Goal: Task Accomplishment & Management: Manage account settings

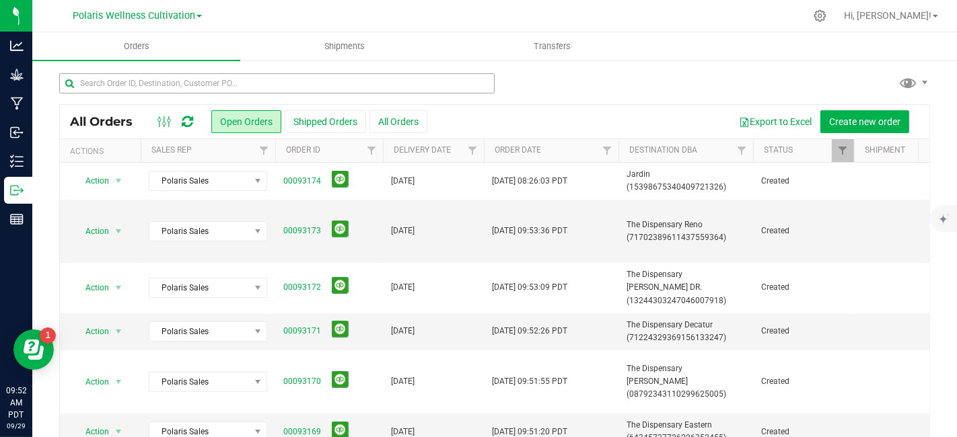
scroll to position [185, 0]
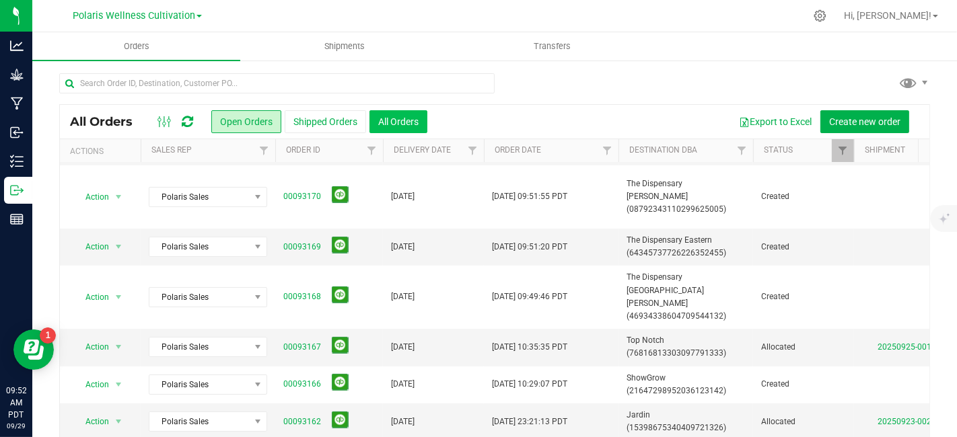
click at [410, 115] on button "All Orders" at bounding box center [398, 121] width 58 height 23
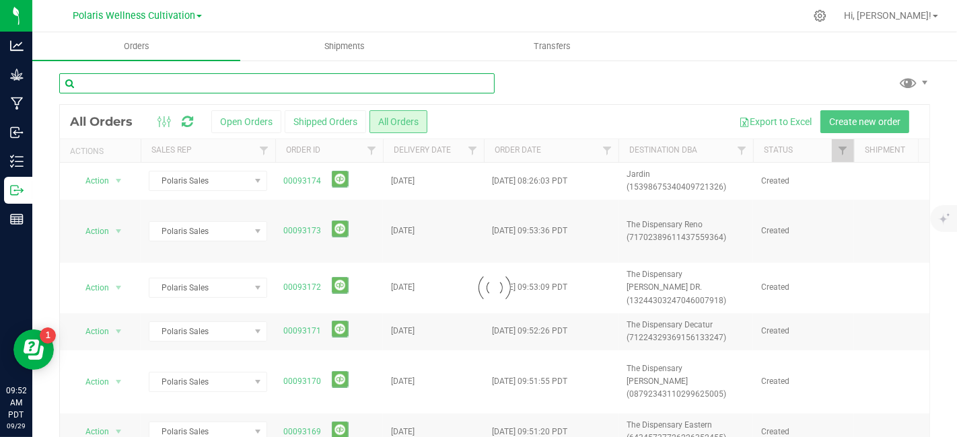
click at [292, 87] on input "text" at bounding box center [276, 83] width 435 height 20
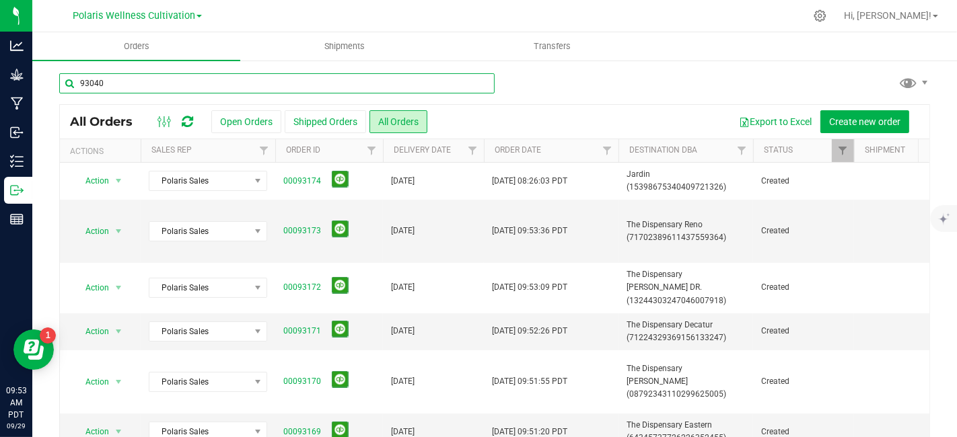
type input "93040"
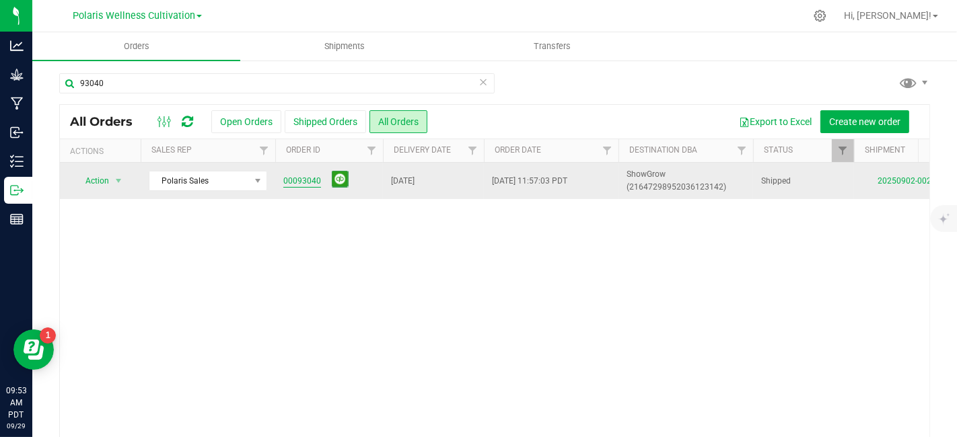
click at [306, 180] on link "00093040" at bounding box center [302, 181] width 38 height 13
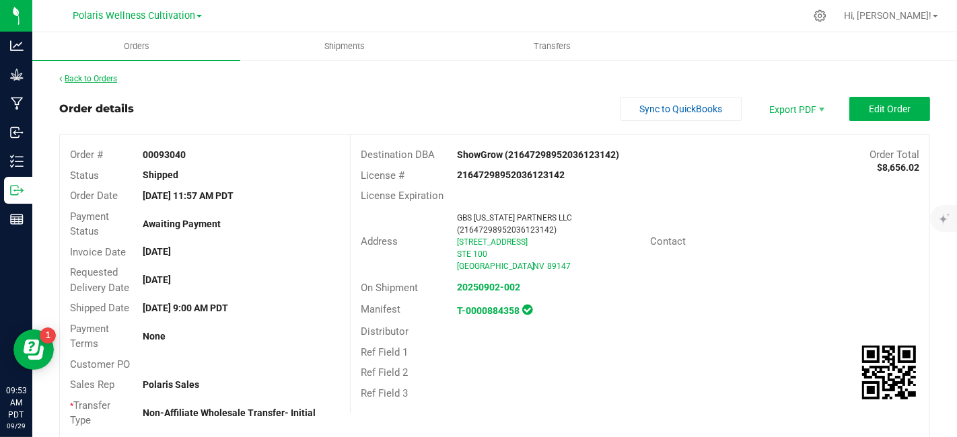
click at [85, 80] on link "Back to Orders" at bounding box center [88, 78] width 58 height 9
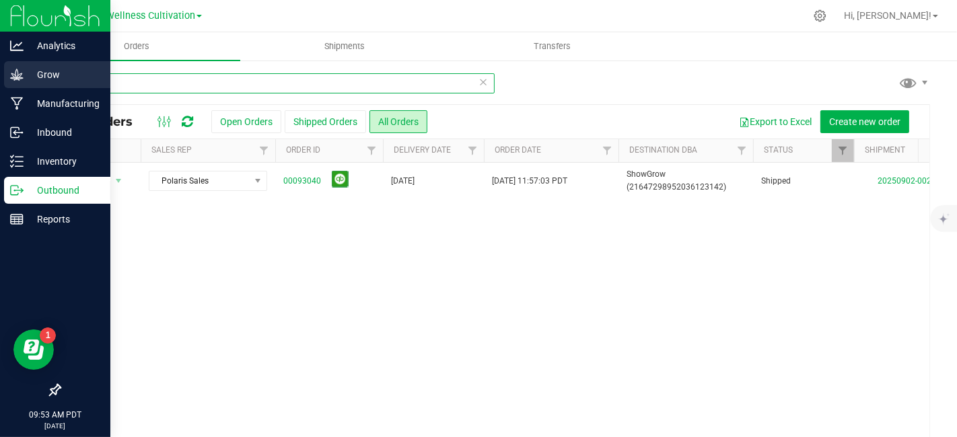
drag, startPoint x: 153, startPoint y: 81, endPoint x: 21, endPoint y: 71, distance: 132.3
click at [21, 71] on div "Analytics Grow Manufacturing Inbound Inventory Outbound Reports 09:53 AM PDT [D…" at bounding box center [478, 218] width 957 height 437
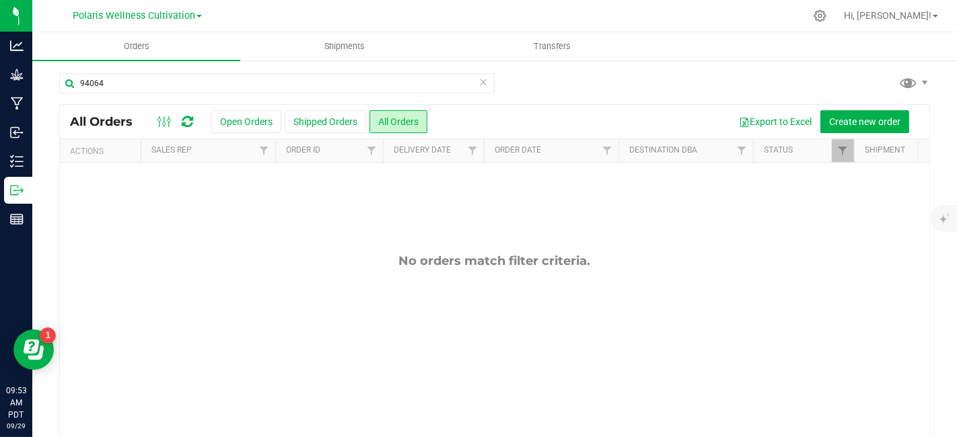
click at [198, 17] on span at bounding box center [199, 16] width 5 height 3
click at [569, 83] on div "94064" at bounding box center [494, 88] width 871 height 31
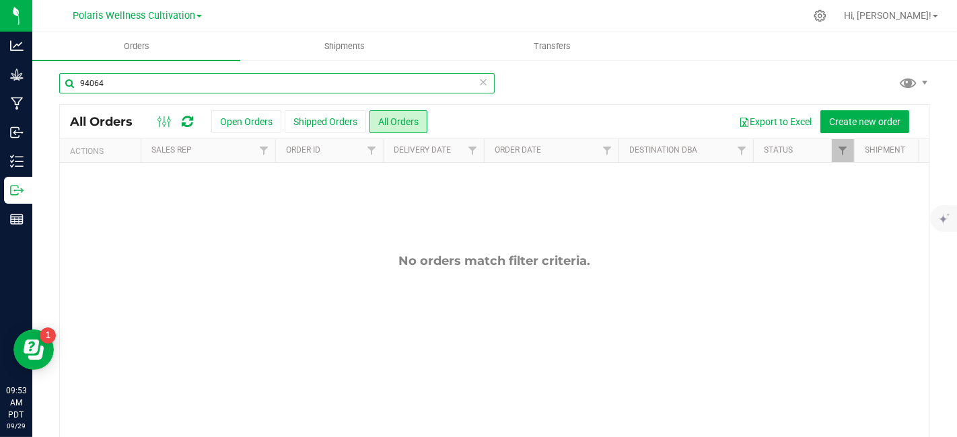
click at [90, 83] on input "94064" at bounding box center [276, 83] width 435 height 20
type input "93064"
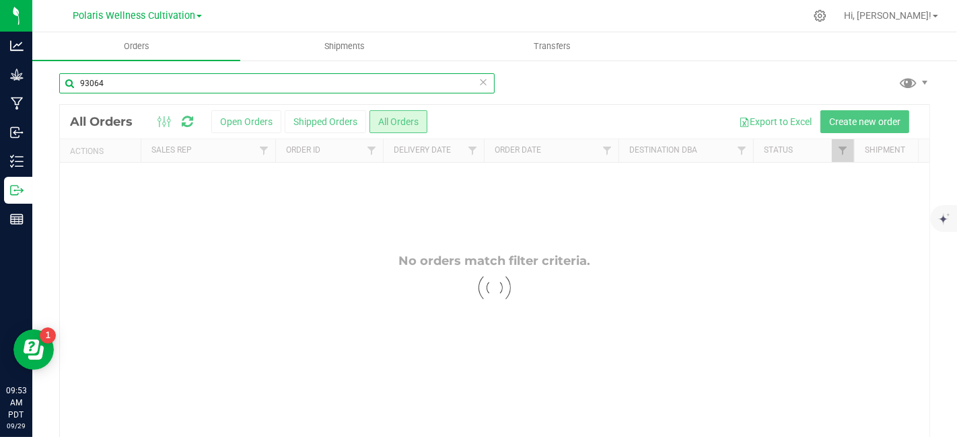
click at [144, 87] on input "93064" at bounding box center [276, 83] width 435 height 20
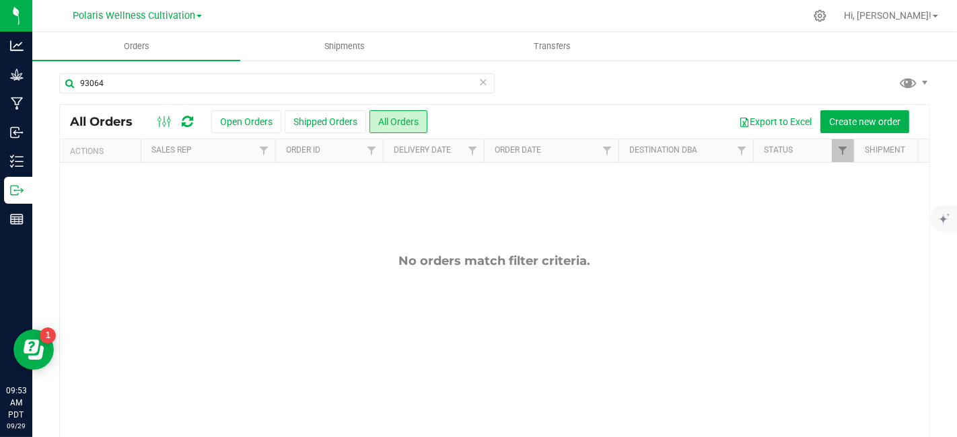
click at [198, 20] on link "Polaris Wellness Cultivation" at bounding box center [137, 15] width 129 height 13
click at [180, 64] on link "Polaris Wellness Production" at bounding box center [137, 66] width 197 height 18
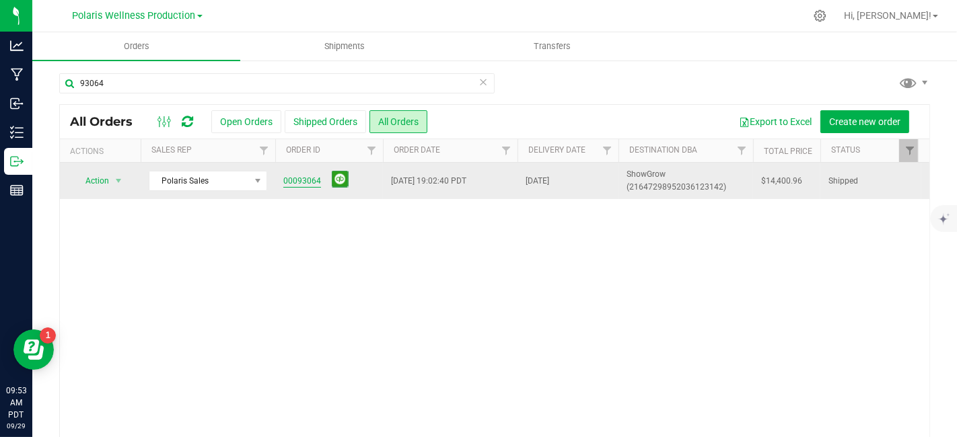
click at [308, 185] on link "00093064" at bounding box center [302, 181] width 38 height 13
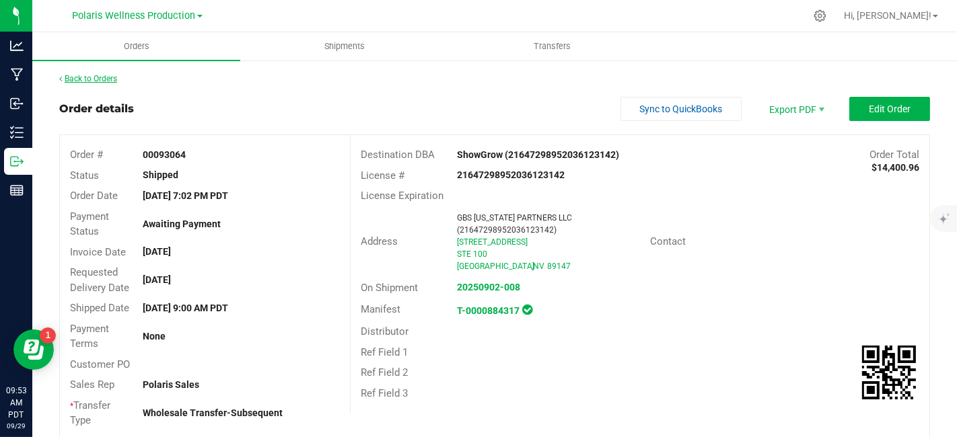
click at [92, 80] on link "Back to Orders" at bounding box center [88, 78] width 58 height 9
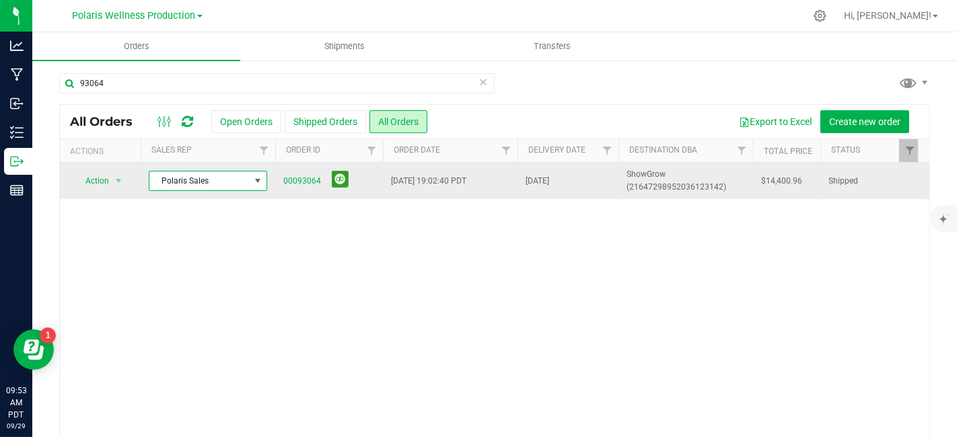
click at [258, 186] on span at bounding box center [258, 181] width 17 height 19
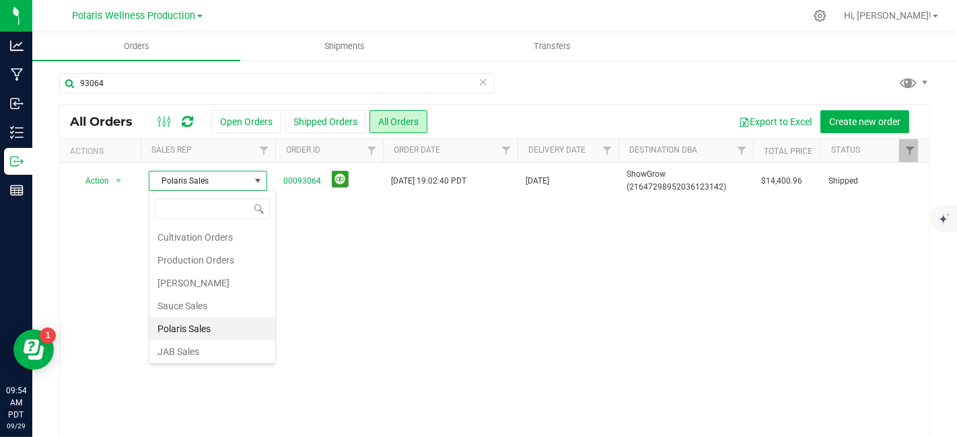
scroll to position [23, 0]
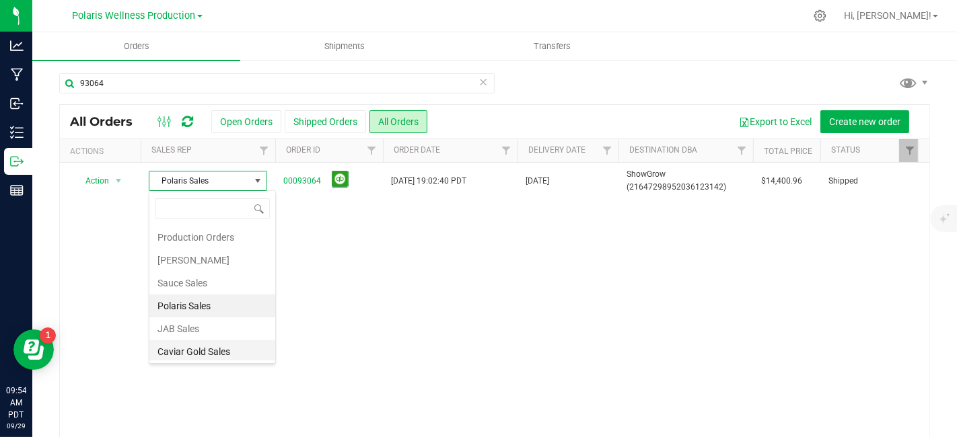
click at [226, 345] on li "Caviar Gold Sales" at bounding box center [212, 352] width 126 height 23
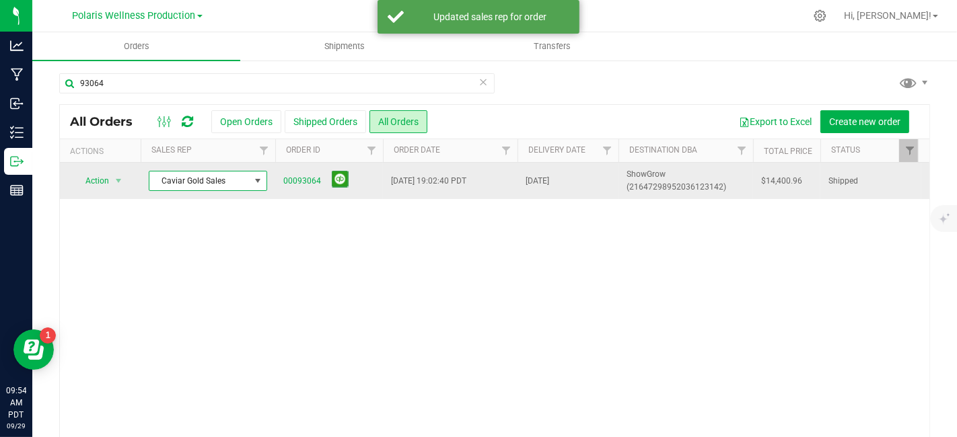
click at [257, 183] on span at bounding box center [257, 181] width 11 height 11
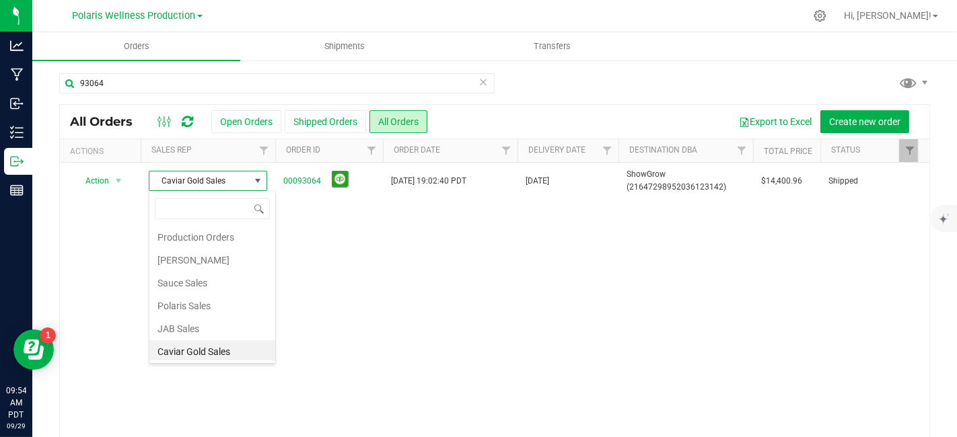
click at [744, 291] on div "Action Action Clone order Mark as fully paid Order audit log Print COAs (single…" at bounding box center [495, 301] width 870 height 276
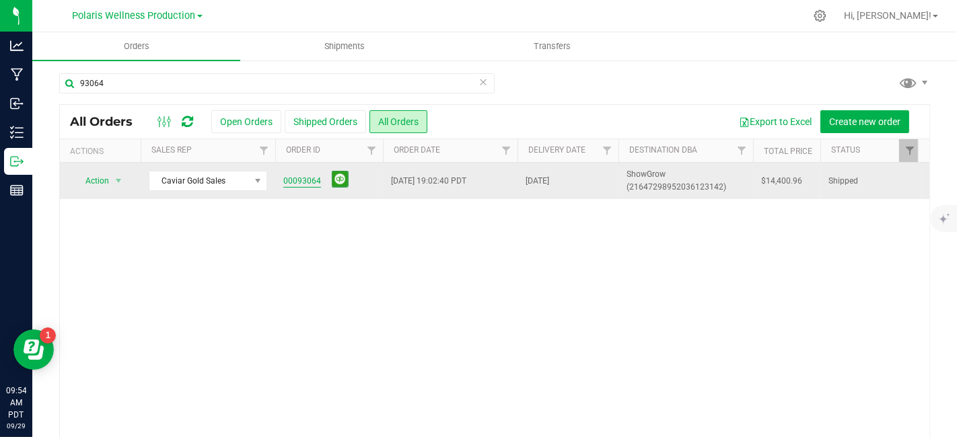
click at [293, 180] on link "00093064" at bounding box center [302, 181] width 38 height 13
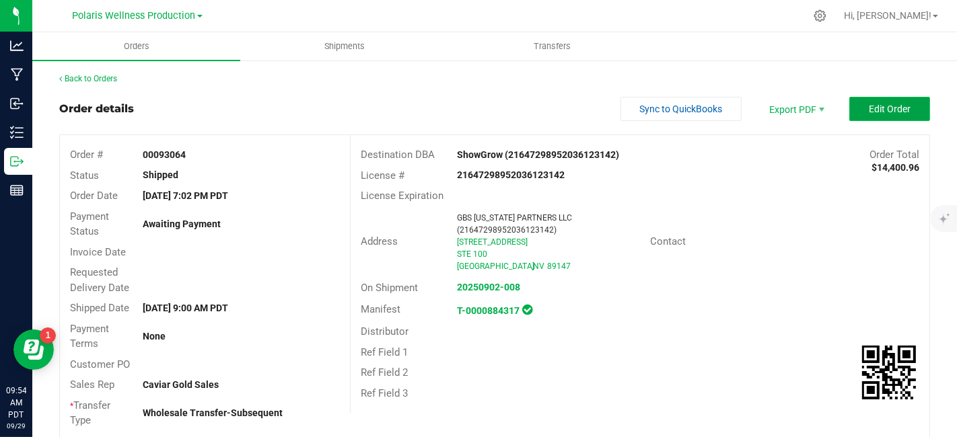
click at [876, 109] on span "Edit Order" at bounding box center [890, 109] width 42 height 11
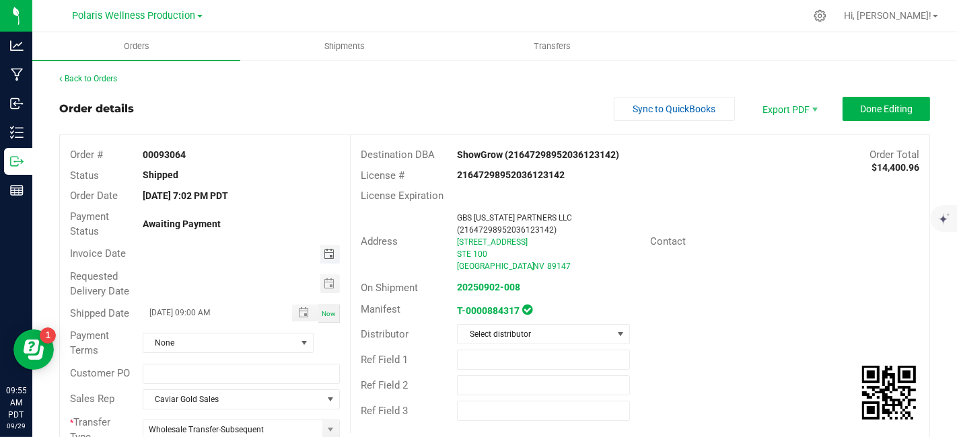
click at [326, 256] on span "Toggle calendar" at bounding box center [329, 254] width 11 height 11
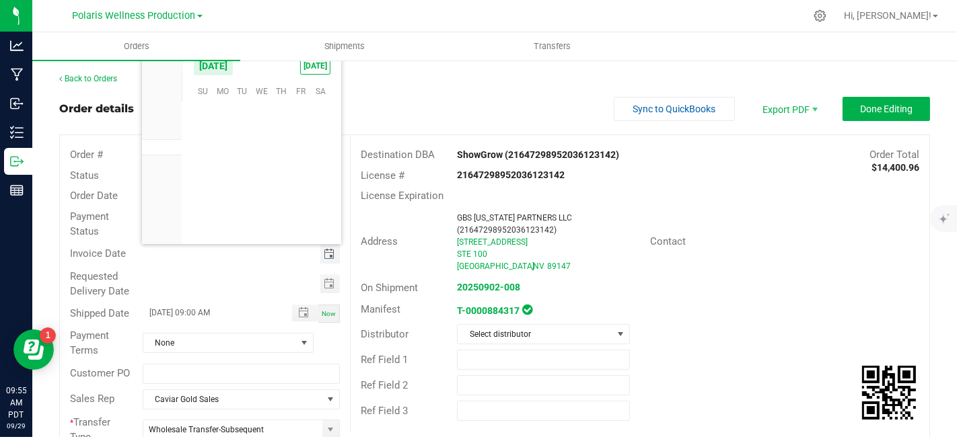
scroll to position [218256, 0]
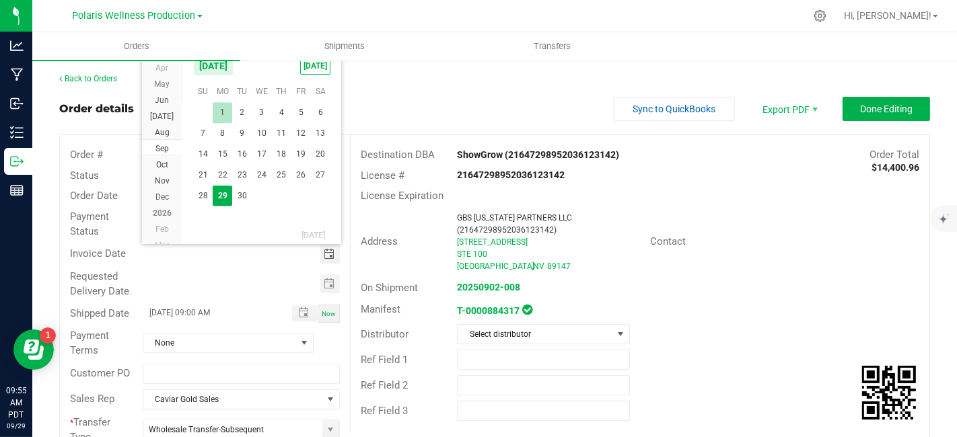
click at [217, 109] on span "1" at bounding box center [223, 112] width 20 height 21
type input "[DATE]"
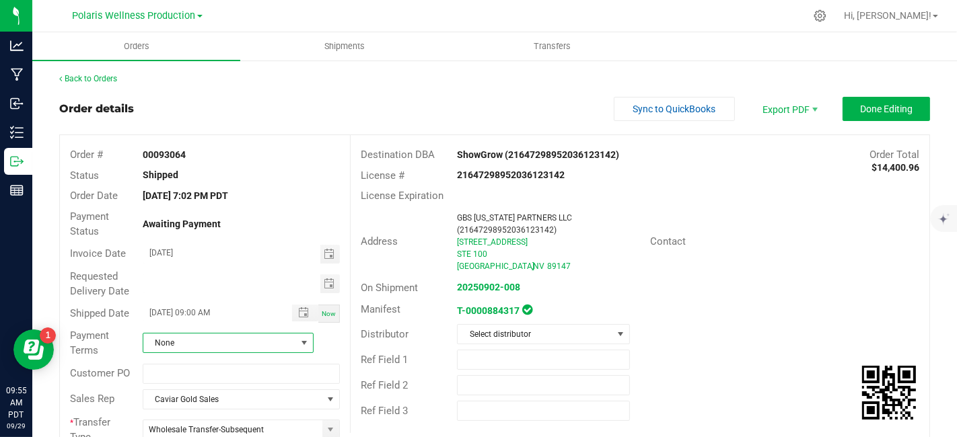
click at [303, 341] on span at bounding box center [304, 343] width 11 height 11
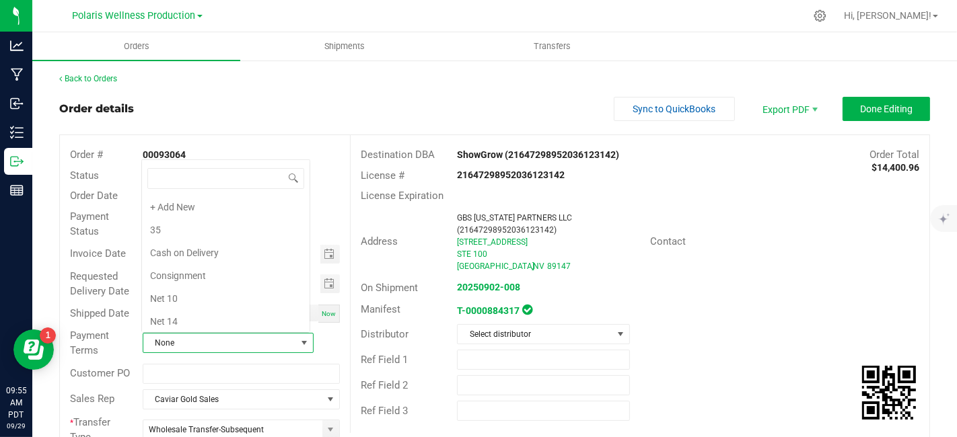
scroll to position [203, 0]
click at [279, 229] on li "Net 30" at bounding box center [226, 232] width 168 height 23
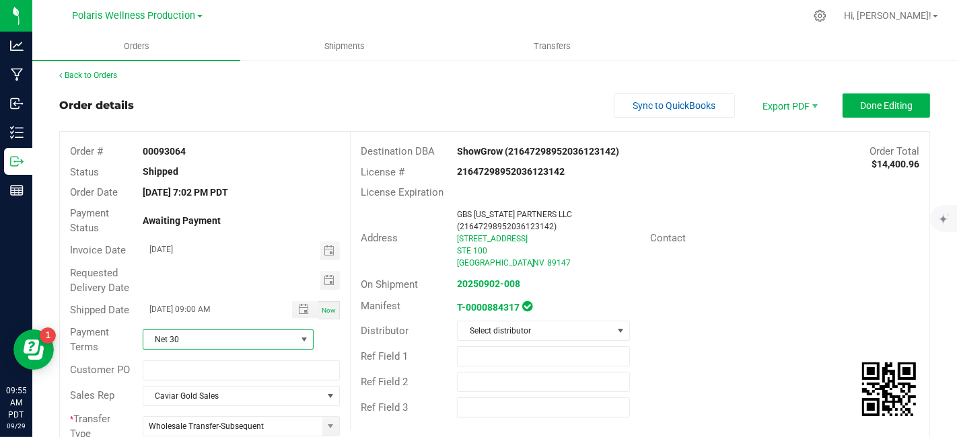
scroll to position [0, 0]
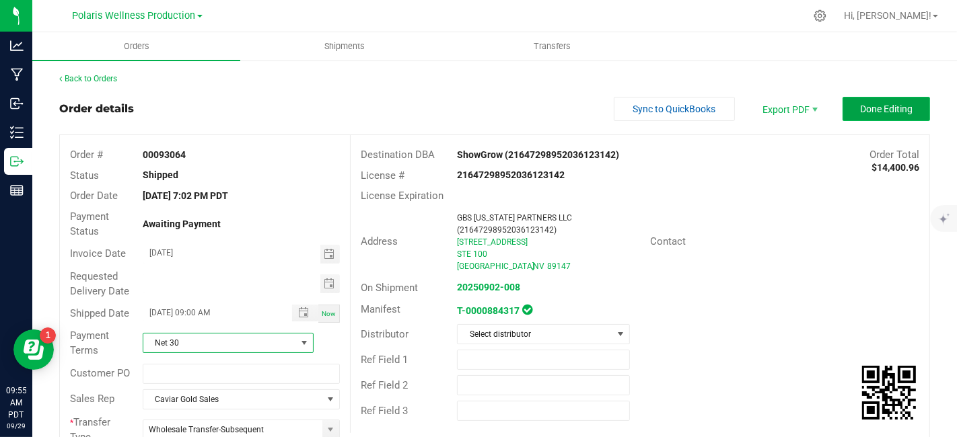
click at [871, 106] on span "Done Editing" at bounding box center [886, 109] width 52 height 11
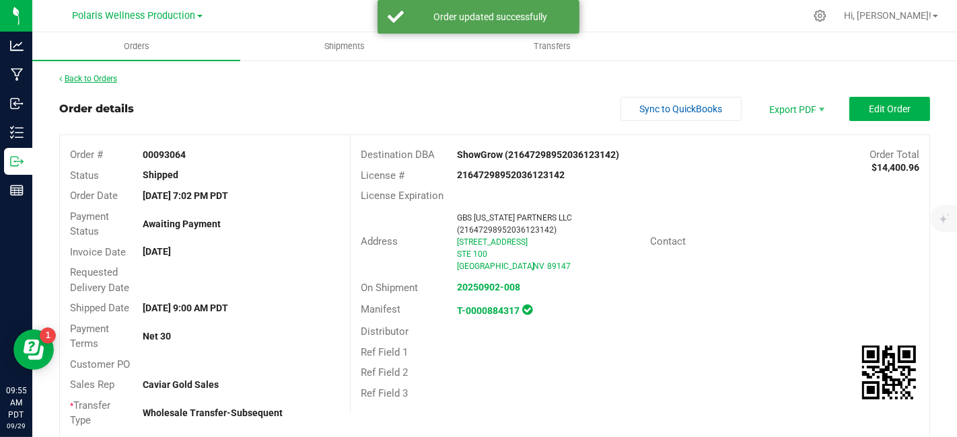
click at [75, 79] on link "Back to Orders" at bounding box center [88, 78] width 58 height 9
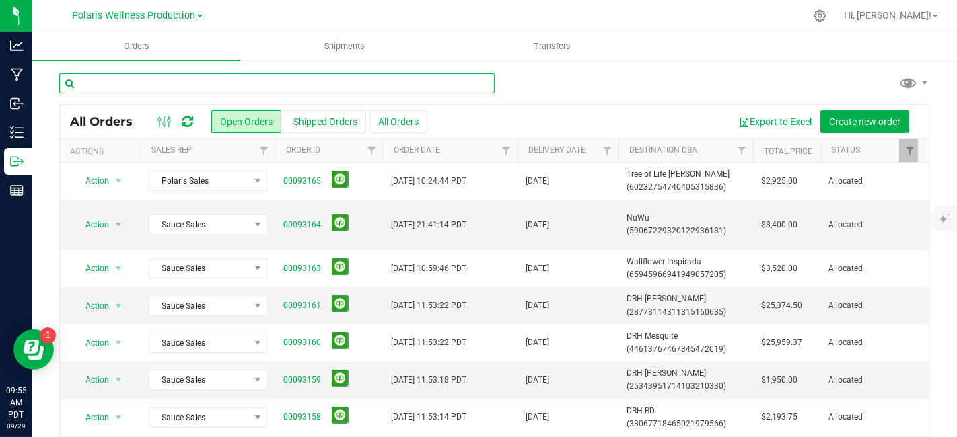
click at [218, 77] on input "text" at bounding box center [276, 83] width 435 height 20
type input "93064"
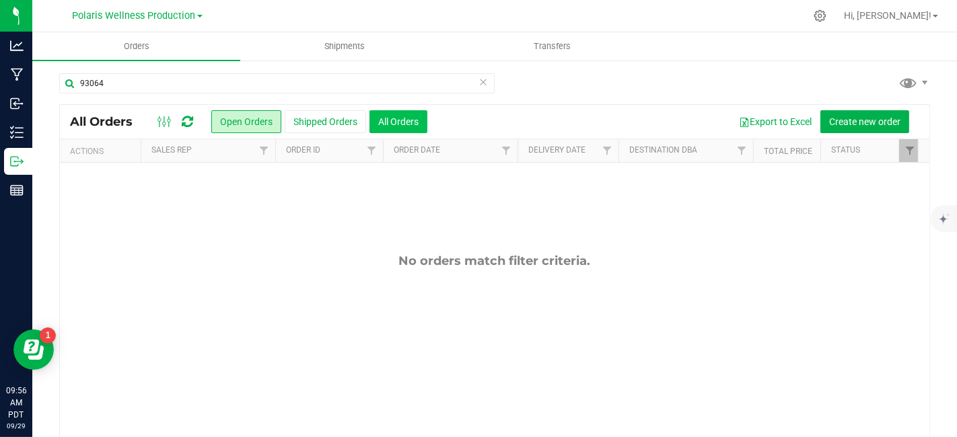
click at [401, 119] on button "All Orders" at bounding box center [398, 121] width 58 height 23
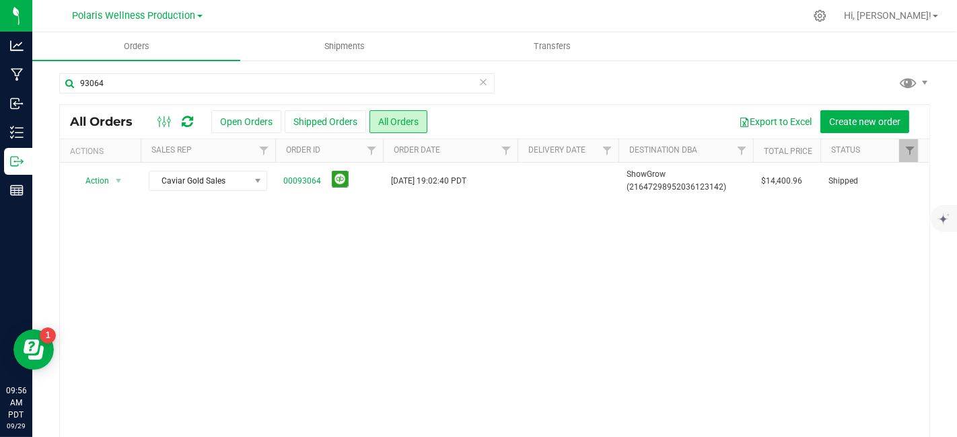
click at [197, 12] on link "Polaris Wellness Production" at bounding box center [138, 15] width 130 height 13
click at [186, 52] on link "Polaris Wellness Cultivation" at bounding box center [137, 47] width 197 height 18
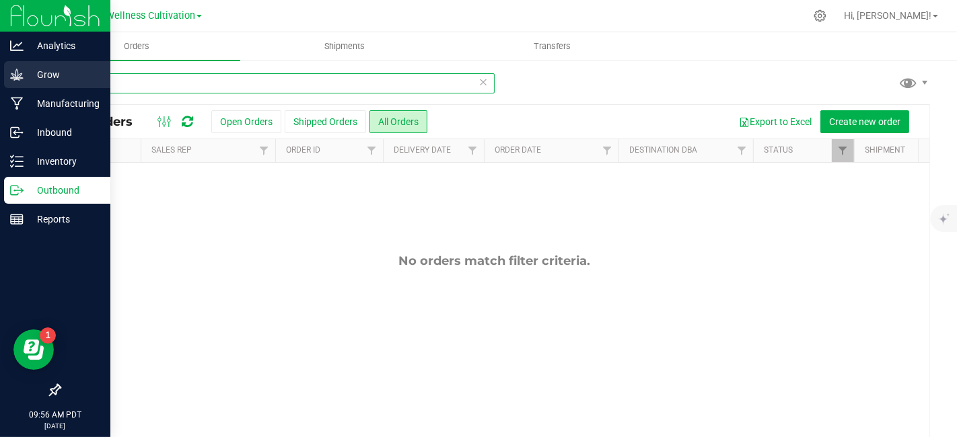
drag, startPoint x: 200, startPoint y: 79, endPoint x: 30, endPoint y: 80, distance: 169.6
click at [30, 80] on div "Analytics Grow Manufacturing Inbound Inventory Outbound Reports 09:56 AM PDT [D…" at bounding box center [478, 218] width 957 height 437
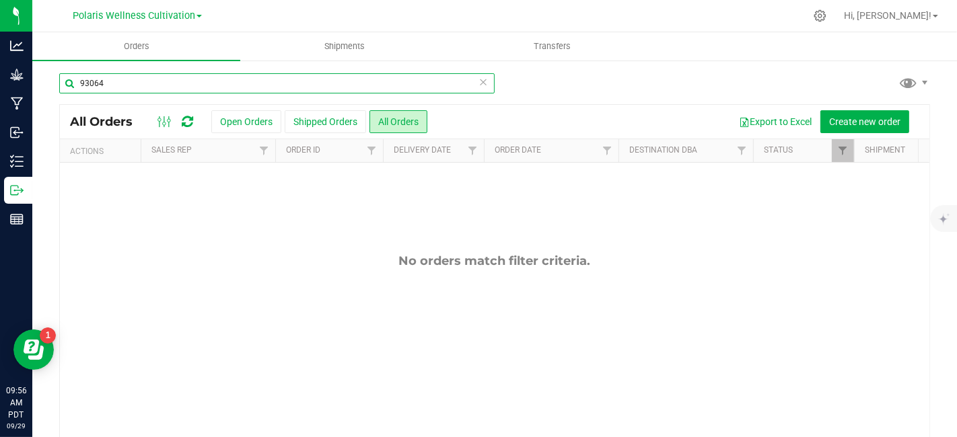
click at [143, 81] on input "93064" at bounding box center [276, 83] width 435 height 20
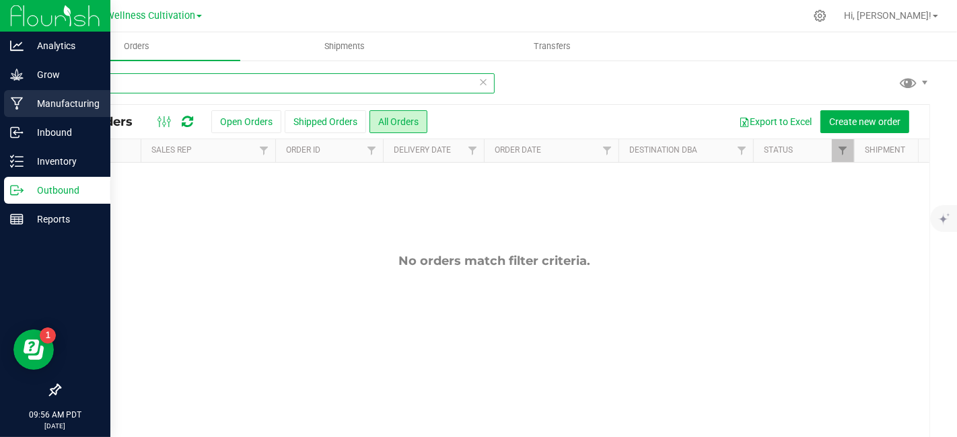
drag, startPoint x: 143, startPoint y: 81, endPoint x: 15, endPoint y: 101, distance: 130.0
click at [15, 101] on div "Analytics Grow Manufacturing Inbound Inventory Outbound Reports 09:56 AM PDT [D…" at bounding box center [478, 218] width 957 height 437
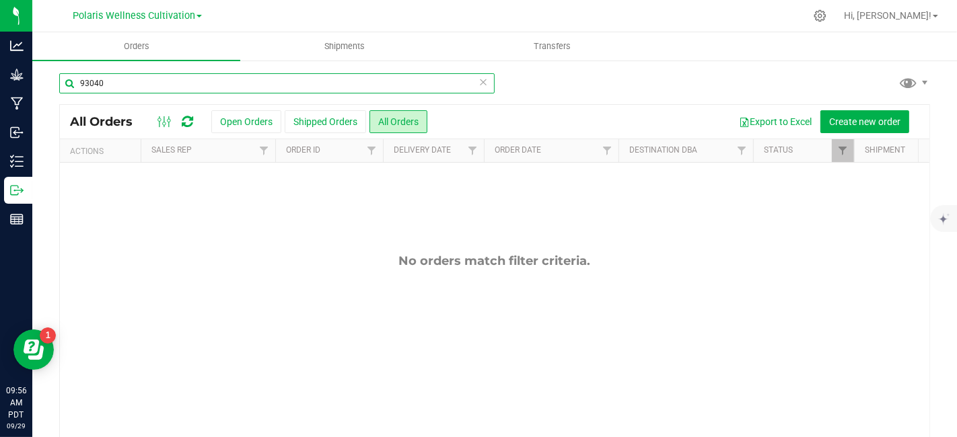
type input "93040"
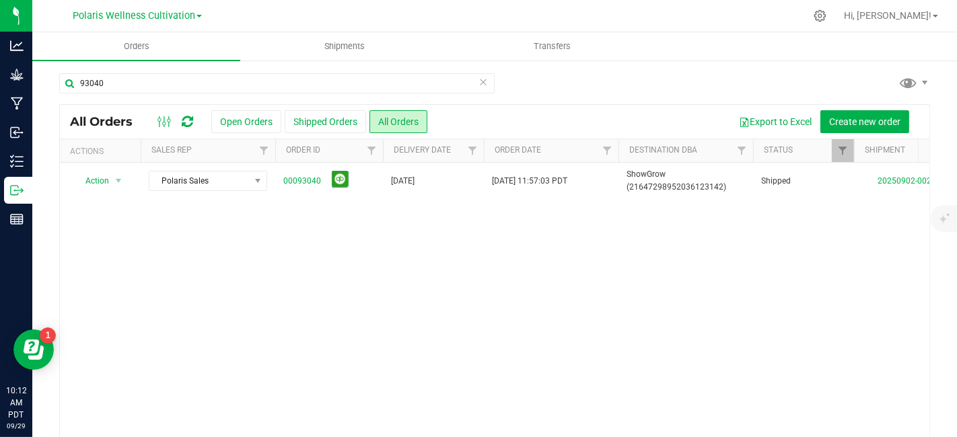
click at [200, 14] on link "Polaris Wellness Cultivation" at bounding box center [137, 15] width 129 height 13
click at [179, 64] on link "Polaris Wellness Production" at bounding box center [137, 66] width 197 height 18
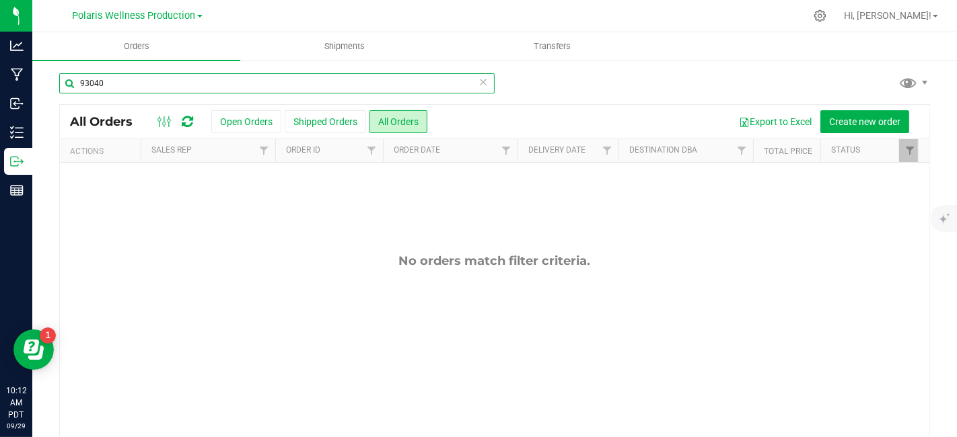
drag, startPoint x: 144, startPoint y: 86, endPoint x: 59, endPoint y: 88, distance: 85.5
click at [59, 88] on input "93040" at bounding box center [276, 83] width 435 height 20
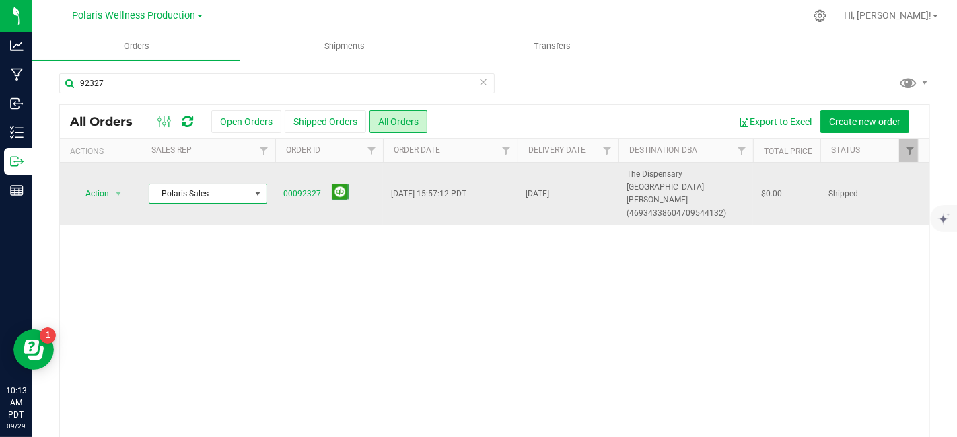
click at [259, 188] on span at bounding box center [257, 193] width 11 height 11
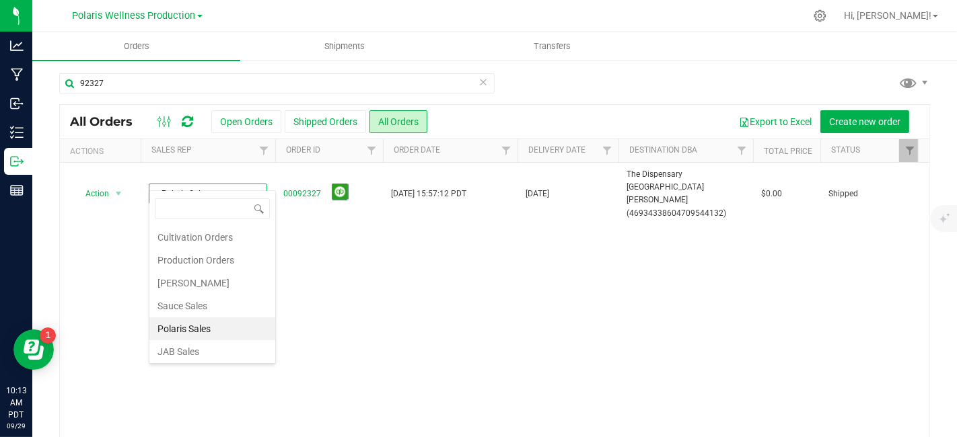
scroll to position [23, 0]
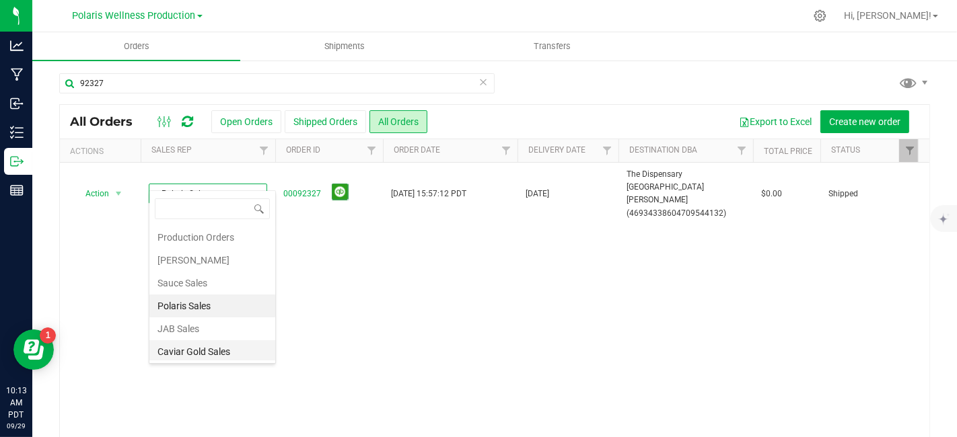
click at [227, 345] on li "Caviar Gold Sales" at bounding box center [212, 352] width 126 height 23
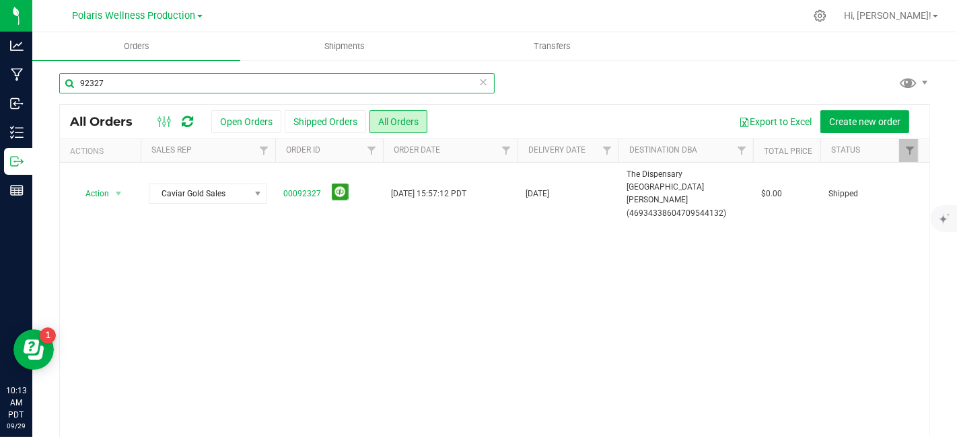
click at [118, 77] on input "92327" at bounding box center [276, 83] width 435 height 20
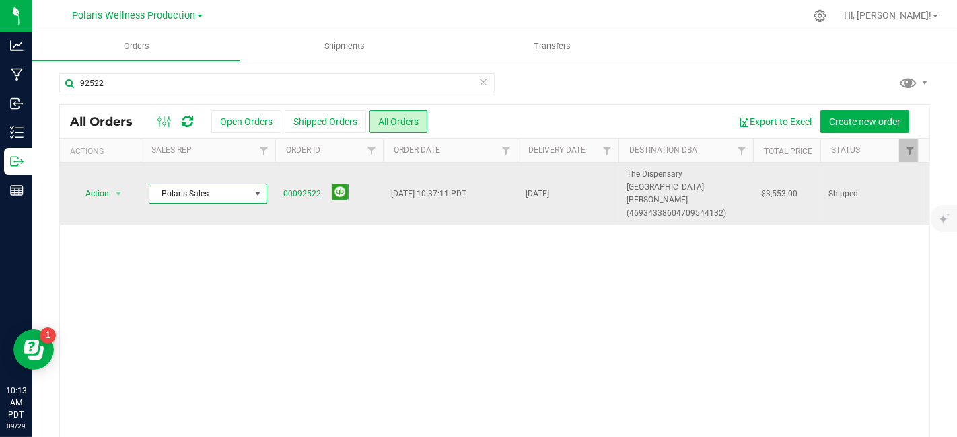
click at [254, 188] on span at bounding box center [257, 193] width 11 height 11
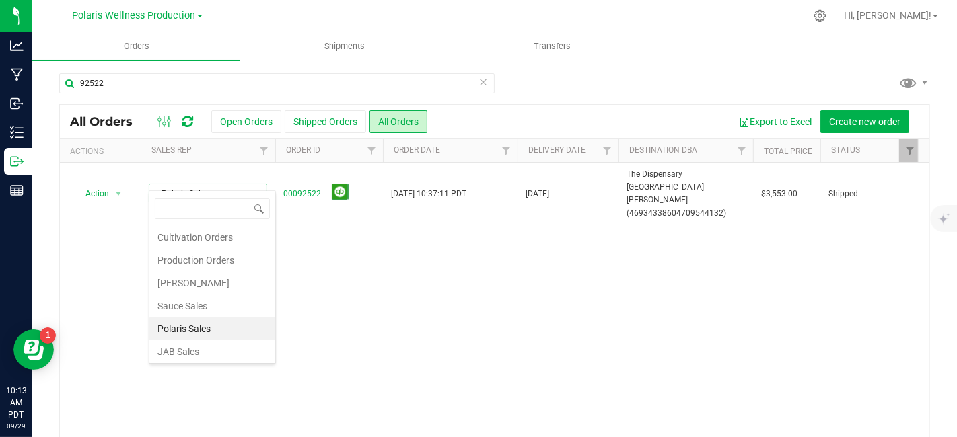
scroll to position [23, 0]
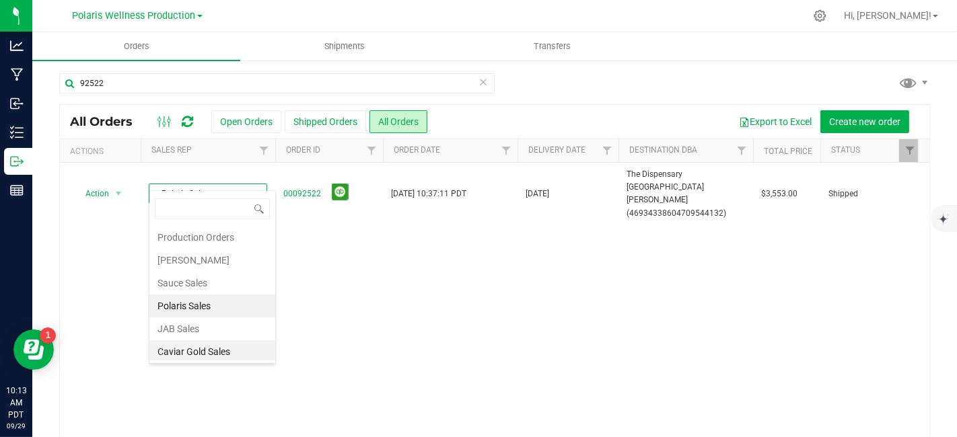
click at [227, 351] on li "Caviar Gold Sales" at bounding box center [212, 352] width 126 height 23
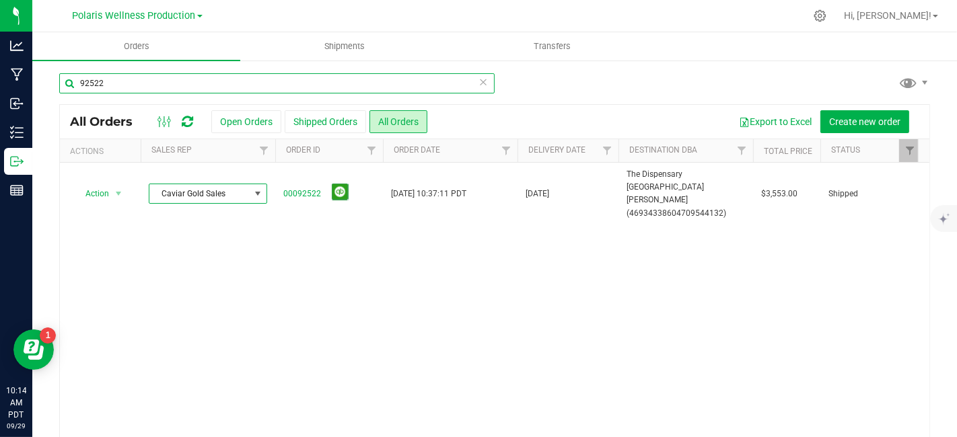
click at [159, 80] on input "92522" at bounding box center [276, 83] width 435 height 20
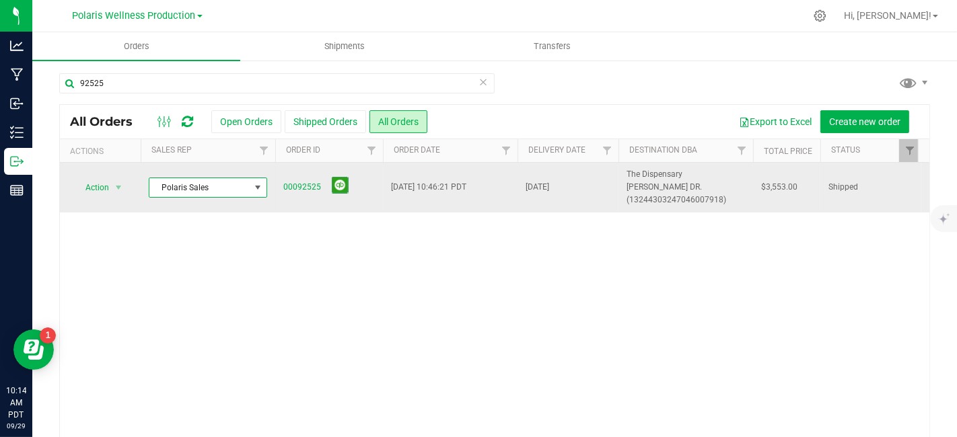
click at [256, 182] on span at bounding box center [257, 187] width 11 height 11
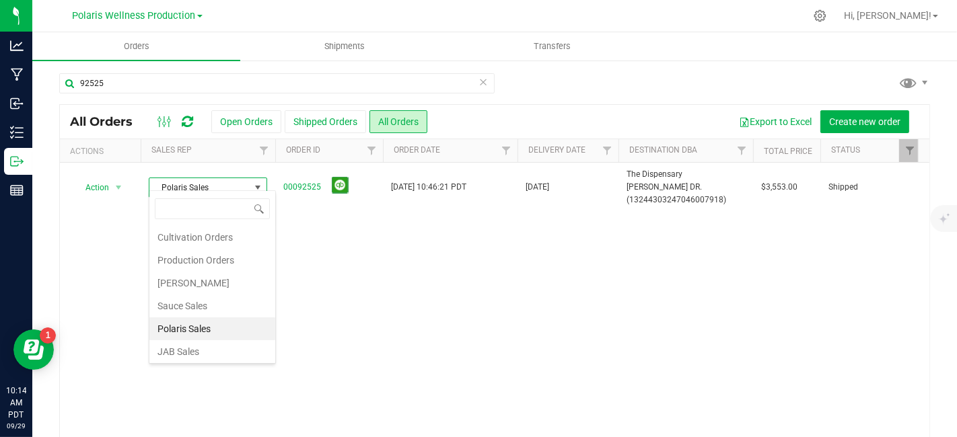
scroll to position [23, 0]
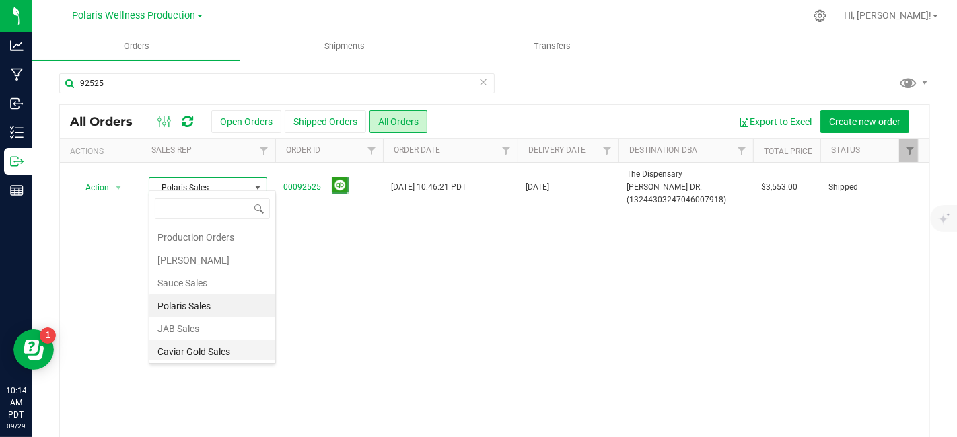
click at [226, 353] on li "Caviar Gold Sales" at bounding box center [212, 352] width 126 height 23
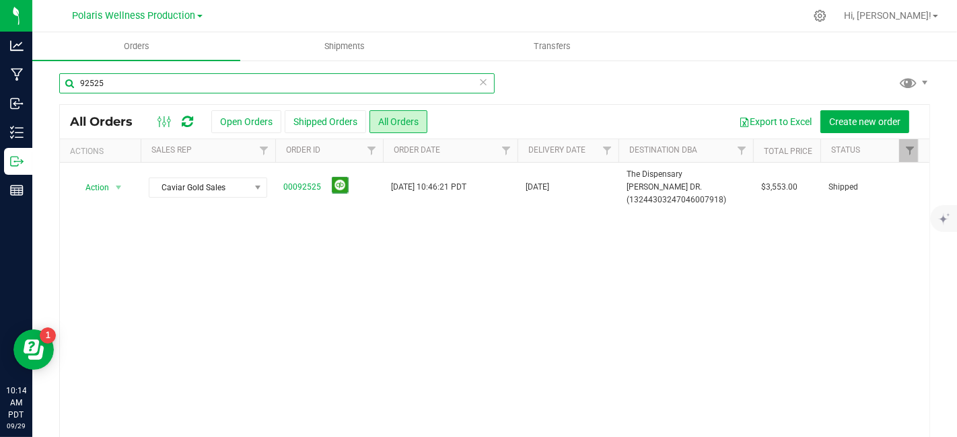
click at [148, 85] on input "92525" at bounding box center [276, 83] width 435 height 20
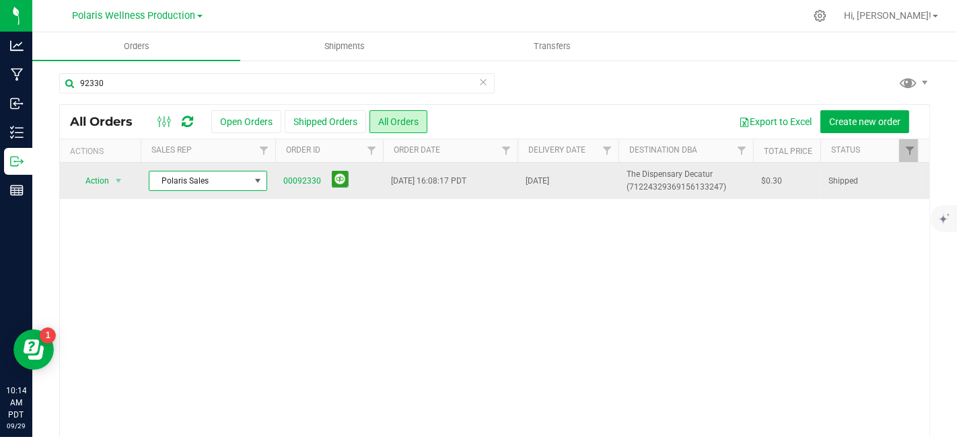
click at [262, 176] on span at bounding box center [257, 181] width 11 height 11
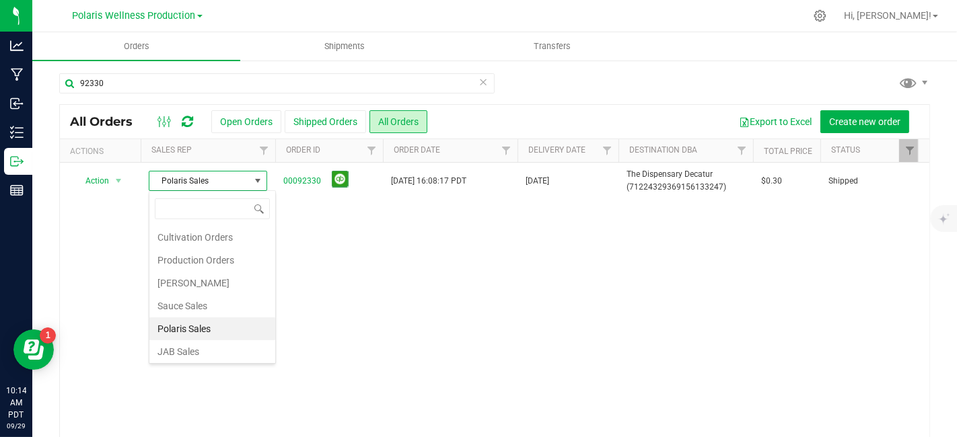
scroll to position [23, 0]
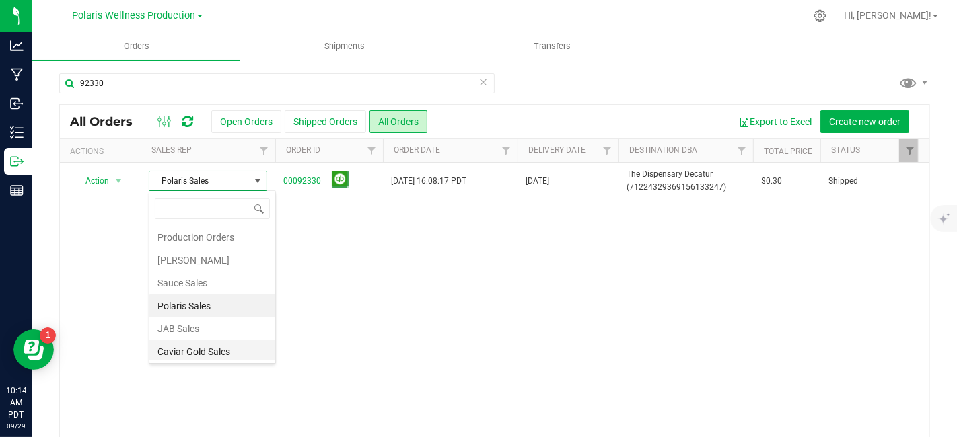
click at [209, 347] on li "Caviar Gold Sales" at bounding box center [212, 352] width 126 height 23
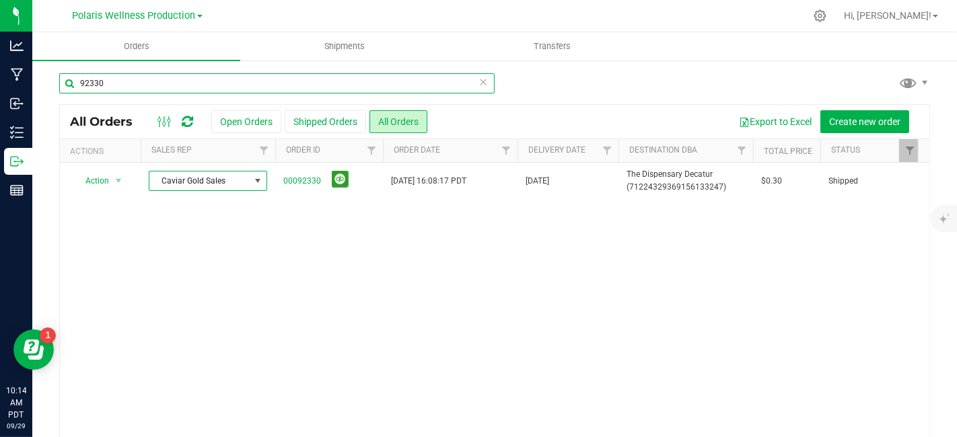
click at [167, 79] on input "92330" at bounding box center [276, 83] width 435 height 20
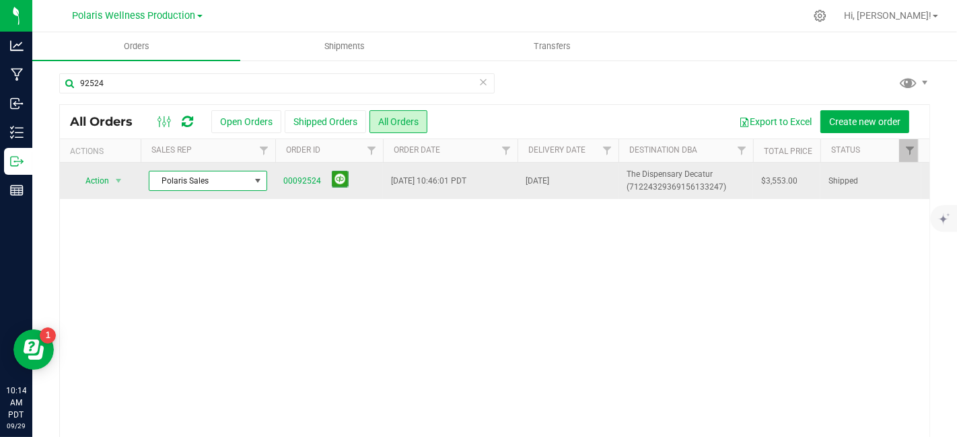
click at [258, 180] on span at bounding box center [257, 181] width 11 height 11
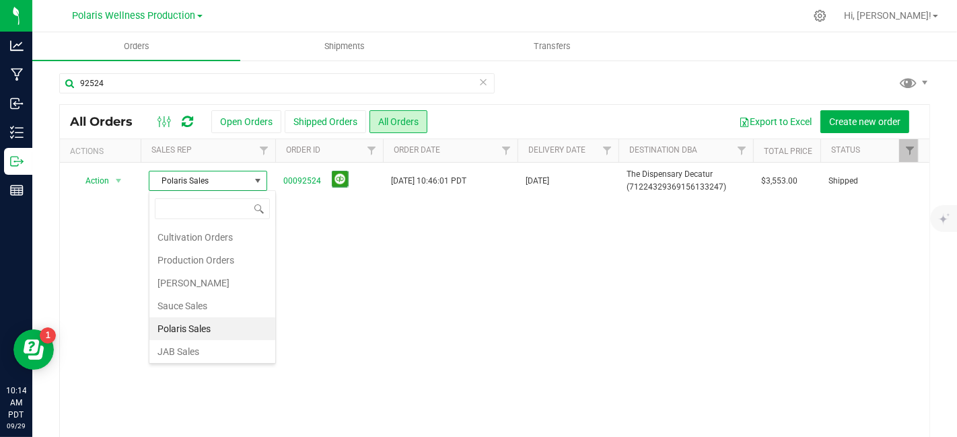
scroll to position [23, 0]
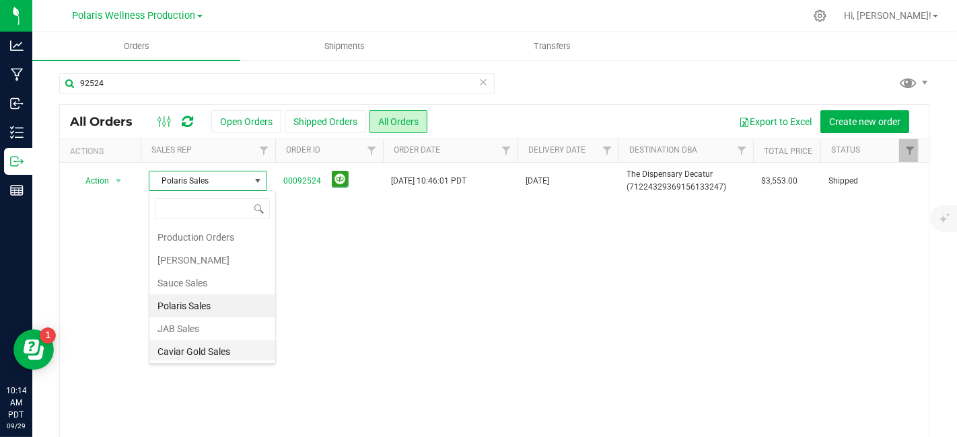
click at [225, 353] on li "Caviar Gold Sales" at bounding box center [212, 352] width 126 height 23
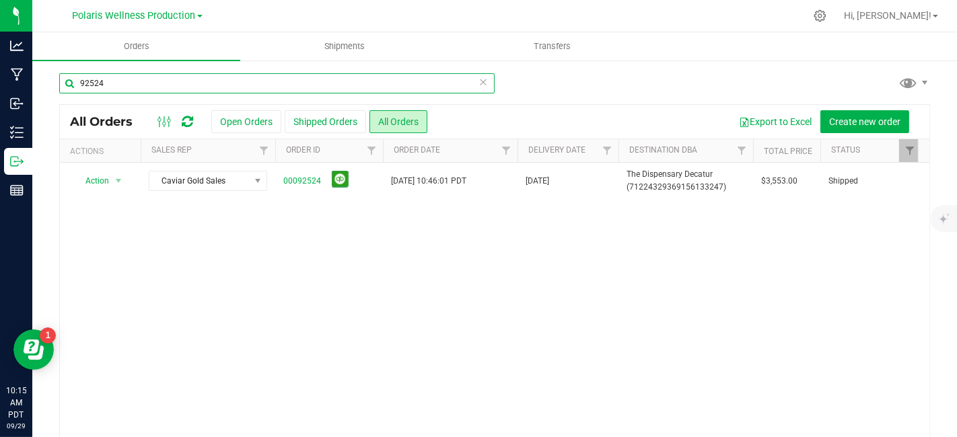
click at [130, 78] on input "92524" at bounding box center [276, 83] width 435 height 20
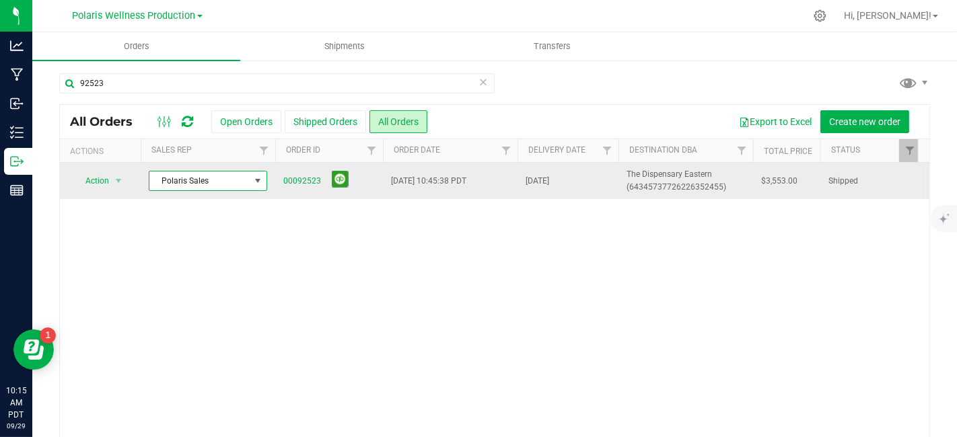
click at [261, 182] on span at bounding box center [257, 181] width 11 height 11
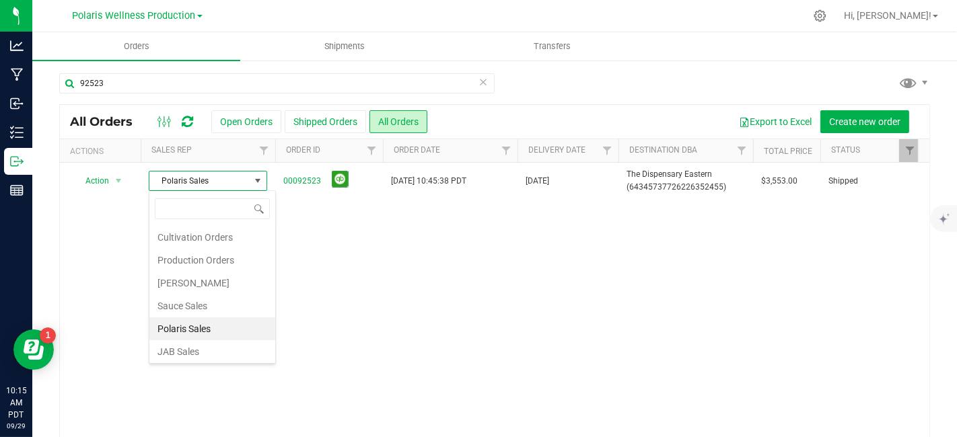
scroll to position [23, 0]
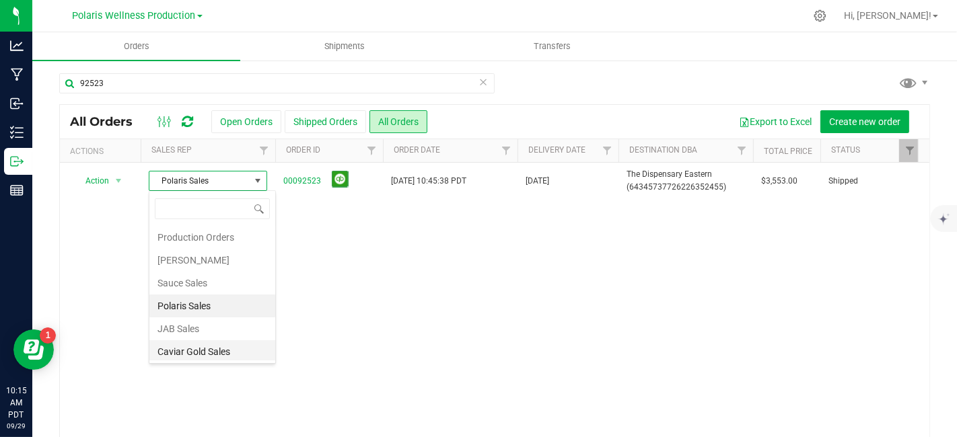
click at [224, 355] on li "Caviar Gold Sales" at bounding box center [212, 352] width 126 height 23
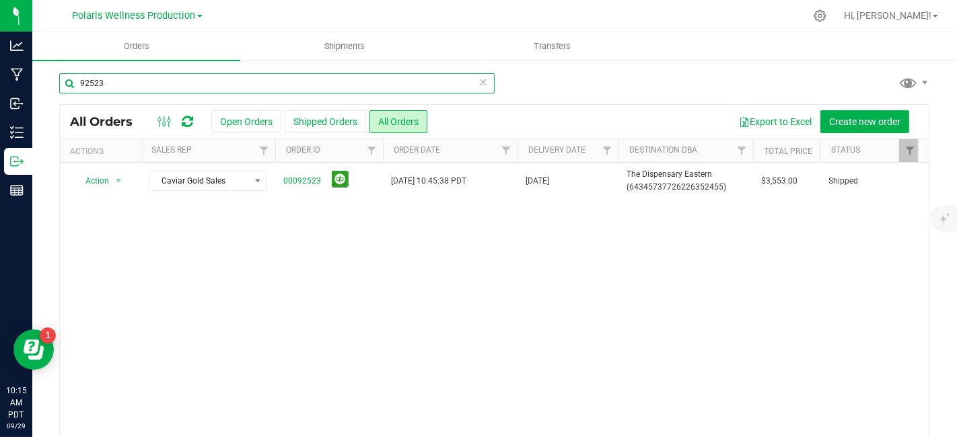
click at [155, 89] on input "92523" at bounding box center [276, 83] width 435 height 20
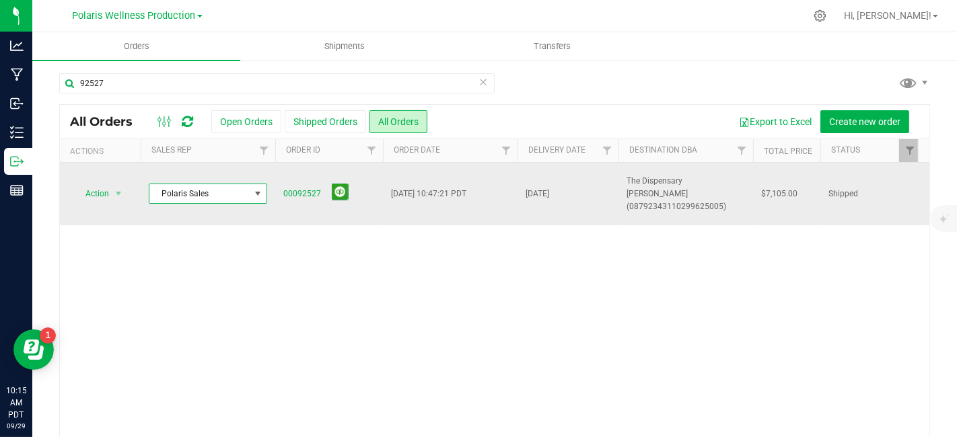
click at [256, 197] on span at bounding box center [257, 193] width 11 height 11
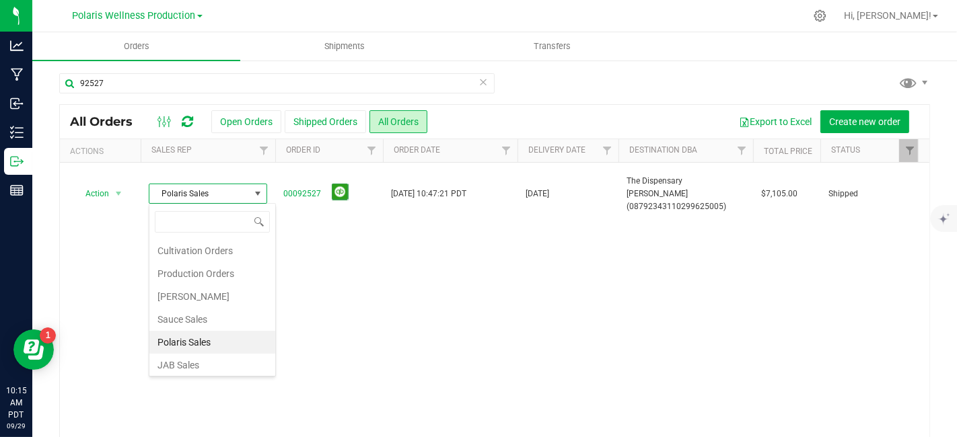
scroll to position [23, 0]
click at [205, 369] on li "Caviar Gold Sales" at bounding box center [212, 365] width 126 height 23
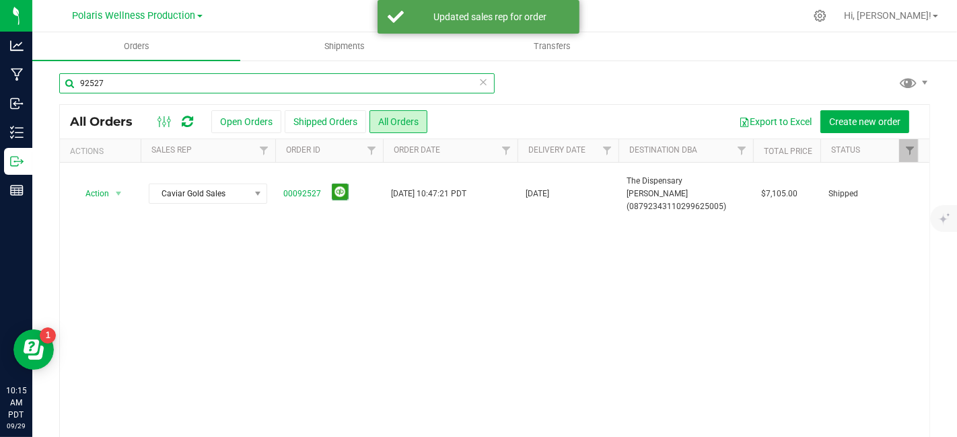
click at [149, 81] on input "92527" at bounding box center [276, 83] width 435 height 20
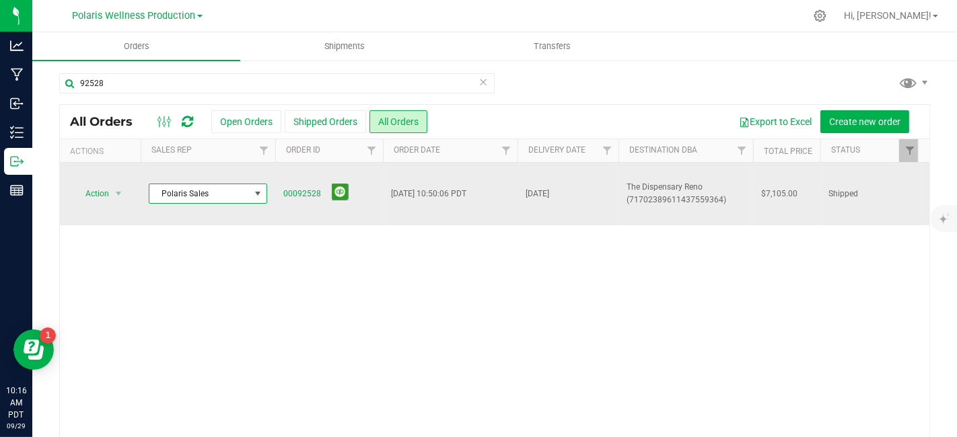
click at [256, 190] on span at bounding box center [257, 193] width 11 height 11
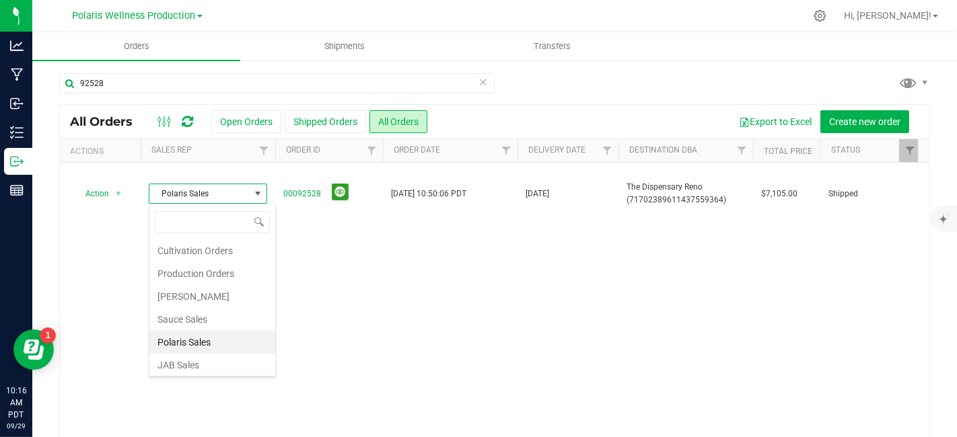
scroll to position [23, 0]
click at [213, 364] on li "Caviar Gold Sales" at bounding box center [212, 365] width 126 height 23
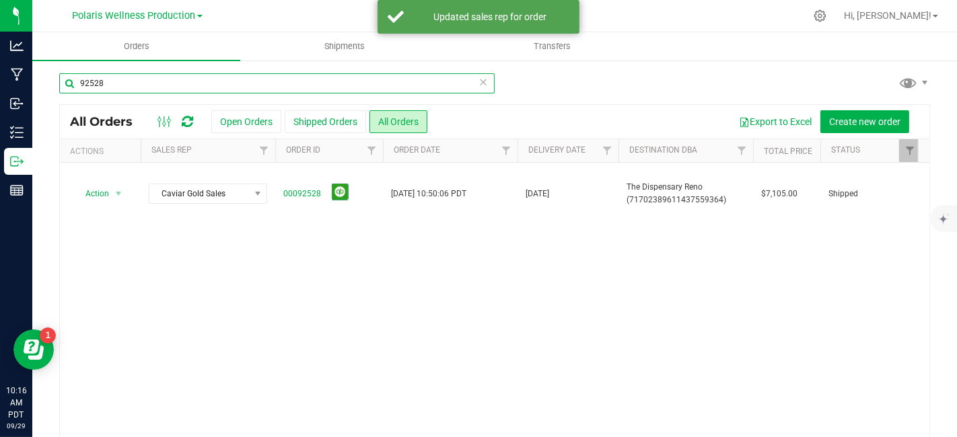
click at [94, 83] on input "92528" at bounding box center [276, 83] width 435 height 20
click at [107, 83] on input "92328" at bounding box center [276, 83] width 435 height 20
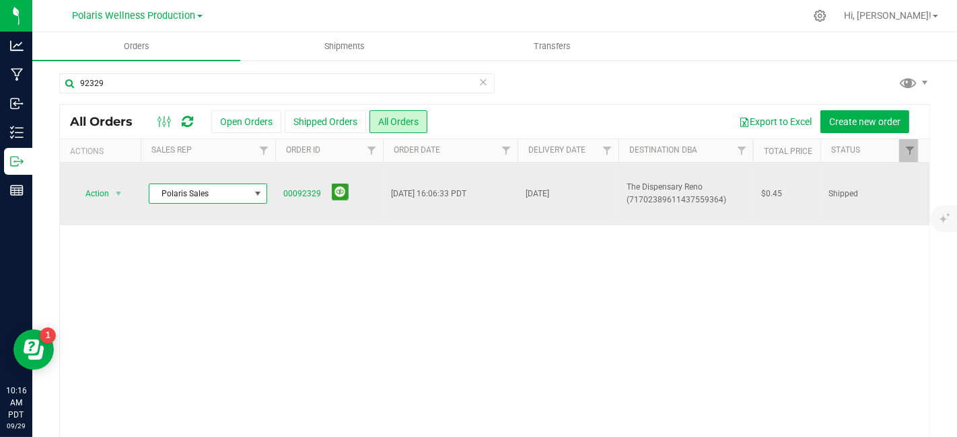
click at [257, 193] on span at bounding box center [257, 193] width 11 height 11
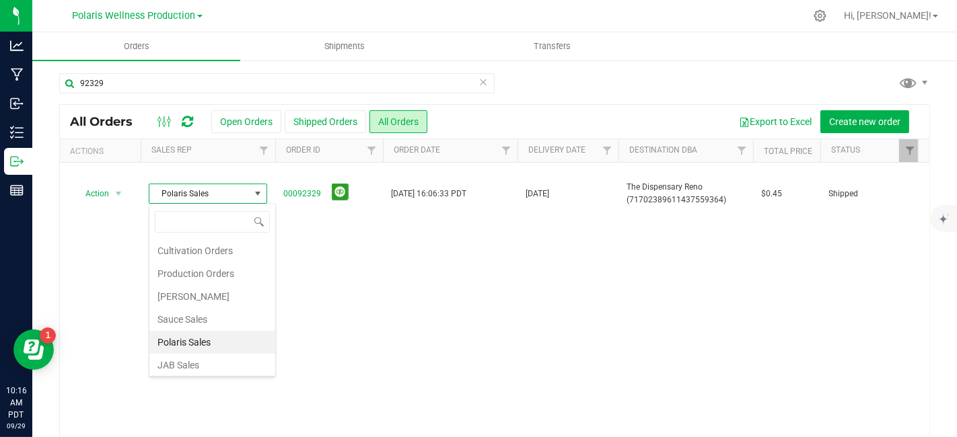
scroll to position [23, 0]
click at [221, 360] on li "Caviar Gold Sales" at bounding box center [212, 365] width 126 height 23
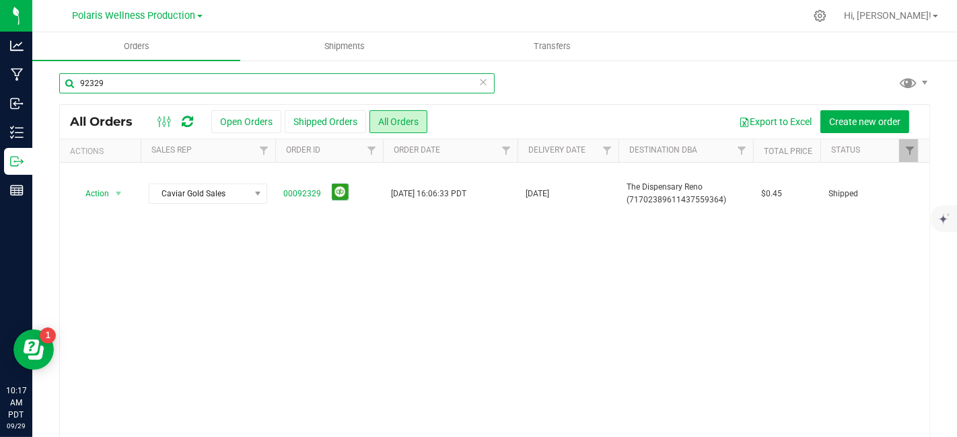
click at [211, 75] on input "92329" at bounding box center [276, 83] width 435 height 20
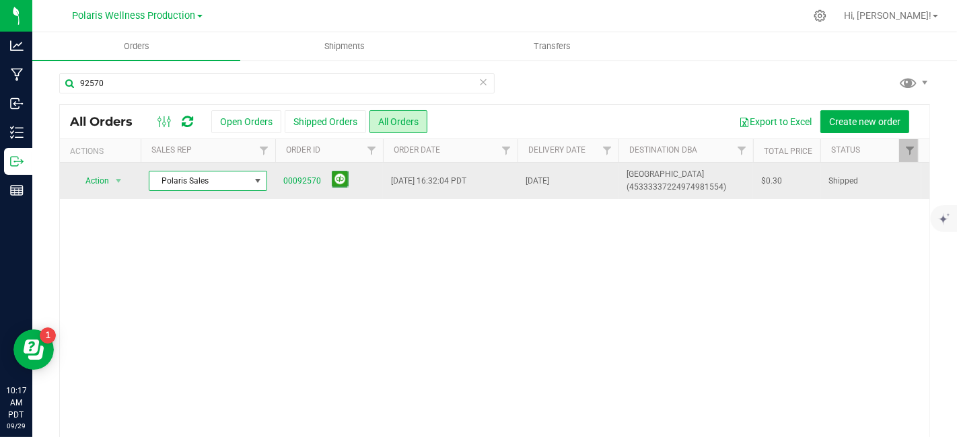
click at [260, 185] on span at bounding box center [257, 181] width 11 height 11
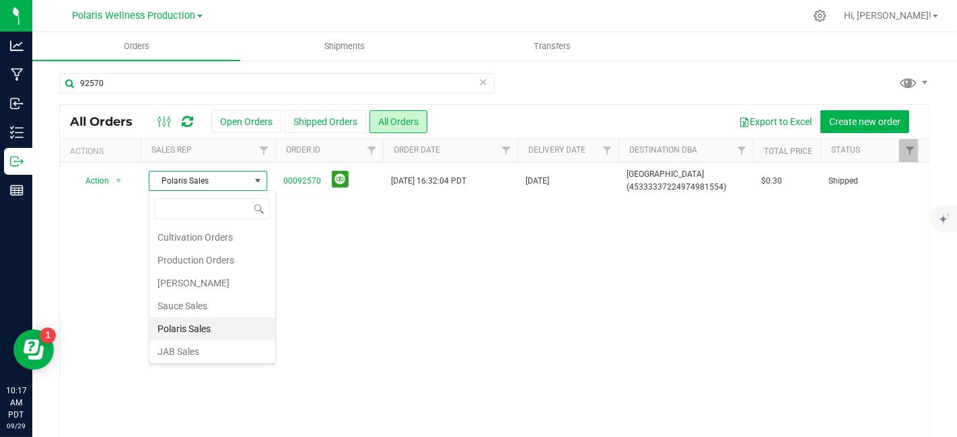
scroll to position [23, 0]
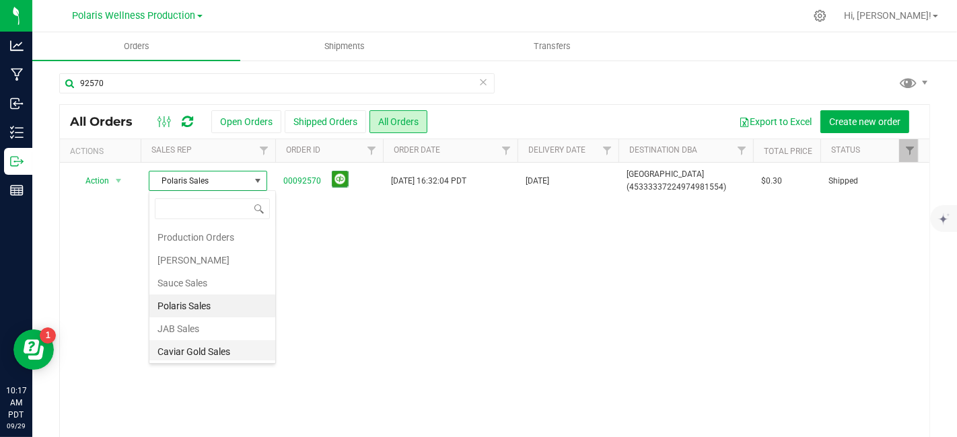
click at [219, 353] on li "Caviar Gold Sales" at bounding box center [212, 352] width 126 height 23
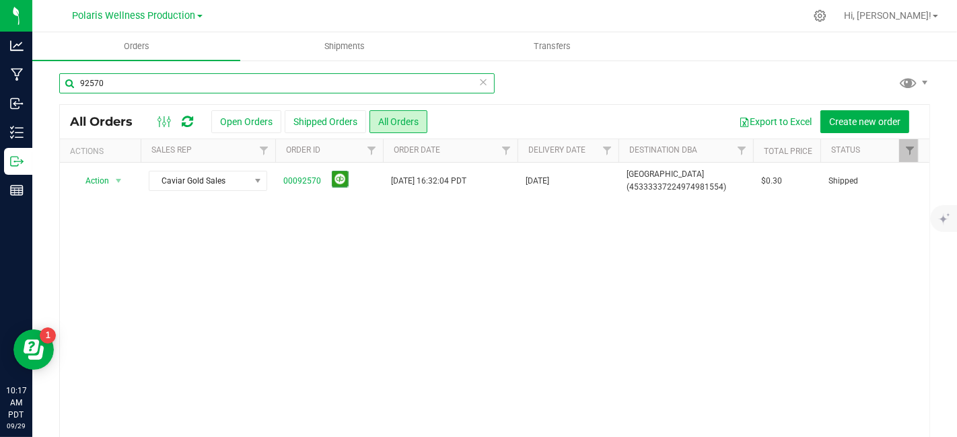
click at [157, 78] on input "92570" at bounding box center [276, 83] width 435 height 20
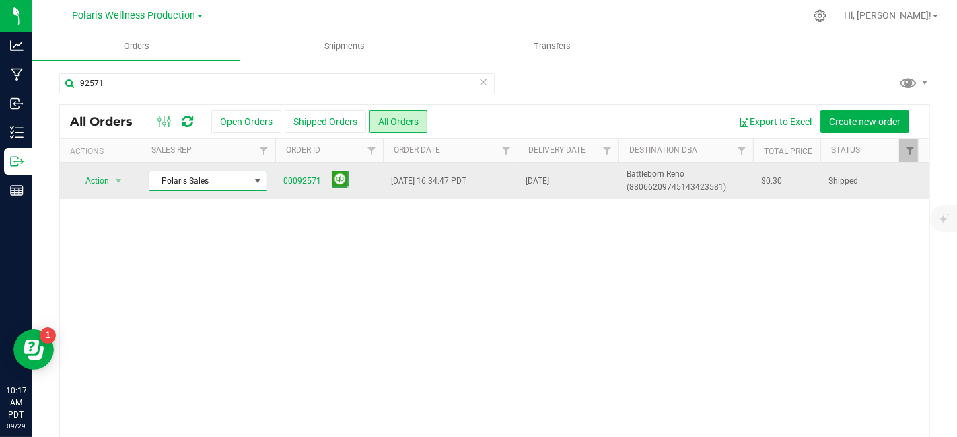
click at [257, 182] on span at bounding box center [257, 181] width 11 height 11
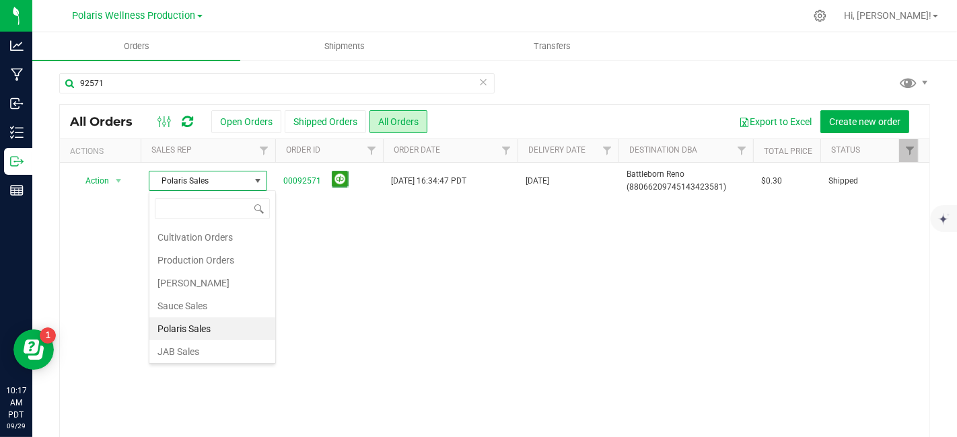
scroll to position [23, 0]
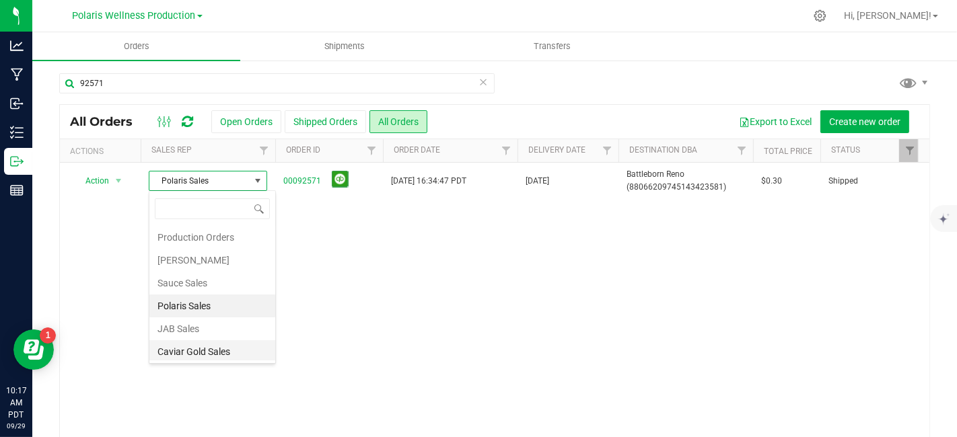
click at [209, 352] on li "Caviar Gold Sales" at bounding box center [212, 352] width 126 height 23
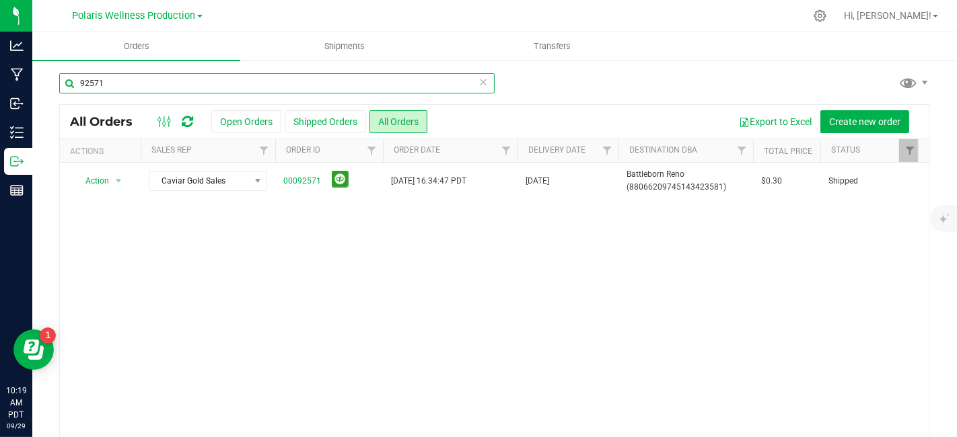
click at [144, 81] on input "92571" at bounding box center [276, 83] width 435 height 20
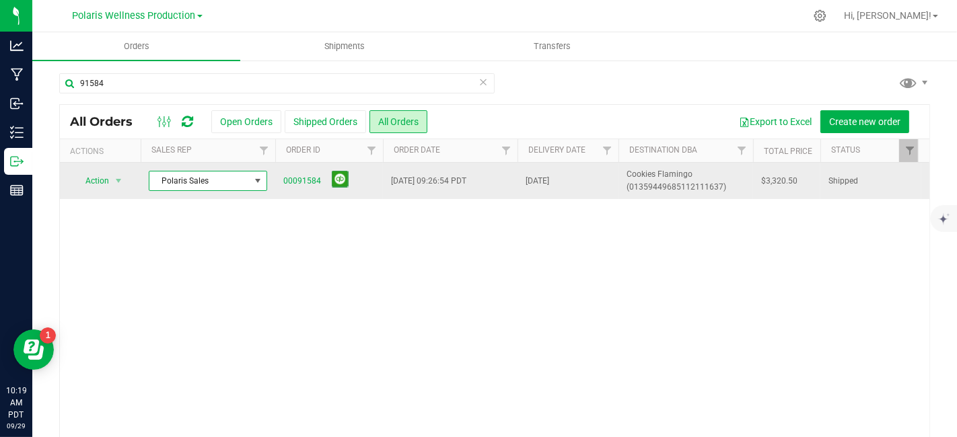
click at [261, 183] on span at bounding box center [257, 181] width 11 height 11
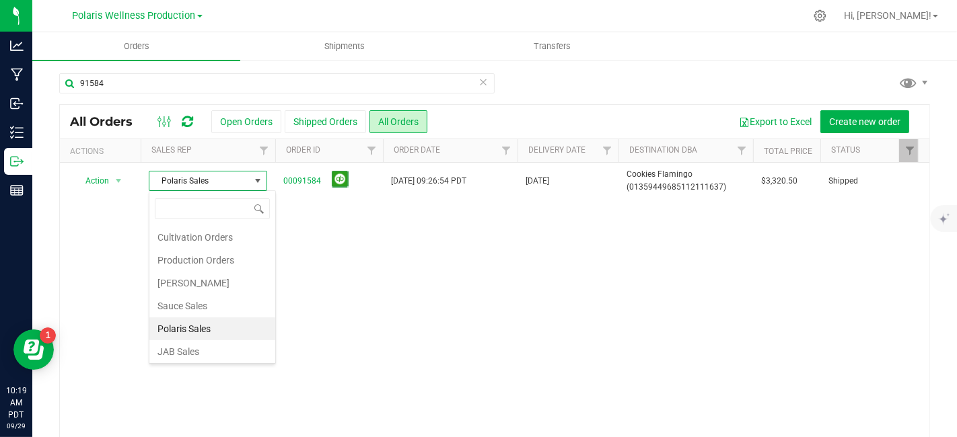
scroll to position [23, 0]
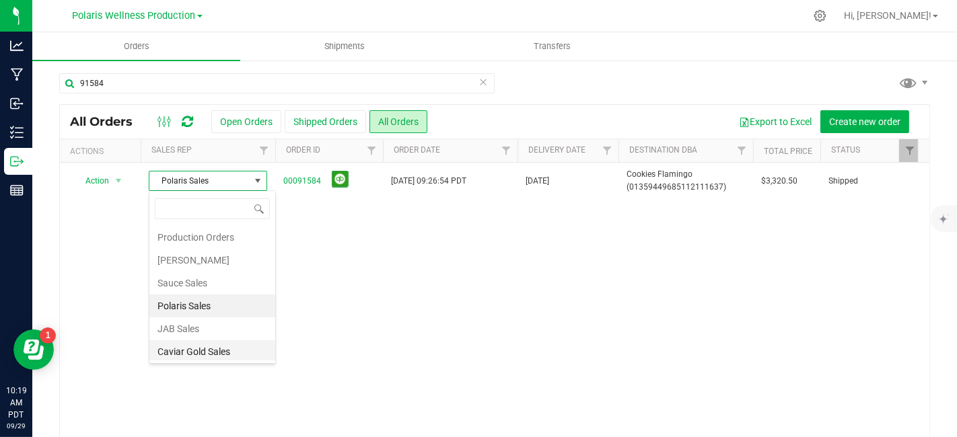
click at [207, 344] on li "Caviar Gold Sales" at bounding box center [212, 352] width 126 height 23
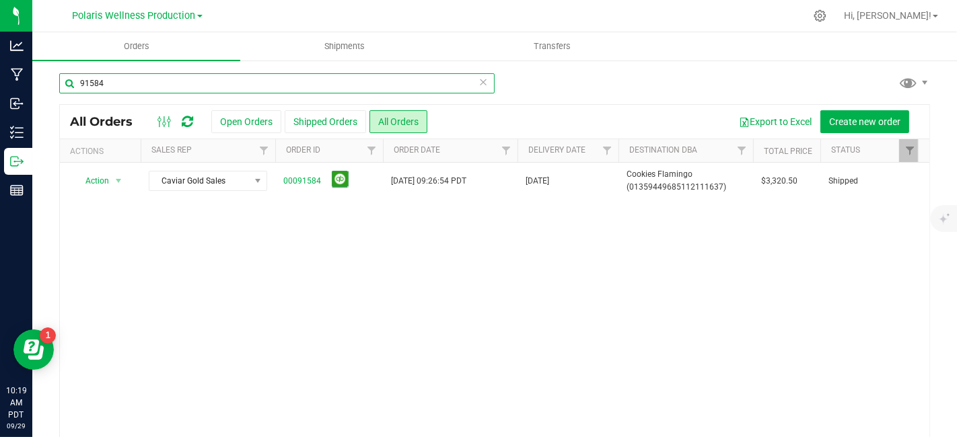
click at [174, 83] on input "91584" at bounding box center [276, 83] width 435 height 20
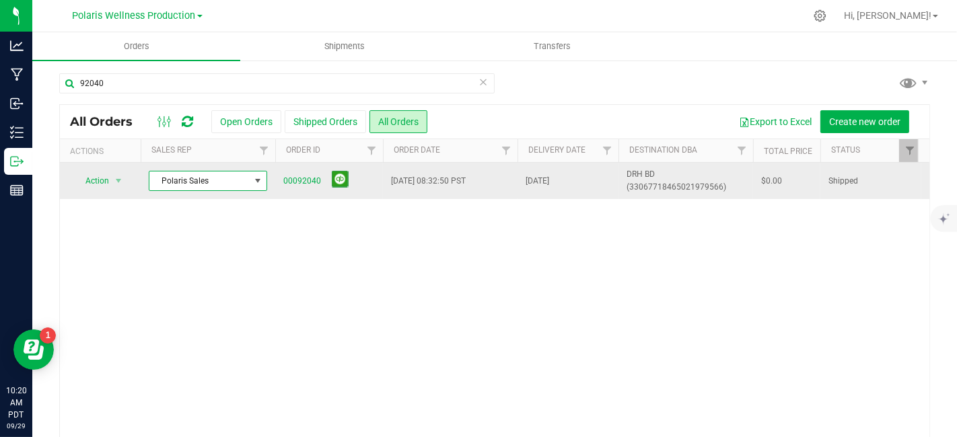
click at [257, 180] on span at bounding box center [257, 181] width 11 height 11
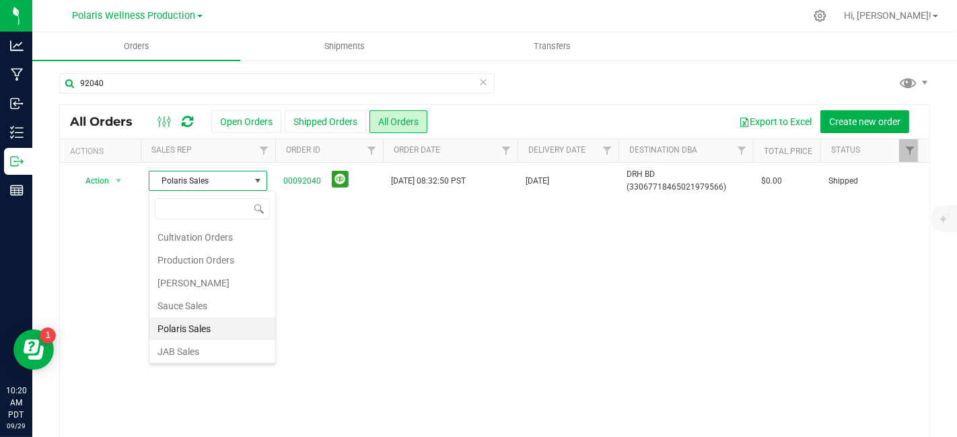
scroll to position [23, 0]
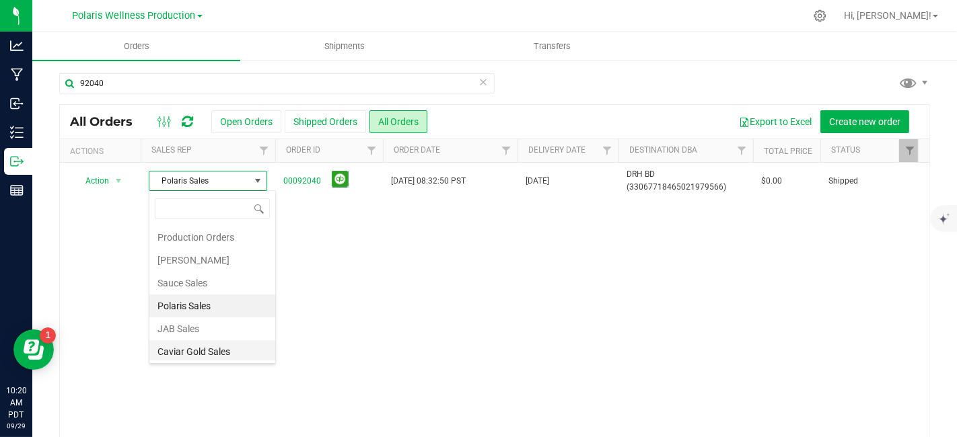
click at [225, 344] on li "Caviar Gold Sales" at bounding box center [212, 352] width 126 height 23
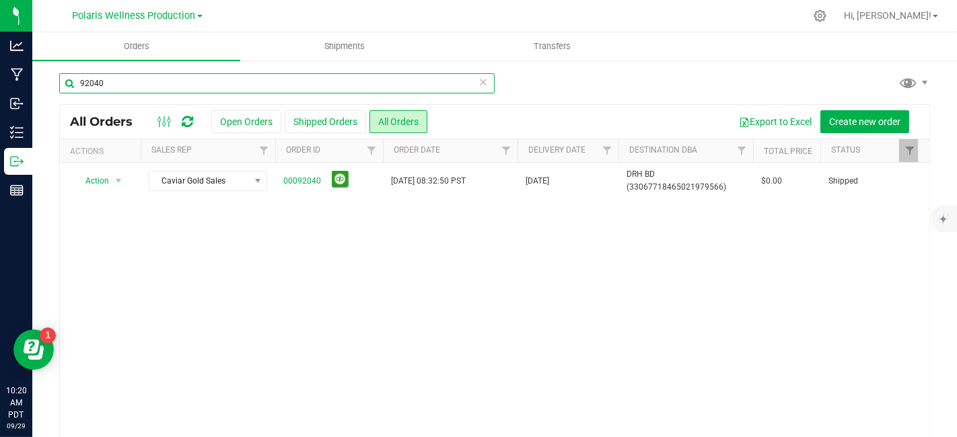
click at [129, 89] on input "92040" at bounding box center [276, 83] width 435 height 20
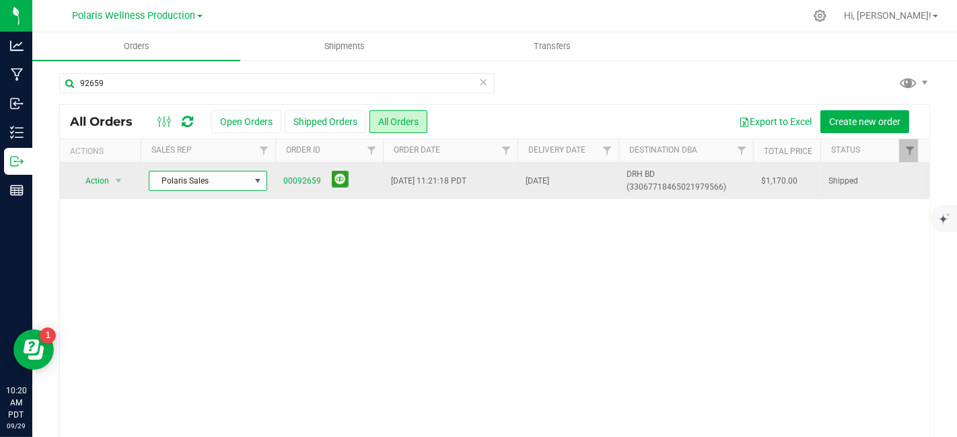
click at [254, 178] on span at bounding box center [257, 181] width 11 height 11
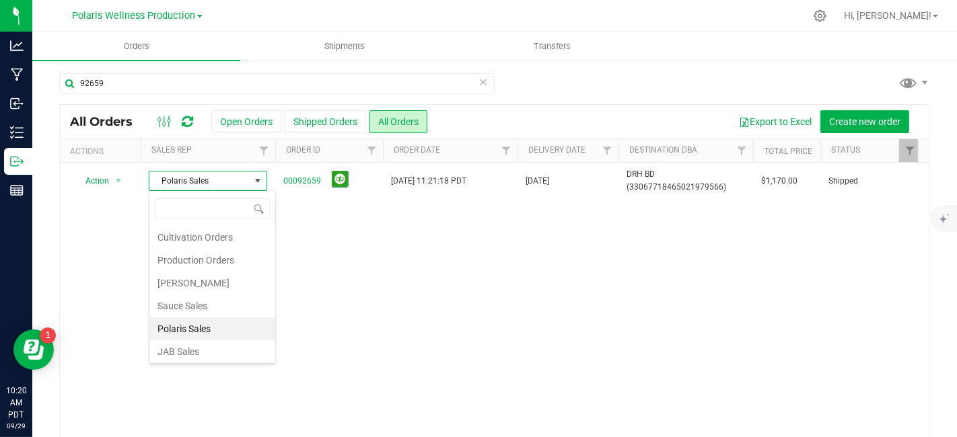
scroll to position [23, 0]
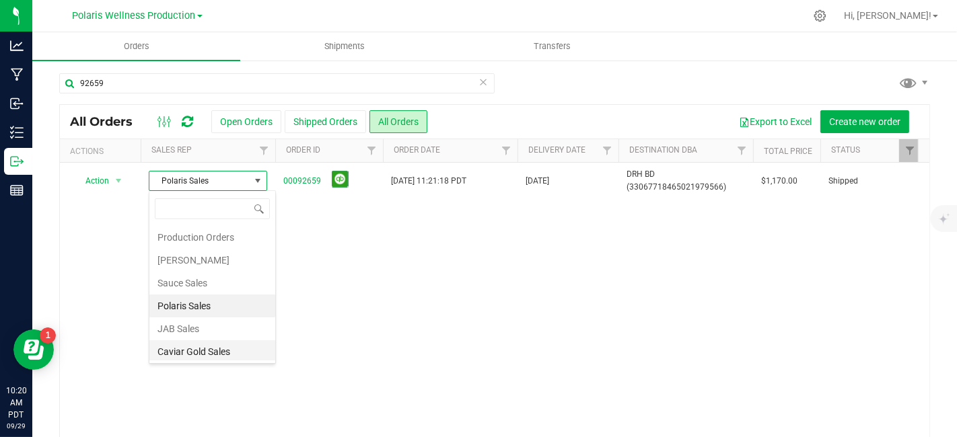
click at [203, 349] on li "Caviar Gold Sales" at bounding box center [212, 352] width 126 height 23
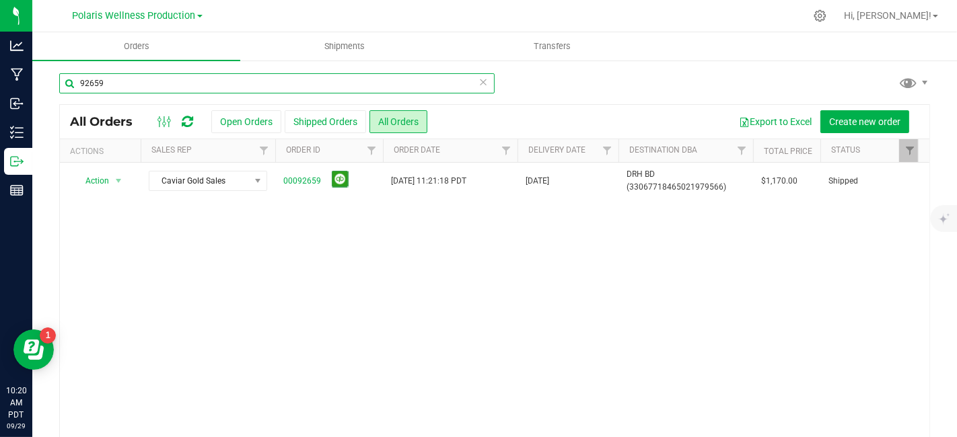
click at [109, 80] on input "92659" at bounding box center [276, 83] width 435 height 20
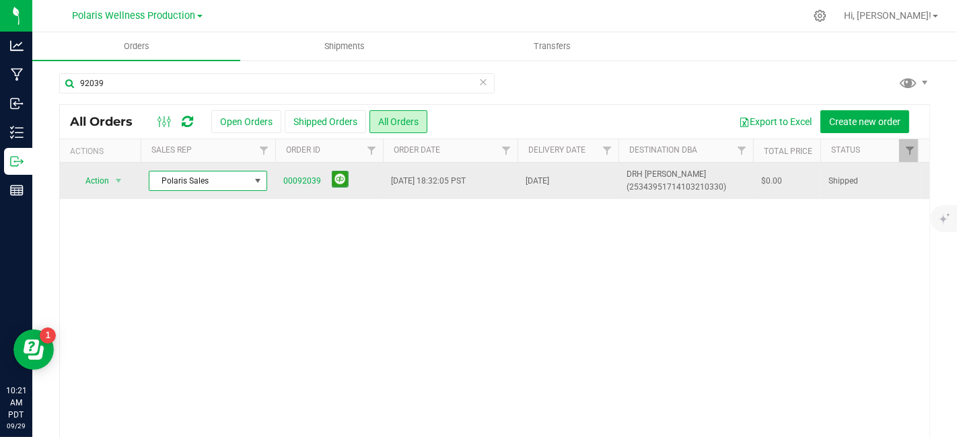
click at [261, 178] on span at bounding box center [257, 181] width 11 height 11
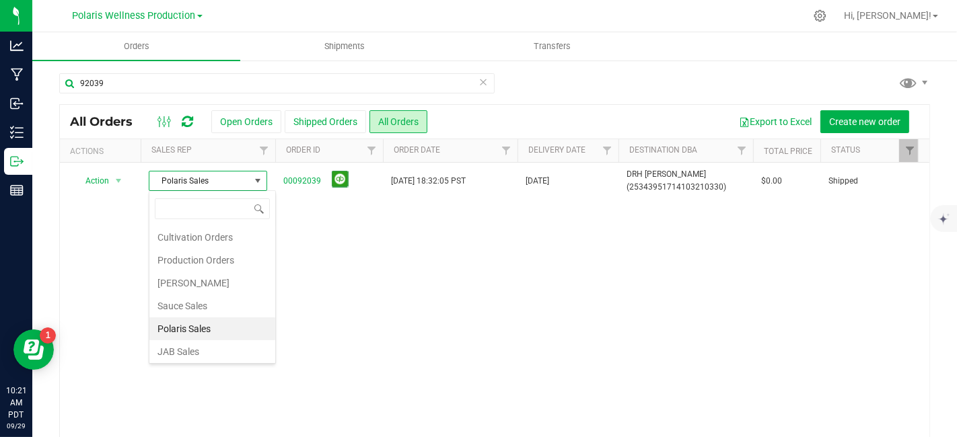
scroll to position [23, 0]
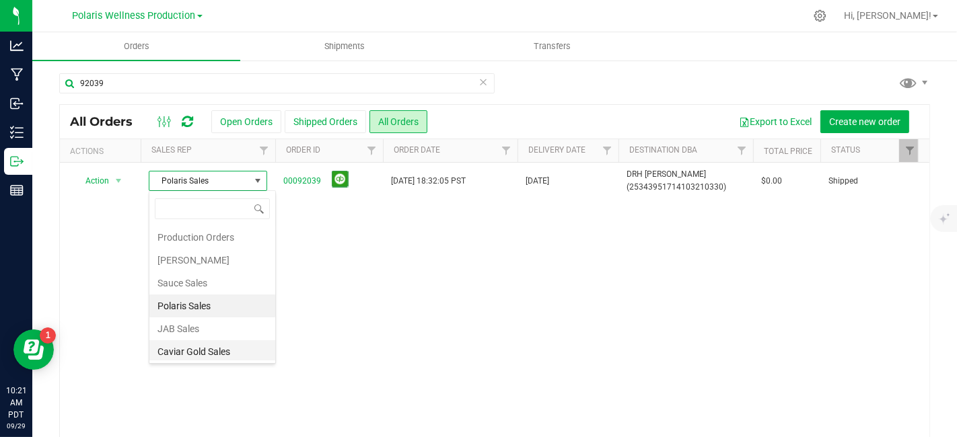
click at [222, 352] on li "Caviar Gold Sales" at bounding box center [212, 352] width 126 height 23
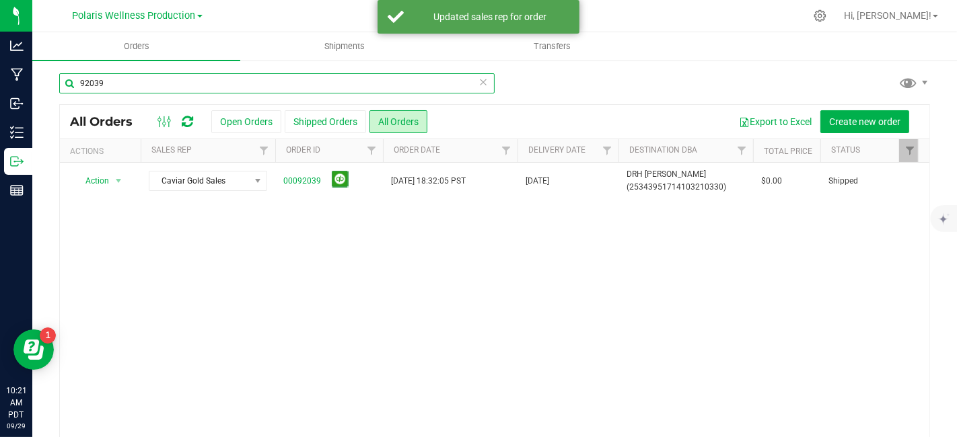
click at [133, 79] on input "92039" at bounding box center [276, 83] width 435 height 20
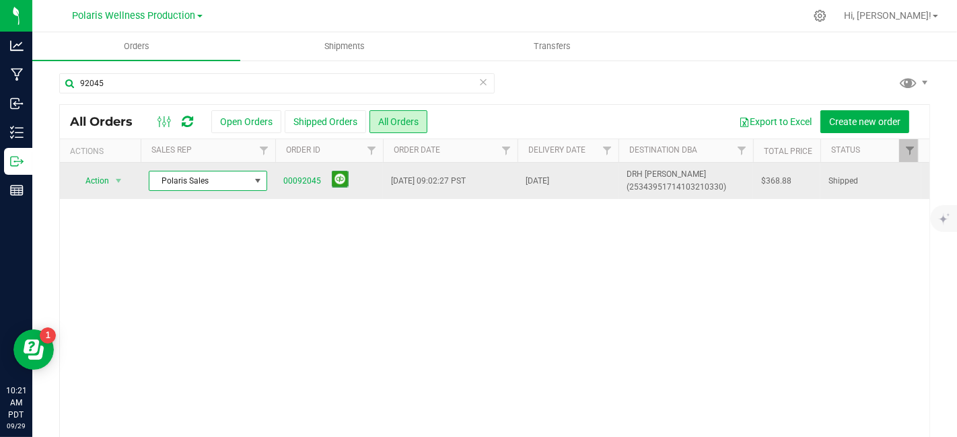
click at [257, 182] on span at bounding box center [257, 181] width 11 height 11
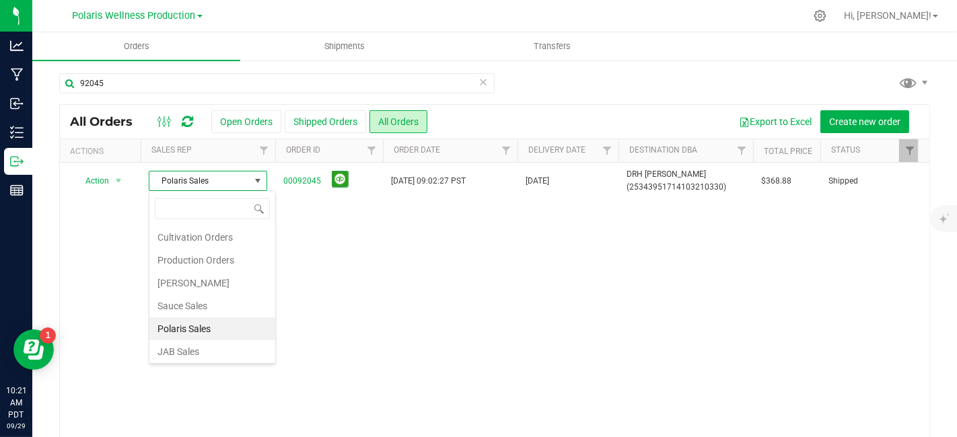
scroll to position [23, 0]
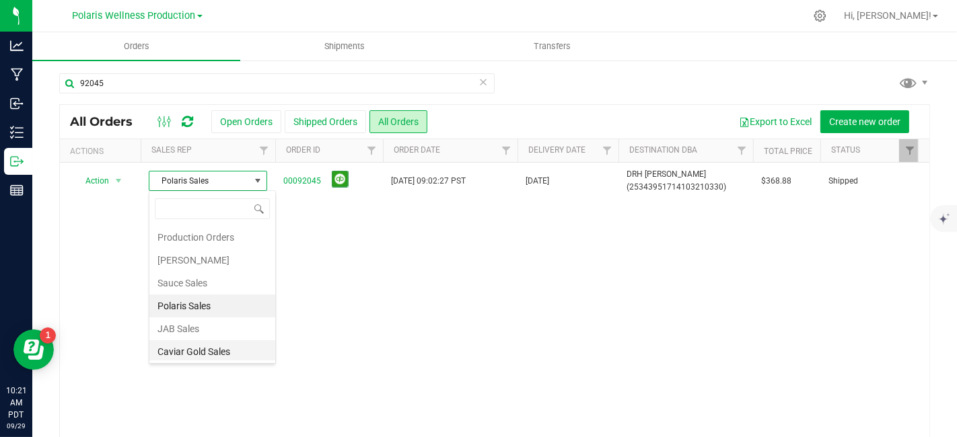
click at [217, 349] on li "Caviar Gold Sales" at bounding box center [212, 352] width 126 height 23
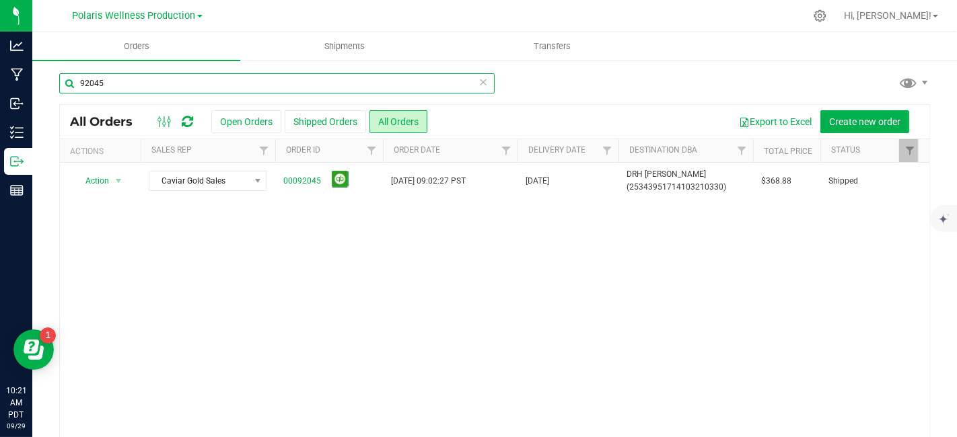
click at [192, 80] on input "92045" at bounding box center [276, 83] width 435 height 20
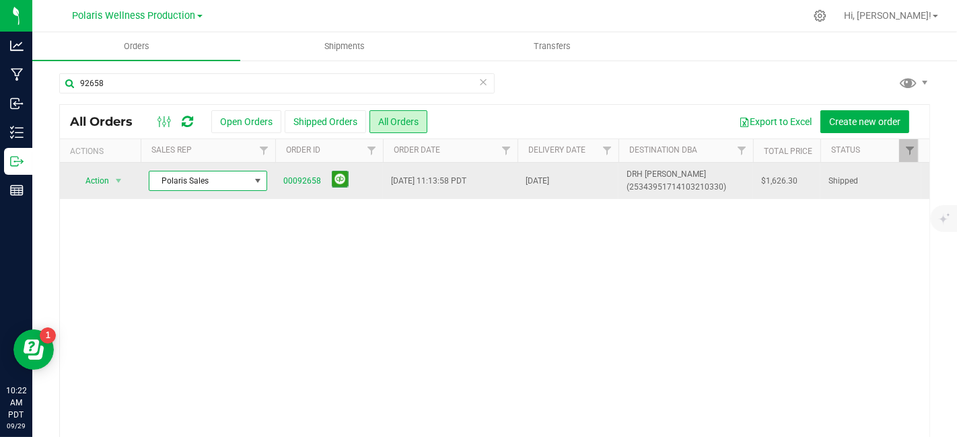
click at [263, 182] on span at bounding box center [257, 181] width 11 height 11
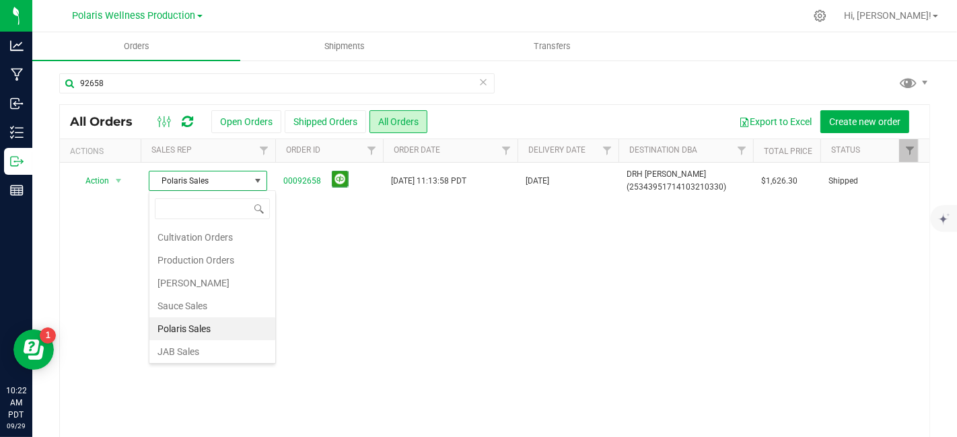
scroll to position [23, 0]
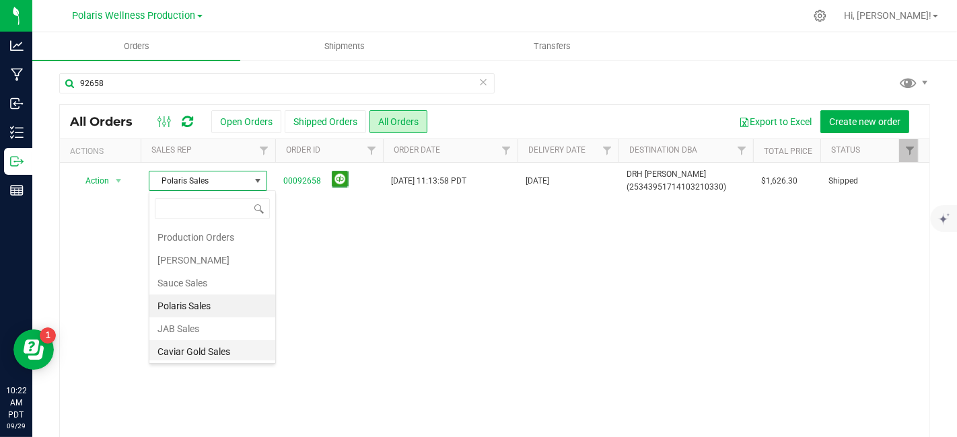
click at [217, 353] on li "Caviar Gold Sales" at bounding box center [212, 352] width 126 height 23
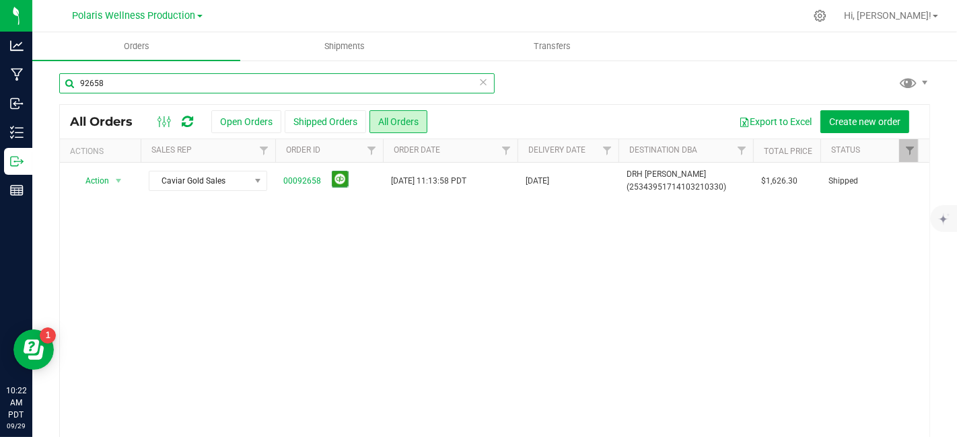
click at [119, 79] on input "92658" at bounding box center [276, 83] width 435 height 20
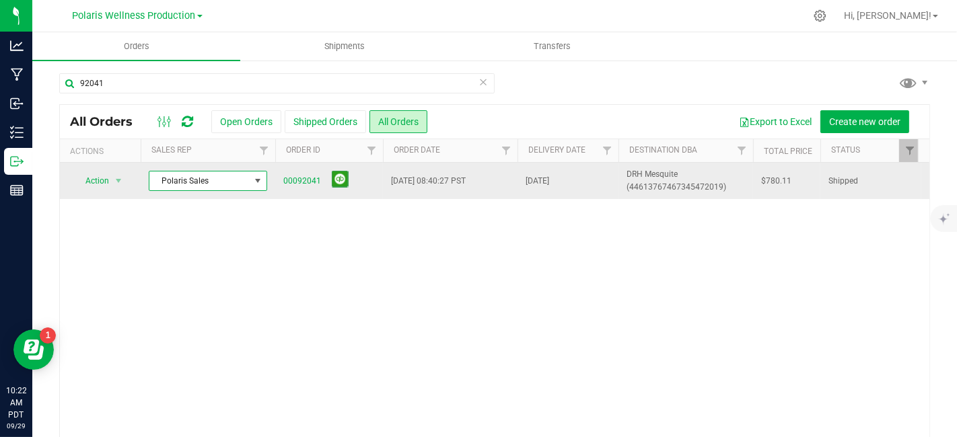
click at [259, 180] on span at bounding box center [257, 181] width 11 height 11
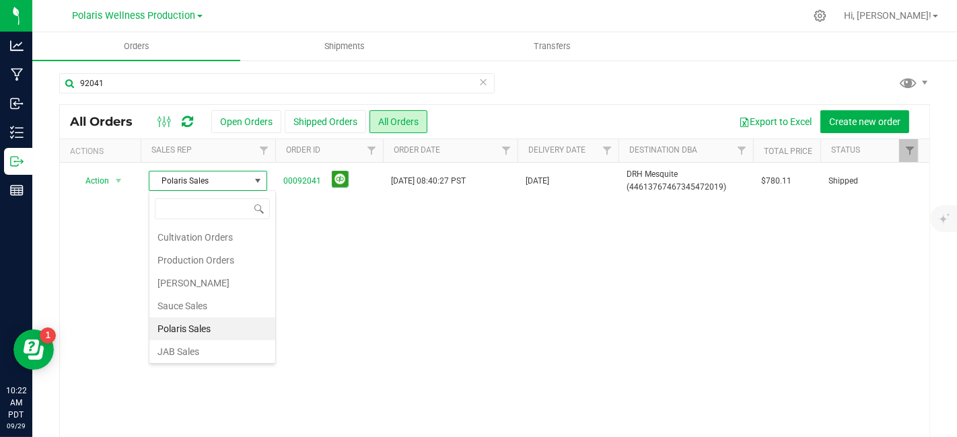
scroll to position [23, 0]
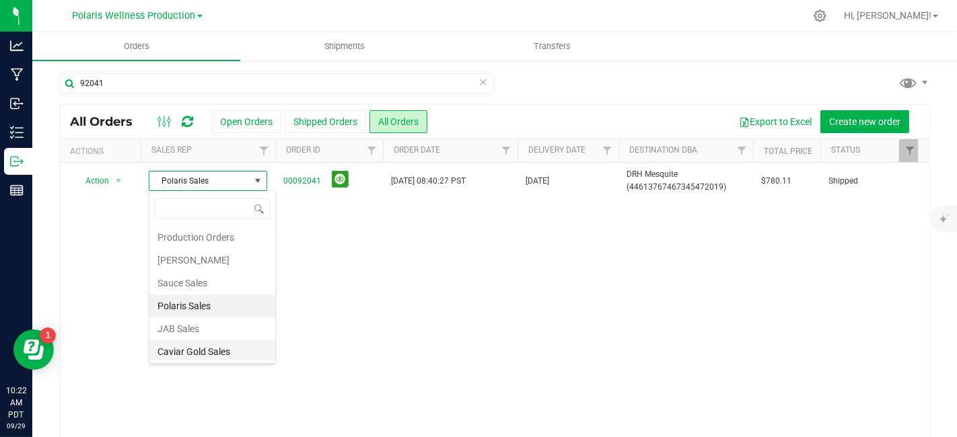
click at [194, 349] on li "Caviar Gold Sales" at bounding box center [212, 352] width 126 height 23
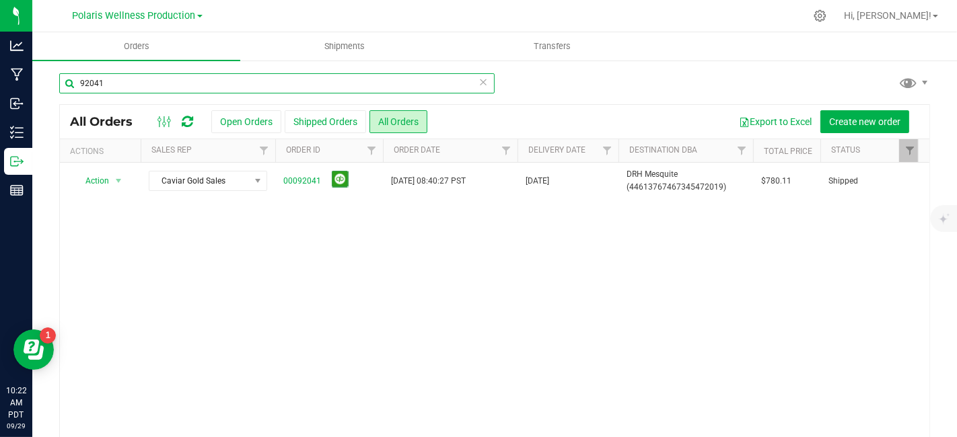
click at [125, 85] on input "92041" at bounding box center [276, 83] width 435 height 20
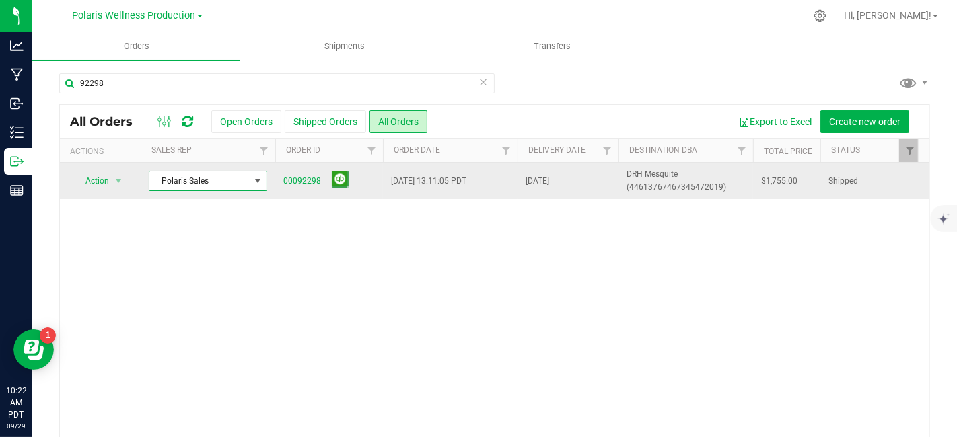
click at [252, 180] on span at bounding box center [257, 181] width 11 height 11
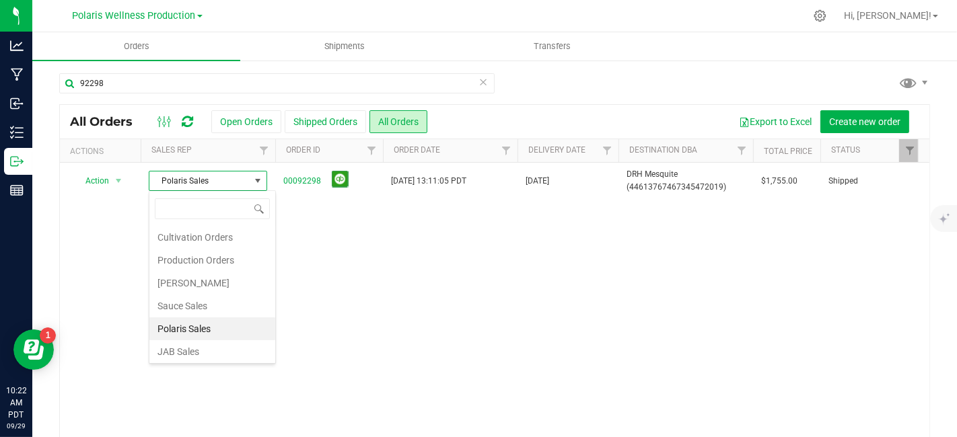
scroll to position [23, 0]
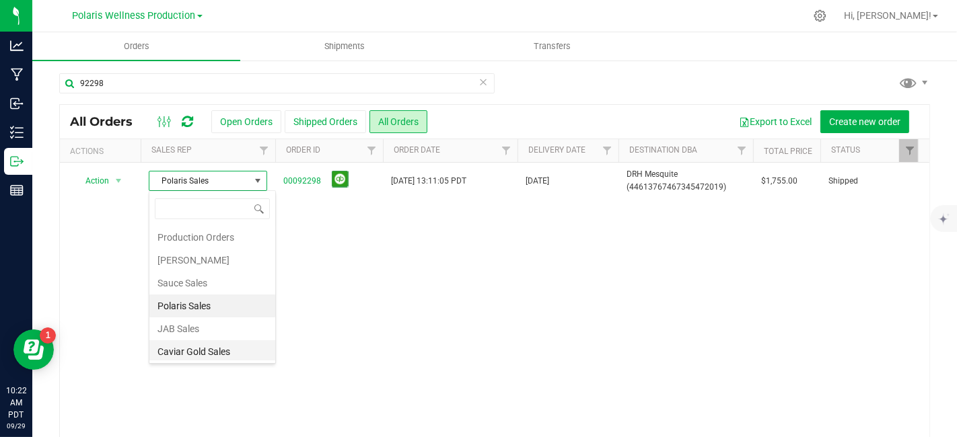
click at [207, 354] on li "Caviar Gold Sales" at bounding box center [212, 352] width 126 height 23
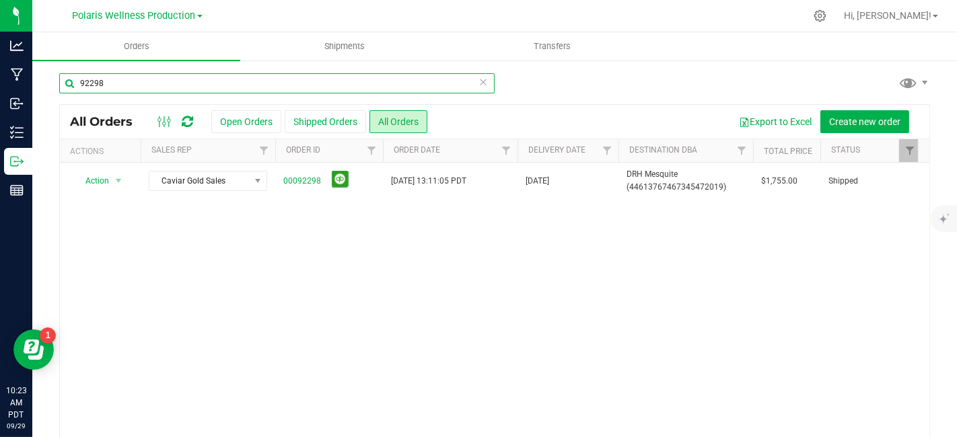
click at [146, 85] on input "92298" at bounding box center [276, 83] width 435 height 20
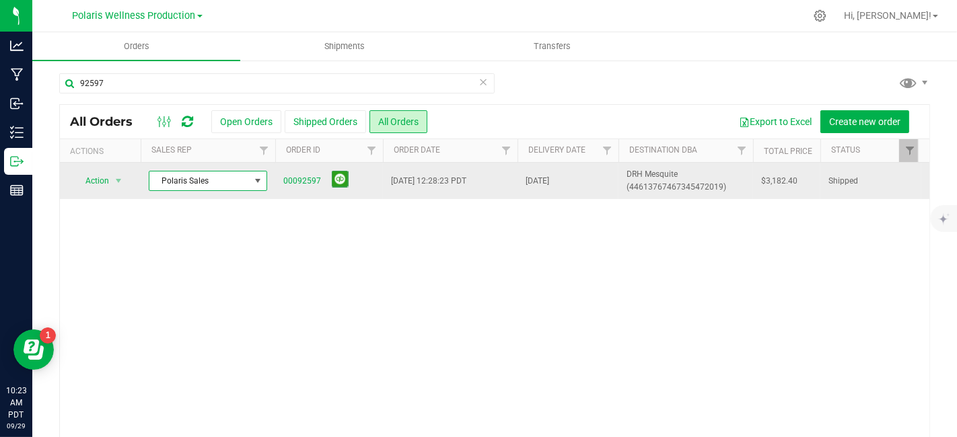
click at [262, 180] on span at bounding box center [257, 181] width 11 height 11
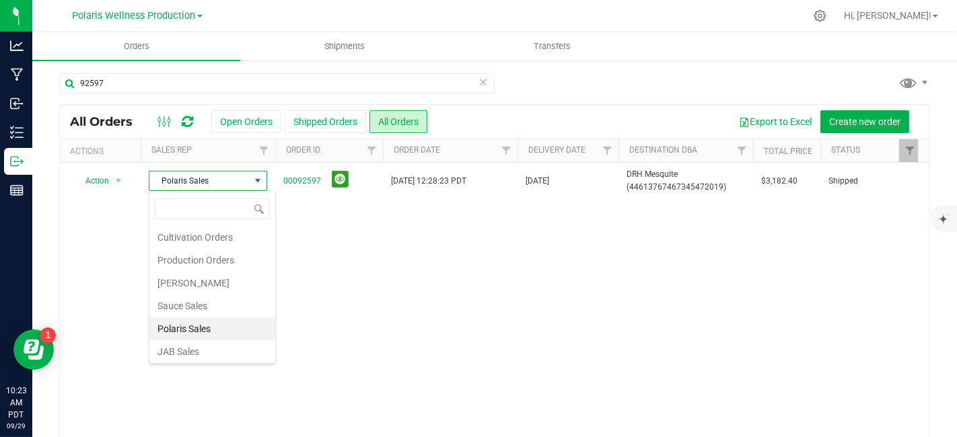
scroll to position [23, 0]
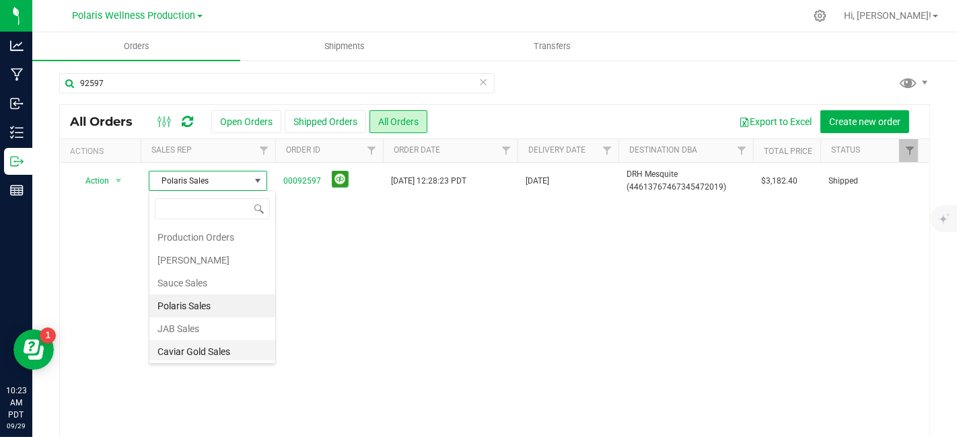
click at [207, 352] on li "Caviar Gold Sales" at bounding box center [212, 352] width 126 height 23
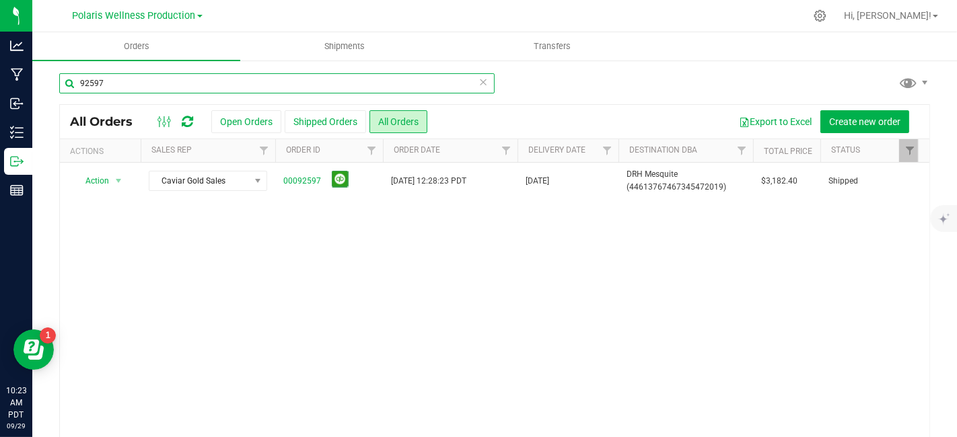
click at [125, 78] on input "92597" at bounding box center [276, 83] width 435 height 20
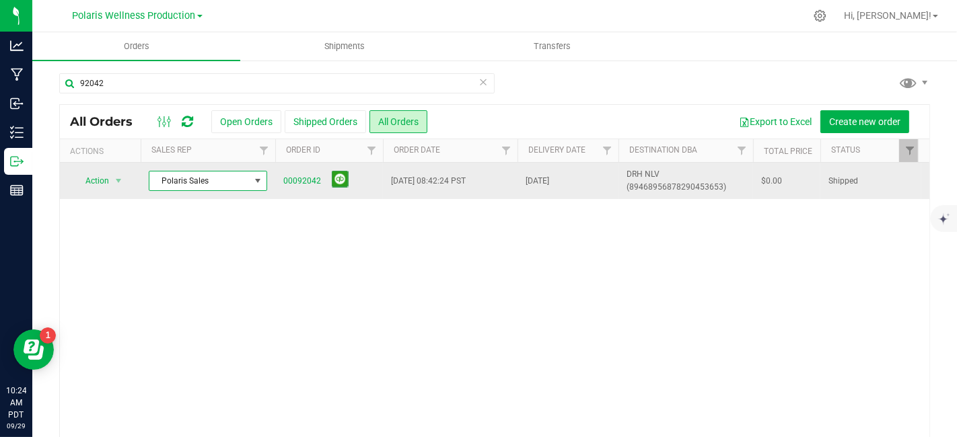
click at [256, 180] on span at bounding box center [257, 181] width 11 height 11
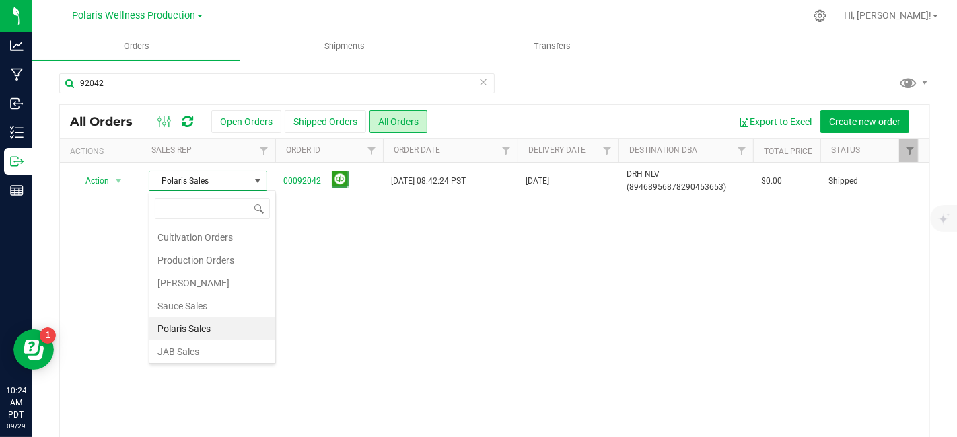
scroll to position [23, 0]
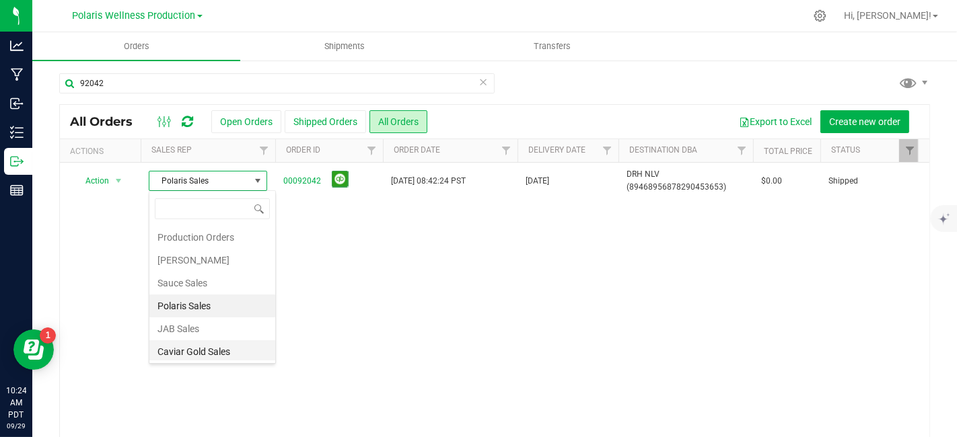
click at [210, 352] on li "Caviar Gold Sales" at bounding box center [212, 352] width 126 height 23
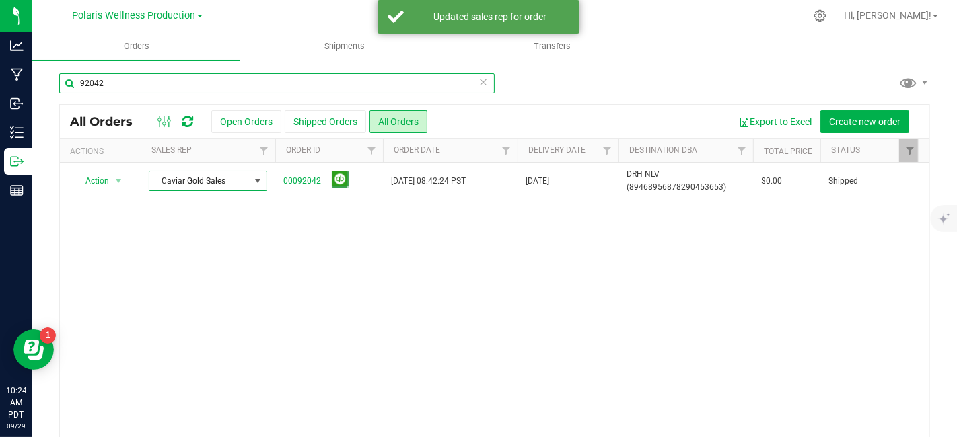
click at [135, 87] on input "92042" at bounding box center [276, 83] width 435 height 20
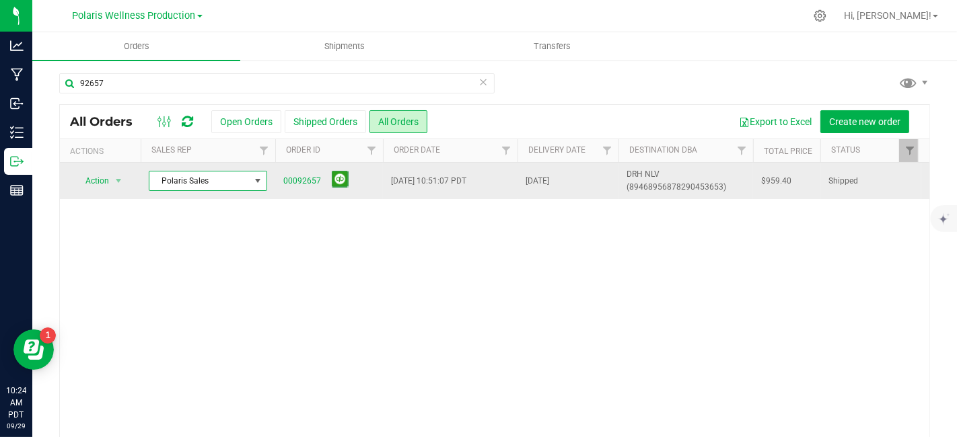
click at [262, 185] on span at bounding box center [257, 181] width 11 height 11
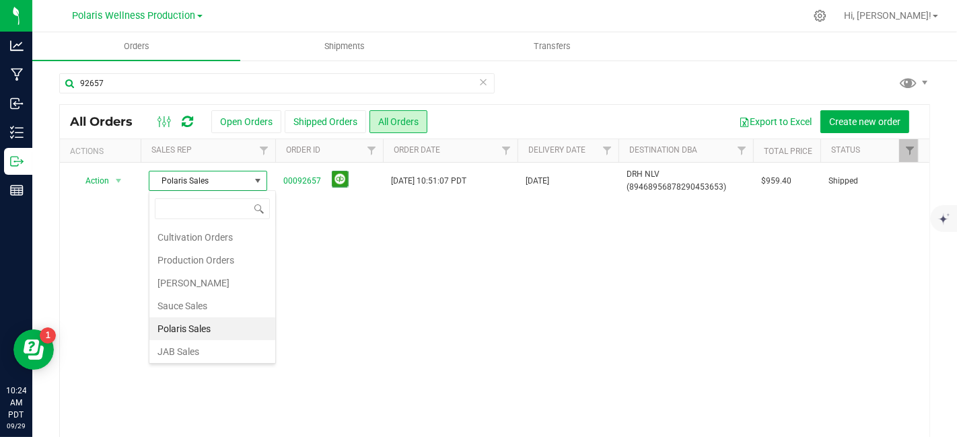
scroll to position [23, 0]
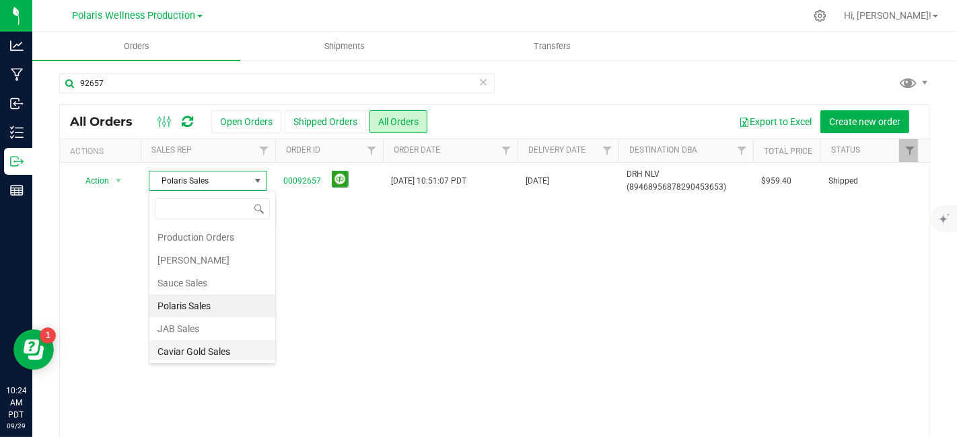
click at [228, 349] on li "Caviar Gold Sales" at bounding box center [212, 352] width 126 height 23
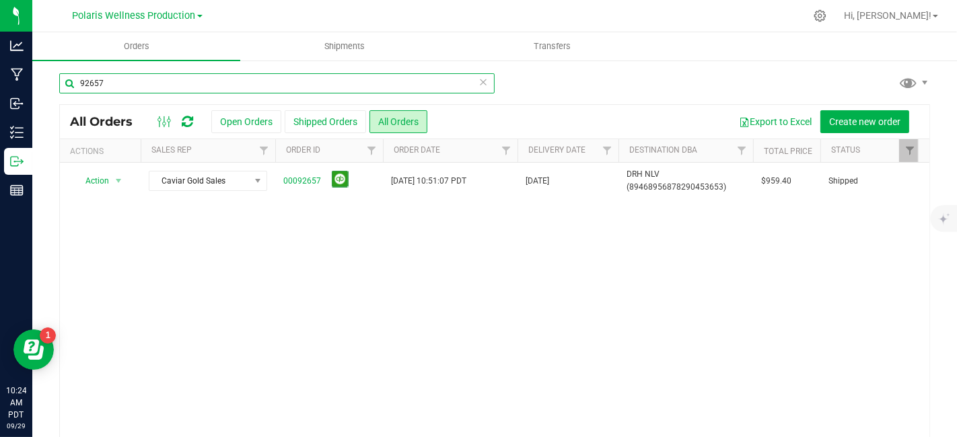
click at [129, 81] on input "92657" at bounding box center [276, 83] width 435 height 20
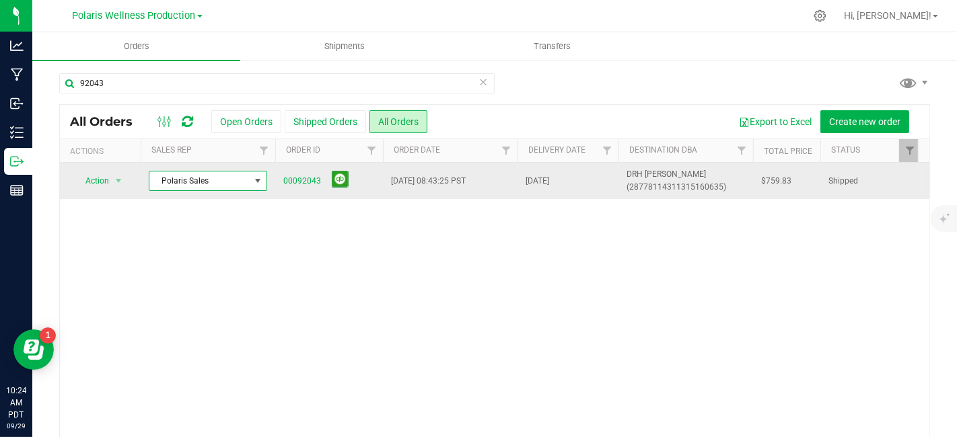
click at [259, 180] on span at bounding box center [257, 181] width 11 height 11
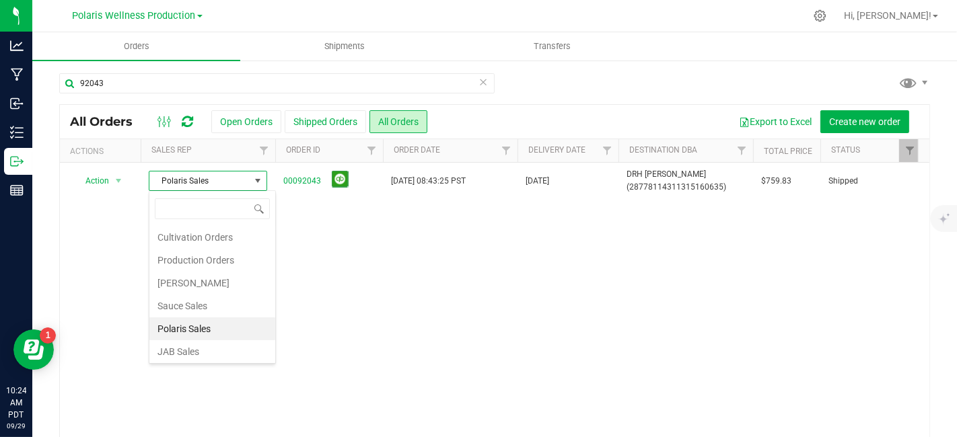
scroll to position [23, 0]
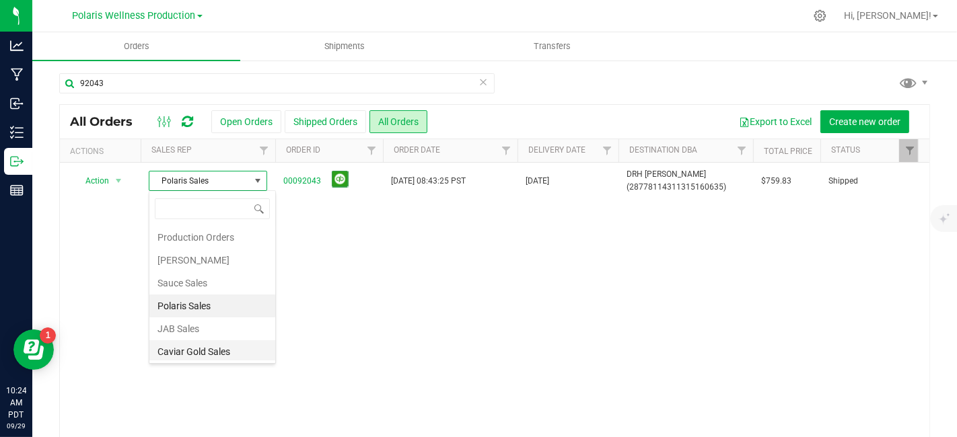
click at [215, 352] on li "Caviar Gold Sales" at bounding box center [212, 352] width 126 height 23
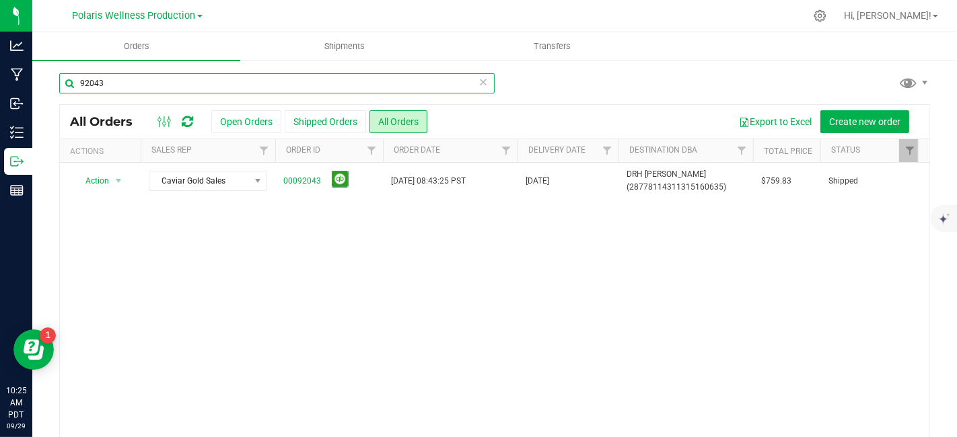
click at [143, 87] on input "92043" at bounding box center [276, 83] width 435 height 20
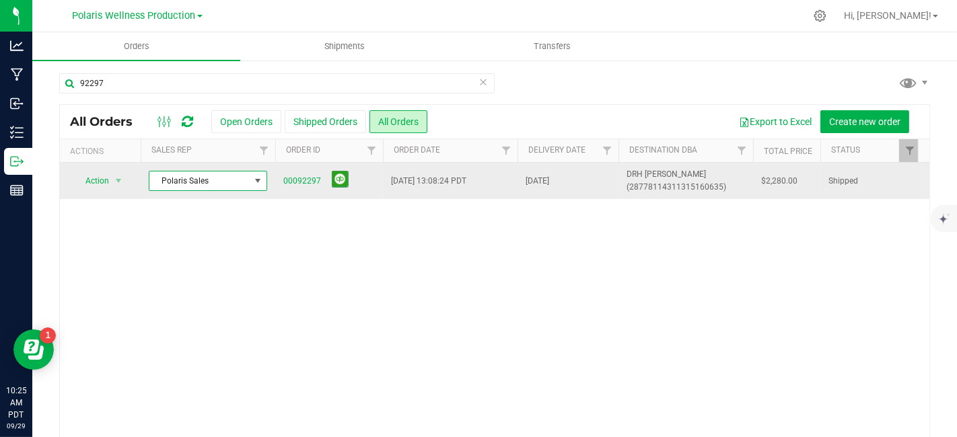
click at [258, 178] on span at bounding box center [257, 181] width 11 height 11
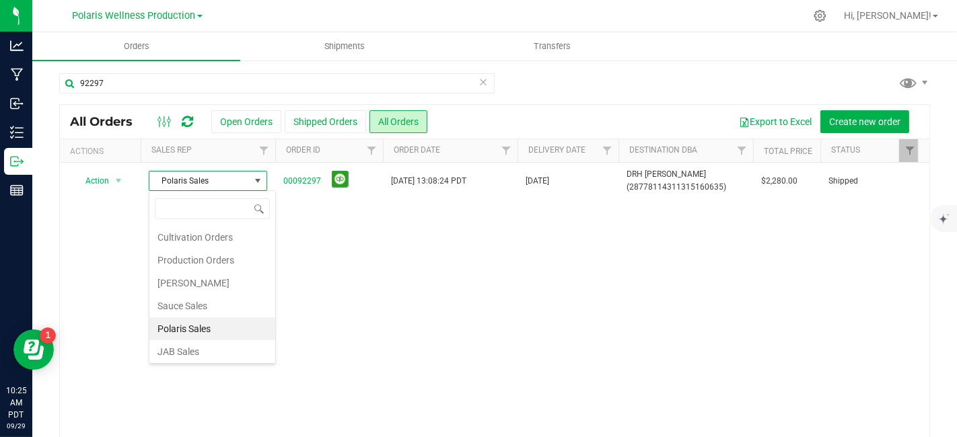
scroll to position [23, 0]
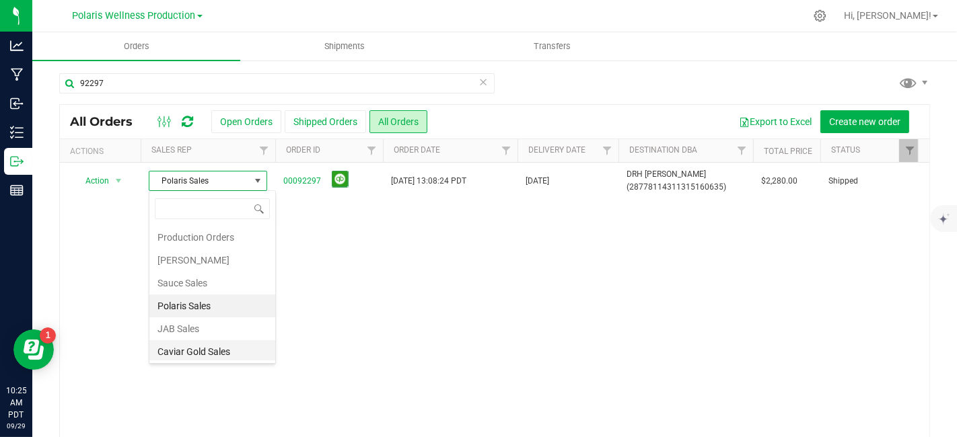
click at [218, 355] on li "Caviar Gold Sales" at bounding box center [212, 352] width 126 height 23
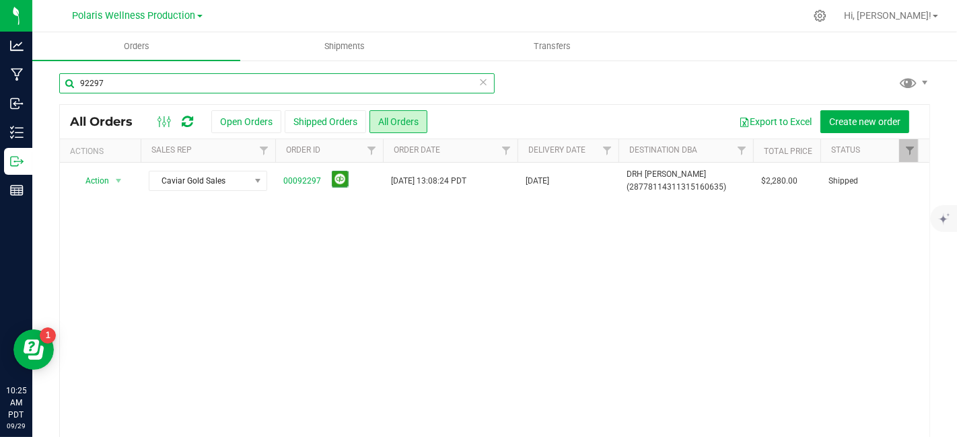
click at [133, 87] on input "92297" at bounding box center [276, 83] width 435 height 20
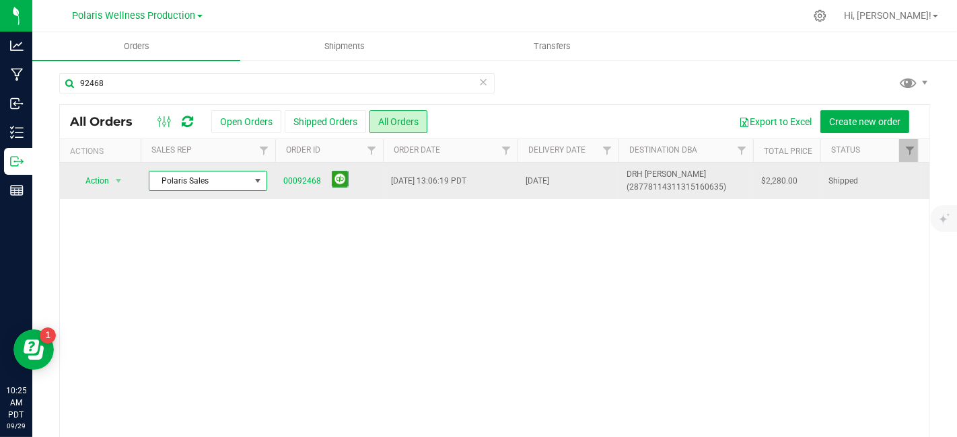
click at [260, 178] on span at bounding box center [257, 181] width 11 height 11
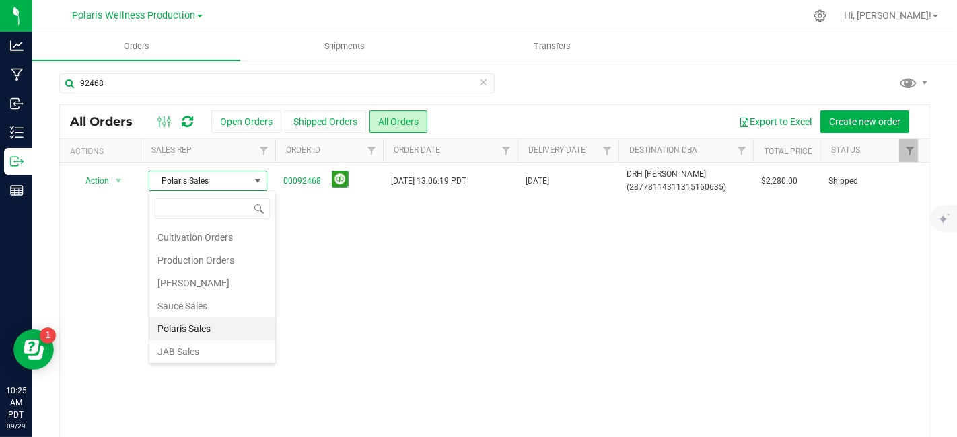
scroll to position [23, 0]
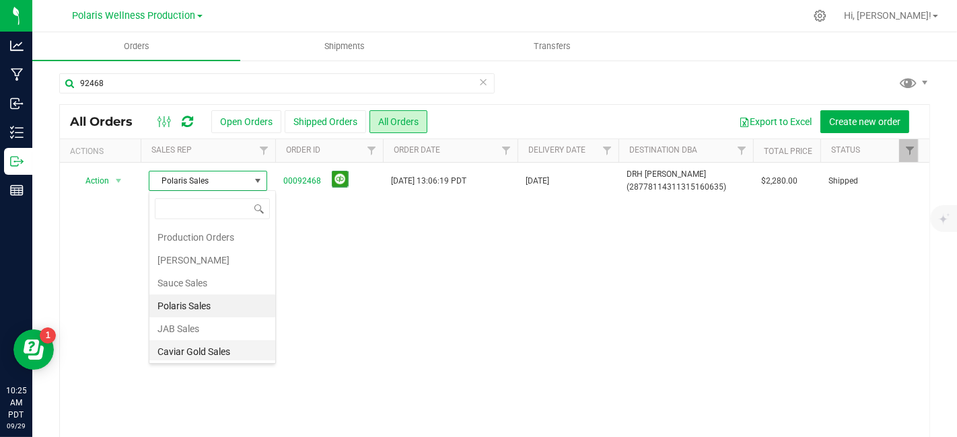
click at [223, 347] on li "Caviar Gold Sales" at bounding box center [212, 352] width 126 height 23
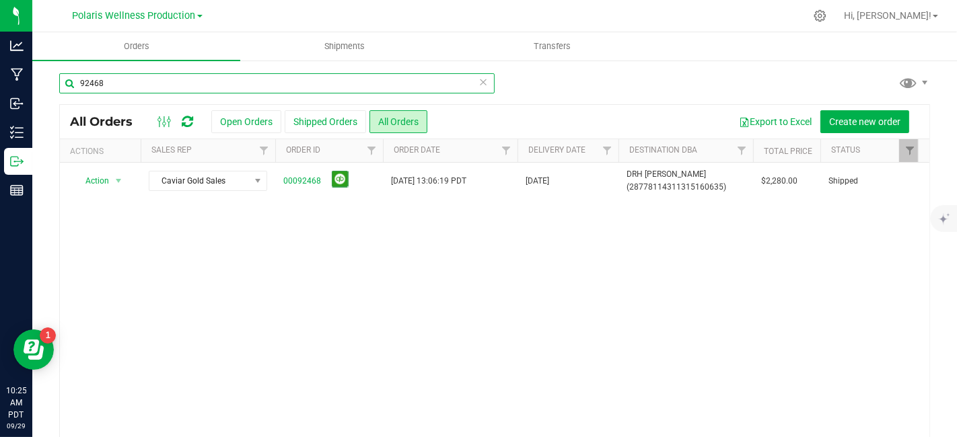
click at [125, 75] on input "92468" at bounding box center [276, 83] width 435 height 20
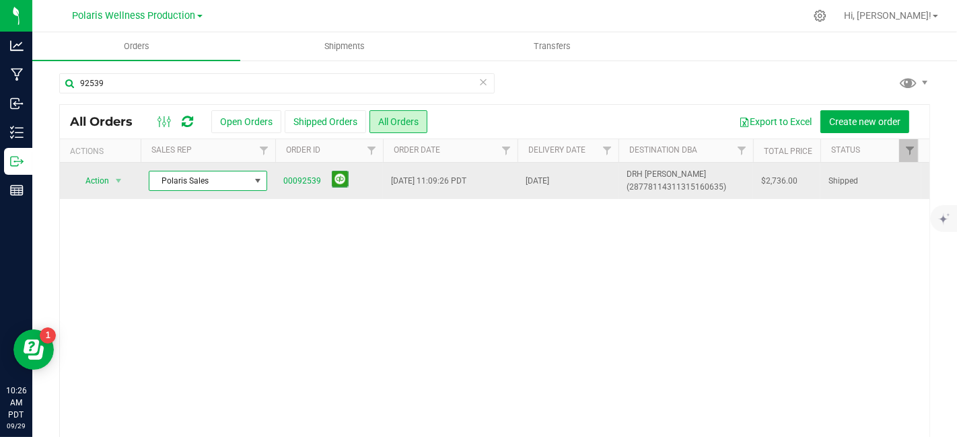
click at [261, 179] on span at bounding box center [257, 181] width 11 height 11
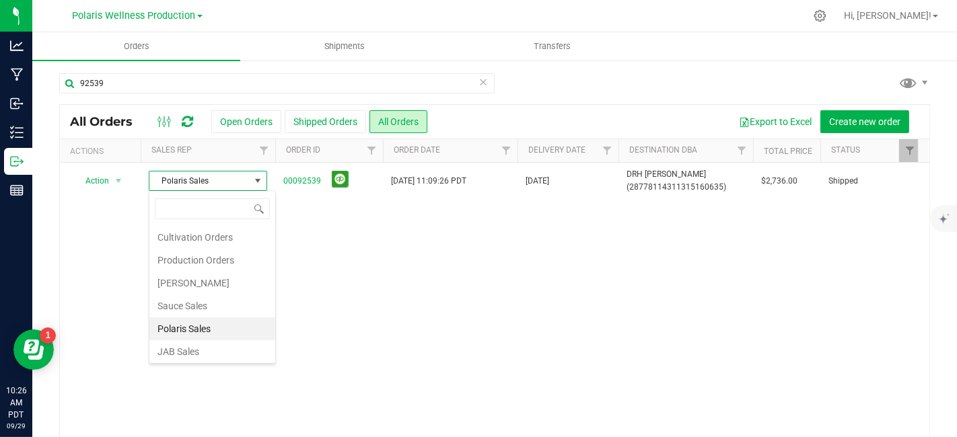
scroll to position [23, 0]
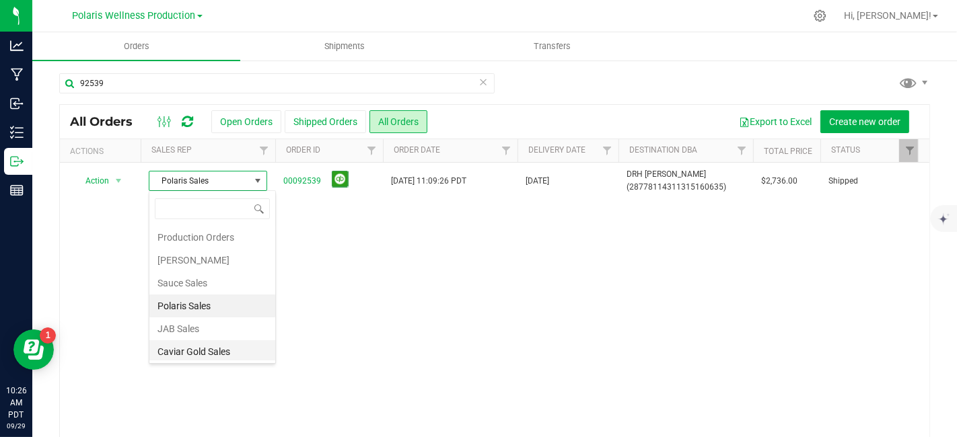
click at [217, 345] on li "Caviar Gold Sales" at bounding box center [212, 352] width 126 height 23
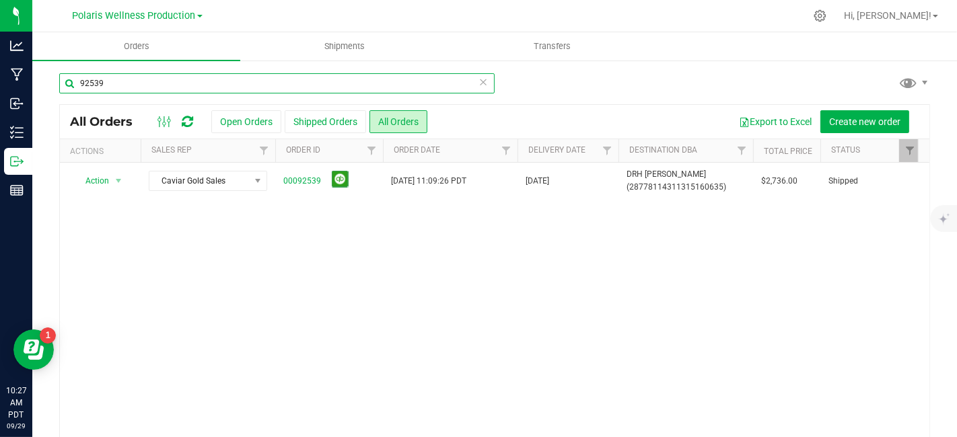
click at [131, 85] on input "92539" at bounding box center [276, 83] width 435 height 20
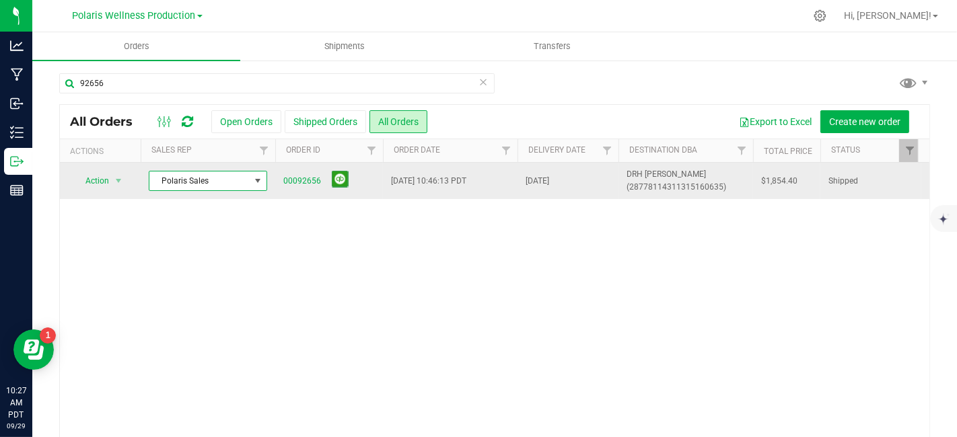
click at [259, 182] on span at bounding box center [257, 181] width 11 height 11
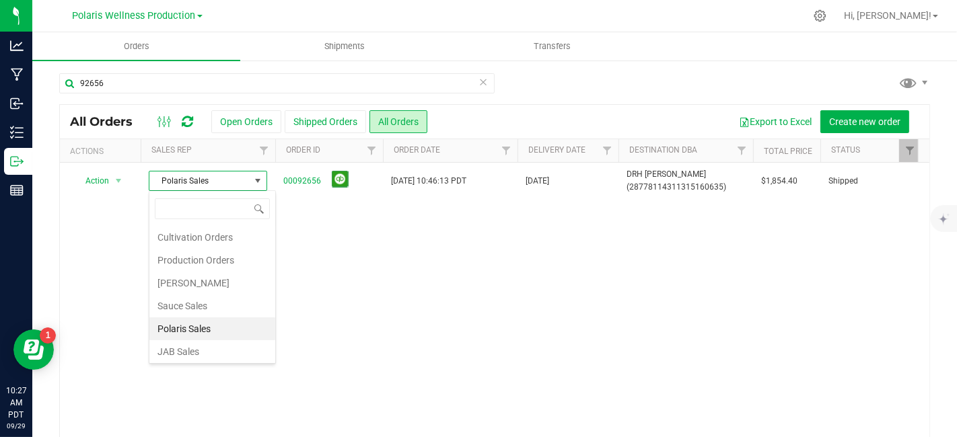
scroll to position [23, 0]
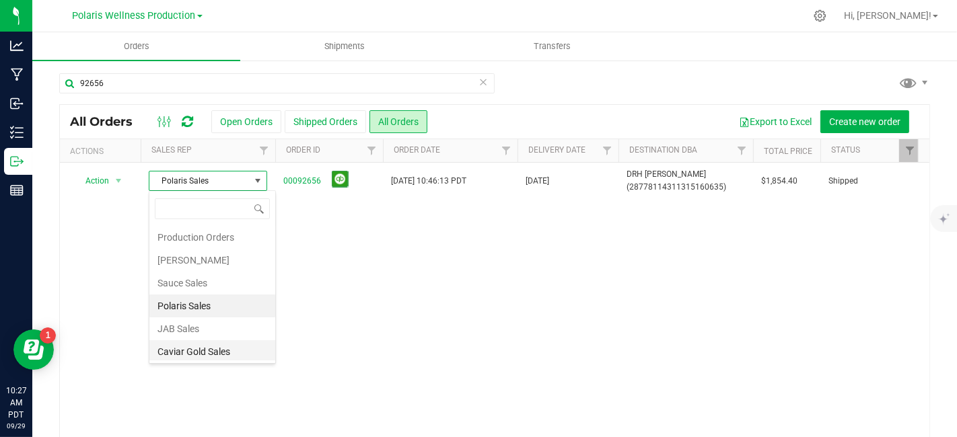
click at [223, 356] on li "Caviar Gold Sales" at bounding box center [212, 352] width 126 height 23
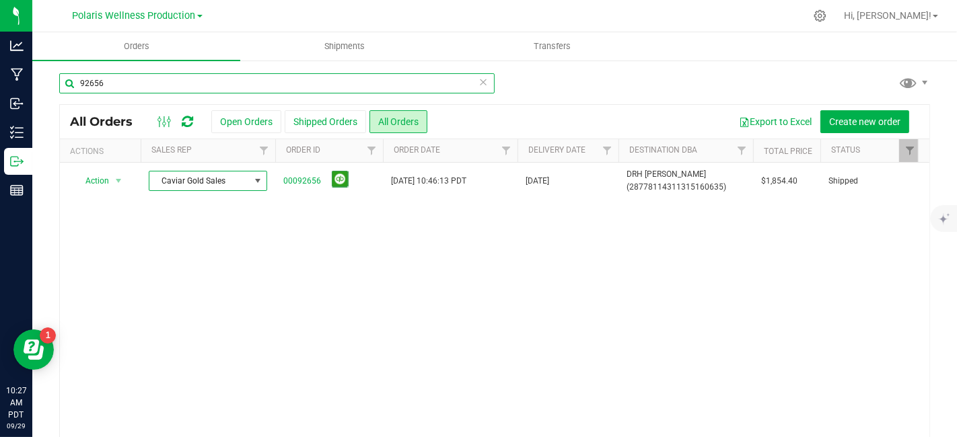
click at [132, 80] on input "92656" at bounding box center [276, 83] width 435 height 20
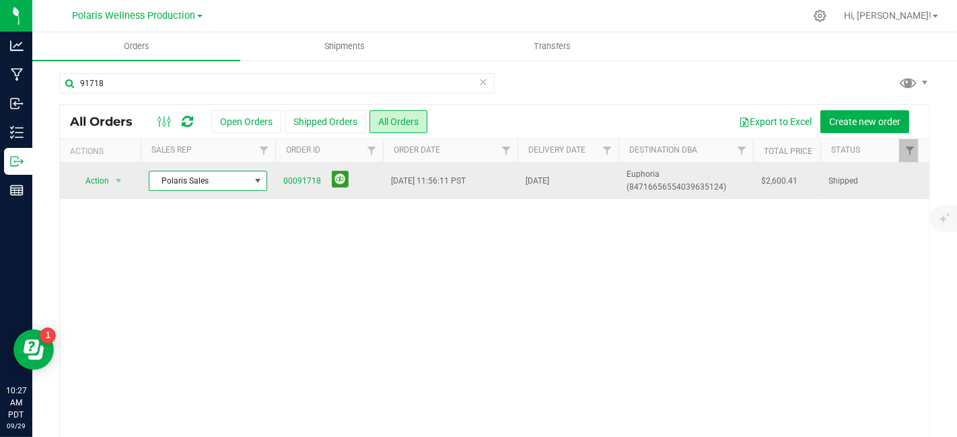
click at [257, 185] on span at bounding box center [257, 181] width 11 height 11
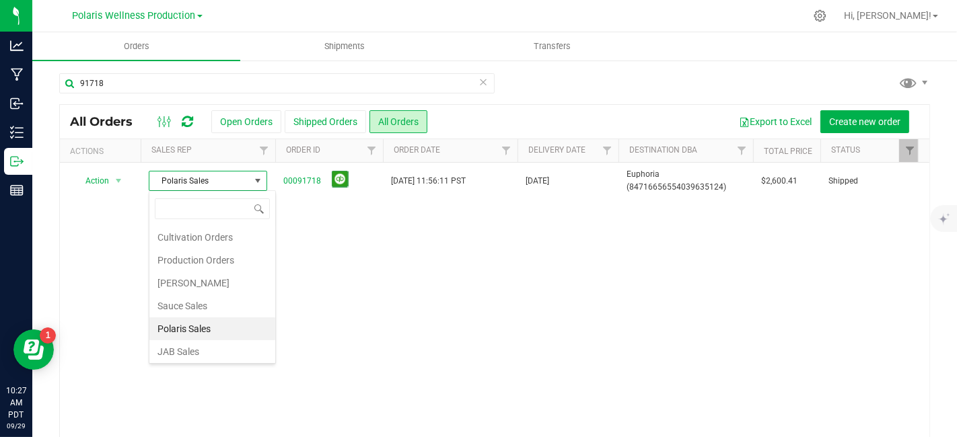
scroll to position [23, 0]
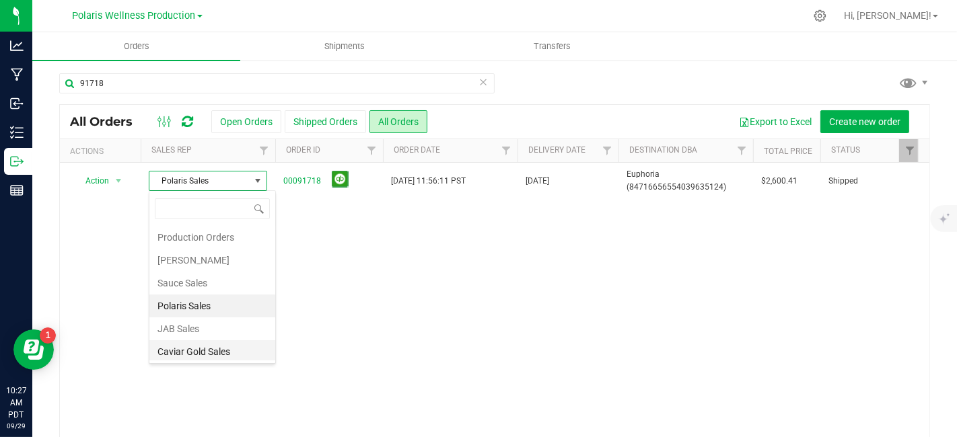
click at [221, 347] on li "Caviar Gold Sales" at bounding box center [212, 352] width 126 height 23
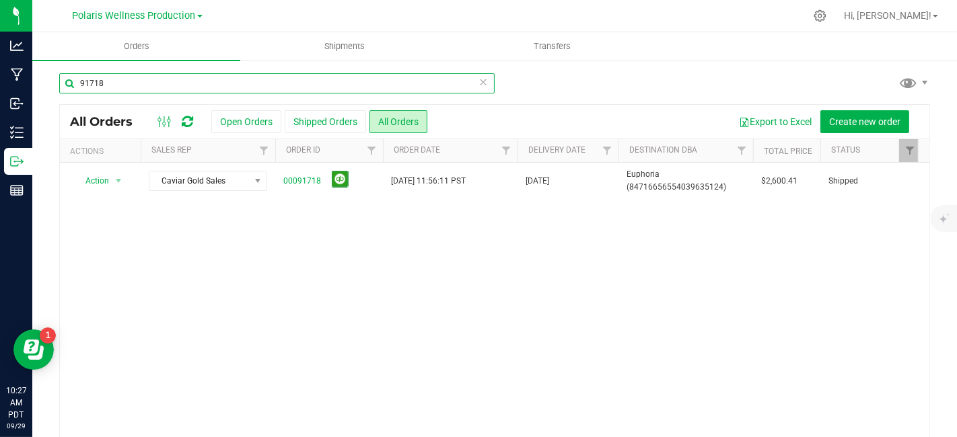
click at [141, 81] on input "91718" at bounding box center [276, 83] width 435 height 20
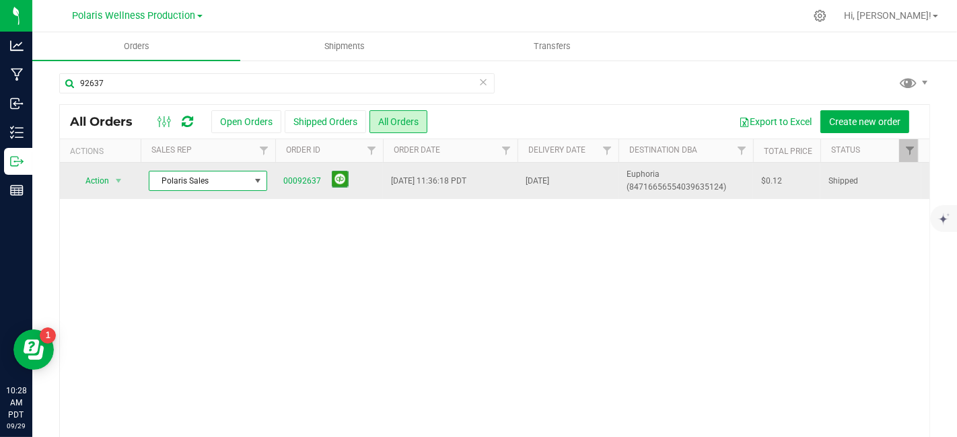
click at [256, 178] on span at bounding box center [257, 181] width 11 height 11
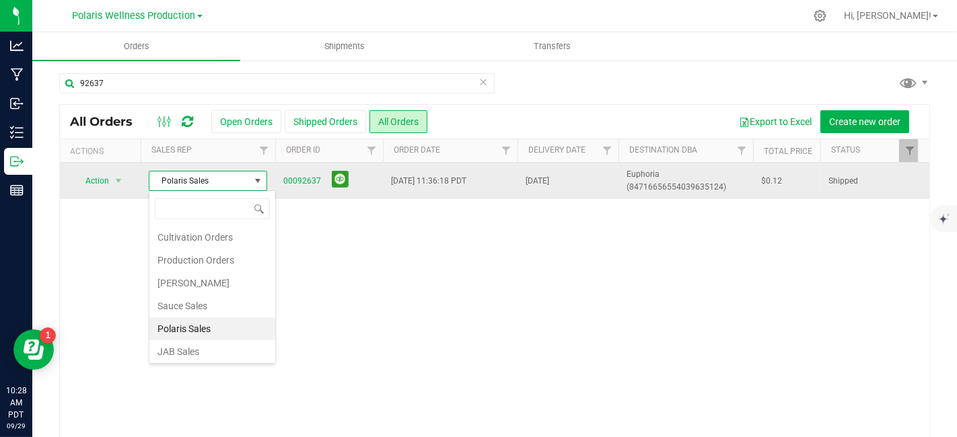
scroll to position [20, 118]
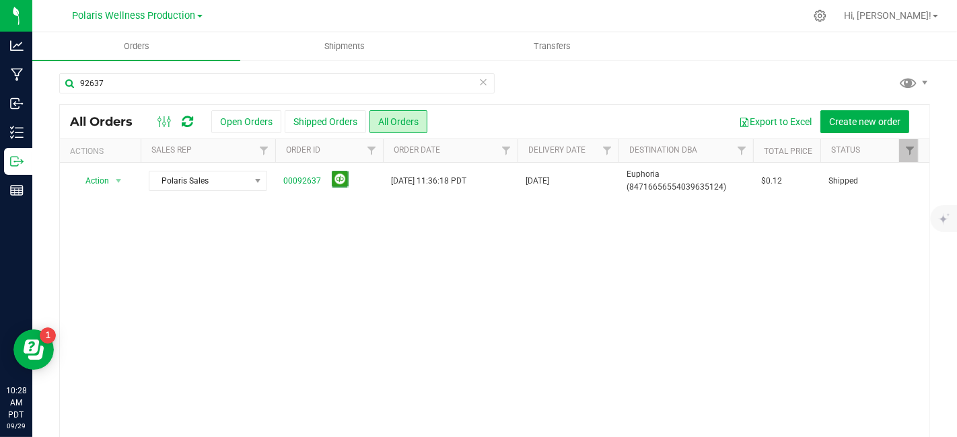
click at [421, 274] on div "Action Action Clone order Mark as fully paid Order audit log Print COAs (single…" at bounding box center [495, 301] width 870 height 276
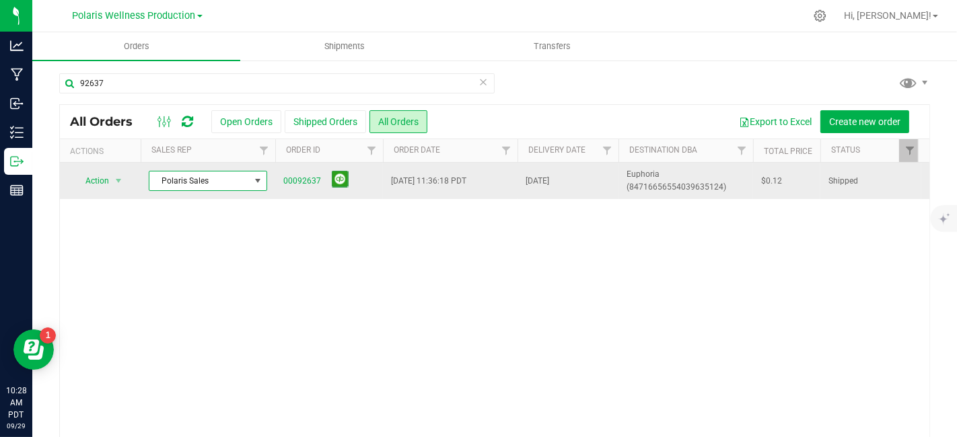
click at [258, 181] on span at bounding box center [257, 181] width 11 height 11
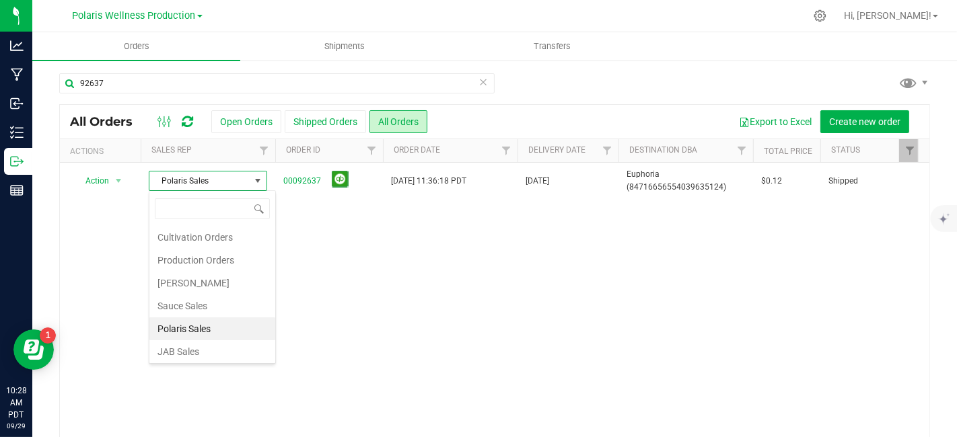
scroll to position [23, 0]
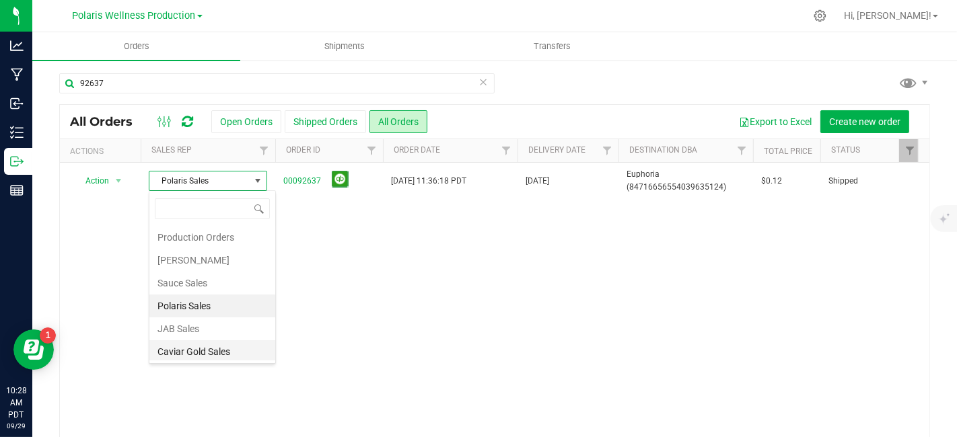
click at [223, 353] on li "Caviar Gold Sales" at bounding box center [212, 352] width 126 height 23
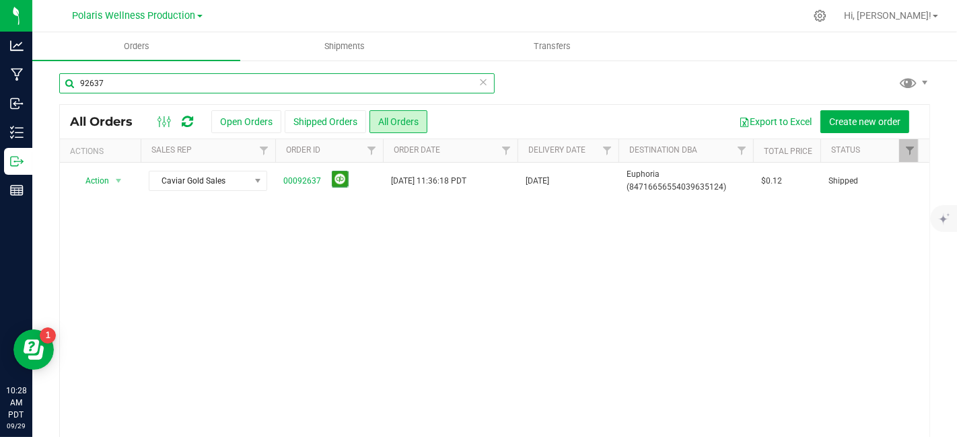
click at [122, 85] on input "92637" at bounding box center [276, 83] width 435 height 20
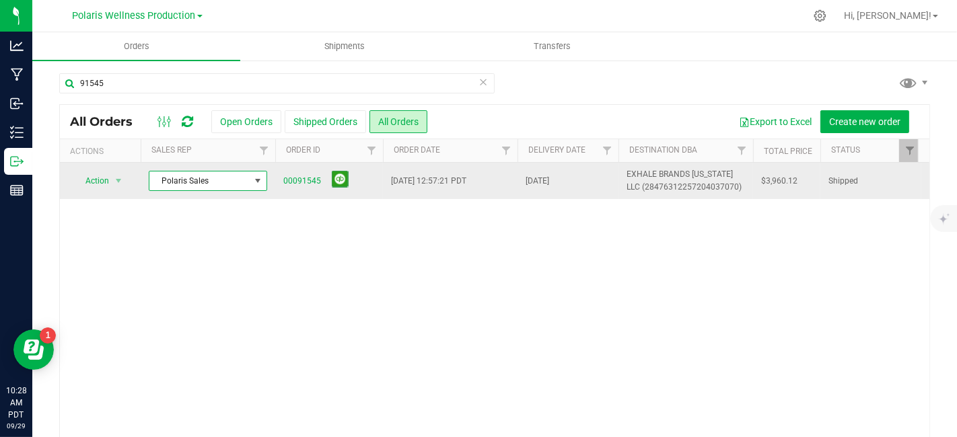
click at [256, 180] on span at bounding box center [257, 181] width 11 height 11
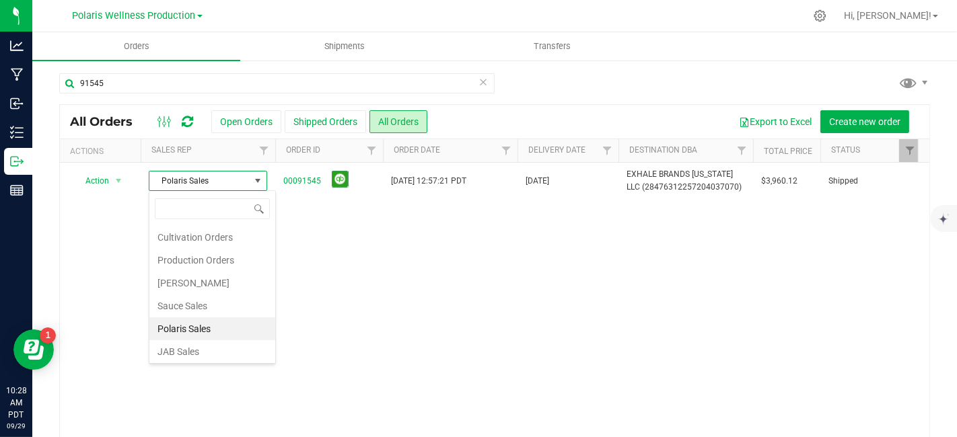
scroll to position [23, 0]
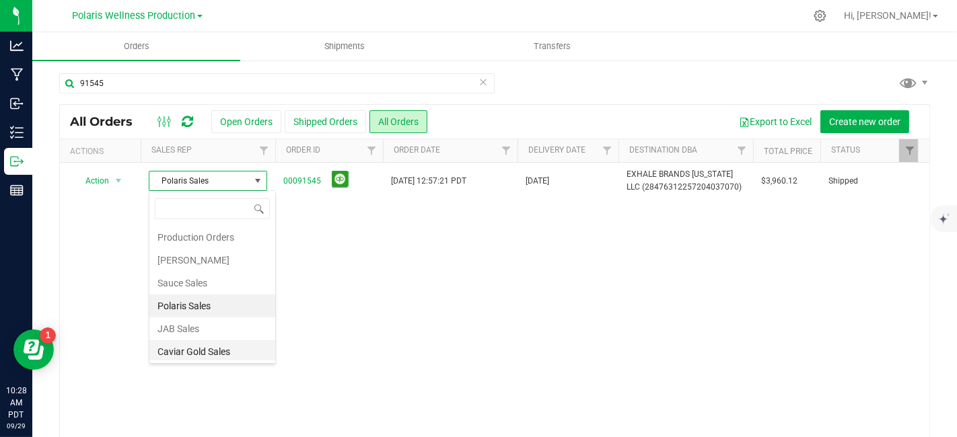
click at [225, 347] on li "Caviar Gold Sales" at bounding box center [212, 352] width 126 height 23
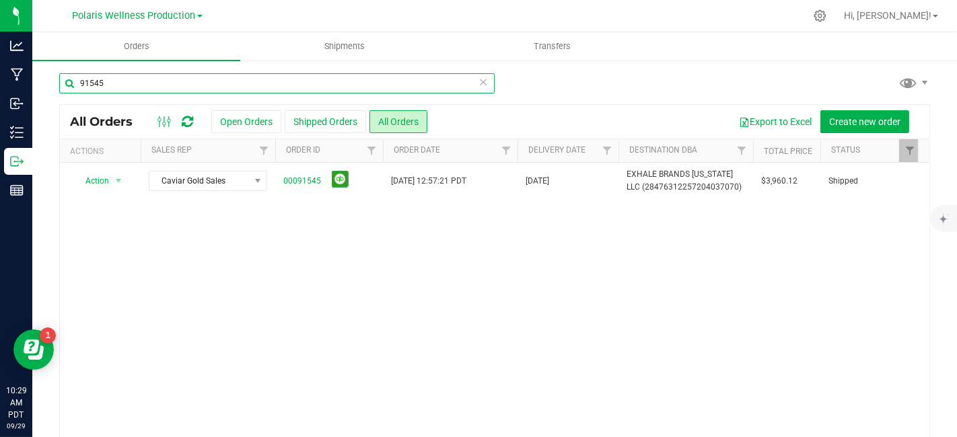
drag, startPoint x: 147, startPoint y: 83, endPoint x: 40, endPoint y: 71, distance: 107.0
click at [40, 71] on div "91545 All Orders Open Orders Shipped Orders All Orders Export to Excel Create n…" at bounding box center [494, 271] width 925 height 425
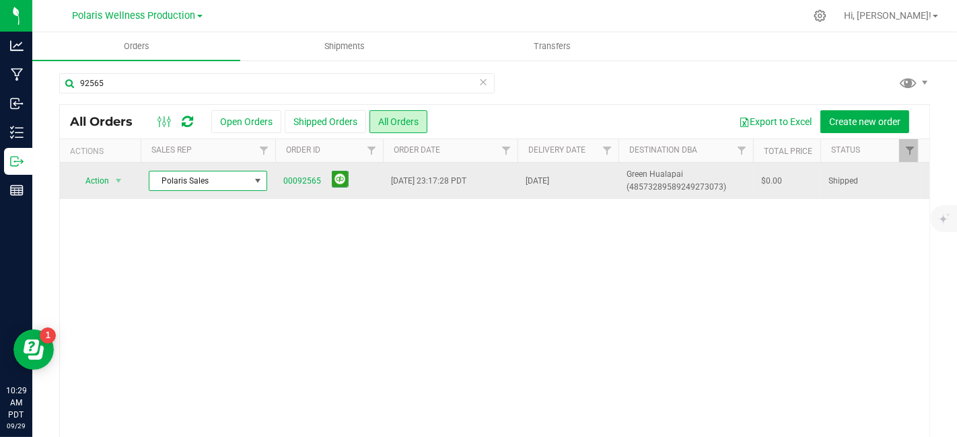
click at [263, 184] on span at bounding box center [258, 181] width 17 height 19
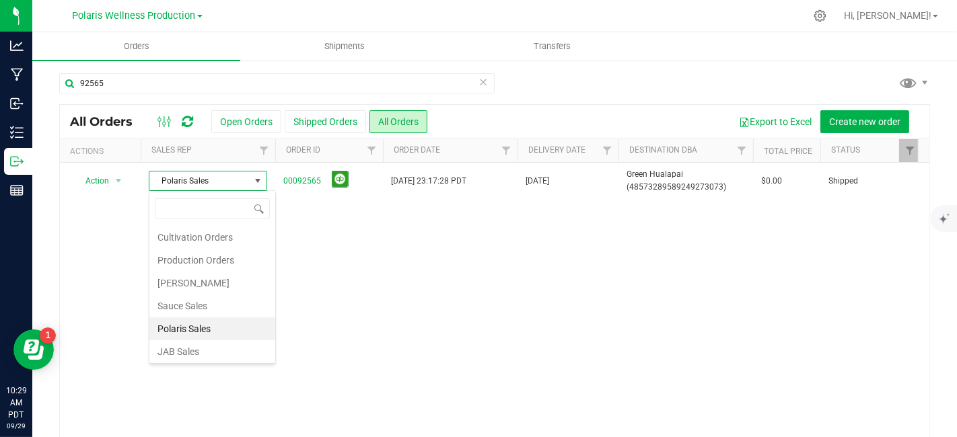
scroll to position [23, 0]
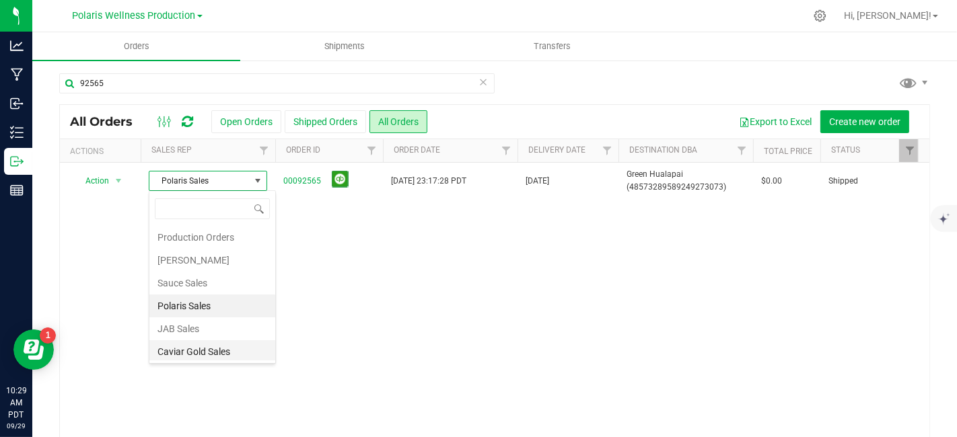
click at [220, 353] on li "Caviar Gold Sales" at bounding box center [212, 352] width 126 height 23
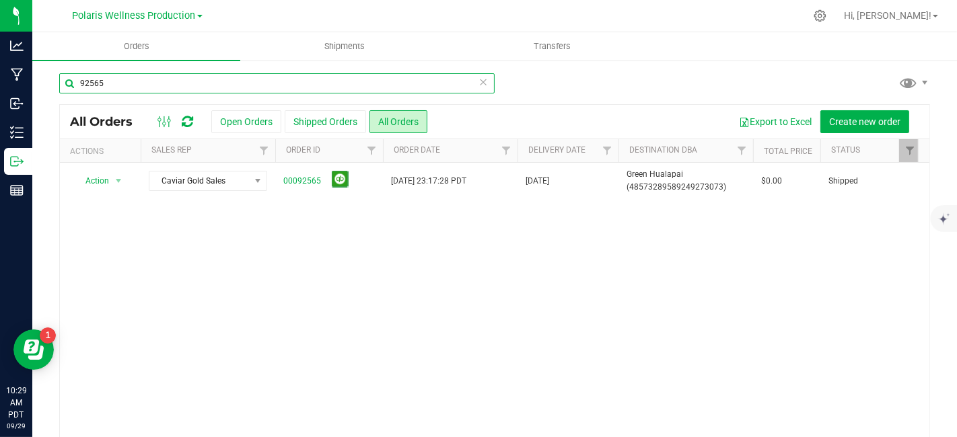
click at [143, 89] on input "92565" at bounding box center [276, 83] width 435 height 20
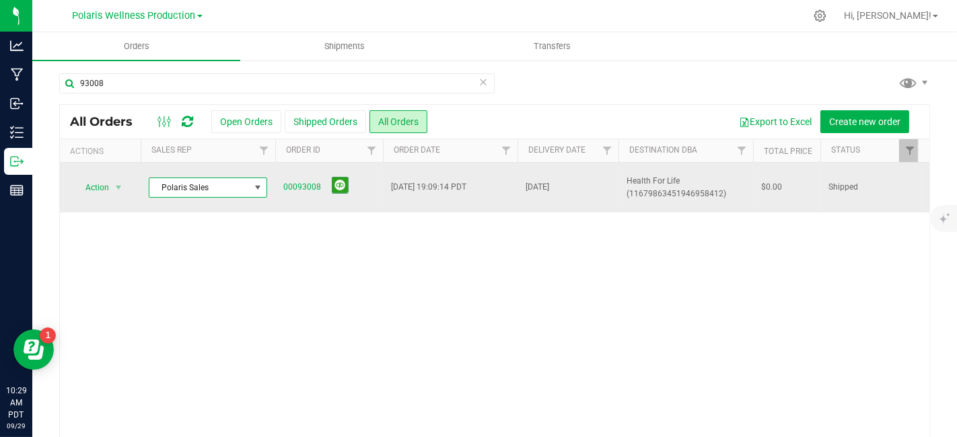
click at [262, 178] on span at bounding box center [258, 187] width 17 height 19
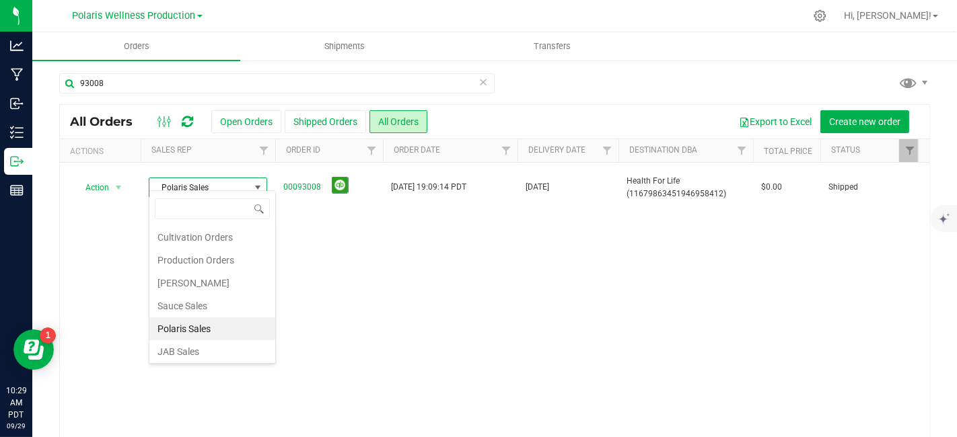
scroll to position [23, 0]
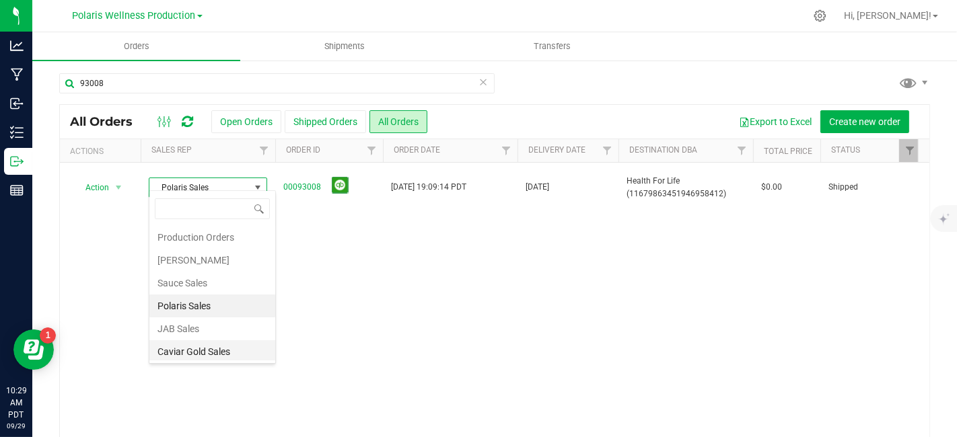
click at [221, 353] on li "Caviar Gold Sales" at bounding box center [212, 352] width 126 height 23
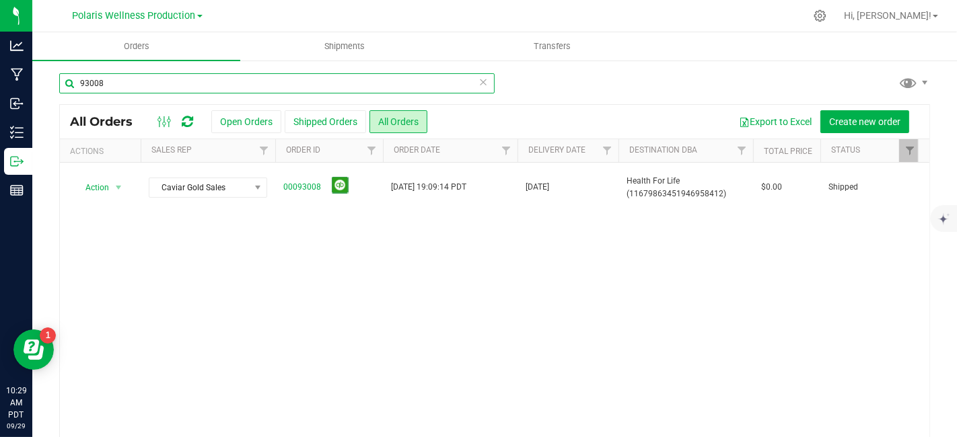
click at [113, 87] on input "93008" at bounding box center [276, 83] width 435 height 20
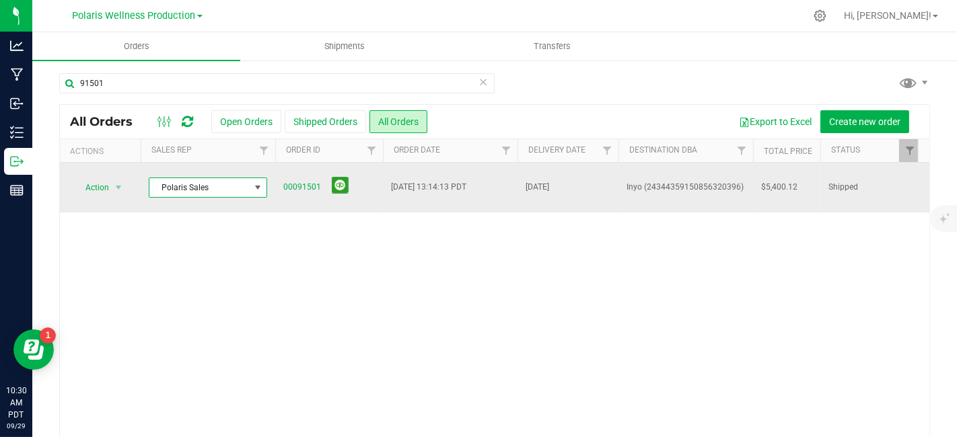
click at [263, 189] on span at bounding box center [258, 187] width 17 height 19
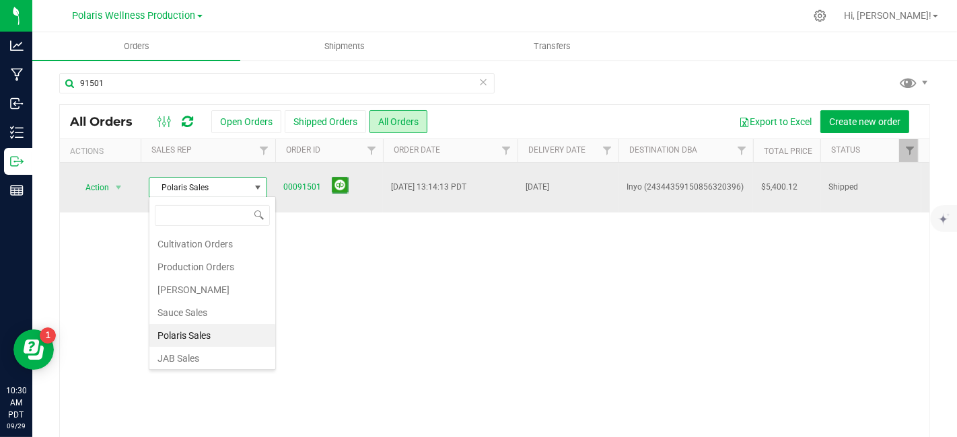
scroll to position [23, 0]
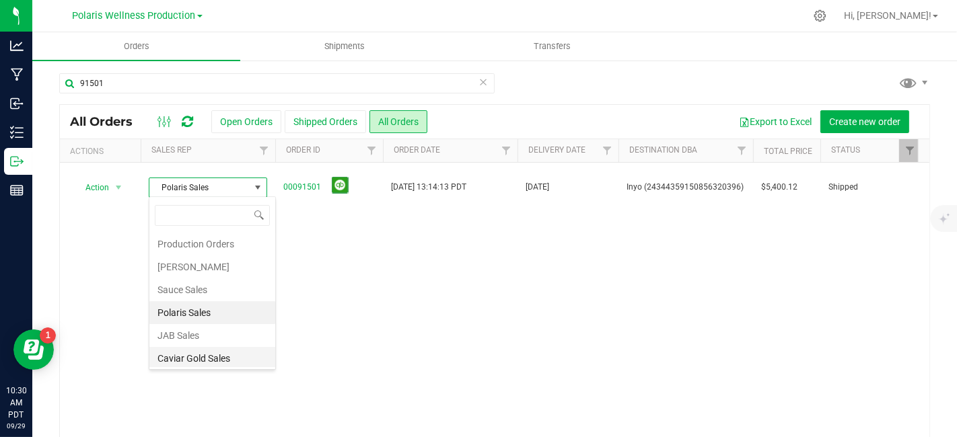
click at [223, 354] on li "Caviar Gold Sales" at bounding box center [212, 358] width 126 height 23
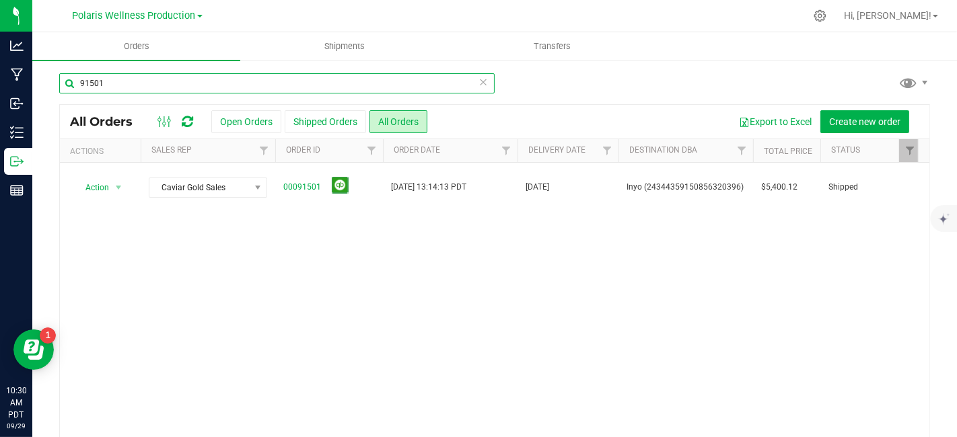
click at [131, 83] on input "91501" at bounding box center [276, 83] width 435 height 20
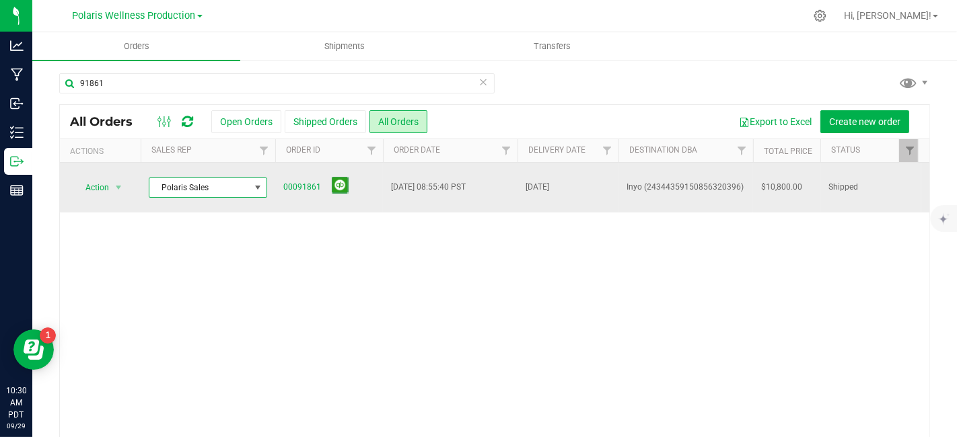
click at [259, 184] on span at bounding box center [257, 187] width 11 height 11
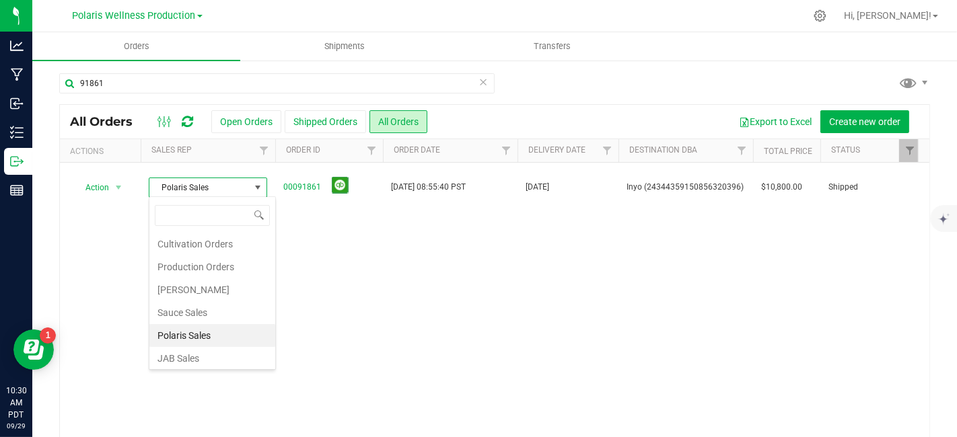
scroll to position [23, 0]
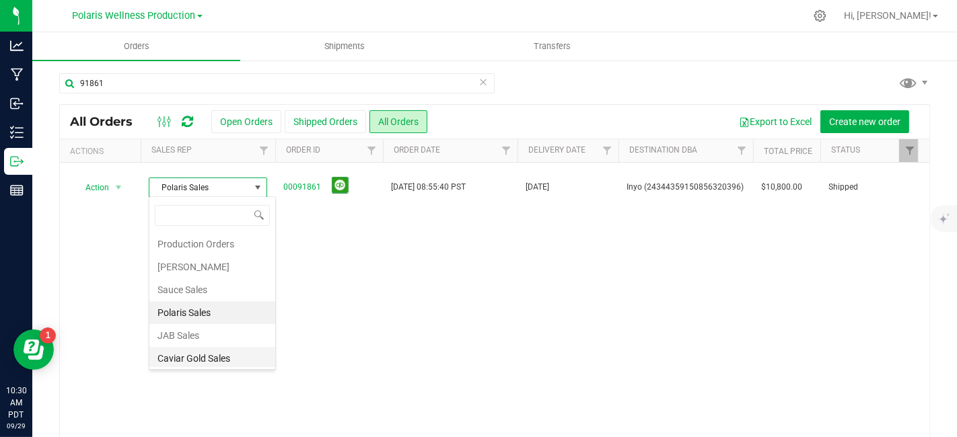
click at [211, 355] on li "Caviar Gold Sales" at bounding box center [212, 358] width 126 height 23
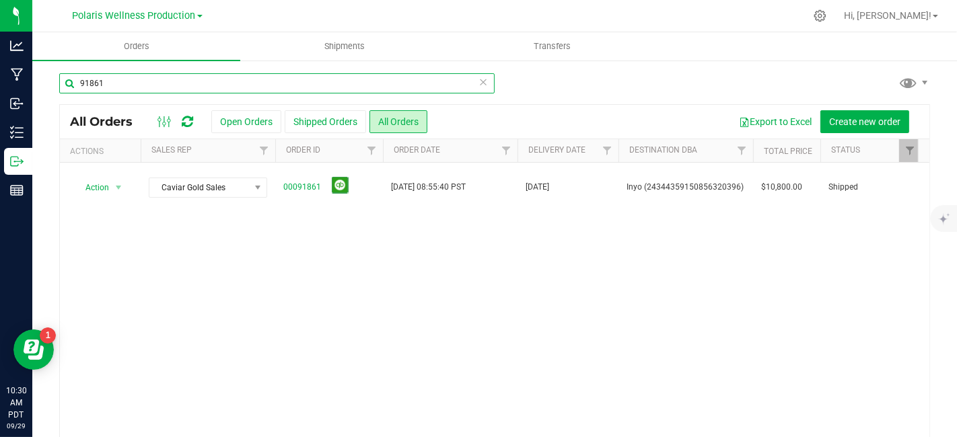
click at [143, 88] on input "91861" at bounding box center [276, 83] width 435 height 20
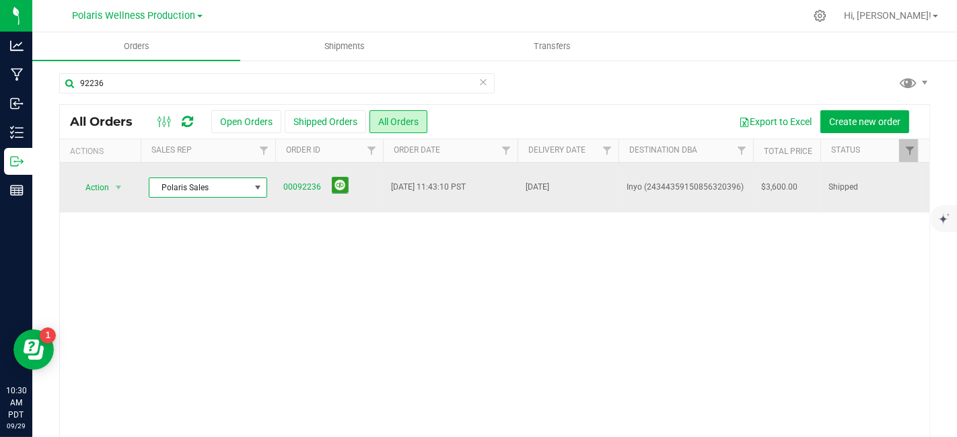
click at [260, 188] on span at bounding box center [257, 187] width 11 height 11
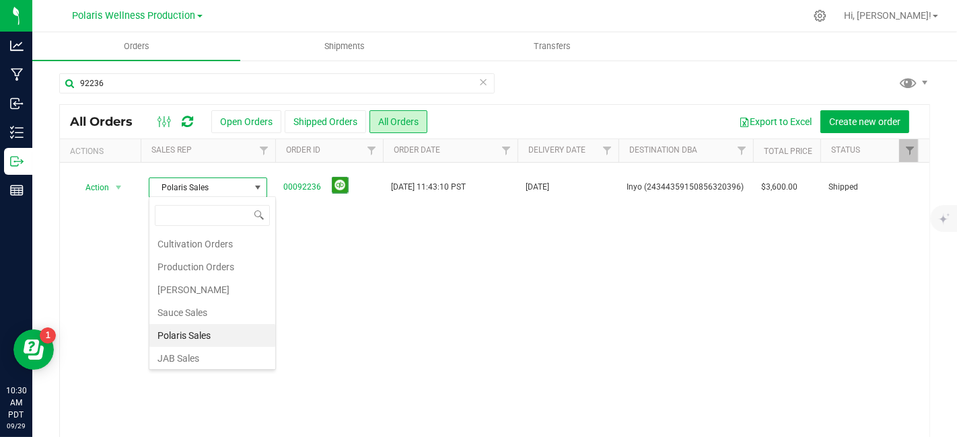
scroll to position [23, 0]
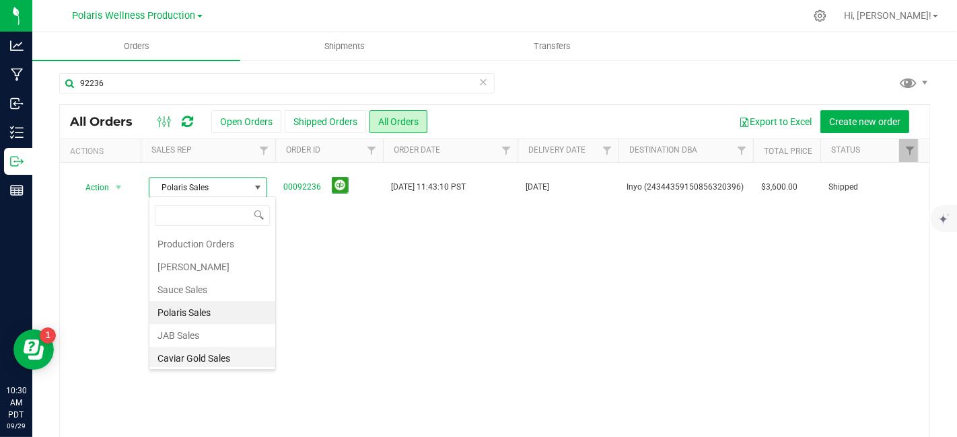
click at [220, 355] on li "Caviar Gold Sales" at bounding box center [212, 358] width 126 height 23
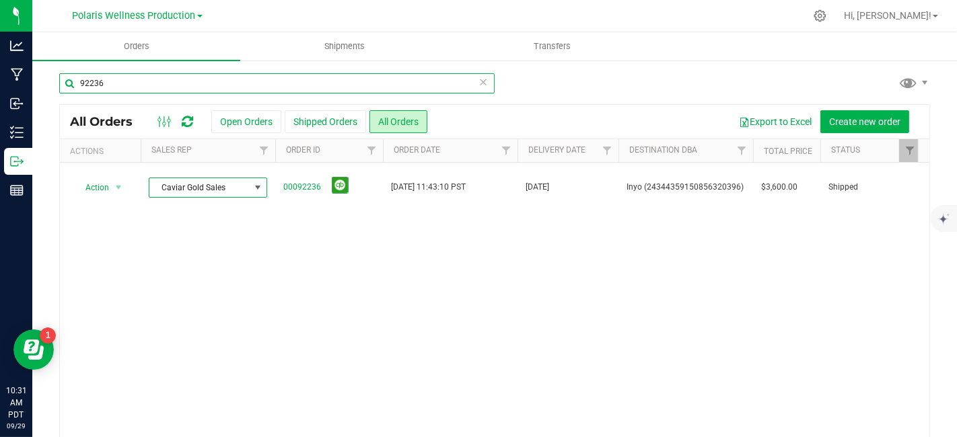
click at [115, 83] on input "92236" at bounding box center [276, 83] width 435 height 20
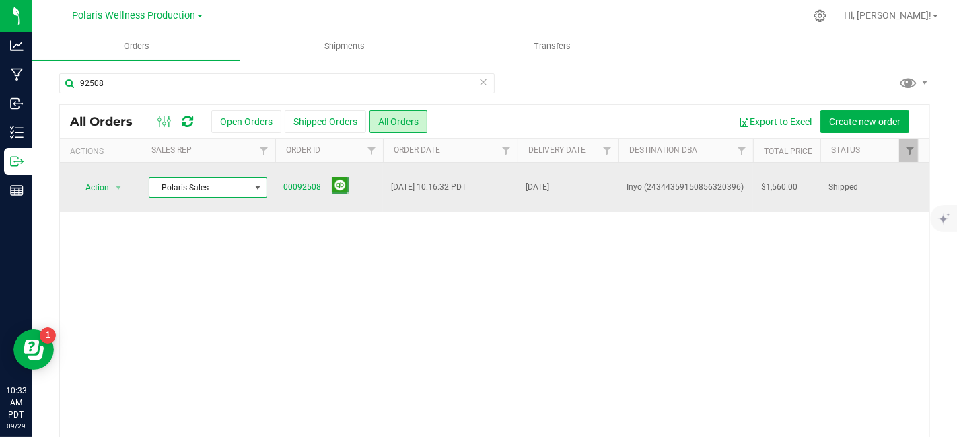
click at [254, 189] on span at bounding box center [257, 187] width 11 height 11
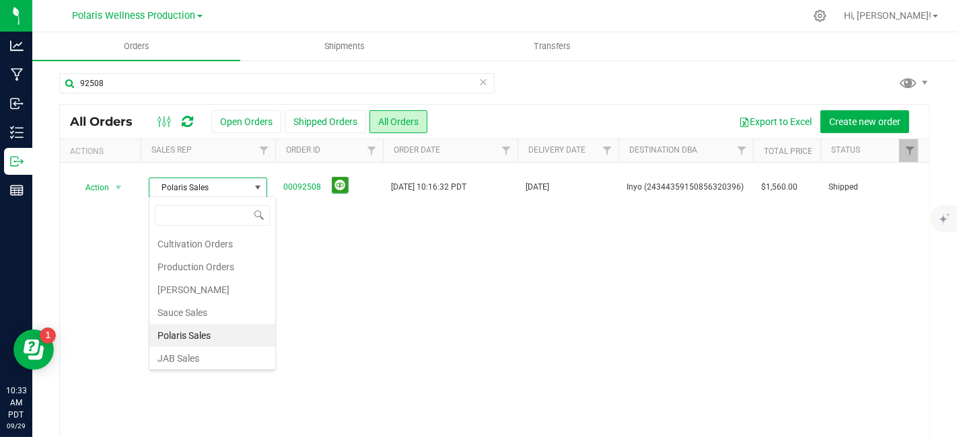
scroll to position [23, 0]
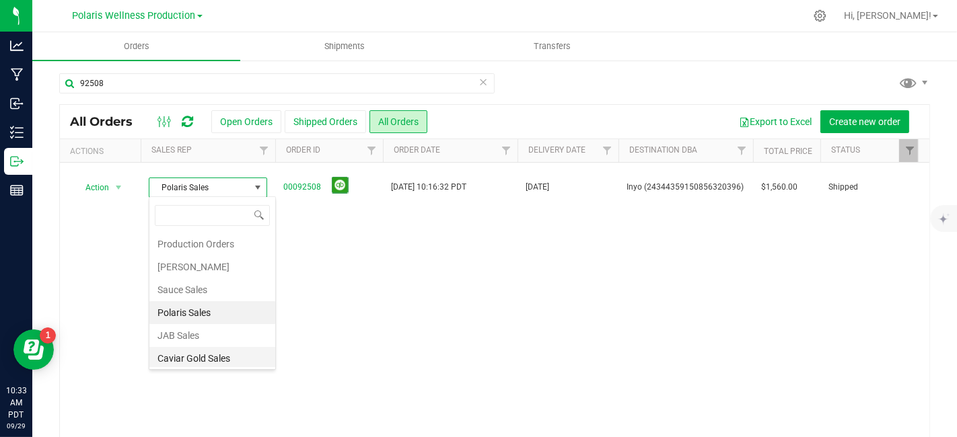
click at [217, 357] on li "Caviar Gold Sales" at bounding box center [212, 358] width 126 height 23
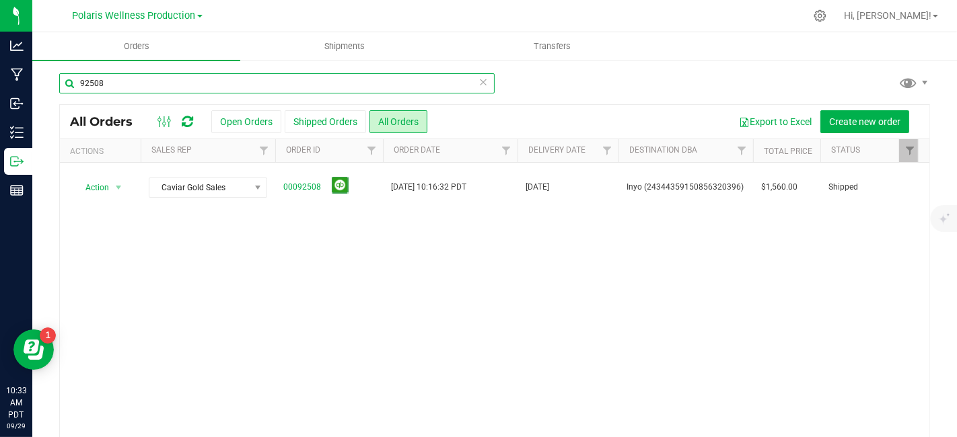
click at [140, 81] on input "92508" at bounding box center [276, 83] width 435 height 20
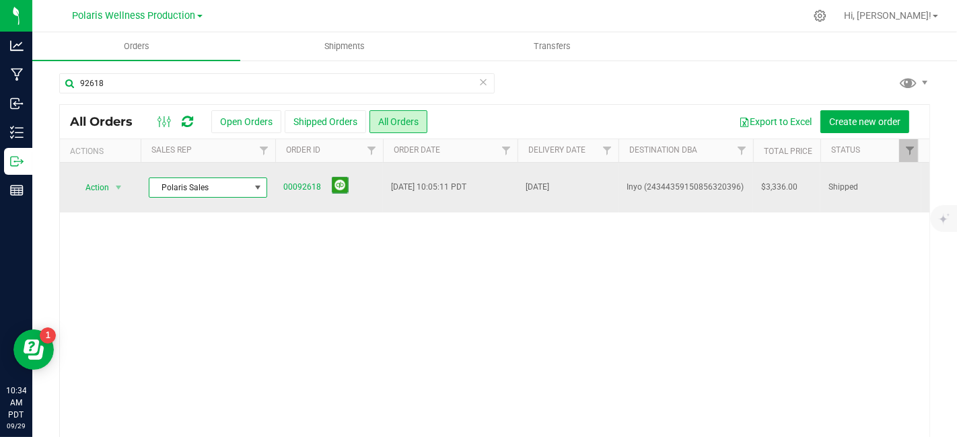
click at [260, 185] on span at bounding box center [257, 187] width 11 height 11
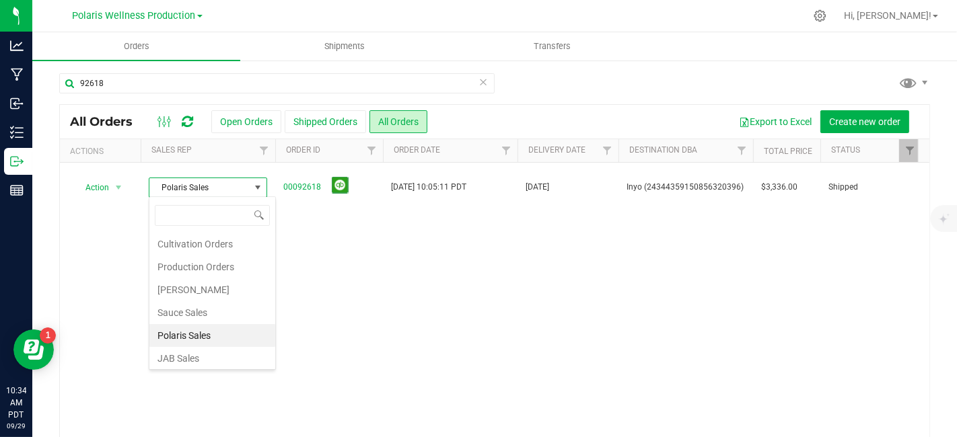
scroll to position [23, 0]
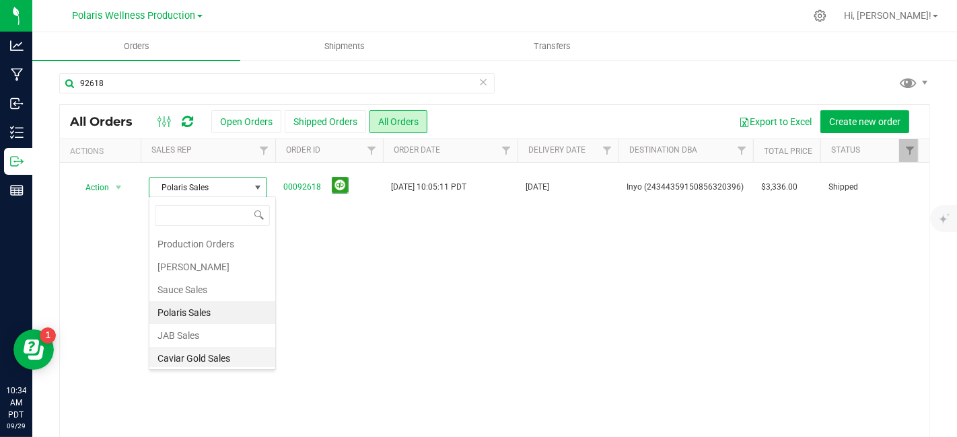
click at [216, 356] on li "Caviar Gold Sales" at bounding box center [212, 358] width 126 height 23
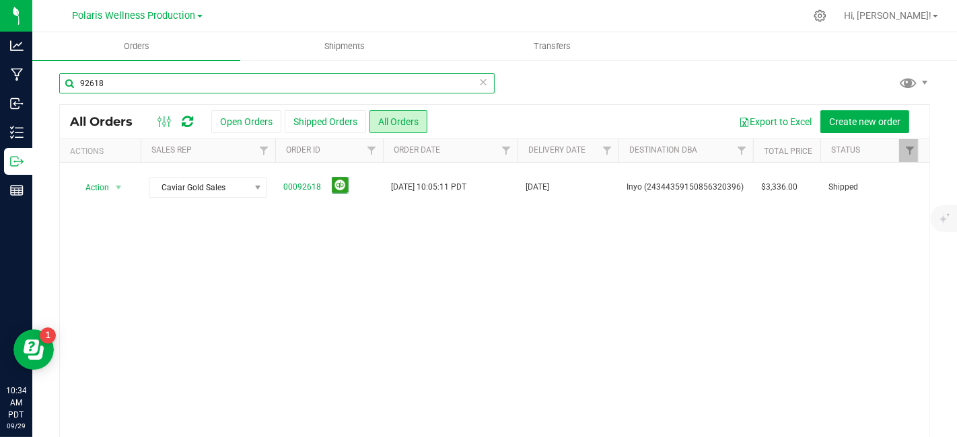
click at [133, 89] on input "92618" at bounding box center [276, 83] width 435 height 20
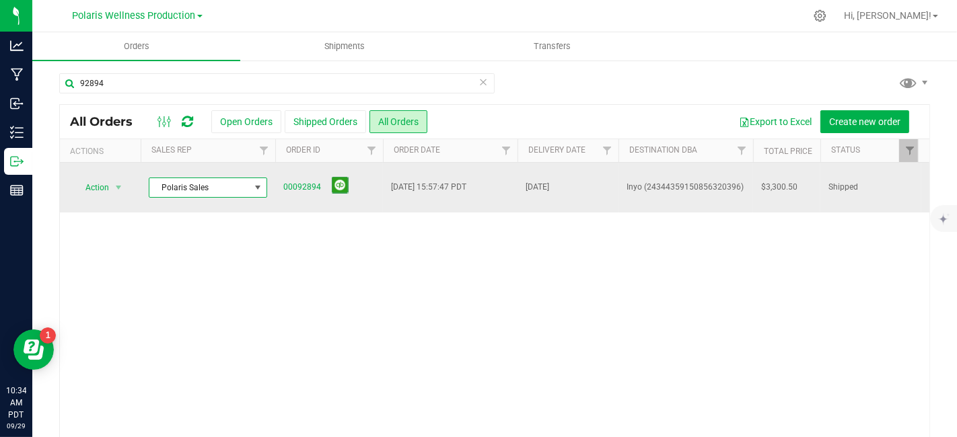
click at [260, 184] on span at bounding box center [257, 187] width 11 height 11
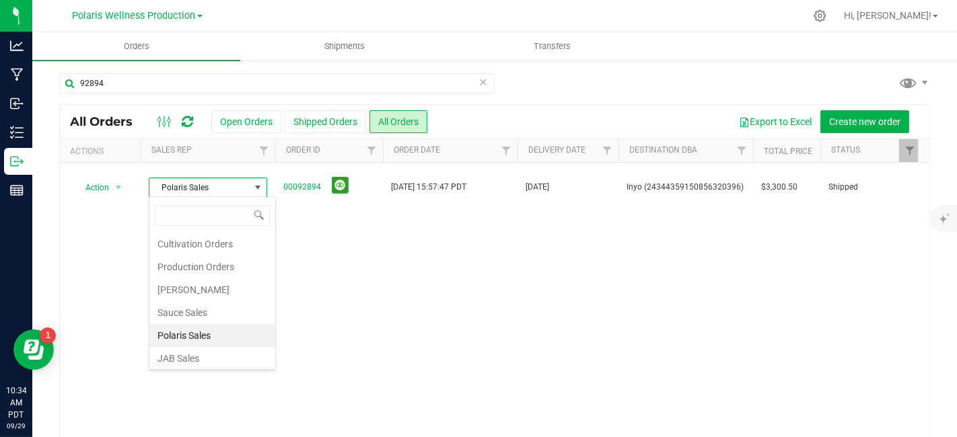
scroll to position [23, 0]
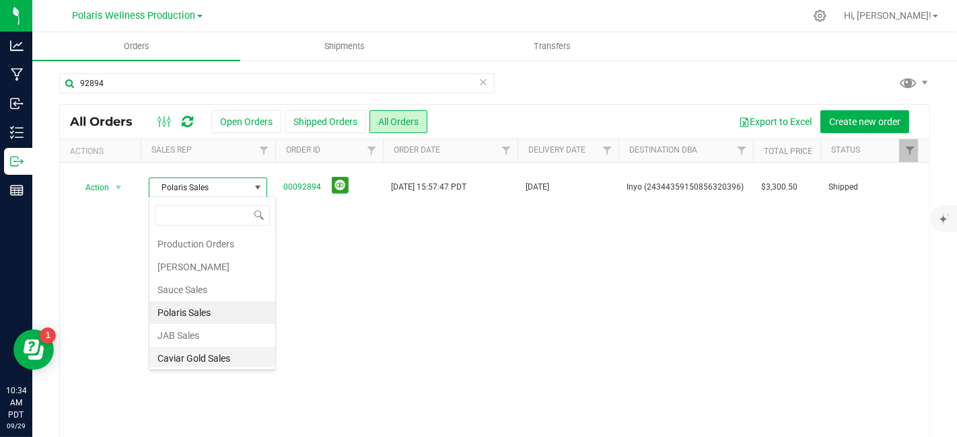
click at [219, 349] on li "Caviar Gold Sales" at bounding box center [212, 358] width 126 height 23
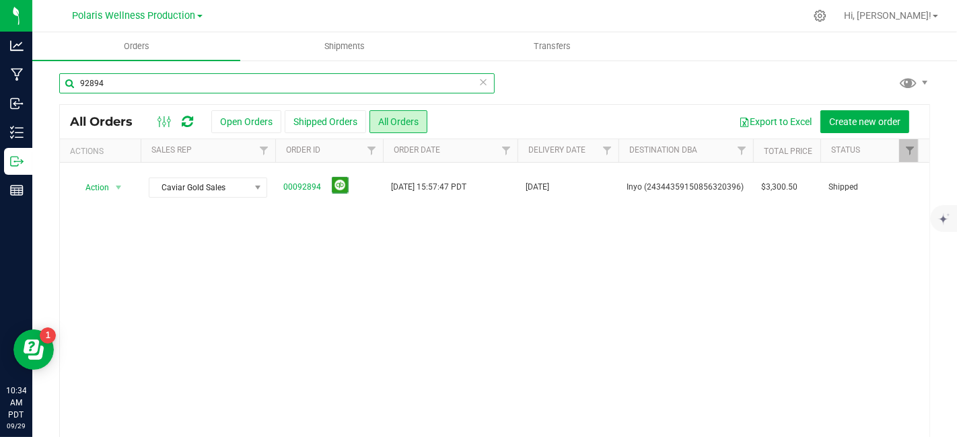
click at [133, 85] on input "92894" at bounding box center [276, 83] width 435 height 20
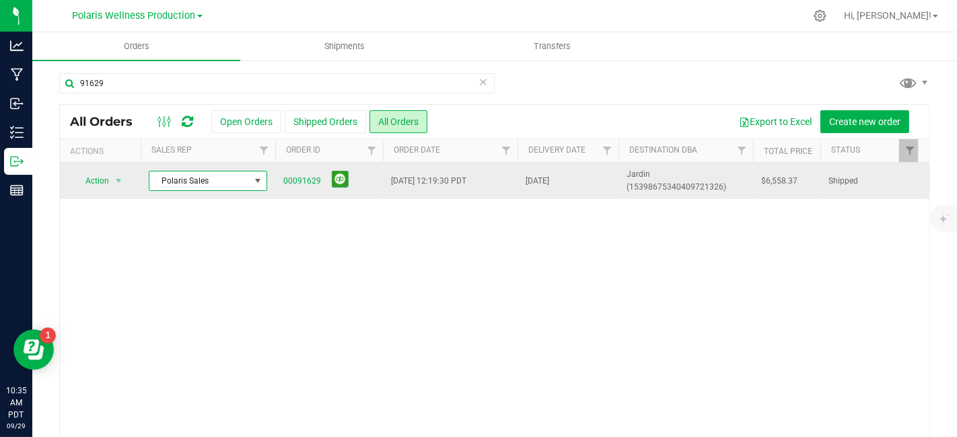
click at [266, 183] on span at bounding box center [258, 181] width 17 height 19
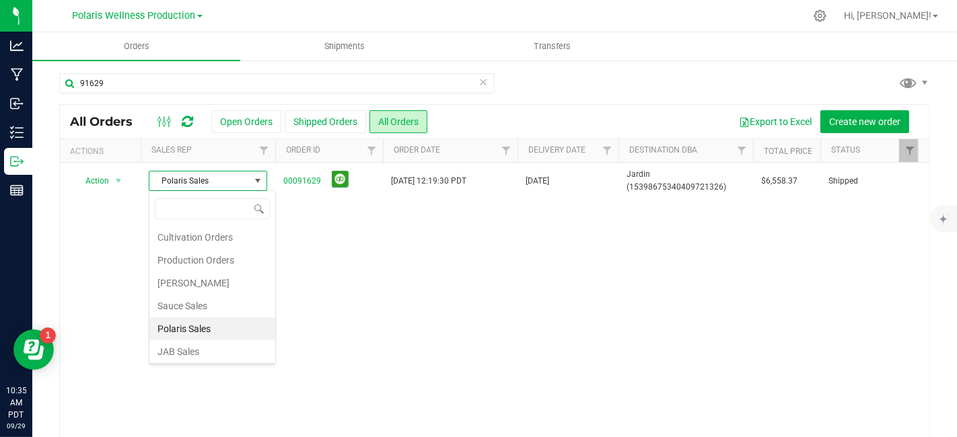
scroll to position [23, 0]
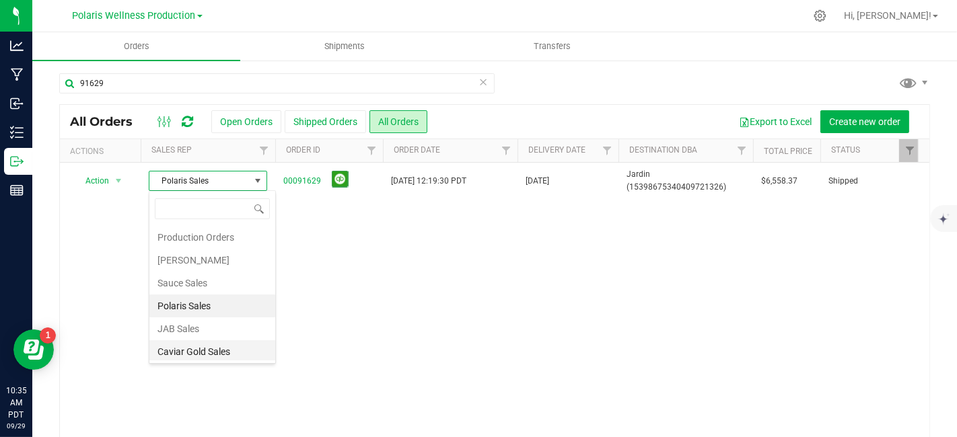
click at [211, 352] on li "Caviar Gold Sales" at bounding box center [212, 352] width 126 height 23
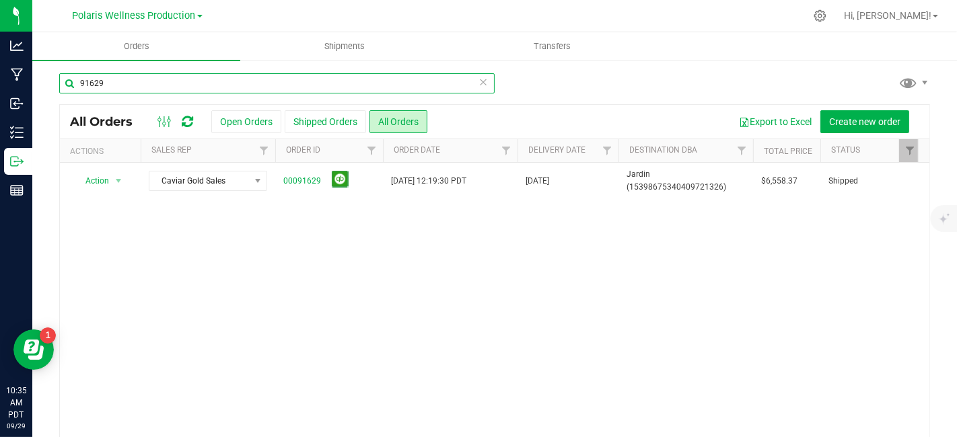
click at [137, 83] on input "91629" at bounding box center [276, 83] width 435 height 20
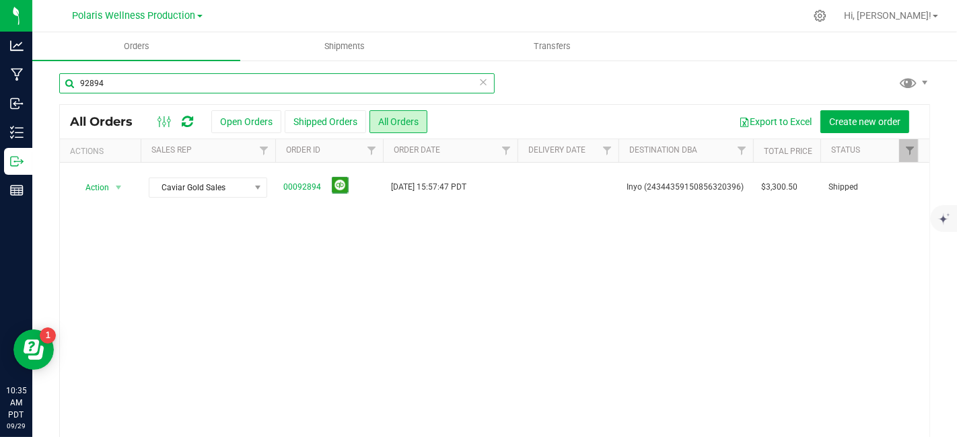
click at [139, 83] on input "92894" at bounding box center [276, 83] width 435 height 20
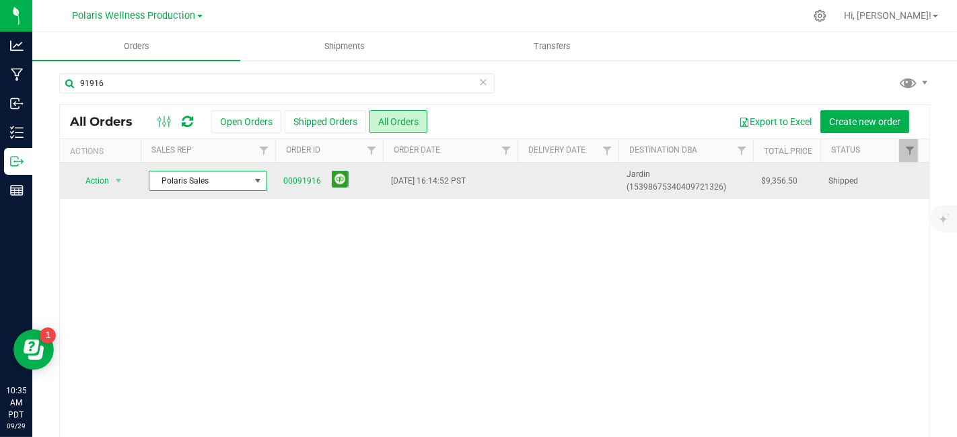
click at [257, 180] on span at bounding box center [257, 181] width 11 height 11
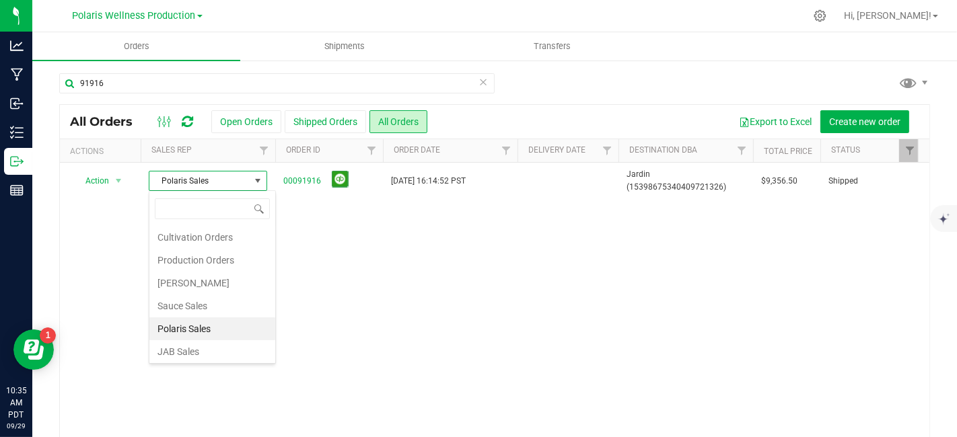
scroll to position [23, 0]
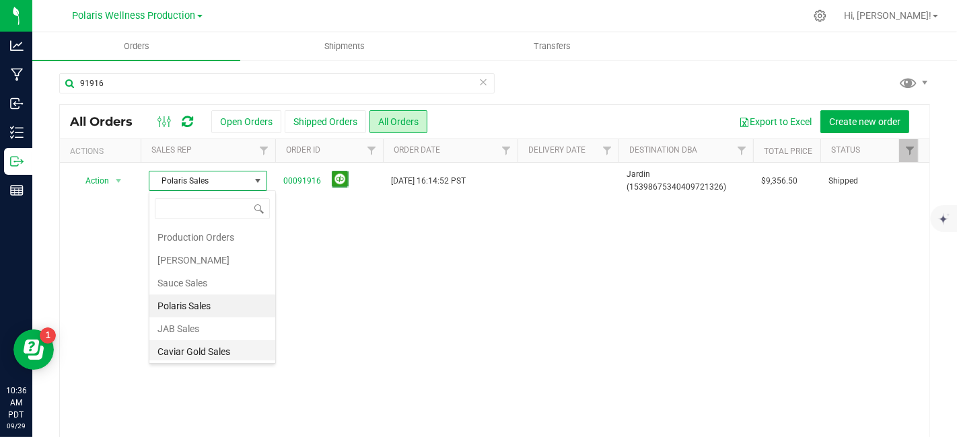
click at [223, 351] on li "Caviar Gold Sales" at bounding box center [212, 352] width 126 height 23
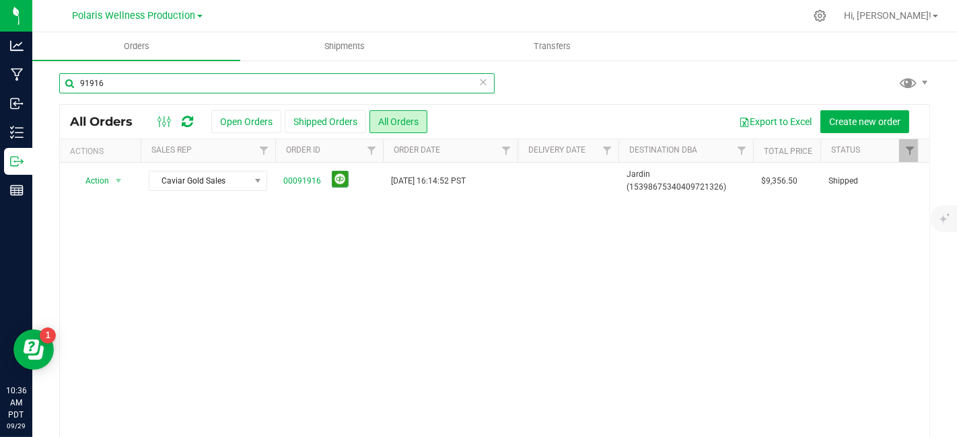
click at [135, 81] on input "91916" at bounding box center [276, 83] width 435 height 20
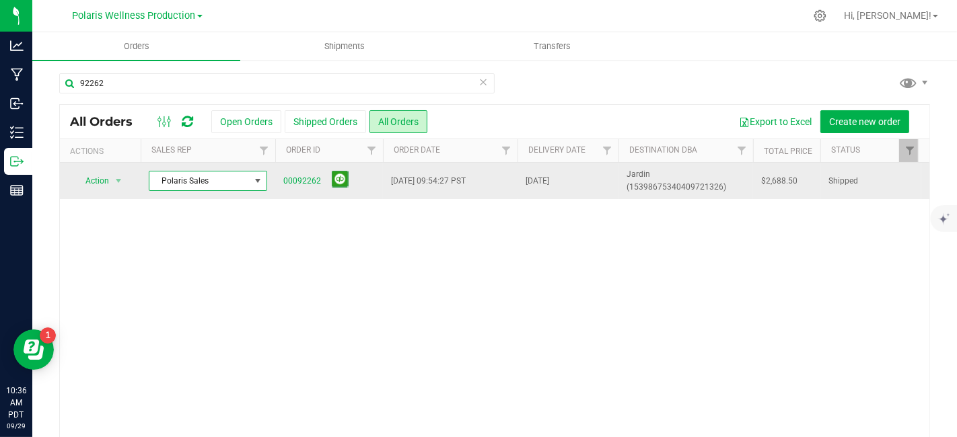
click at [260, 180] on span at bounding box center [257, 181] width 11 height 11
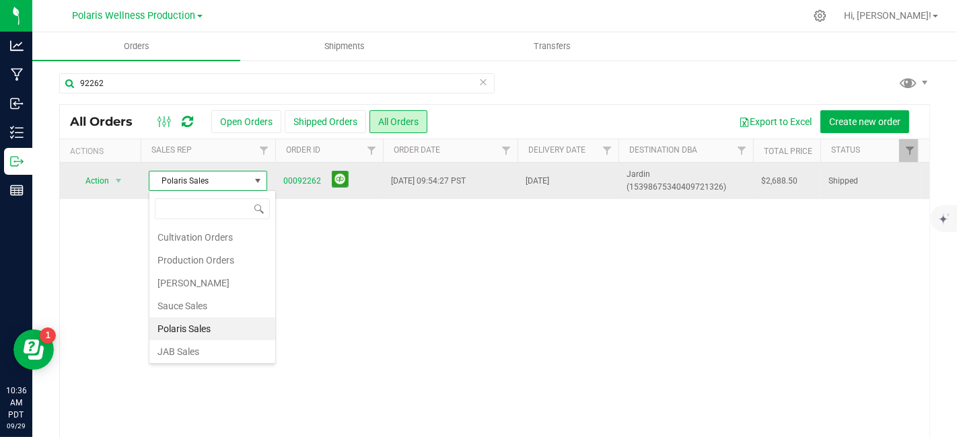
scroll to position [23, 0]
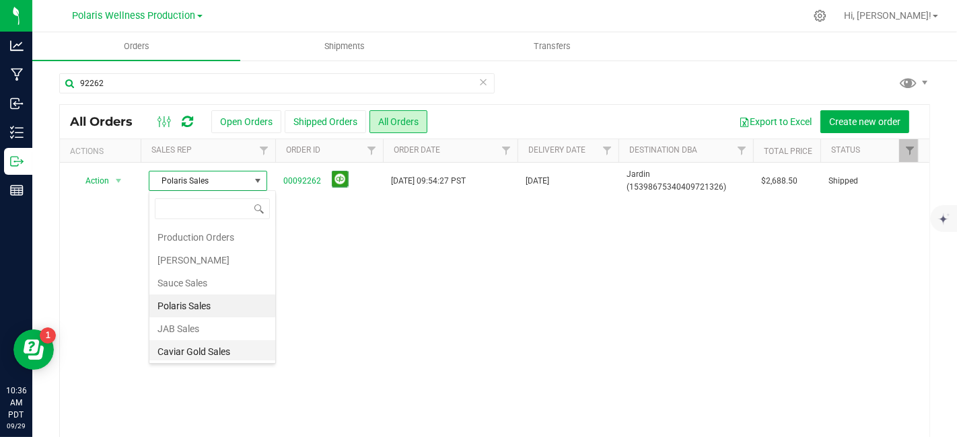
click at [217, 345] on li "Caviar Gold Sales" at bounding box center [212, 352] width 126 height 23
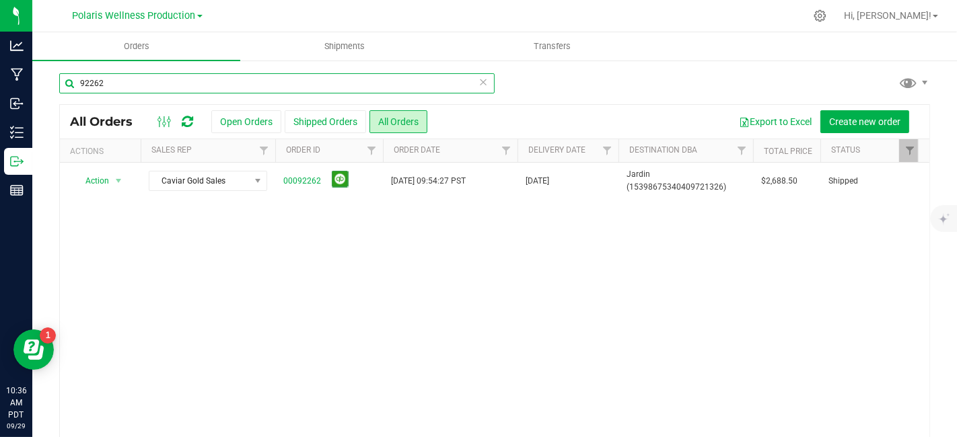
click at [158, 85] on input "92262" at bounding box center [276, 83] width 435 height 20
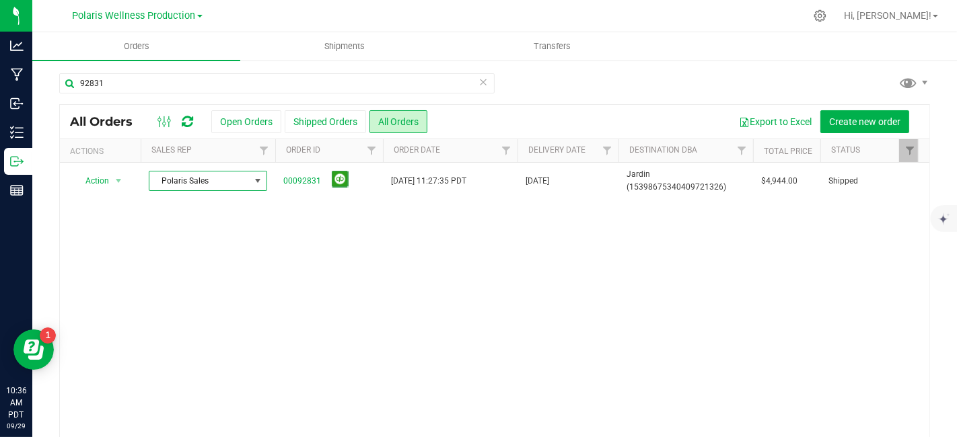
click at [257, 183] on span at bounding box center [257, 181] width 11 height 11
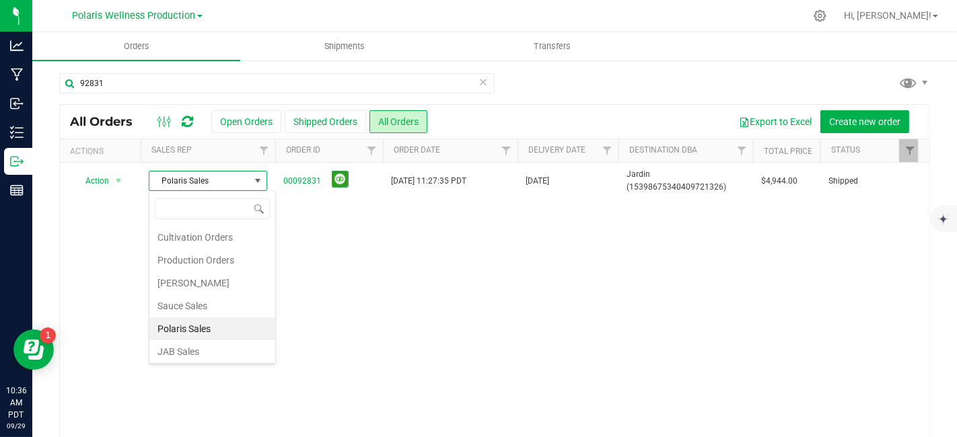
scroll to position [23, 0]
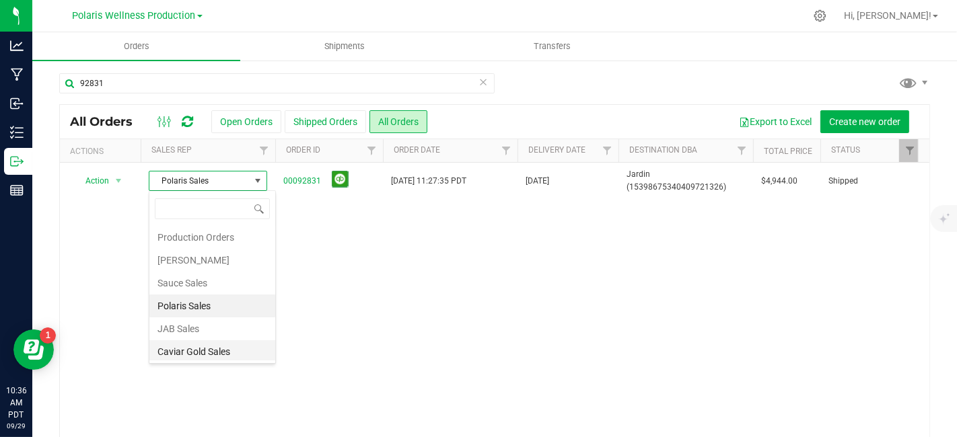
click at [221, 345] on li "Caviar Gold Sales" at bounding box center [212, 352] width 126 height 23
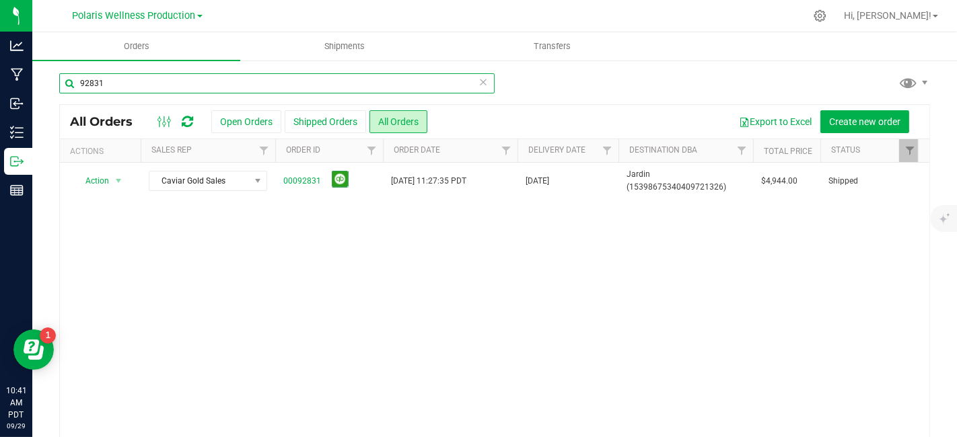
click at [149, 79] on input "92831" at bounding box center [276, 83] width 435 height 20
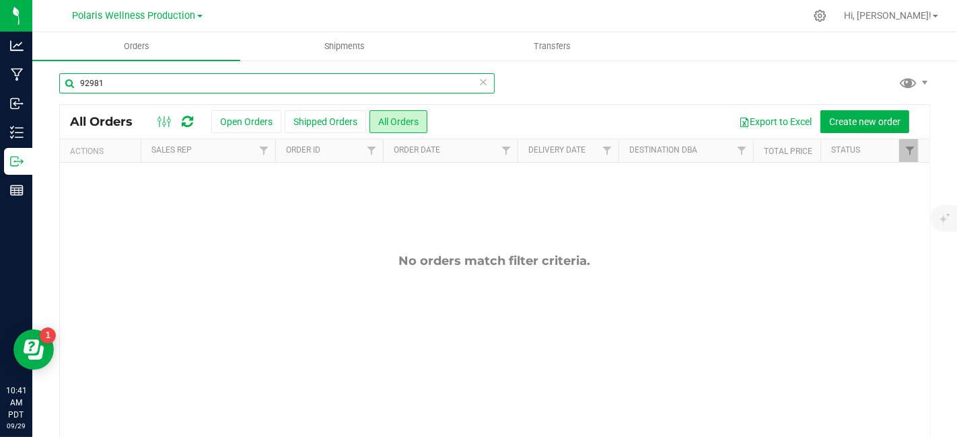
type input "92981"
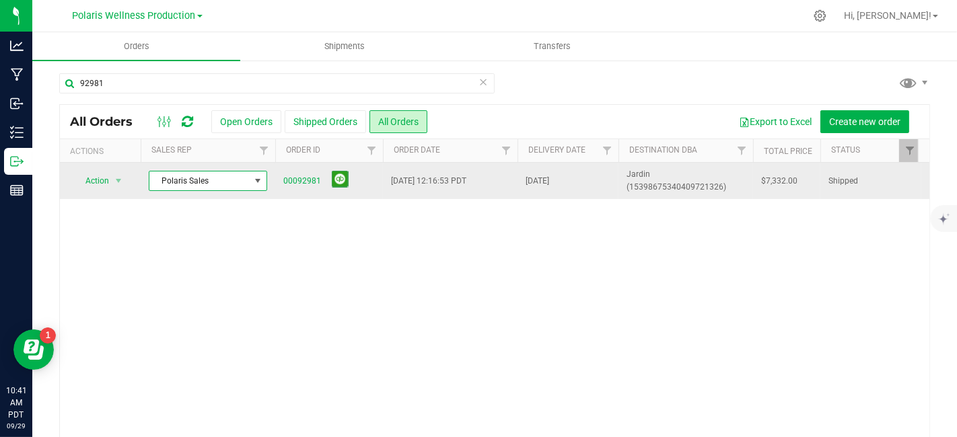
click at [259, 176] on span at bounding box center [257, 181] width 11 height 11
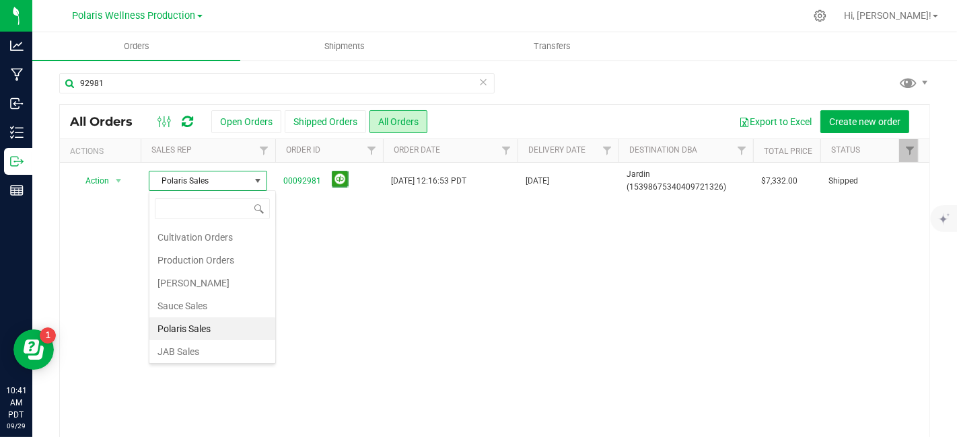
scroll to position [23, 0]
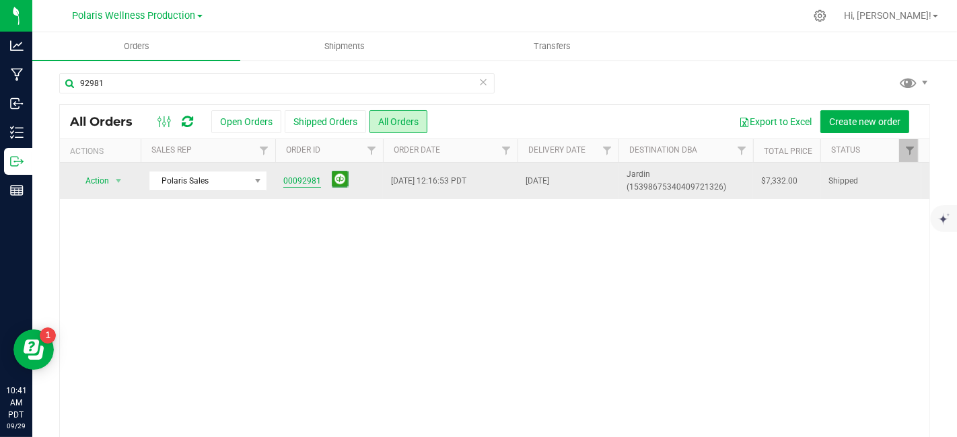
click at [306, 180] on link "00092981" at bounding box center [302, 181] width 38 height 13
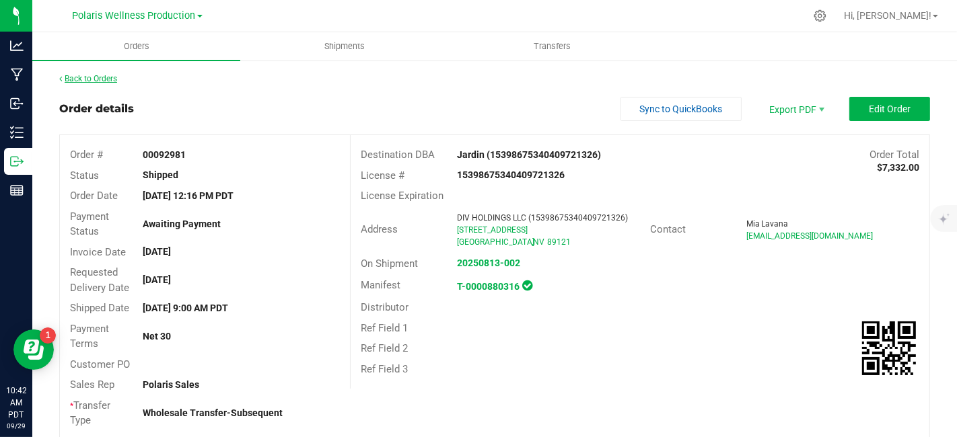
click at [88, 77] on link "Back to Orders" at bounding box center [88, 78] width 58 height 9
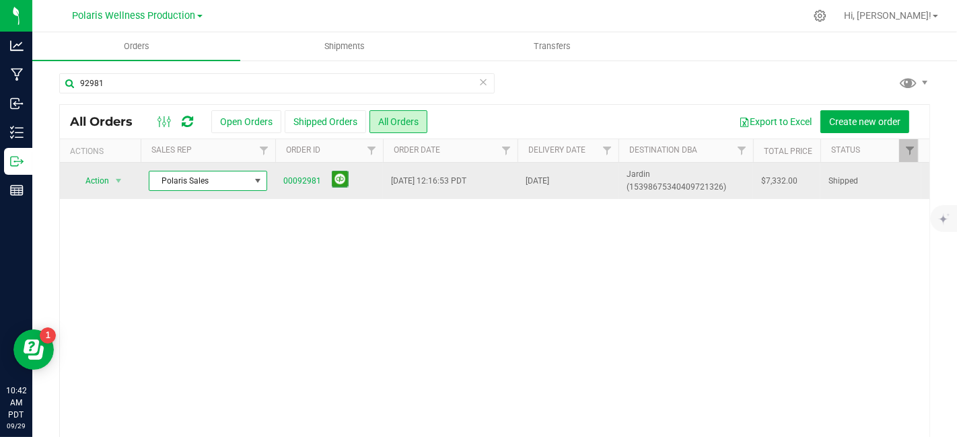
click at [258, 180] on span at bounding box center [257, 181] width 11 height 11
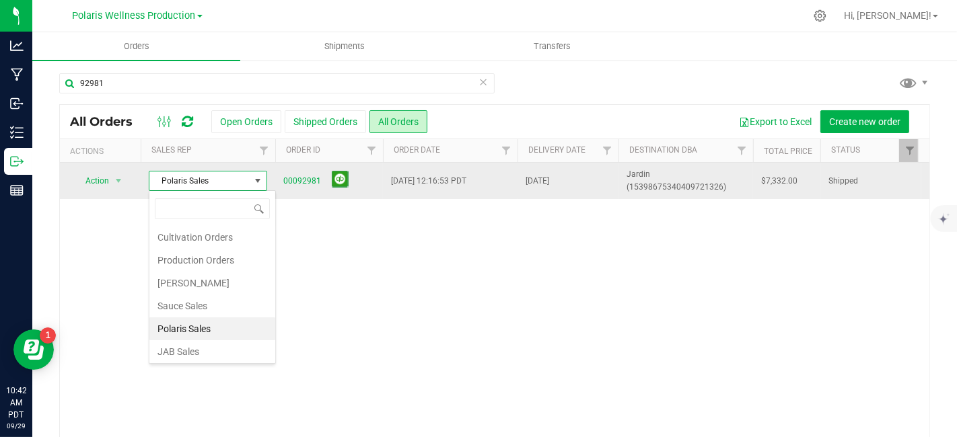
scroll to position [20, 118]
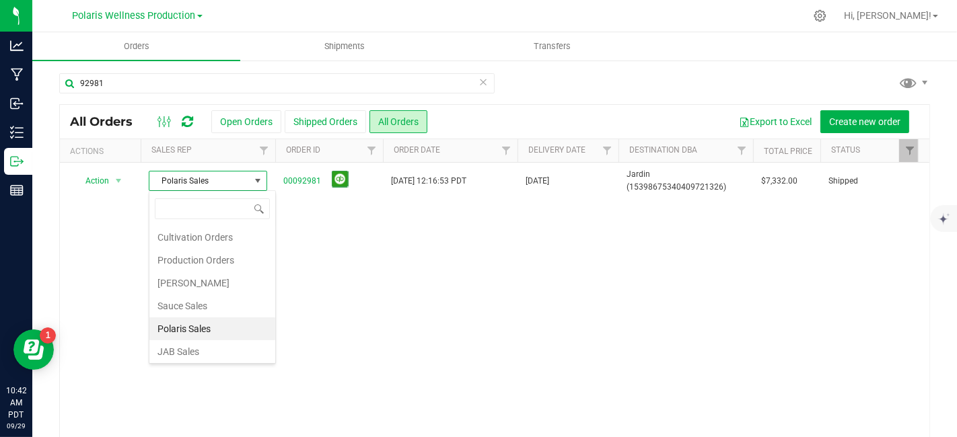
drag, startPoint x: 258, startPoint y: 260, endPoint x: 265, endPoint y: 289, distance: 29.9
click at [265, 289] on div "Cultivation Orders Production Orders [PERSON_NAME] Sauce Sales Polaris Sales JA…" at bounding box center [212, 293] width 126 height 135
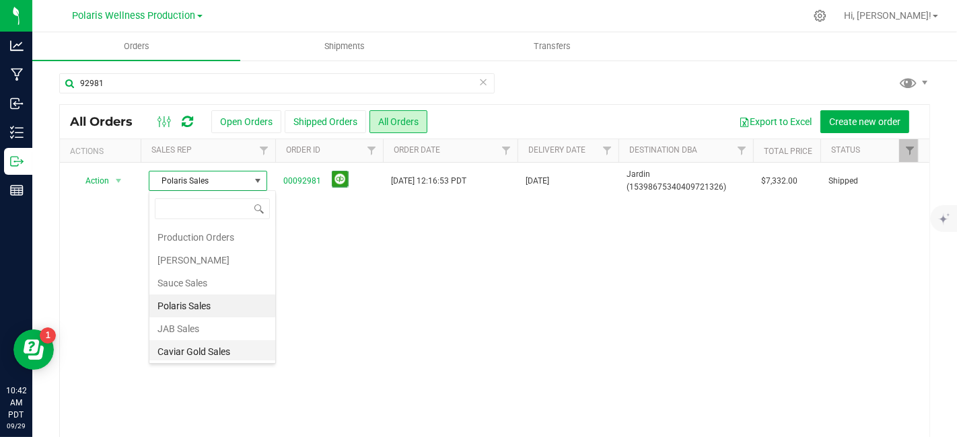
click at [208, 349] on li "Caviar Gold Sales" at bounding box center [212, 352] width 126 height 23
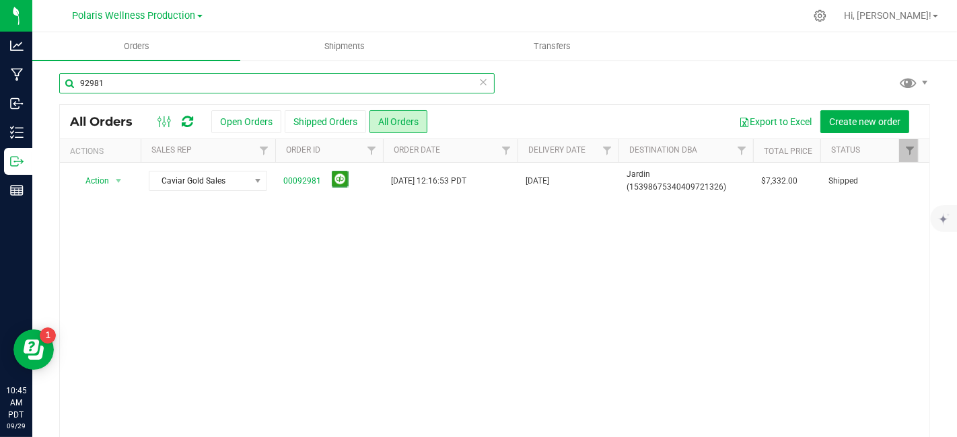
click at [138, 87] on input "92981" at bounding box center [276, 83] width 435 height 20
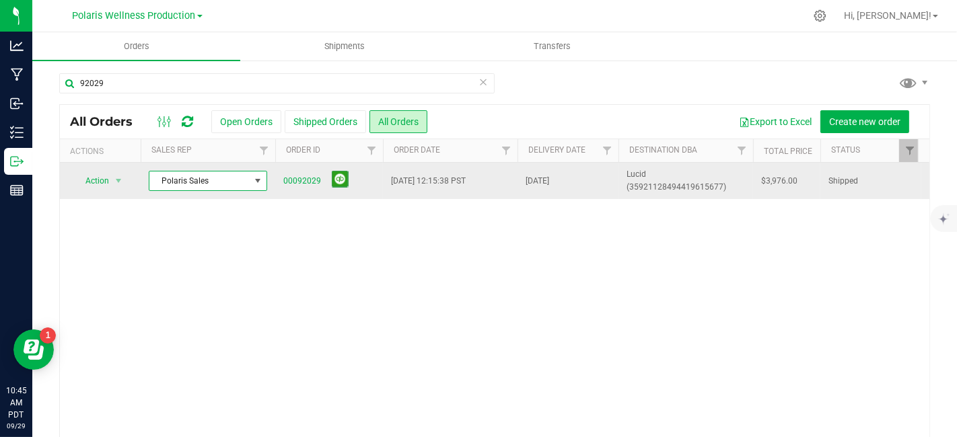
click at [260, 180] on span at bounding box center [257, 181] width 11 height 11
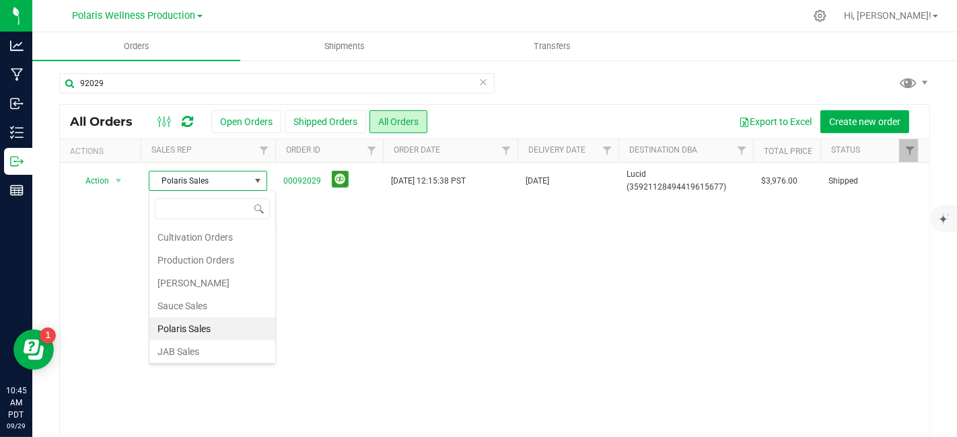
scroll to position [23, 0]
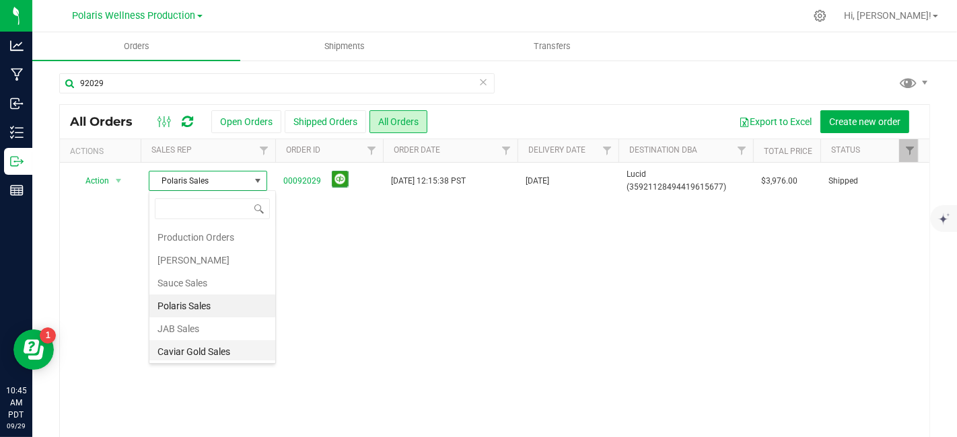
click at [210, 343] on li "Caviar Gold Sales" at bounding box center [212, 352] width 126 height 23
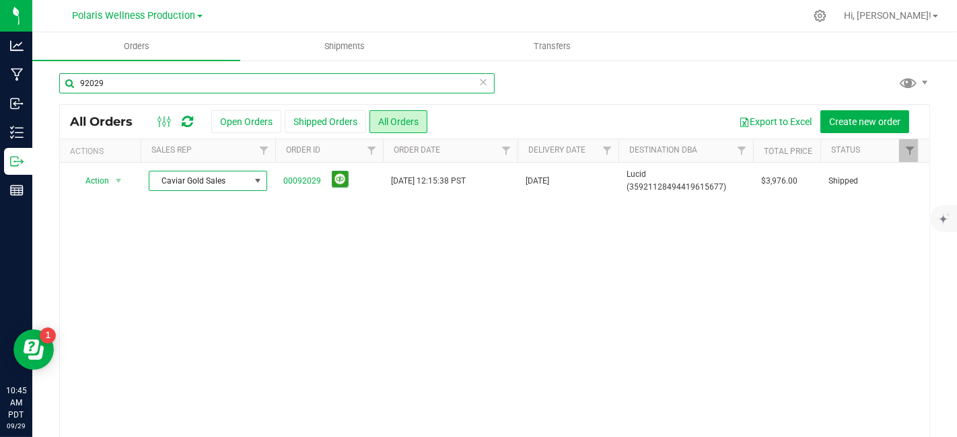
click at [114, 83] on input "92029" at bounding box center [276, 83] width 435 height 20
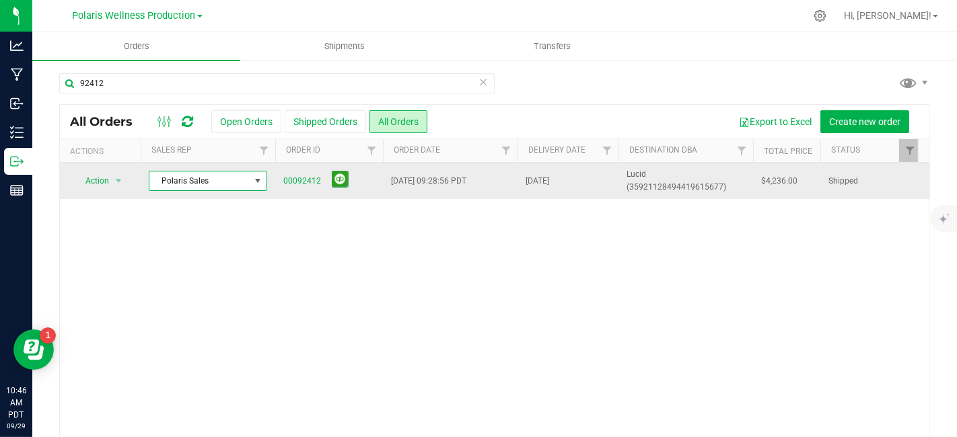
click at [259, 180] on span at bounding box center [257, 181] width 11 height 11
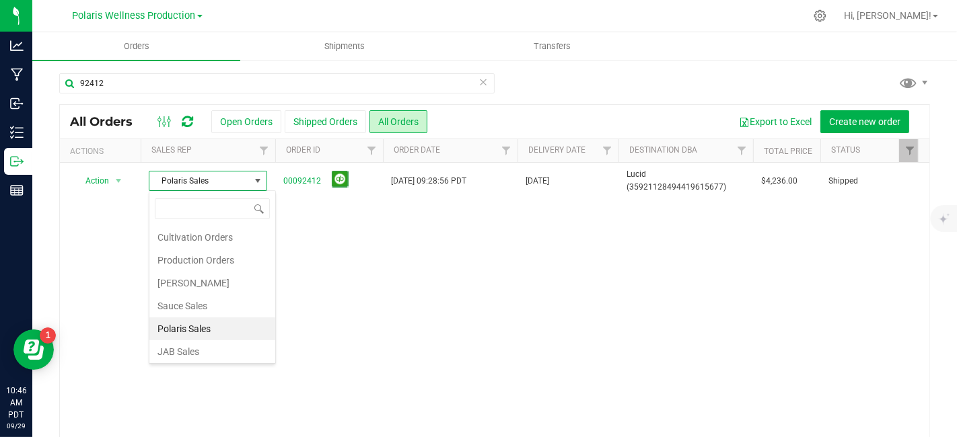
scroll to position [23, 0]
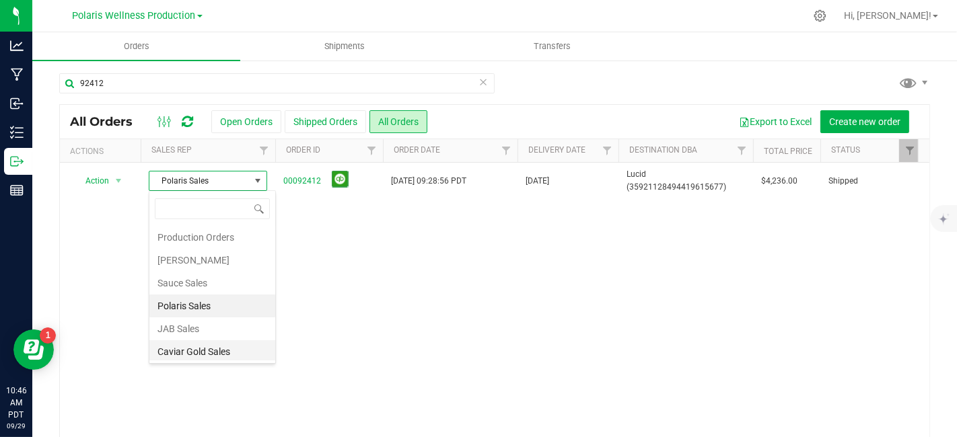
click at [214, 350] on li "Caviar Gold Sales" at bounding box center [212, 352] width 126 height 23
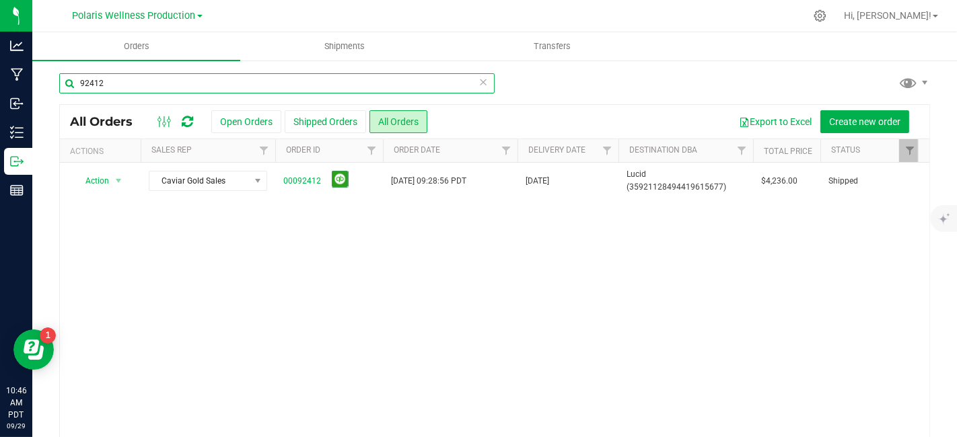
click at [143, 81] on input "92412" at bounding box center [276, 83] width 435 height 20
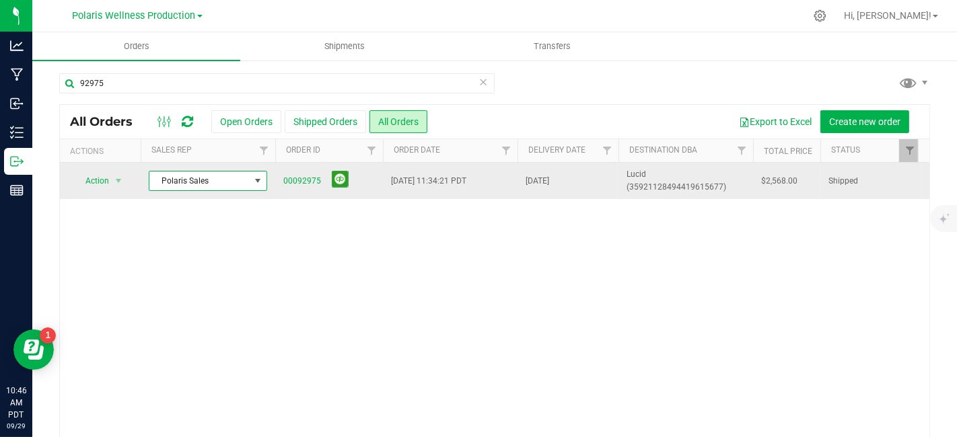
click at [259, 185] on span at bounding box center [257, 181] width 11 height 11
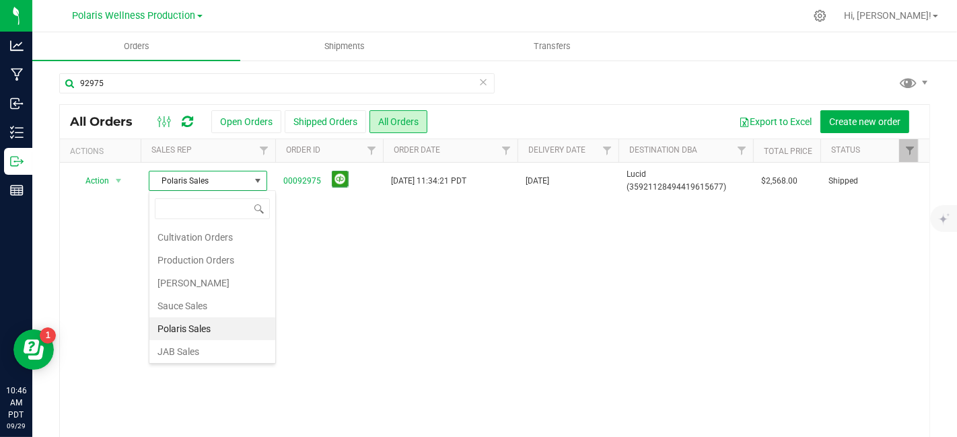
scroll to position [23, 0]
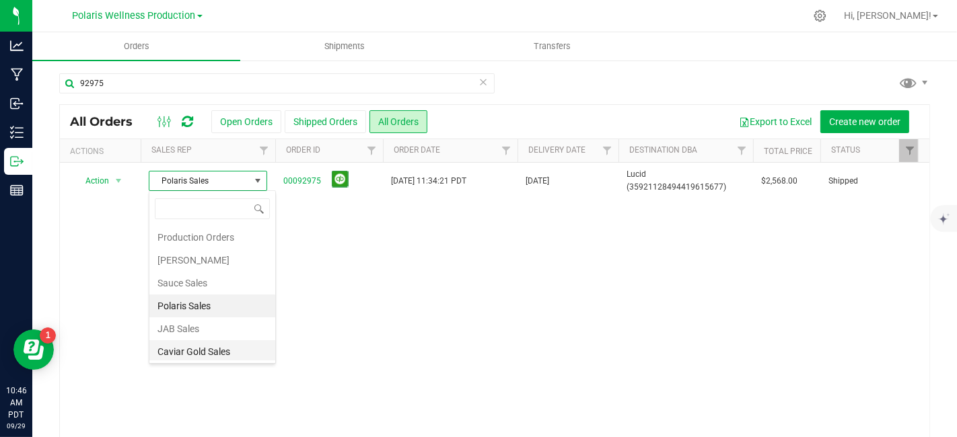
click at [225, 355] on li "Caviar Gold Sales" at bounding box center [212, 352] width 126 height 23
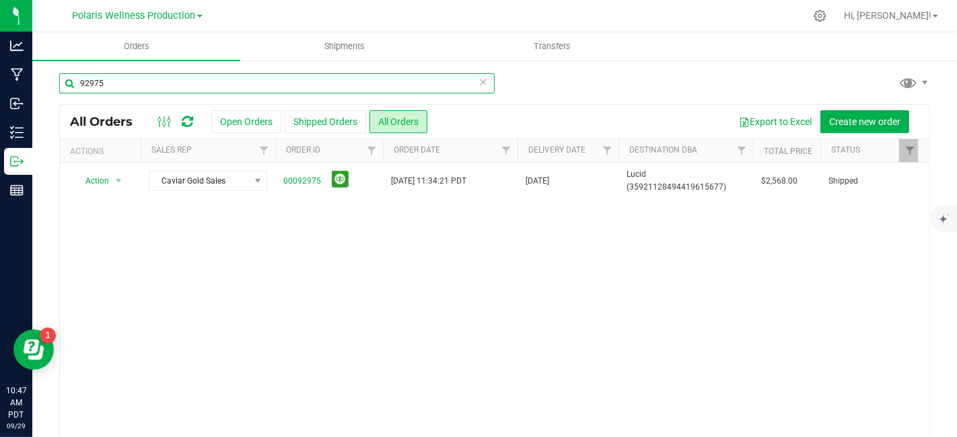
click at [149, 81] on input "92975" at bounding box center [276, 83] width 435 height 20
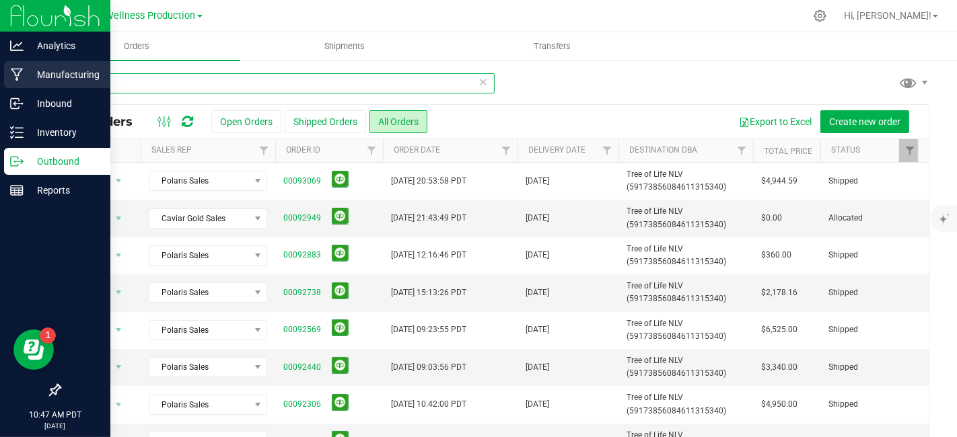
drag, startPoint x: 186, startPoint y: 83, endPoint x: 0, endPoint y: 81, distance: 185.8
click at [0, 81] on div "Analytics Manufacturing Inbound Inventory Outbound Reports 10:47 AM PDT [DATE] …" at bounding box center [478, 218] width 957 height 437
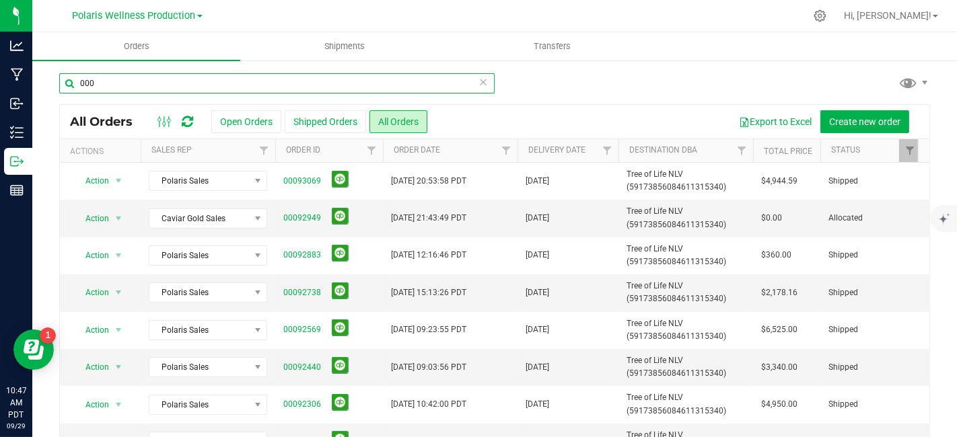
click at [149, 78] on div "Orders Shipments Transfers 000 All Orders Open Orders" at bounding box center [494, 234] width 925 height 405
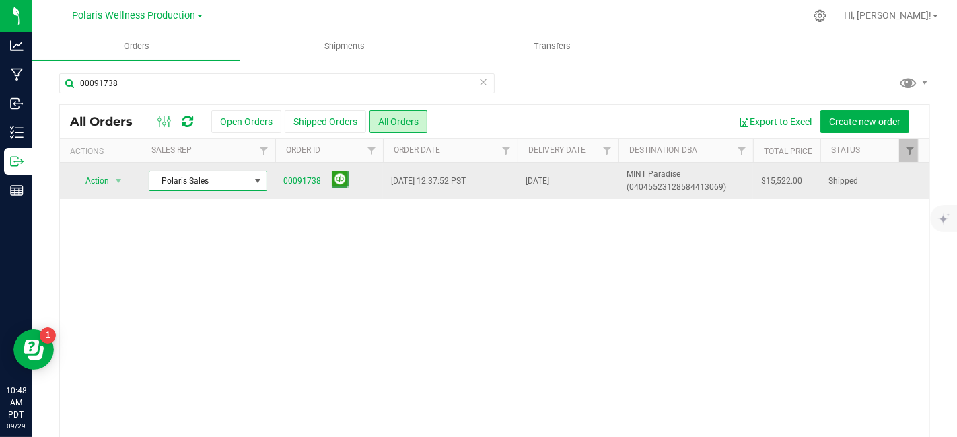
click at [257, 182] on span at bounding box center [257, 181] width 11 height 11
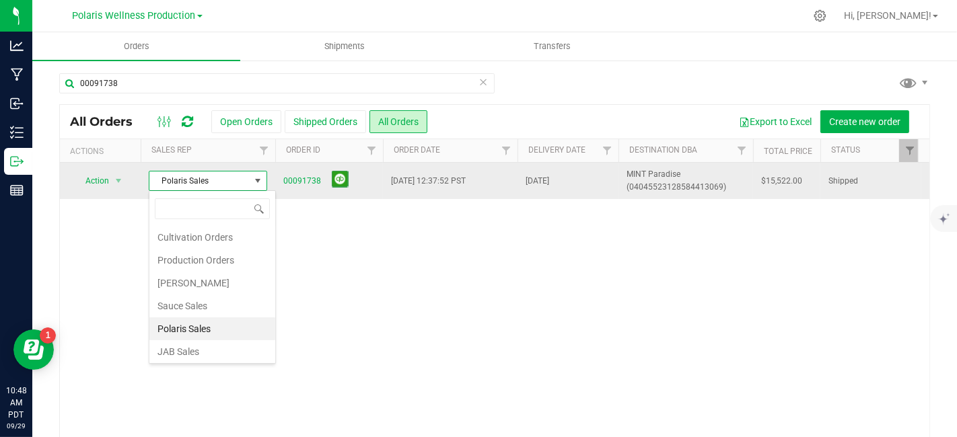
scroll to position [20, 118]
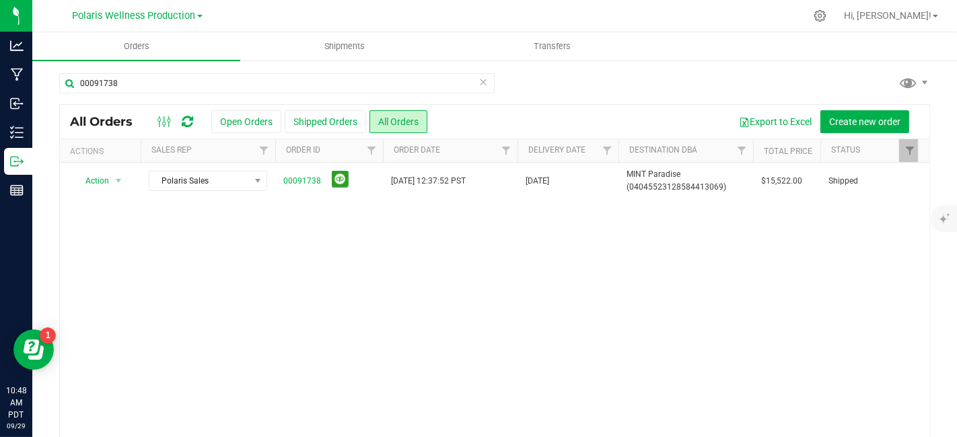
drag, startPoint x: 271, startPoint y: 306, endPoint x: 264, endPoint y: 345, distance: 39.7
click at [264, 345] on div "Action Action Clone order Mark as fully paid Order audit log Print COAs (single…" at bounding box center [495, 301] width 870 height 276
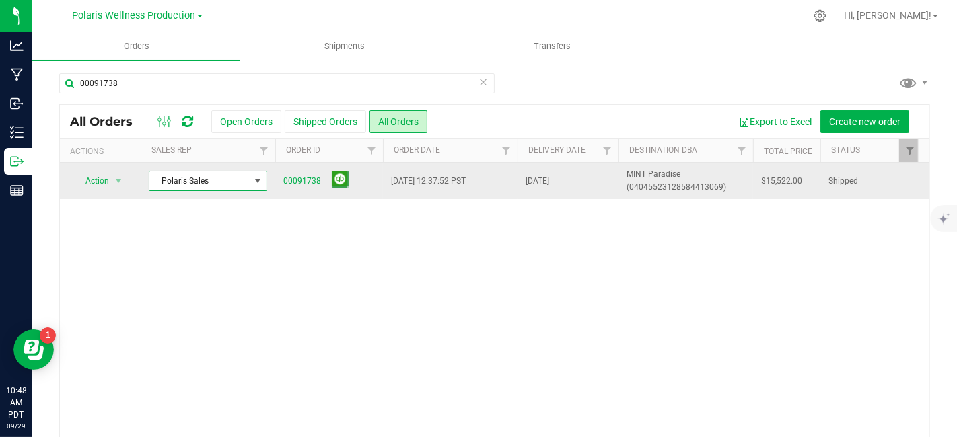
click at [260, 182] on span at bounding box center [257, 181] width 11 height 11
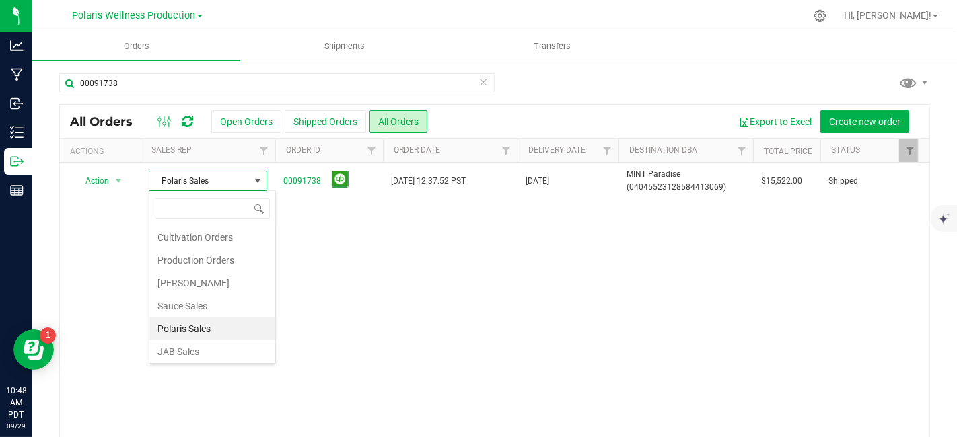
scroll to position [23, 0]
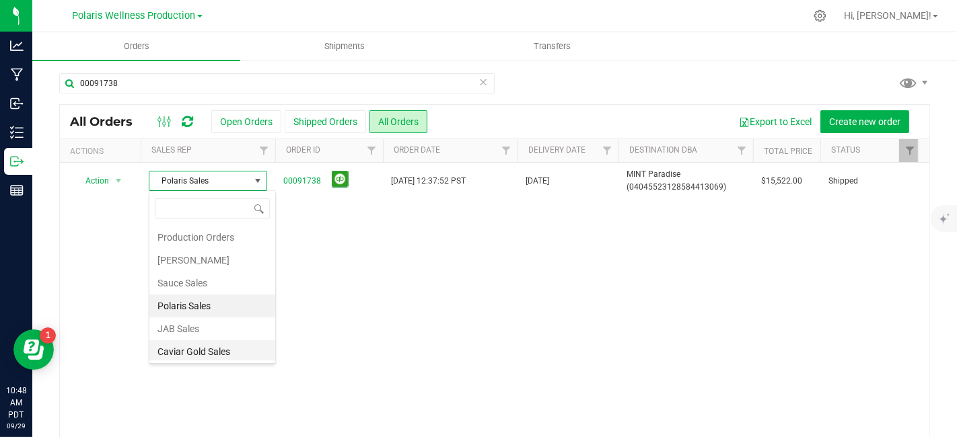
click at [236, 348] on li "Caviar Gold Sales" at bounding box center [212, 352] width 126 height 23
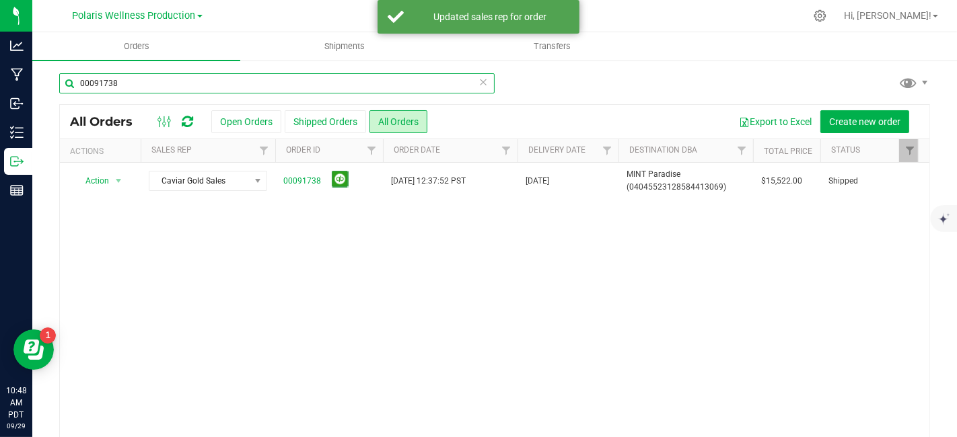
click at [190, 83] on input "00091738" at bounding box center [276, 83] width 435 height 20
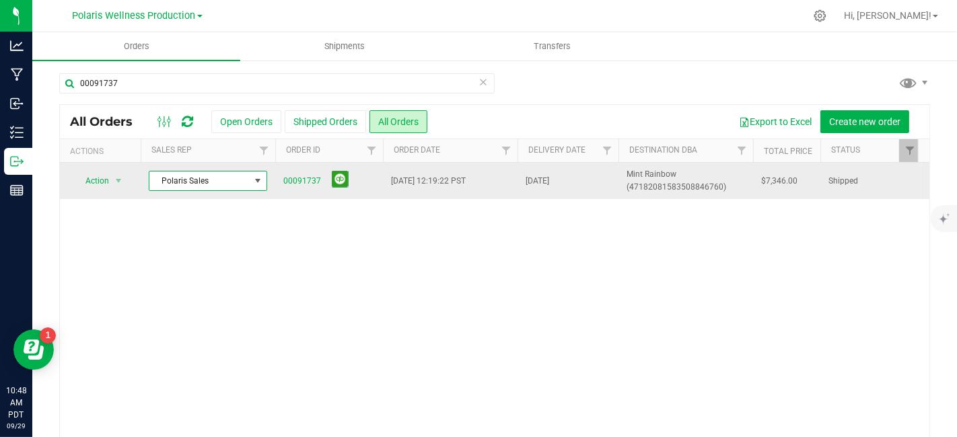
click at [263, 182] on span at bounding box center [257, 181] width 11 height 11
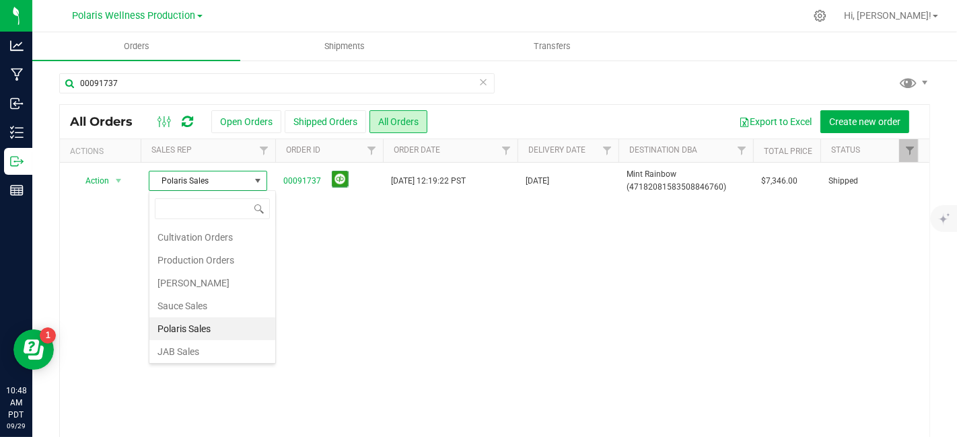
scroll to position [23, 0]
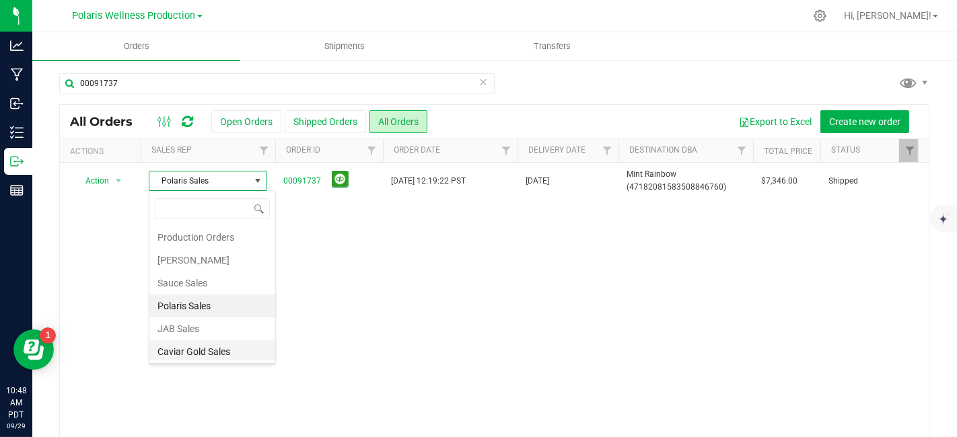
click at [200, 353] on li "Caviar Gold Sales" at bounding box center [212, 352] width 126 height 23
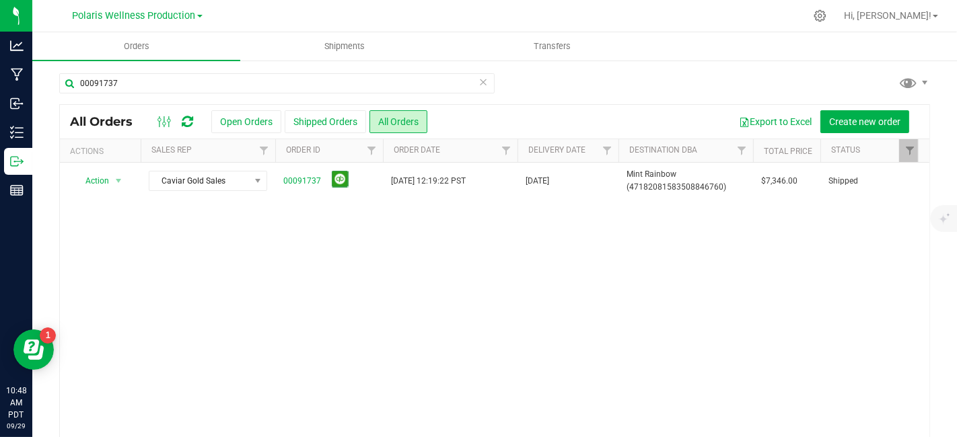
click at [332, 299] on div "Action Action Clone order Mark as fully paid Order audit log Print COAs (single…" at bounding box center [495, 301] width 870 height 276
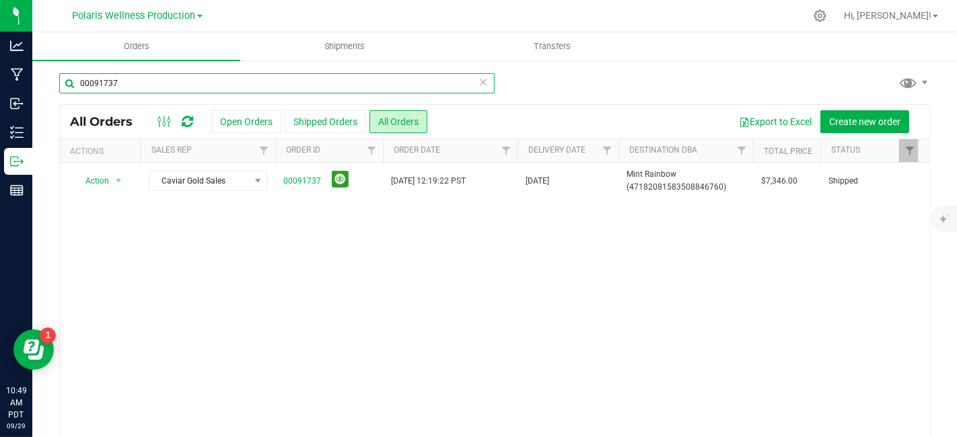
click at [147, 87] on input "00091737" at bounding box center [276, 83] width 435 height 20
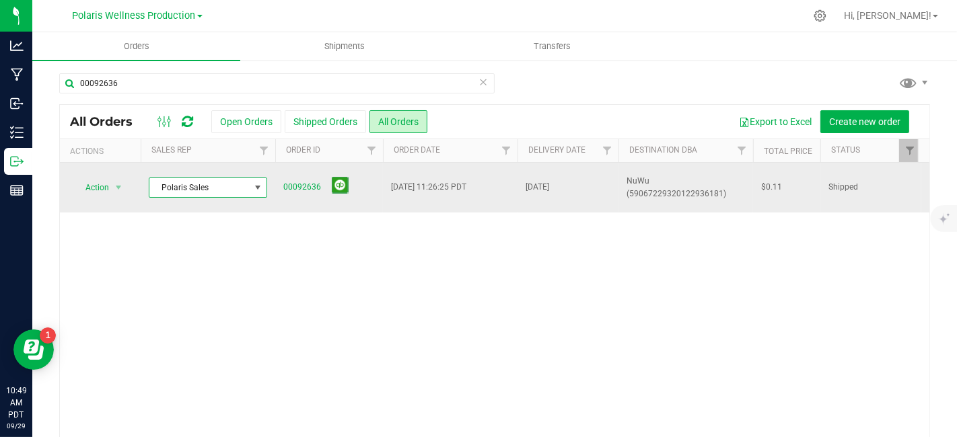
click at [256, 186] on span at bounding box center [257, 187] width 11 height 11
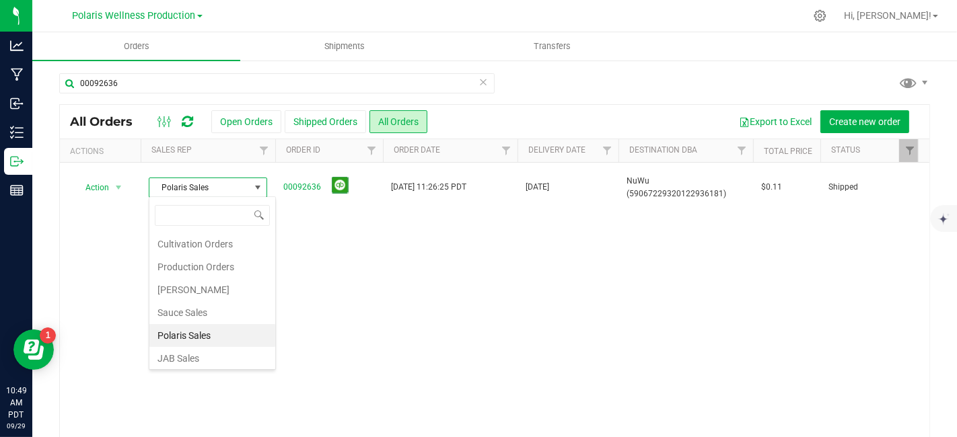
scroll to position [23, 0]
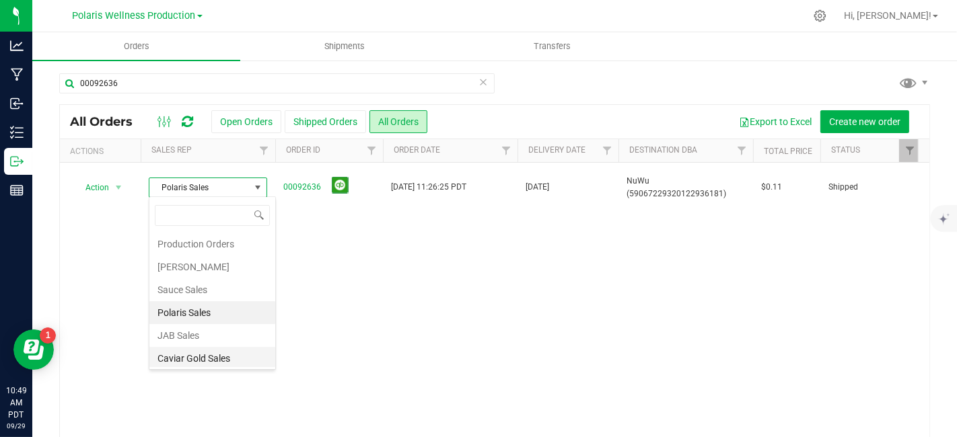
click at [218, 357] on li "Caviar Gold Sales" at bounding box center [212, 358] width 126 height 23
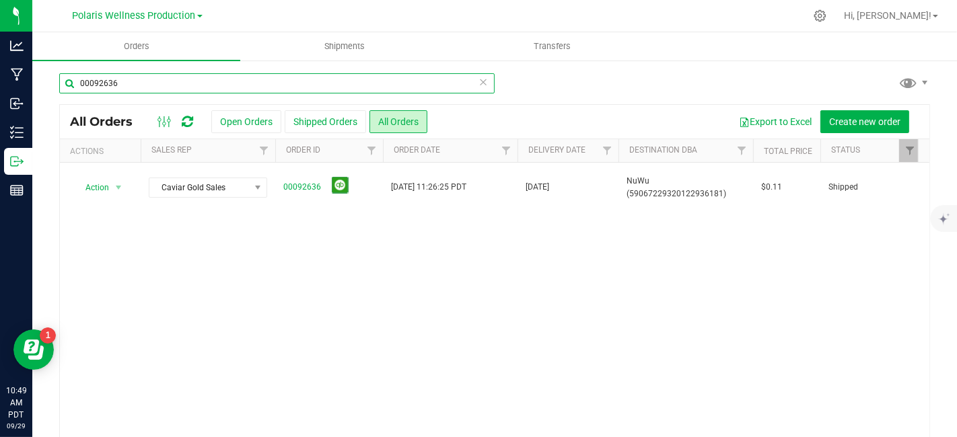
click at [142, 87] on input "00092636" at bounding box center [276, 83] width 435 height 20
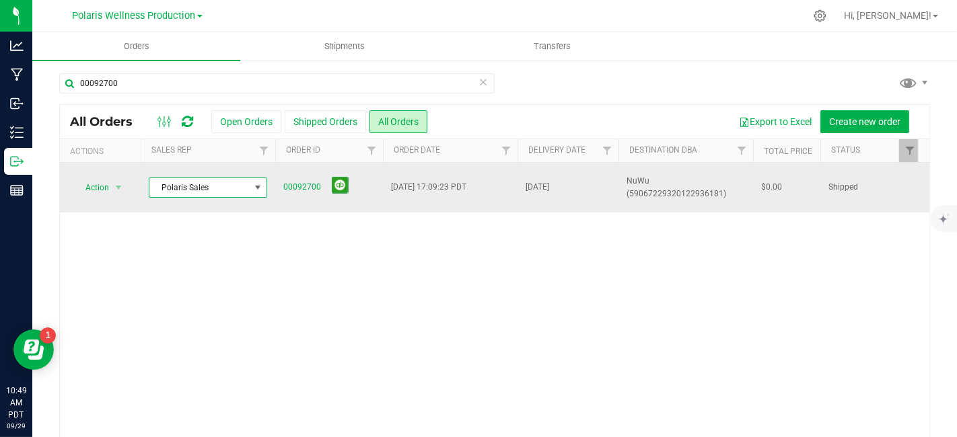
click at [261, 192] on span at bounding box center [257, 187] width 11 height 11
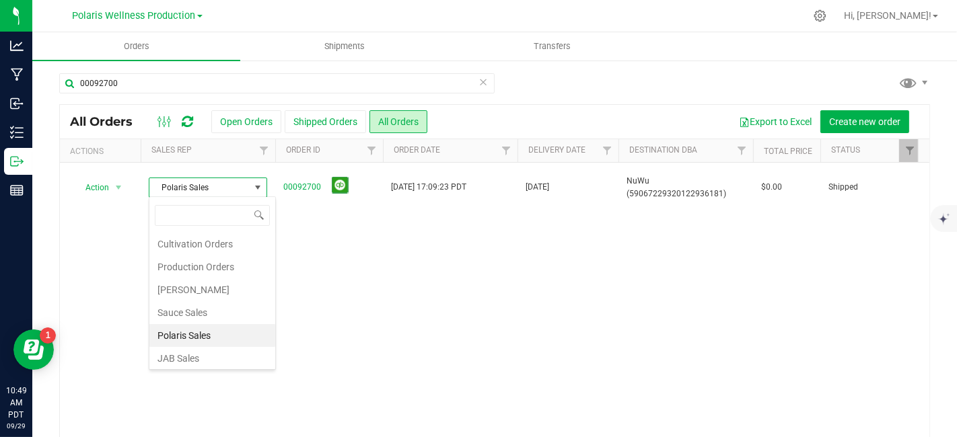
scroll to position [23, 0]
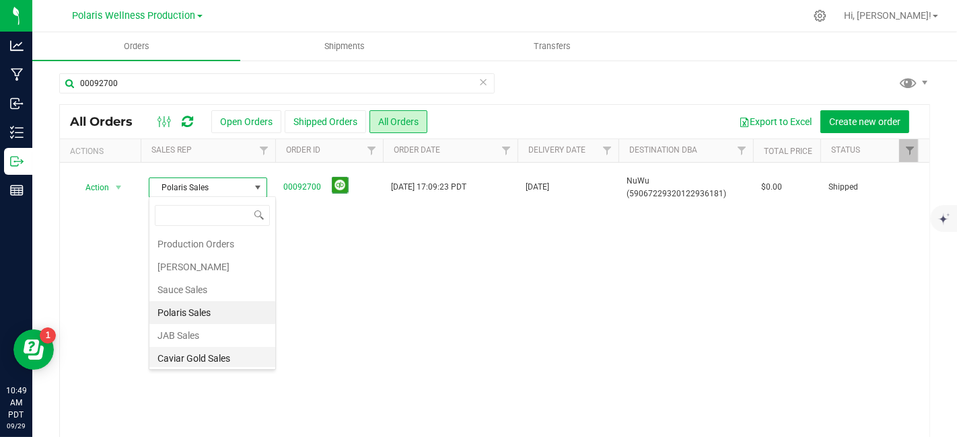
click at [215, 358] on li "Caviar Gold Sales" at bounding box center [212, 358] width 126 height 23
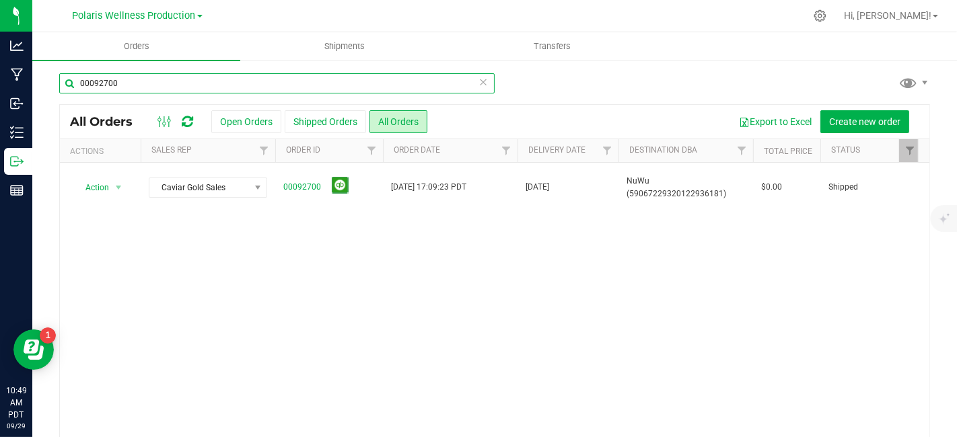
click at [129, 90] on input "00092700" at bounding box center [276, 83] width 435 height 20
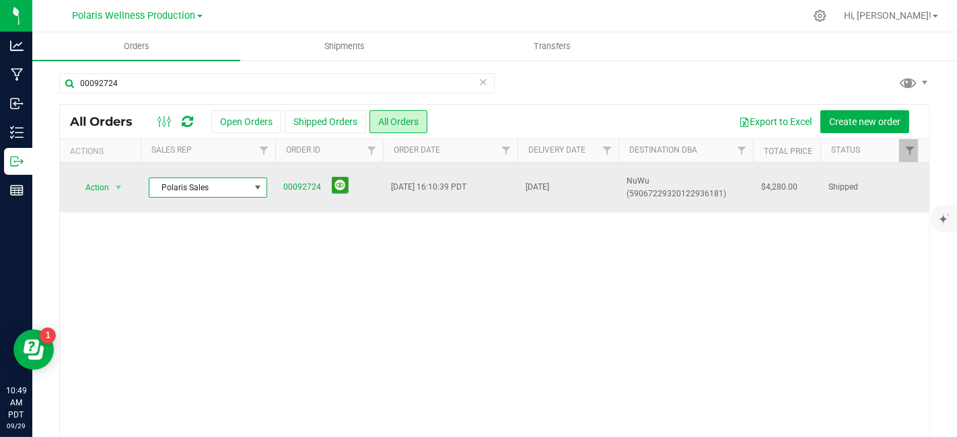
click at [262, 189] on span at bounding box center [257, 187] width 11 height 11
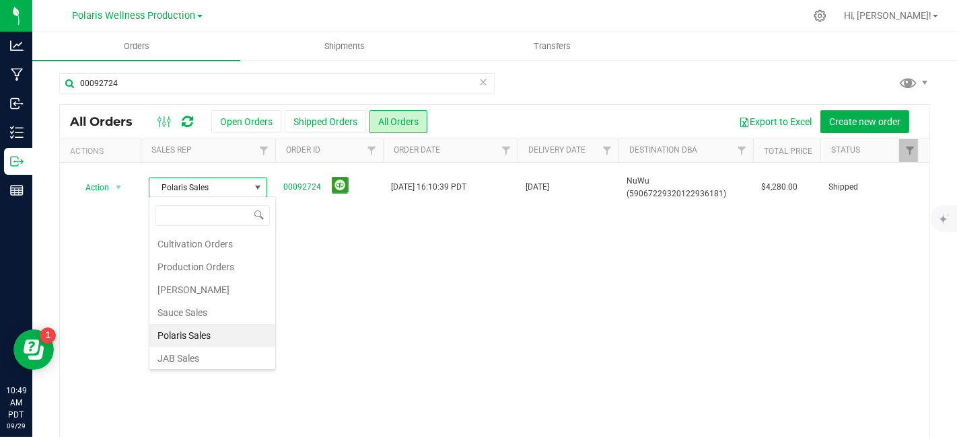
scroll to position [23, 0]
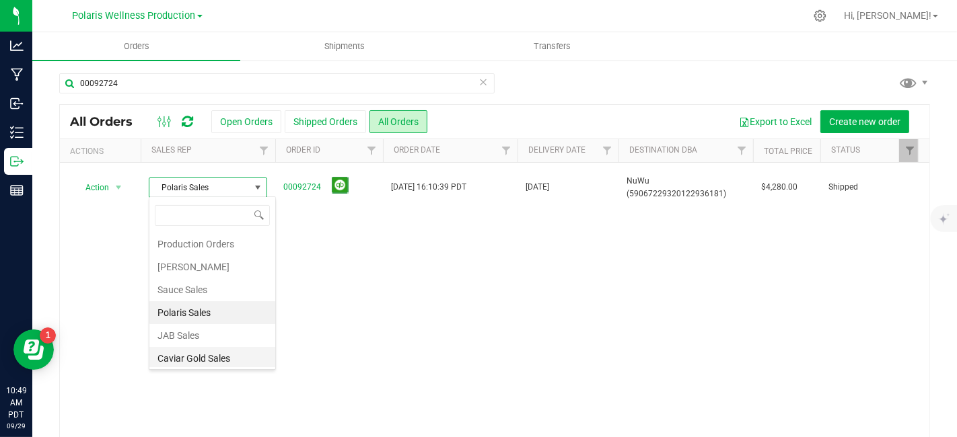
click at [211, 357] on li "Caviar Gold Sales" at bounding box center [212, 358] width 126 height 23
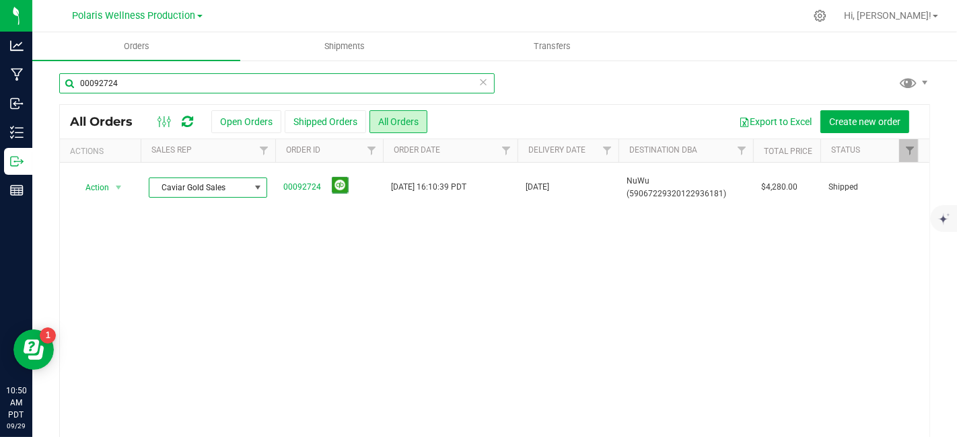
click at [147, 87] on input "00092724" at bounding box center [276, 83] width 435 height 20
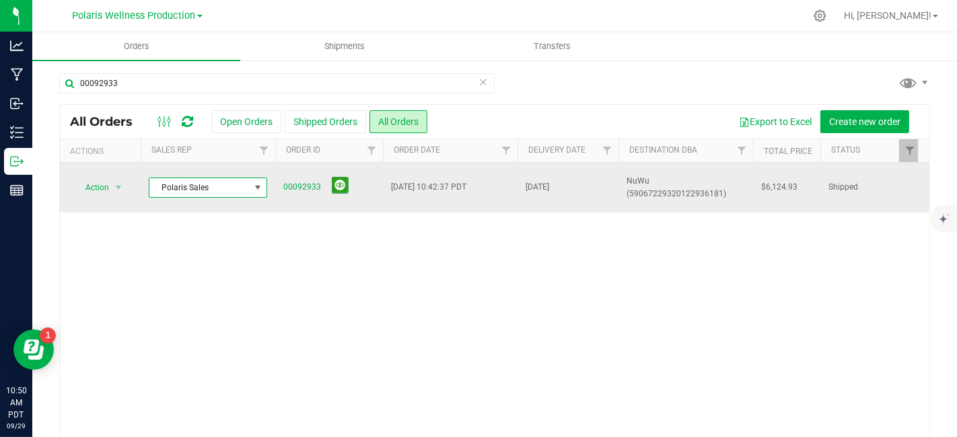
click at [263, 188] on span at bounding box center [258, 187] width 17 height 19
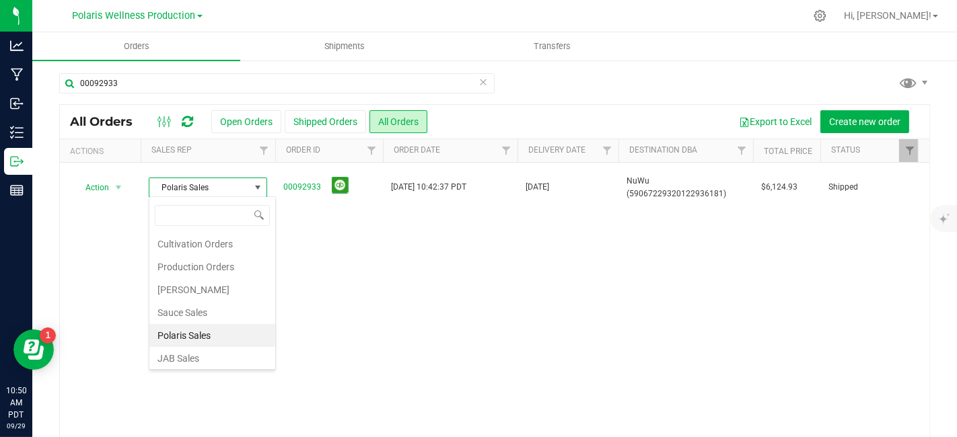
scroll to position [23, 0]
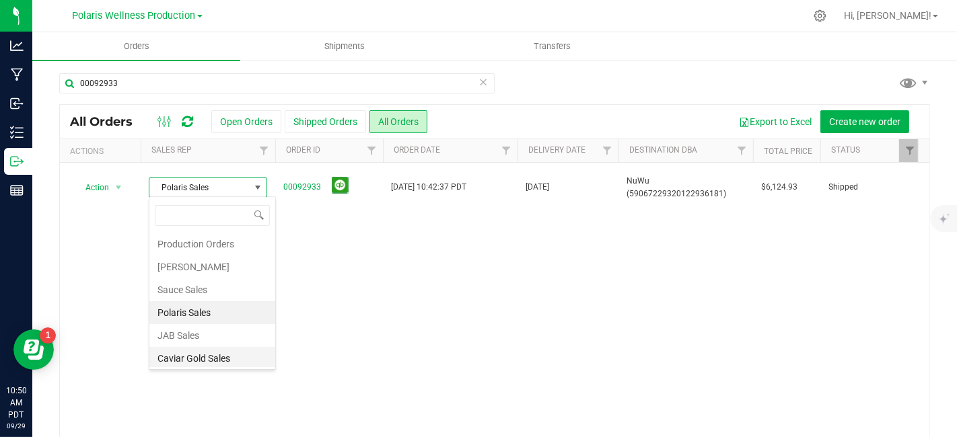
click at [225, 350] on li "Caviar Gold Sales" at bounding box center [212, 358] width 126 height 23
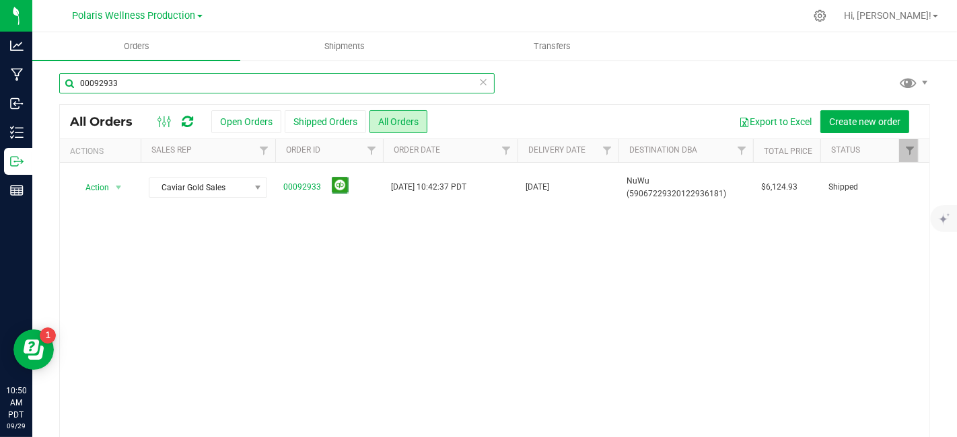
click at [144, 83] on input "00092933" at bounding box center [276, 83] width 435 height 20
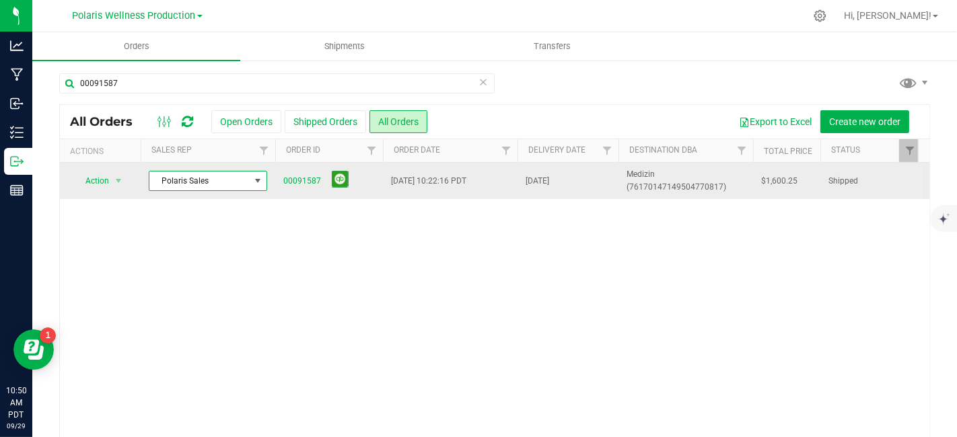
click at [259, 183] on span at bounding box center [257, 181] width 11 height 11
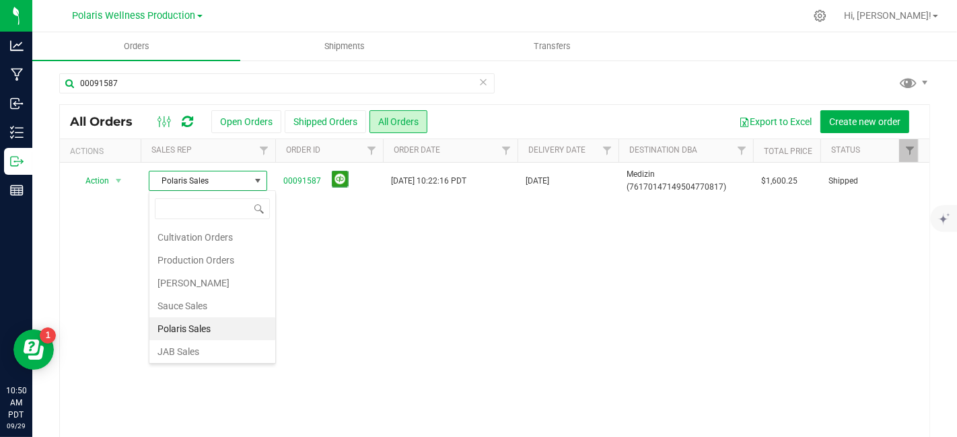
scroll to position [23, 0]
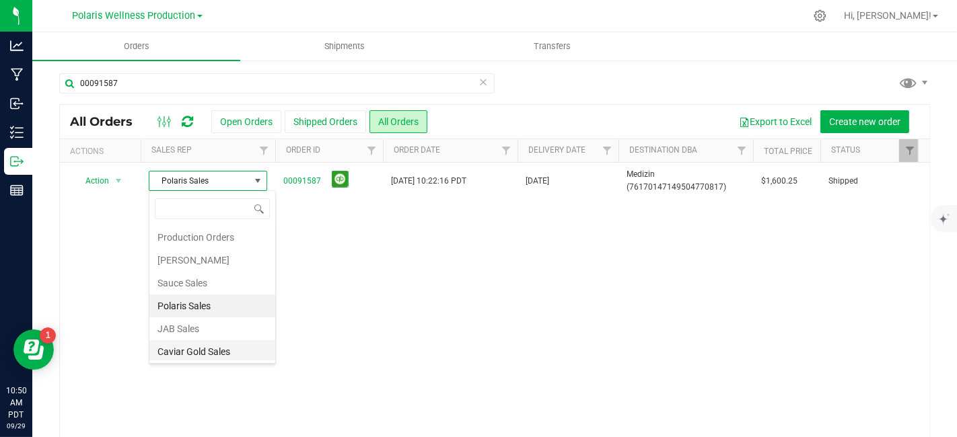
click at [219, 347] on li "Caviar Gold Sales" at bounding box center [212, 352] width 126 height 23
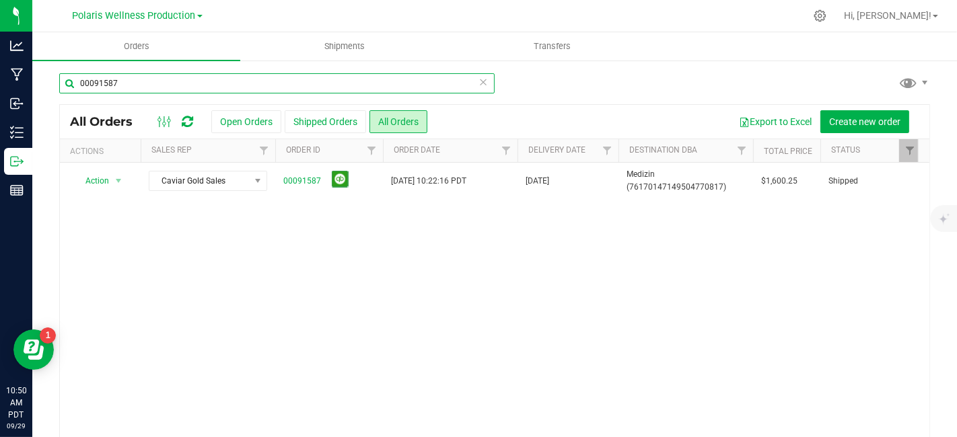
click at [157, 81] on input "00091587" at bounding box center [276, 83] width 435 height 20
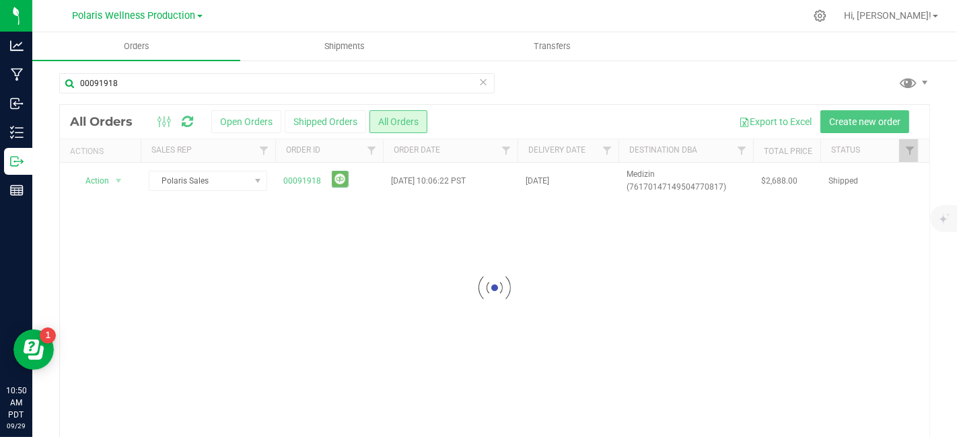
click at [260, 182] on div at bounding box center [495, 287] width 870 height 365
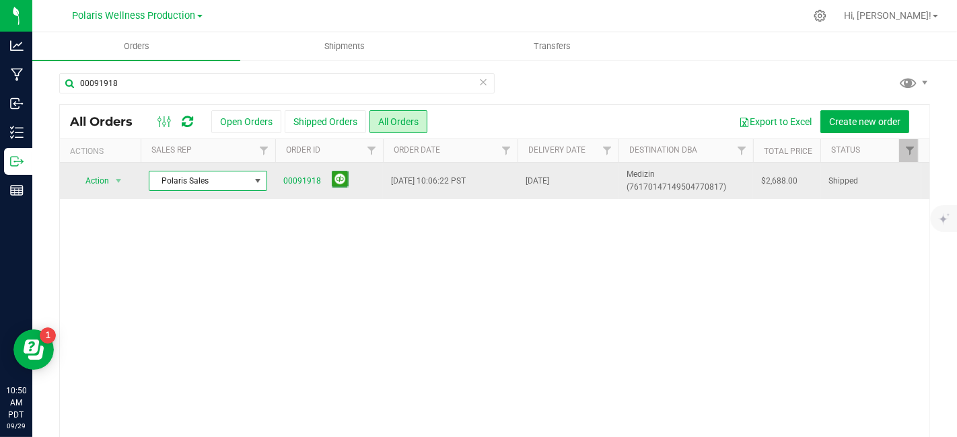
click at [256, 180] on span at bounding box center [257, 181] width 11 height 11
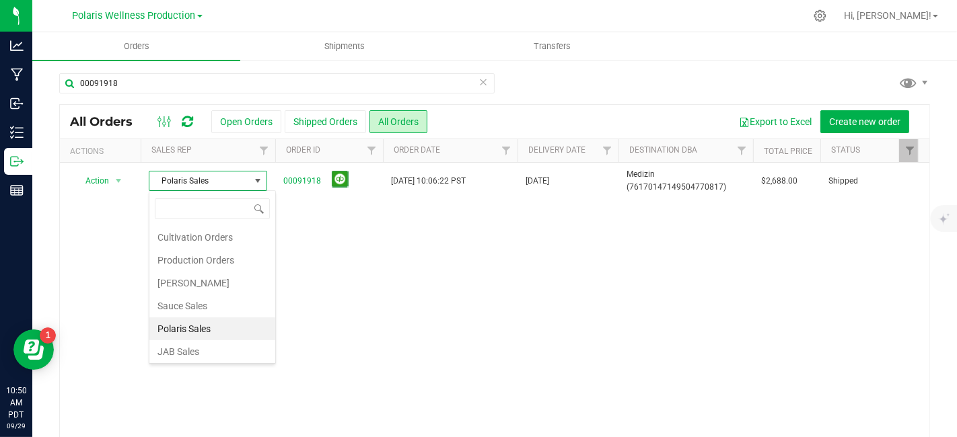
scroll to position [23, 0]
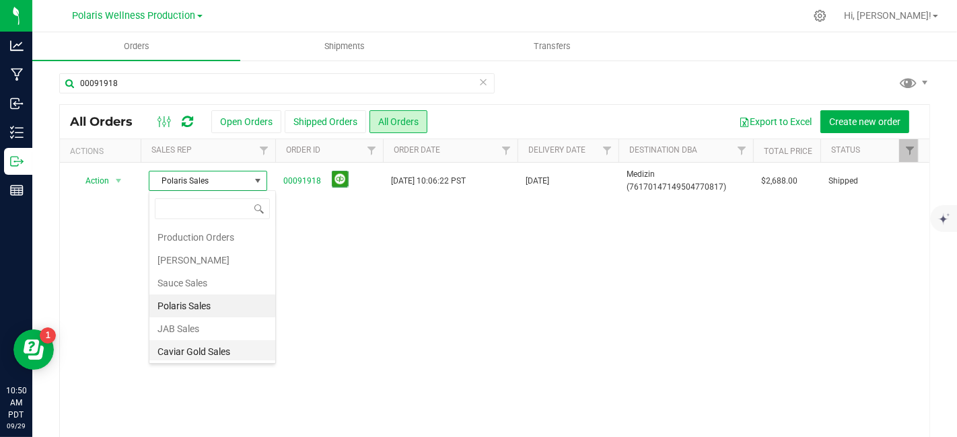
click at [223, 351] on li "Caviar Gold Sales" at bounding box center [212, 352] width 126 height 23
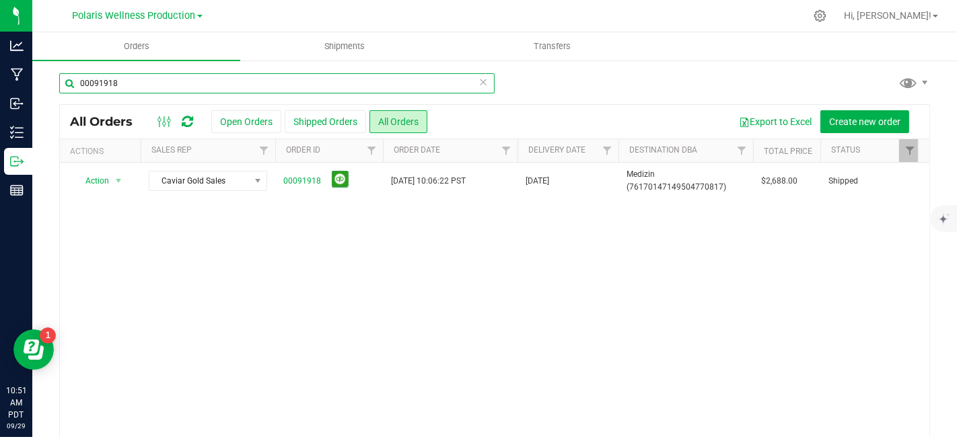
click at [131, 75] on input "00091918" at bounding box center [276, 83] width 435 height 20
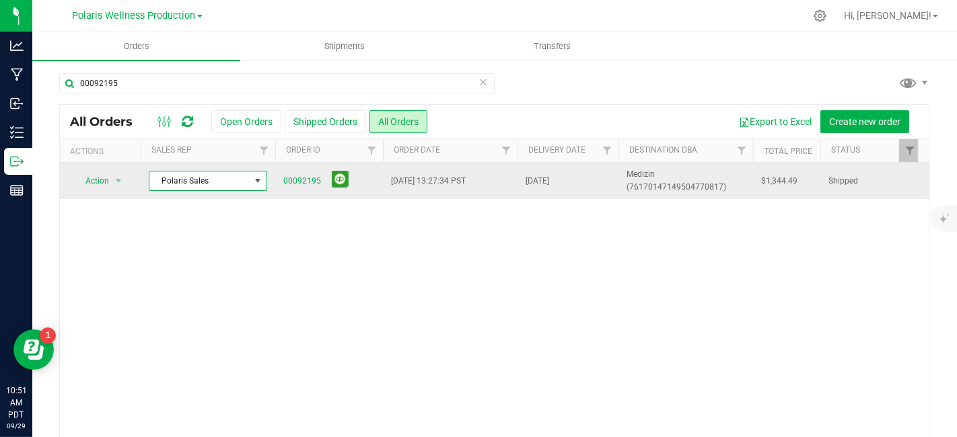
click at [257, 180] on span at bounding box center [257, 181] width 11 height 11
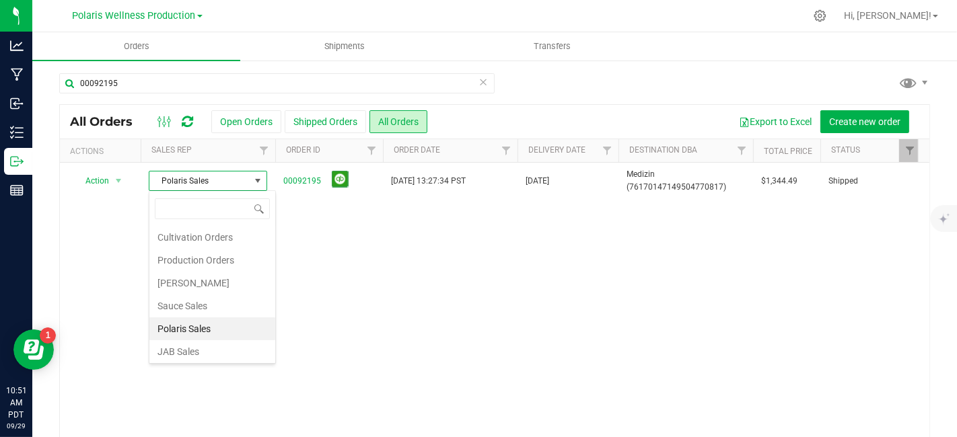
scroll to position [23, 0]
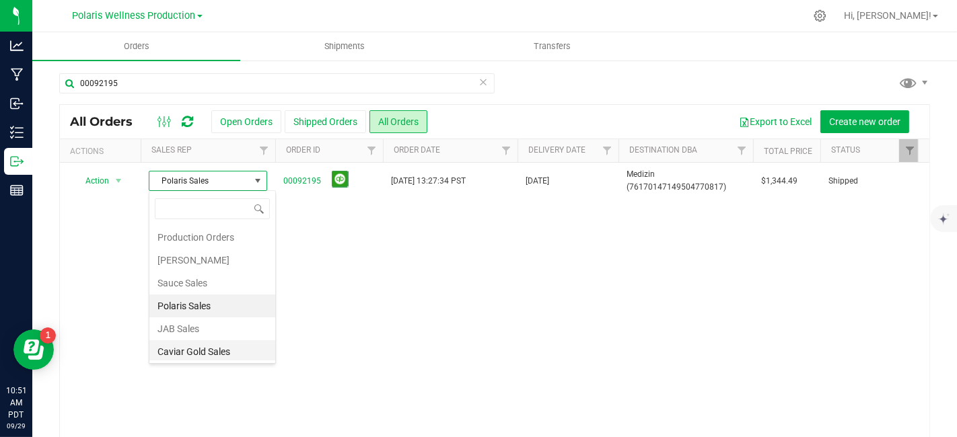
click at [216, 349] on li "Caviar Gold Sales" at bounding box center [212, 352] width 126 height 23
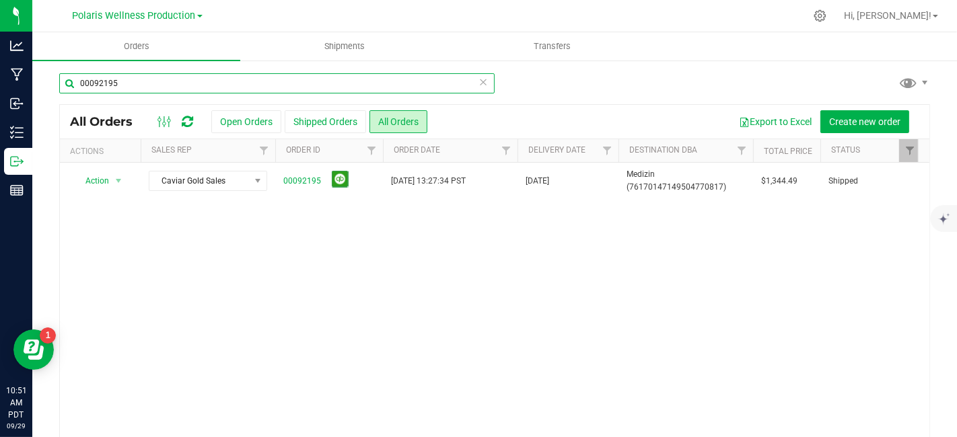
click at [182, 79] on input "00092195" at bounding box center [276, 83] width 435 height 20
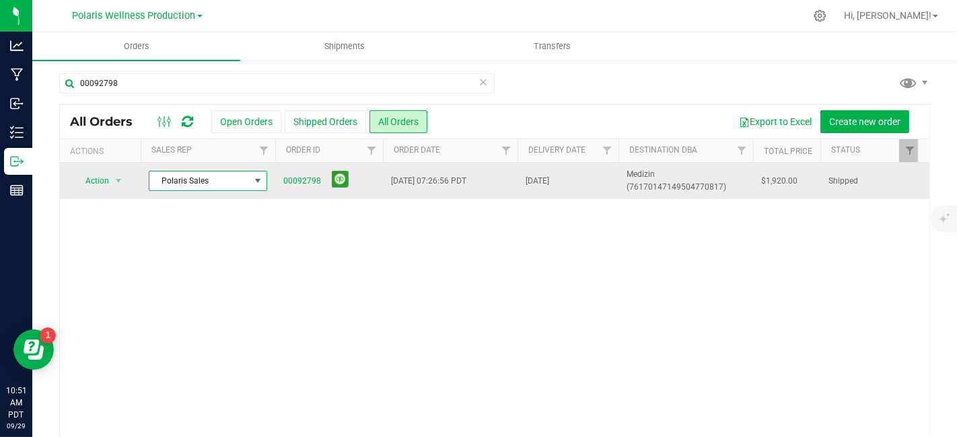
click at [263, 180] on span at bounding box center [257, 181] width 11 height 11
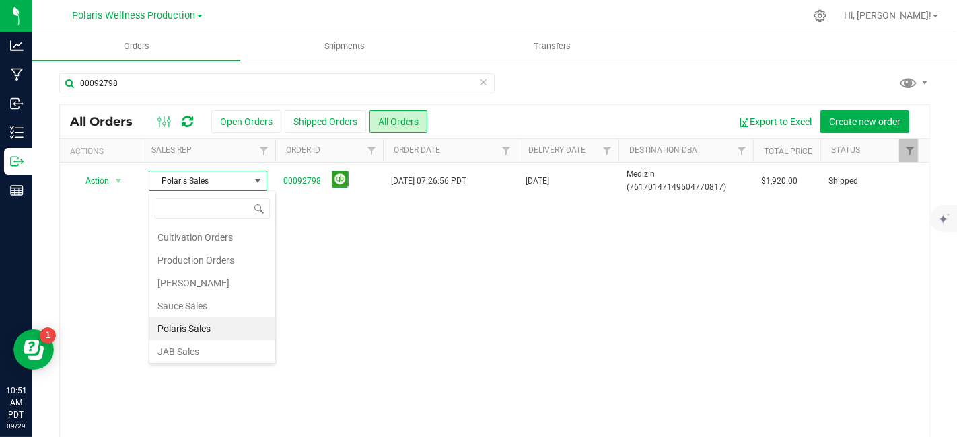
scroll to position [23, 0]
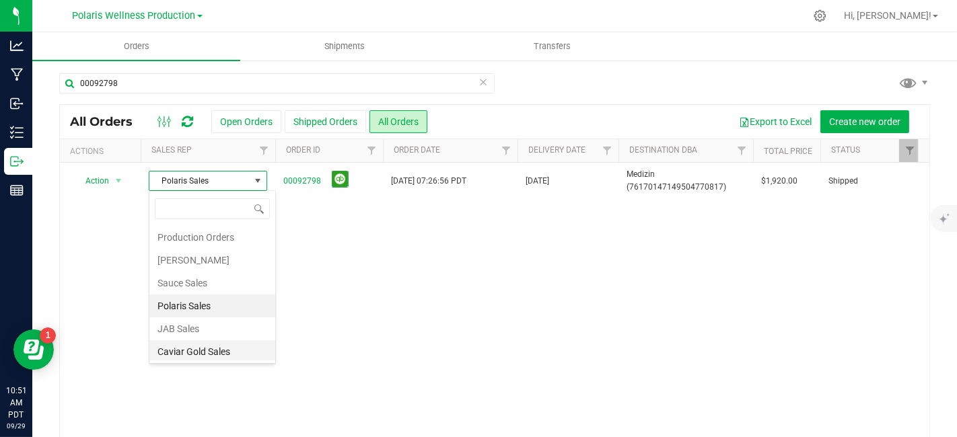
click at [216, 353] on li "Caviar Gold Sales" at bounding box center [212, 352] width 126 height 23
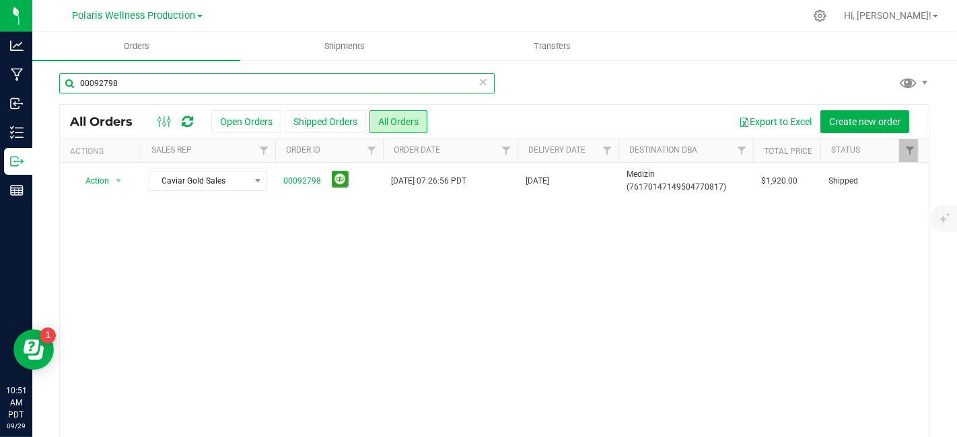
click at [136, 81] on input "00092798" at bounding box center [276, 83] width 435 height 20
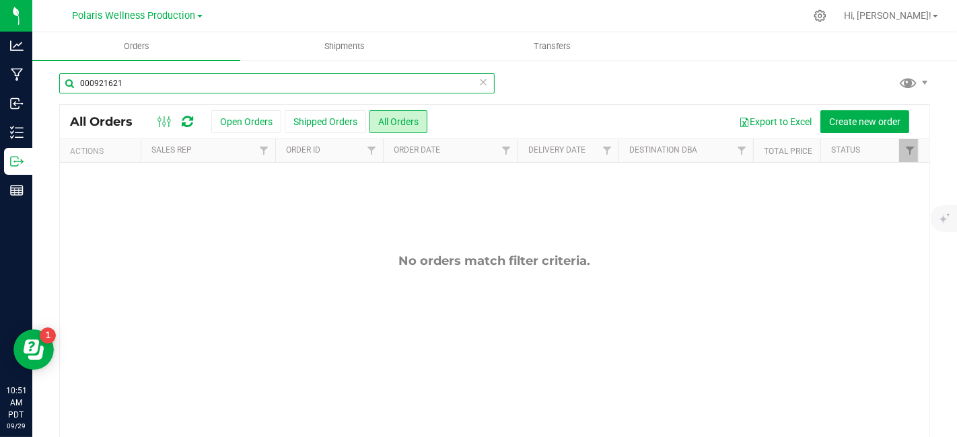
click at [102, 82] on input "000921621" at bounding box center [276, 83] width 435 height 20
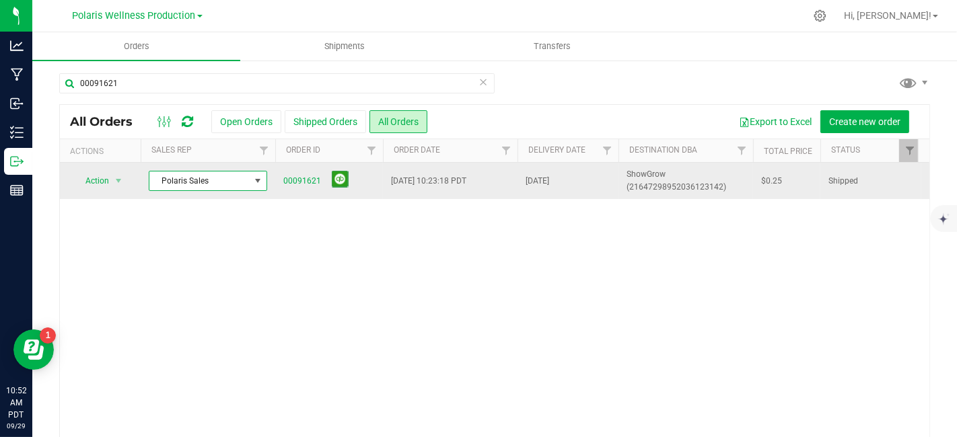
click at [258, 178] on span at bounding box center [257, 181] width 11 height 11
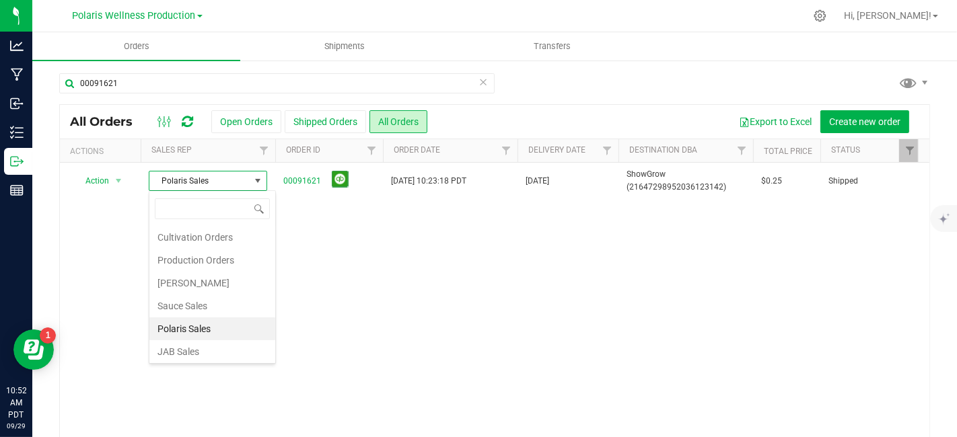
scroll to position [23, 0]
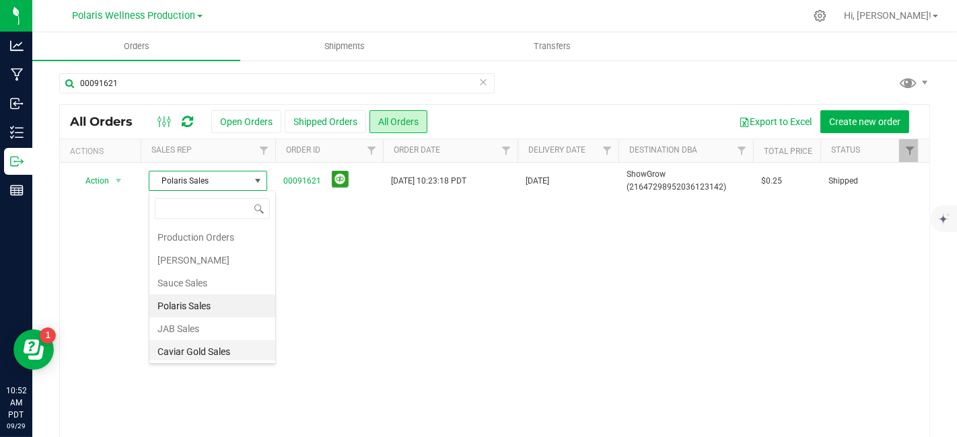
click at [209, 351] on li "Caviar Gold Sales" at bounding box center [212, 352] width 126 height 23
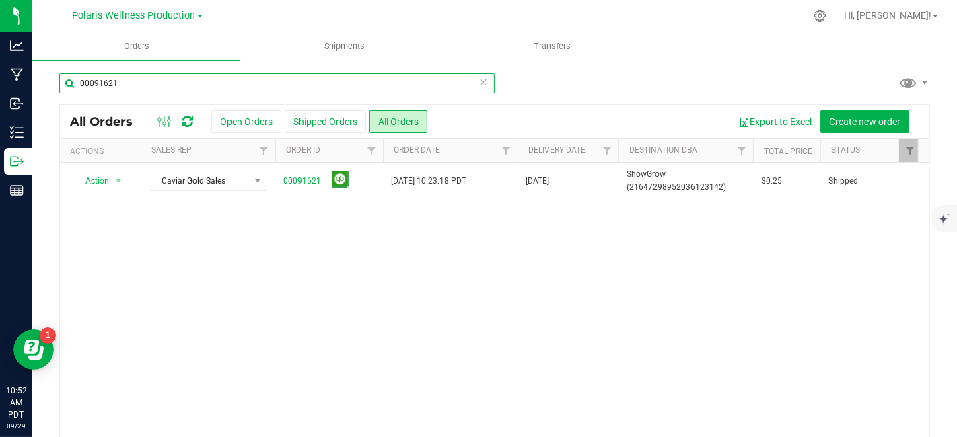
click at [136, 87] on input "00091621" at bounding box center [276, 83] width 435 height 20
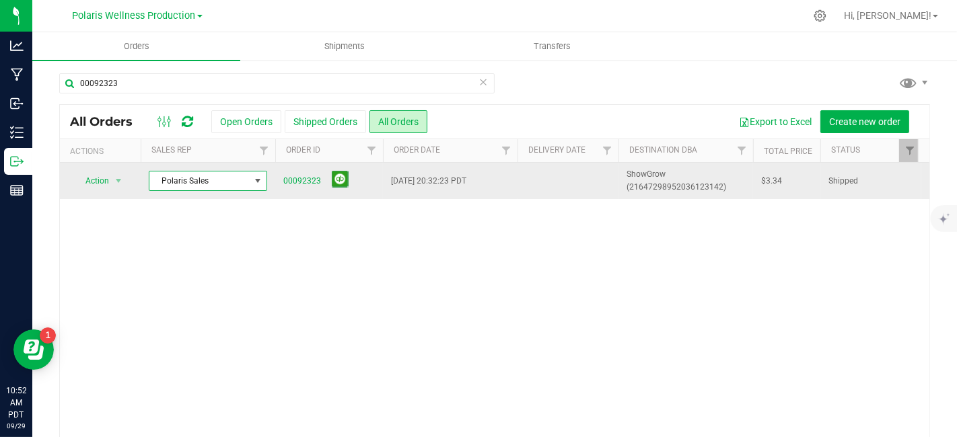
click at [255, 183] on span at bounding box center [257, 181] width 11 height 11
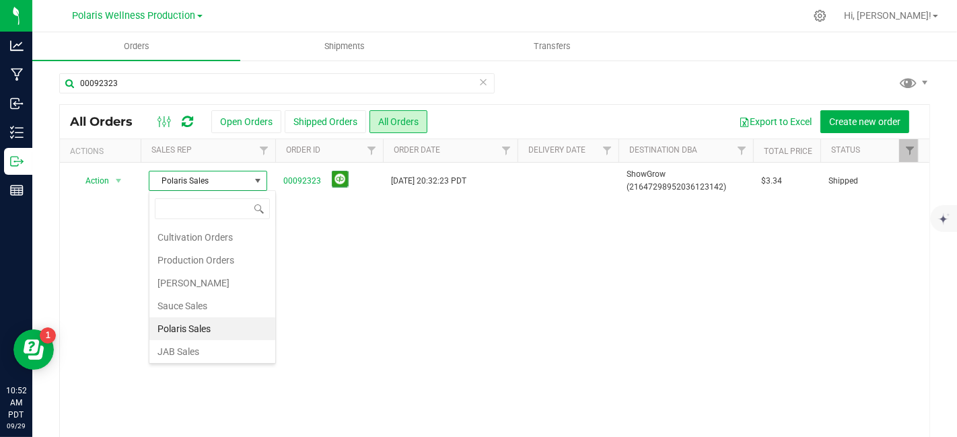
scroll to position [23, 0]
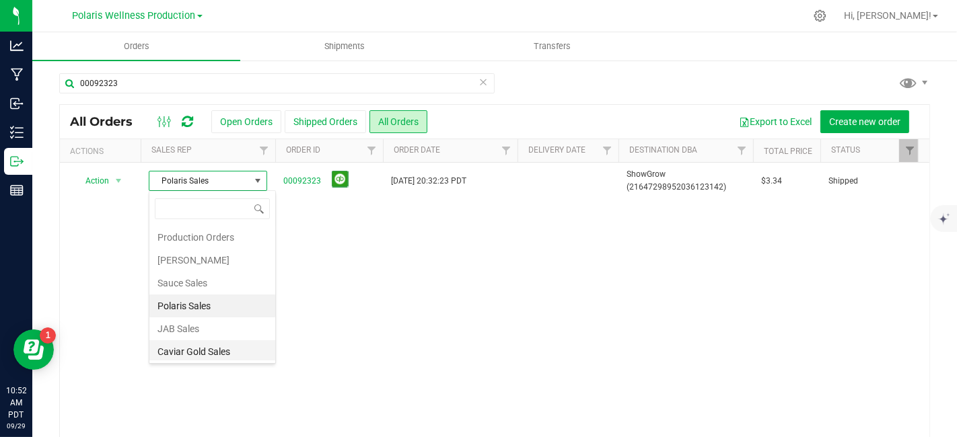
click at [221, 347] on li "Caviar Gold Sales" at bounding box center [212, 352] width 126 height 23
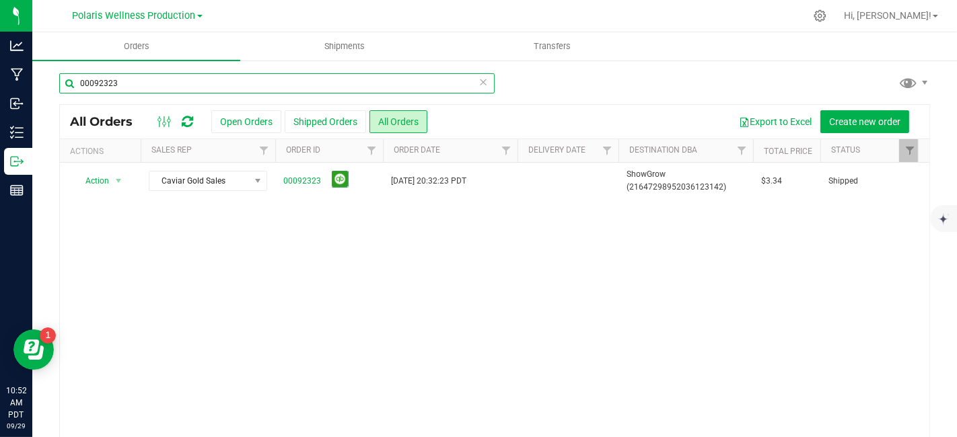
click at [181, 81] on input "00092323" at bounding box center [276, 83] width 435 height 20
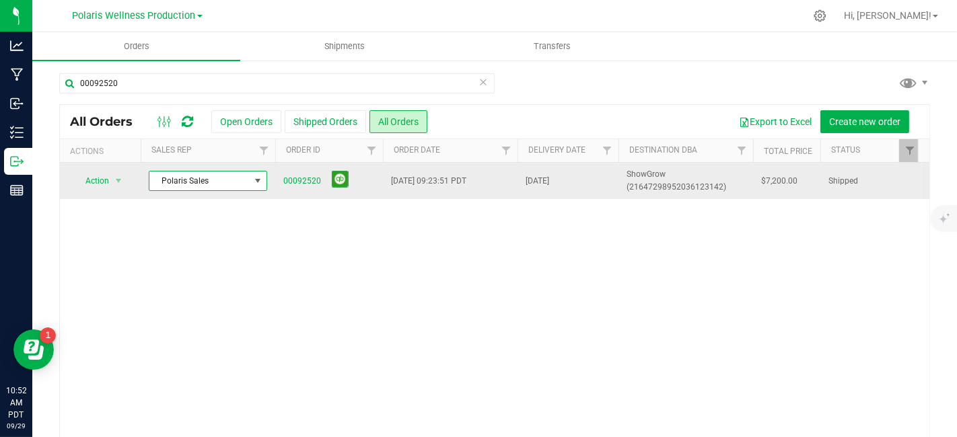
click at [263, 180] on span at bounding box center [257, 181] width 11 height 11
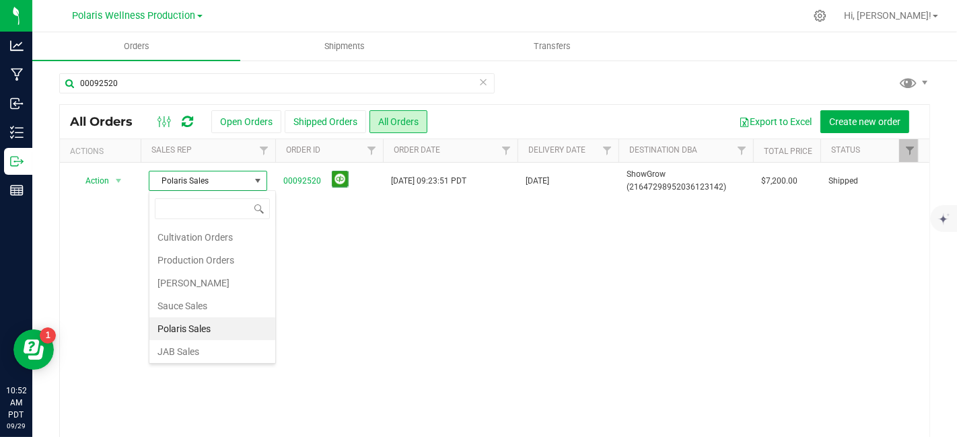
scroll to position [23, 0]
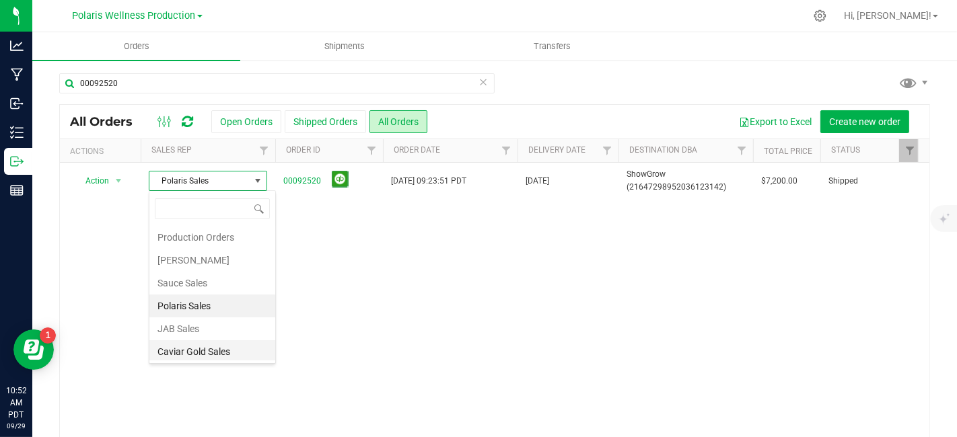
click at [221, 351] on li "Caviar Gold Sales" at bounding box center [212, 352] width 126 height 23
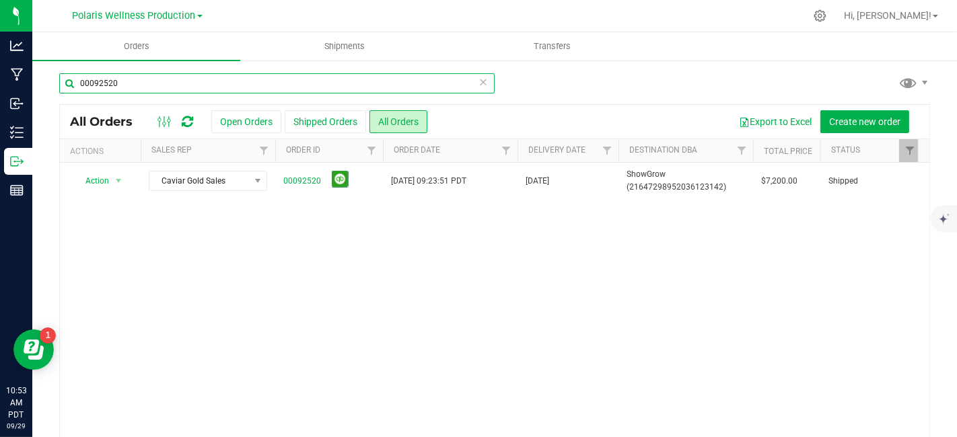
click at [130, 80] on input "00092520" at bounding box center [276, 83] width 435 height 20
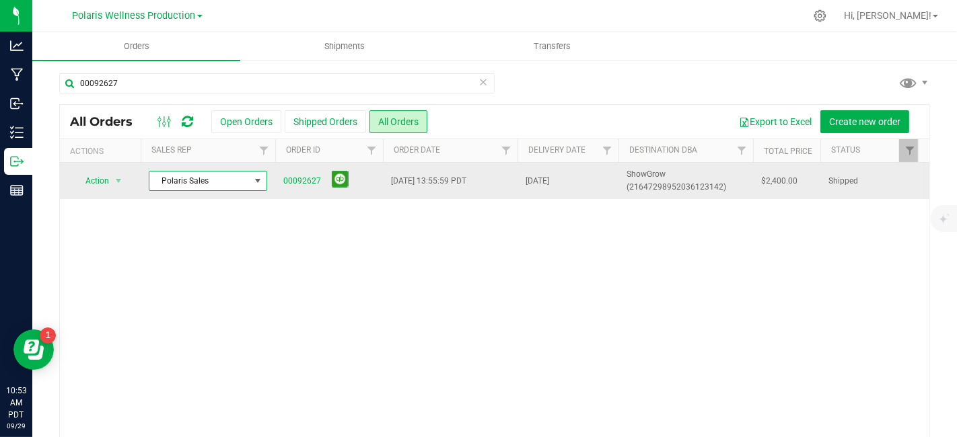
click at [261, 182] on span at bounding box center [257, 181] width 11 height 11
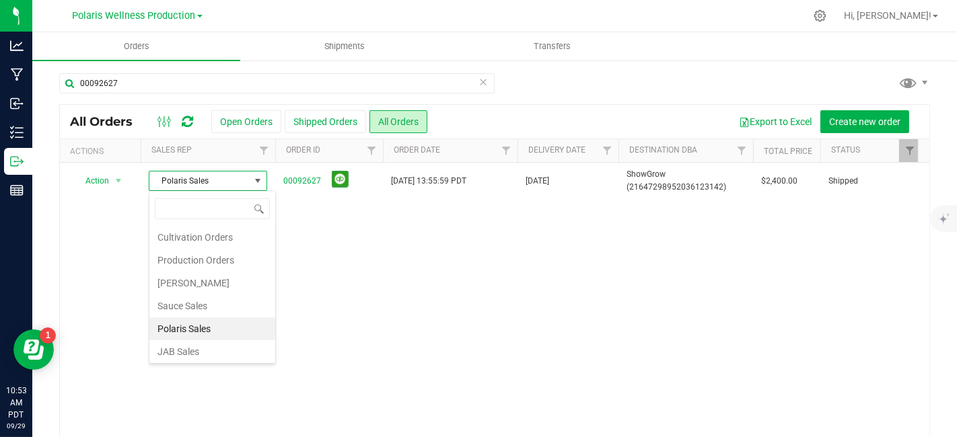
scroll to position [23, 0]
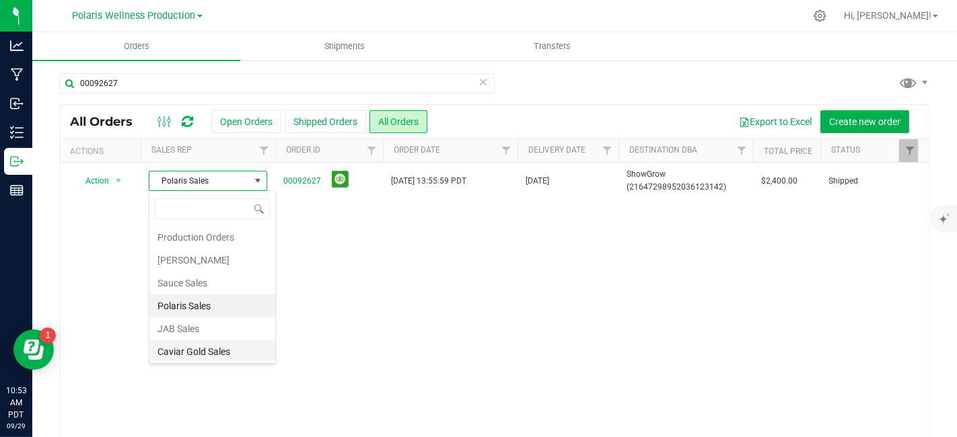
click at [215, 347] on li "Caviar Gold Sales" at bounding box center [212, 352] width 126 height 23
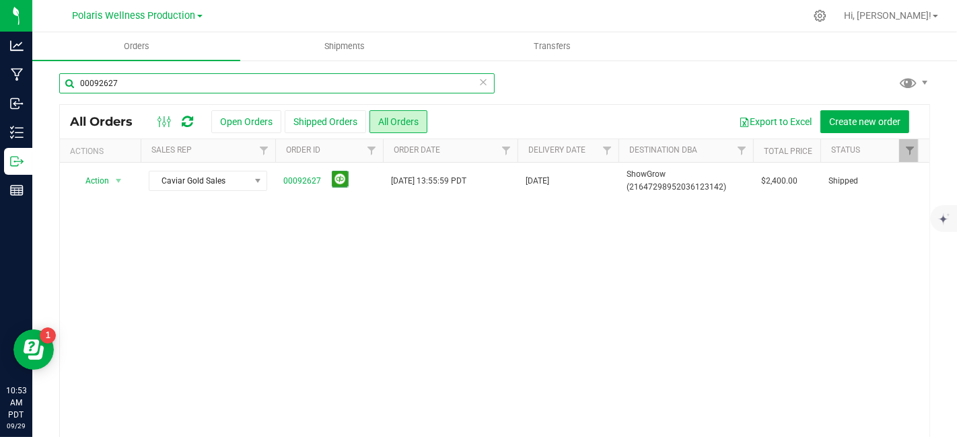
click at [151, 87] on input "00092627" at bounding box center [276, 83] width 435 height 20
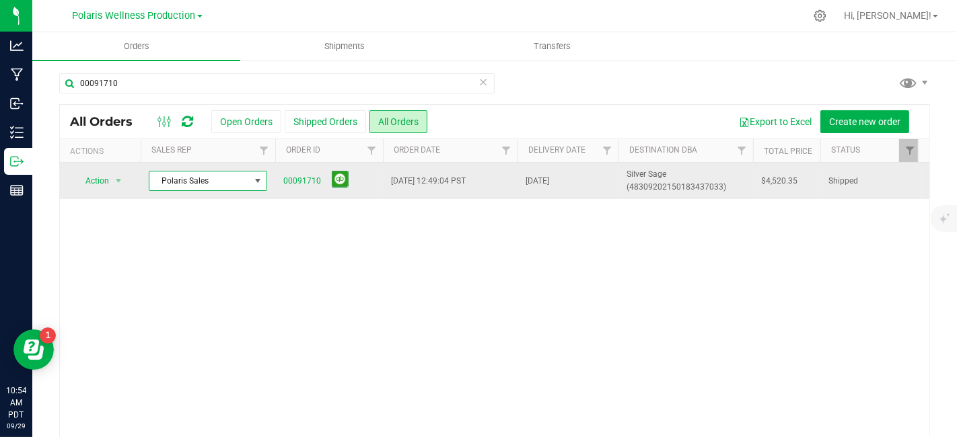
click at [262, 182] on span at bounding box center [257, 181] width 11 height 11
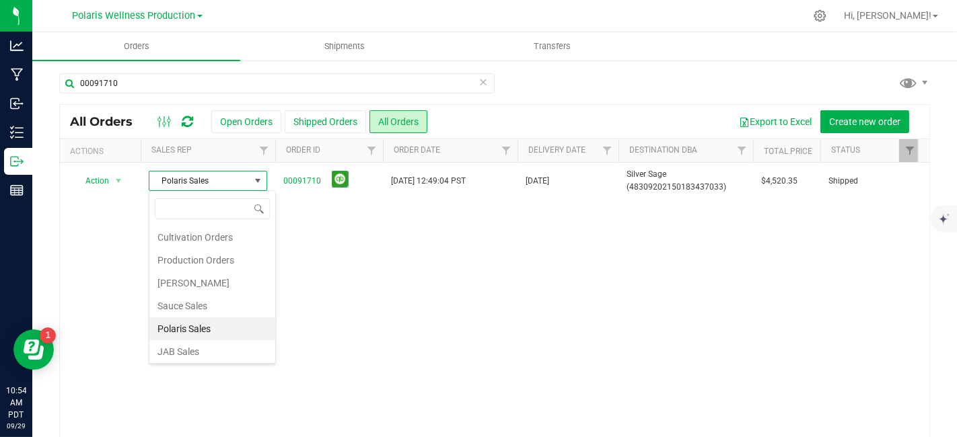
scroll to position [23, 0]
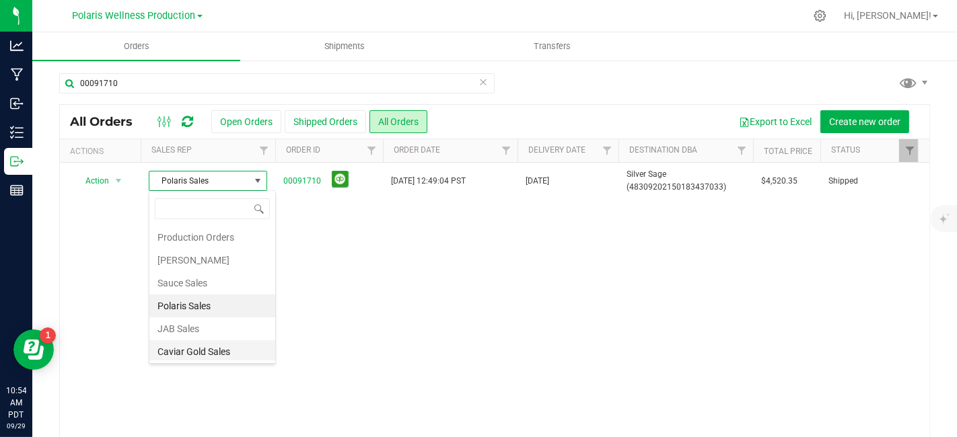
click at [218, 351] on li "Caviar Gold Sales" at bounding box center [212, 352] width 126 height 23
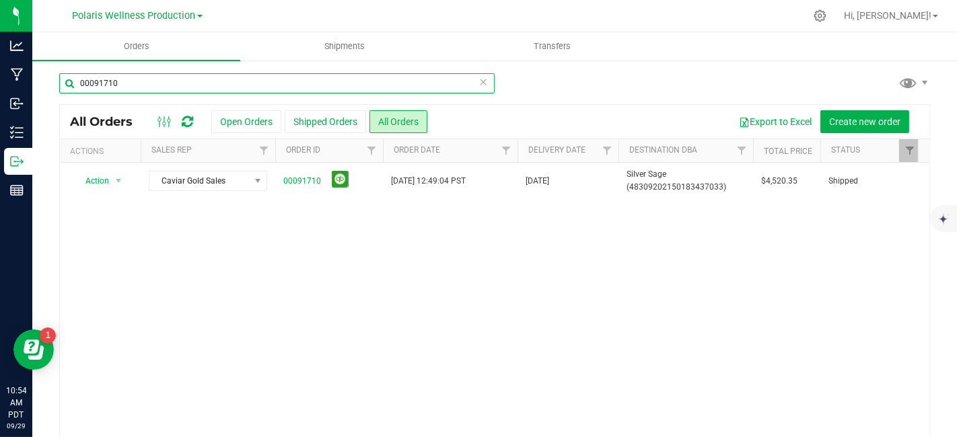
click at [148, 83] on input "00091710" at bounding box center [276, 83] width 435 height 20
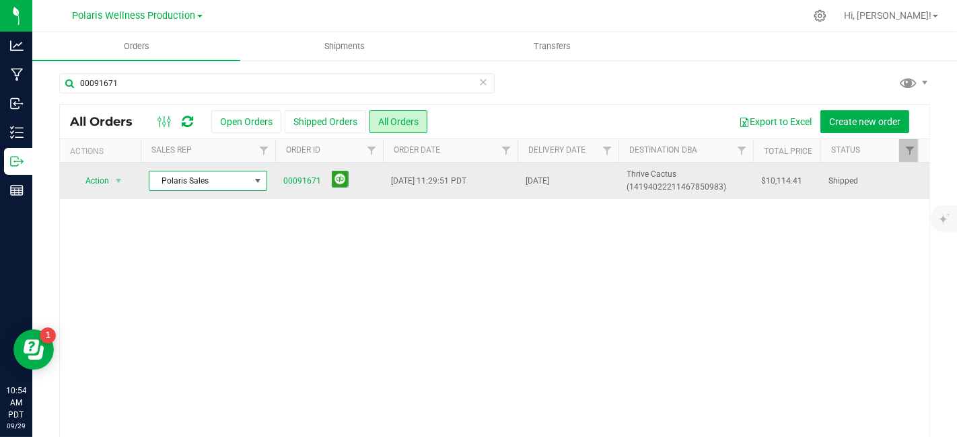
click at [260, 180] on span at bounding box center [257, 181] width 11 height 11
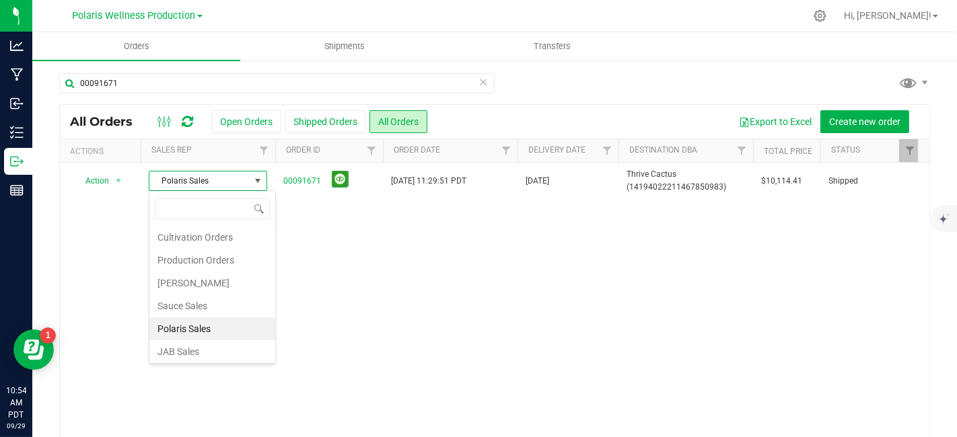
scroll to position [23, 0]
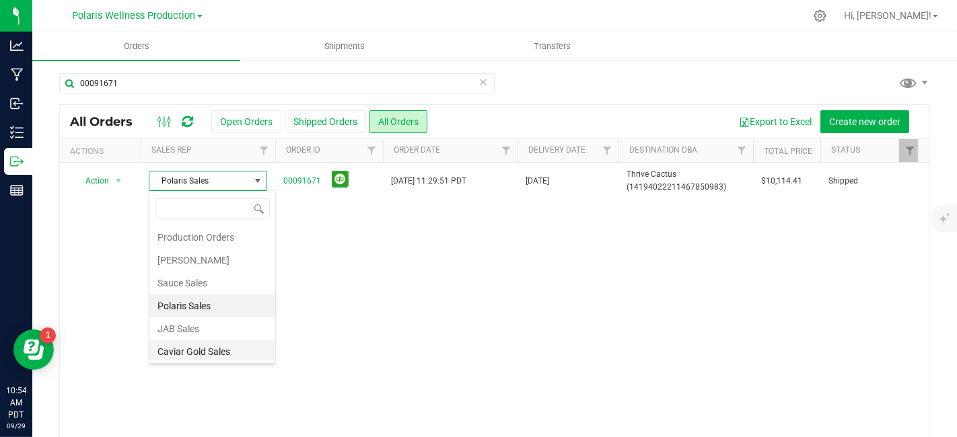
click at [225, 345] on li "Caviar Gold Sales" at bounding box center [212, 352] width 126 height 23
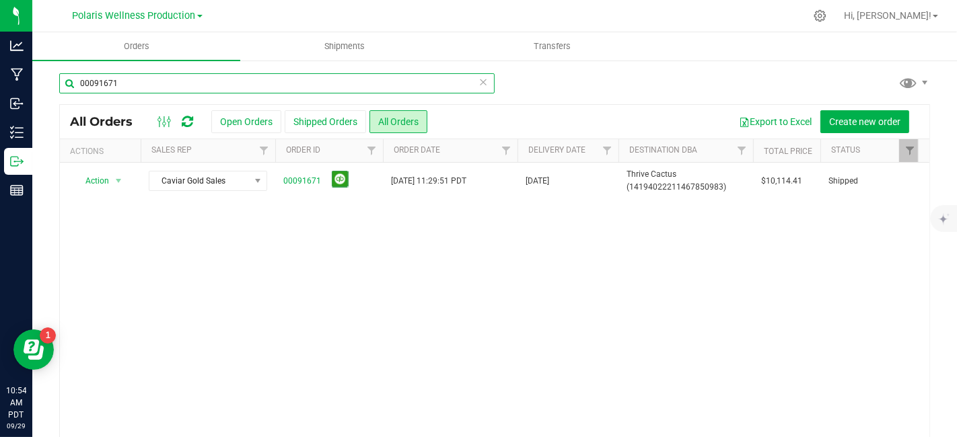
click at [153, 80] on input "00091671" at bounding box center [276, 83] width 435 height 20
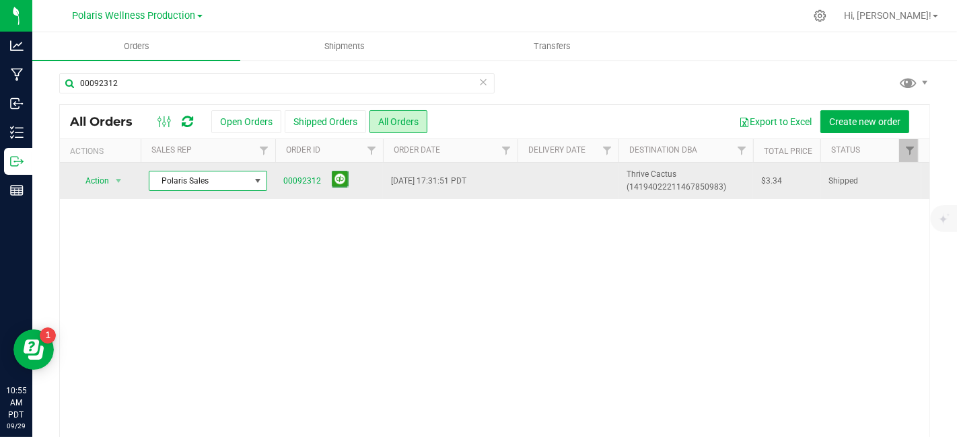
click at [254, 182] on span at bounding box center [257, 181] width 11 height 11
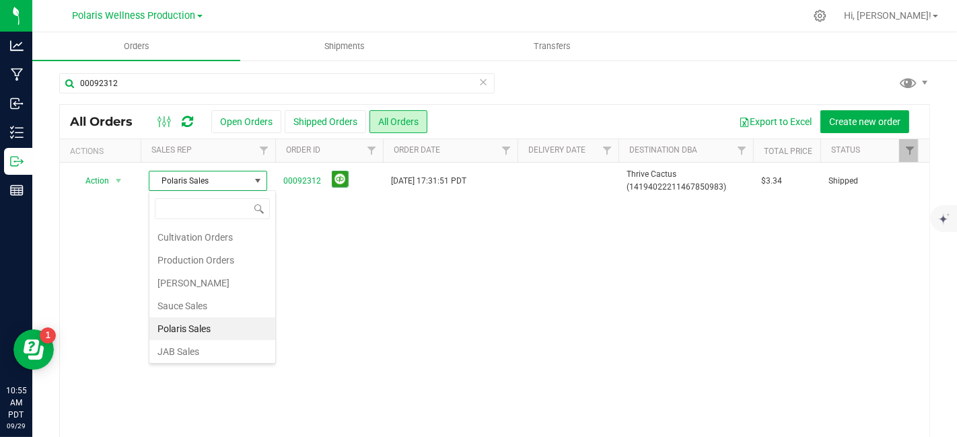
scroll to position [23, 0]
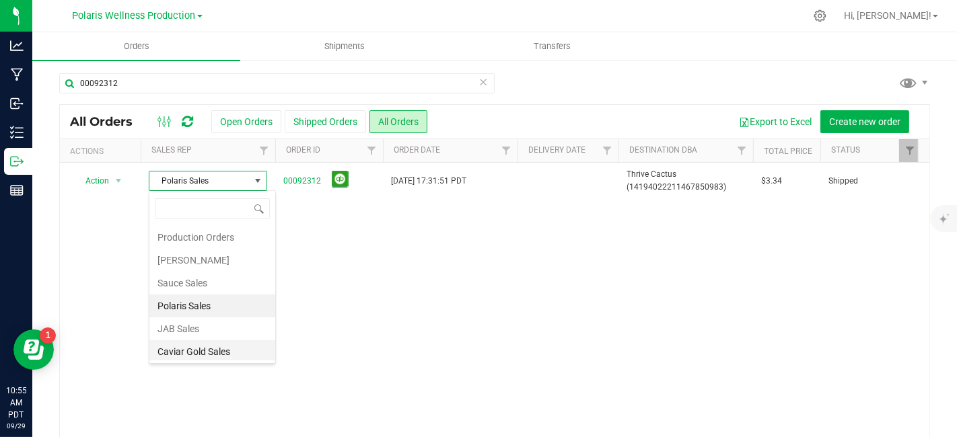
click at [218, 352] on li "Caviar Gold Sales" at bounding box center [212, 352] width 126 height 23
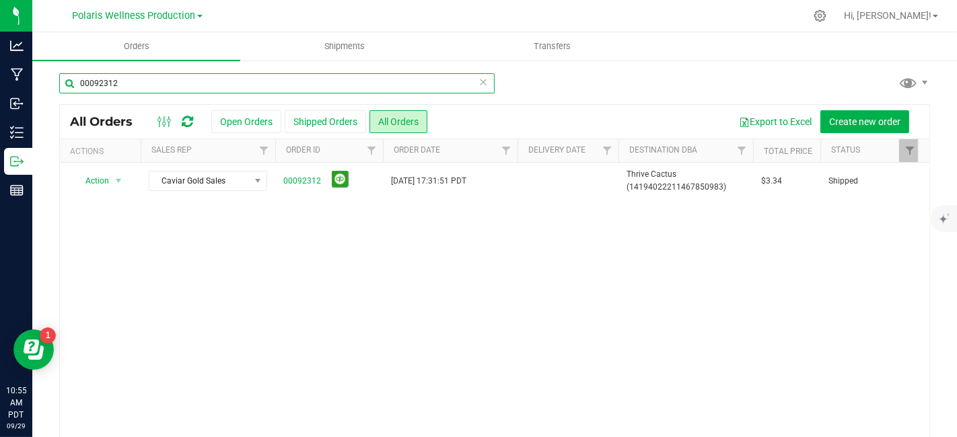
click at [141, 87] on input "00092312" at bounding box center [276, 83] width 435 height 20
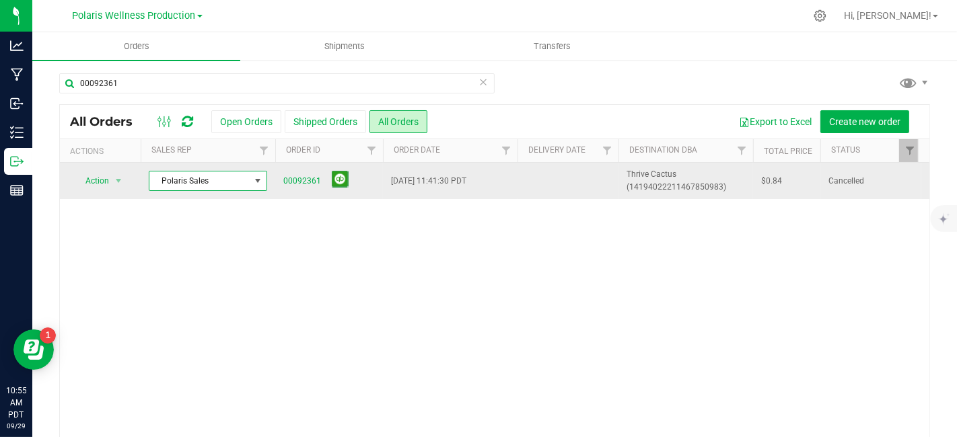
click at [259, 183] on span at bounding box center [257, 181] width 11 height 11
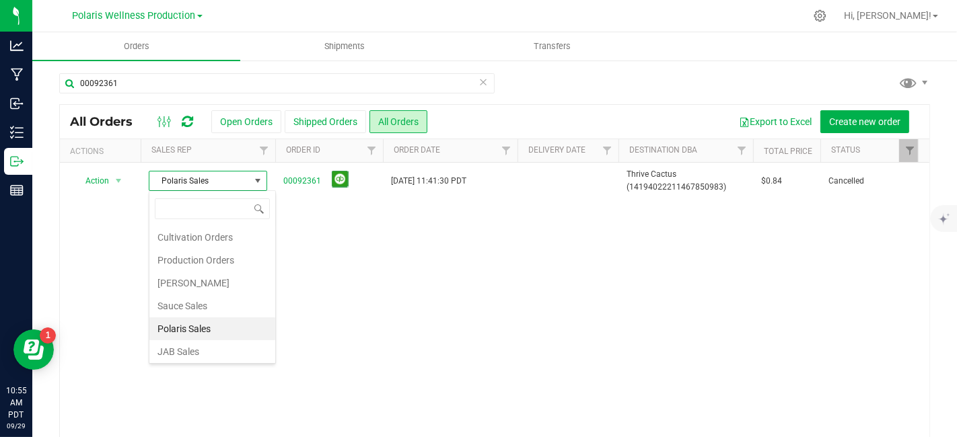
scroll to position [23, 0]
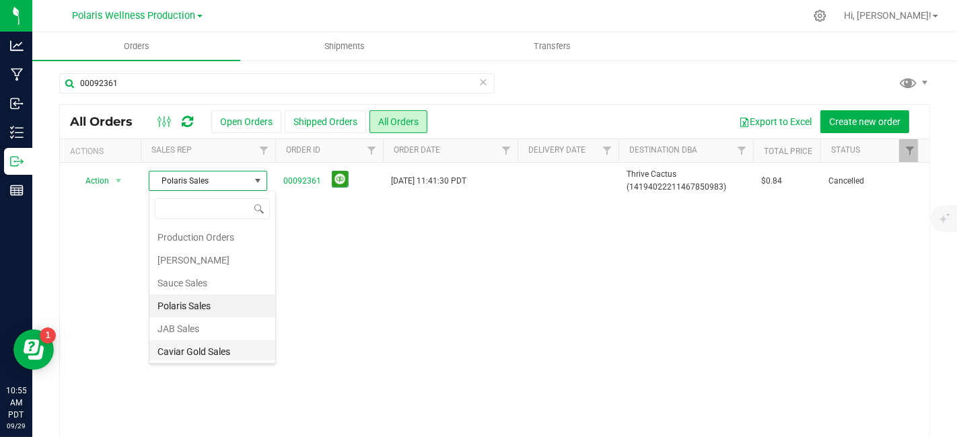
click at [219, 349] on li "Caviar Gold Sales" at bounding box center [212, 352] width 126 height 23
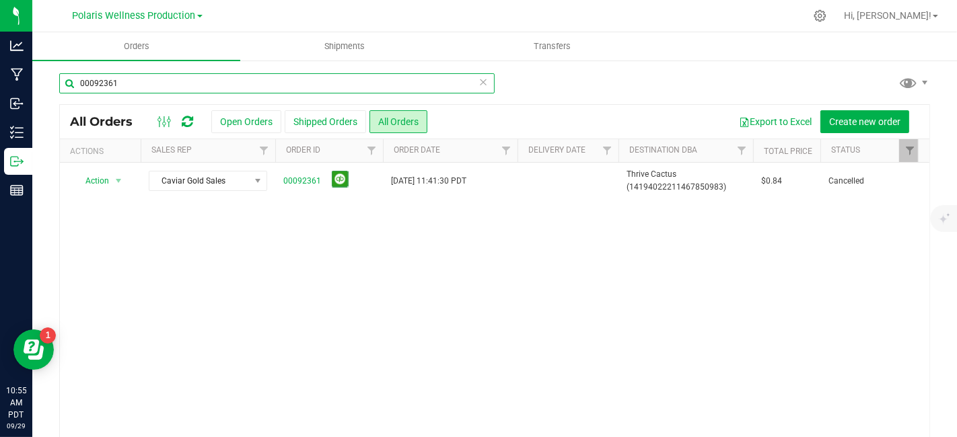
click at [133, 85] on input "00092361" at bounding box center [276, 83] width 435 height 20
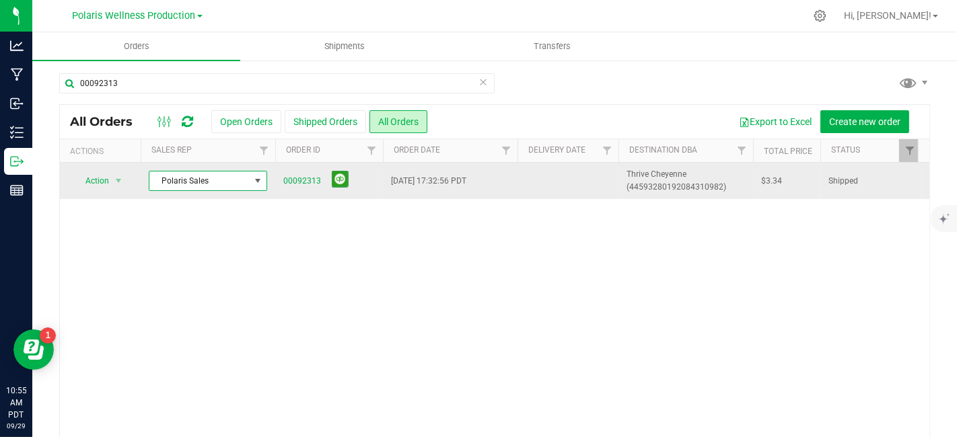
click at [256, 181] on span at bounding box center [257, 181] width 11 height 11
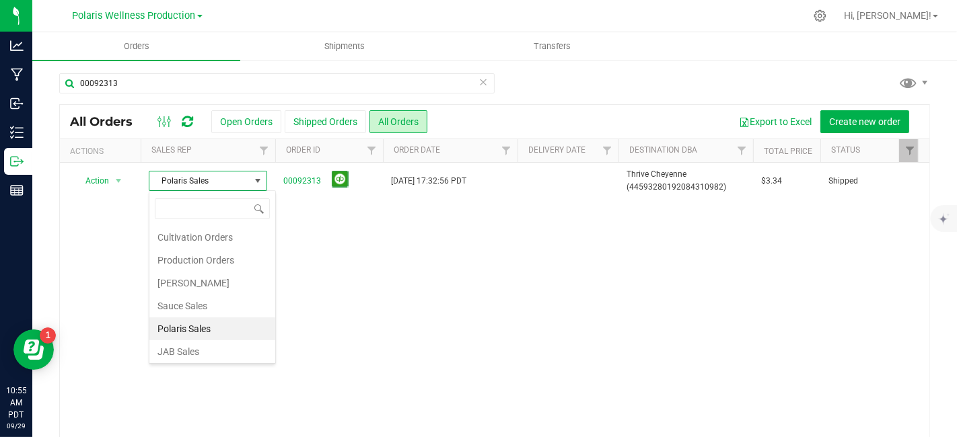
scroll to position [23, 0]
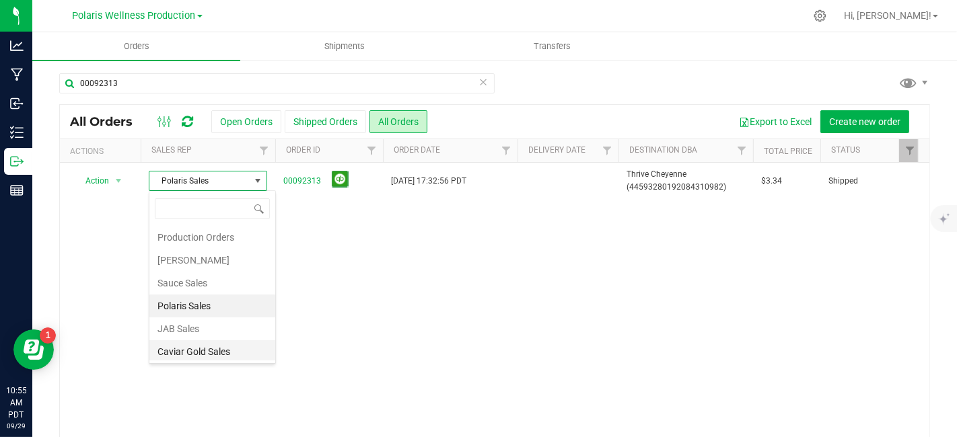
click at [213, 347] on li "Caviar Gold Sales" at bounding box center [212, 352] width 126 height 23
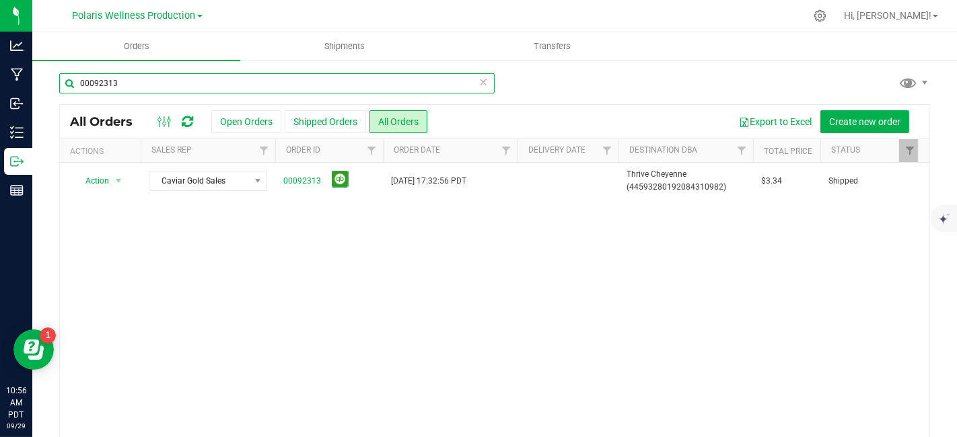
click at [148, 75] on input "00092313" at bounding box center [276, 83] width 435 height 20
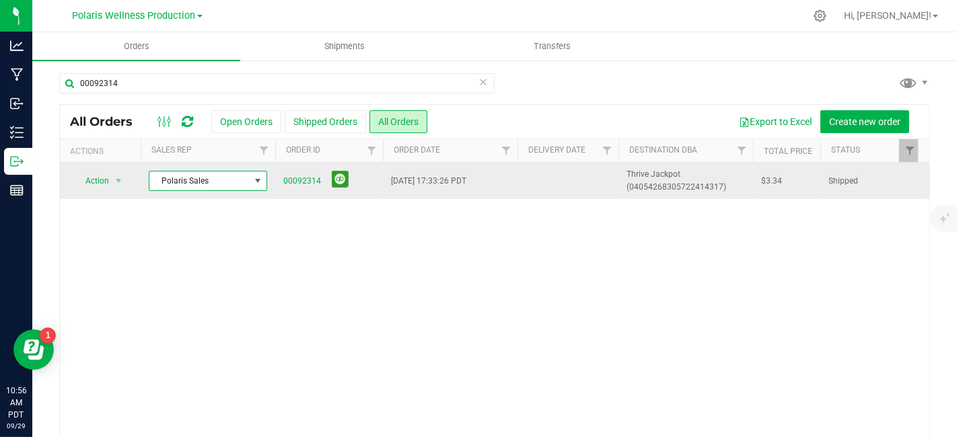
click at [256, 173] on span at bounding box center [258, 181] width 17 height 19
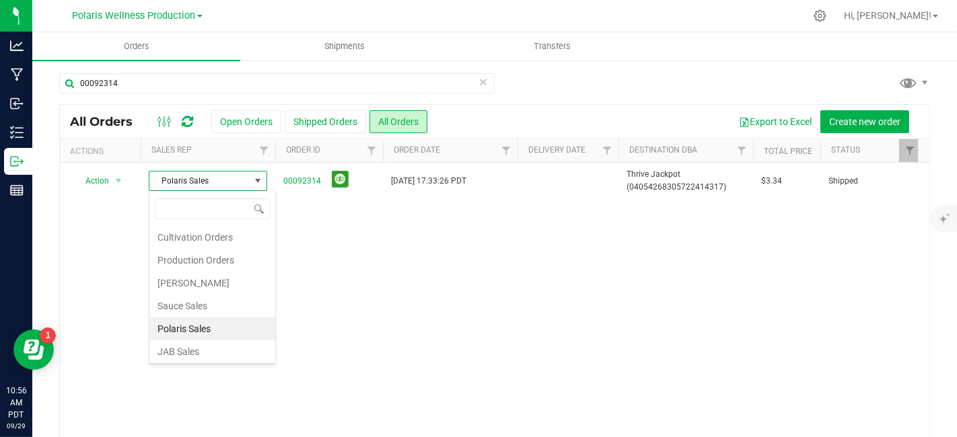
scroll to position [23, 0]
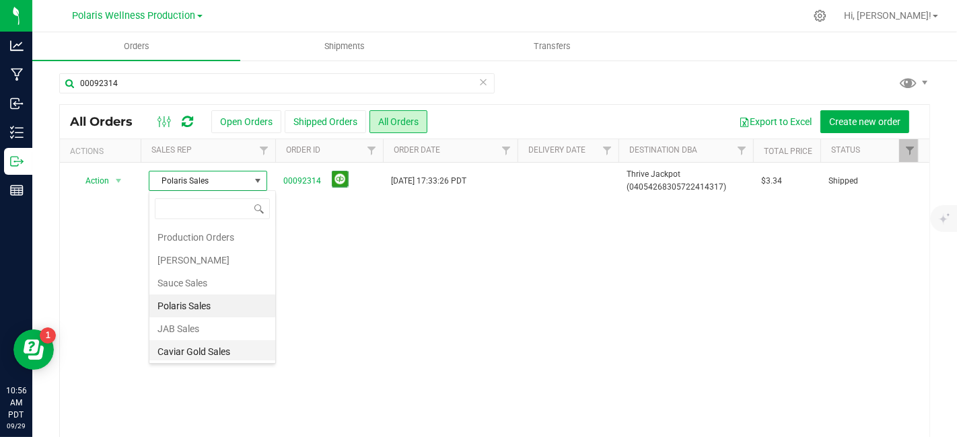
click at [224, 350] on li "Caviar Gold Sales" at bounding box center [212, 352] width 126 height 23
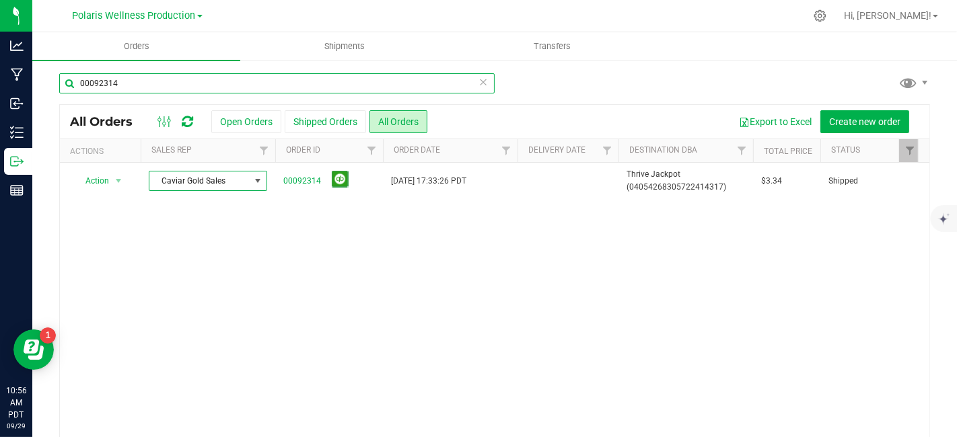
click at [142, 76] on input "00092314" at bounding box center [276, 83] width 435 height 20
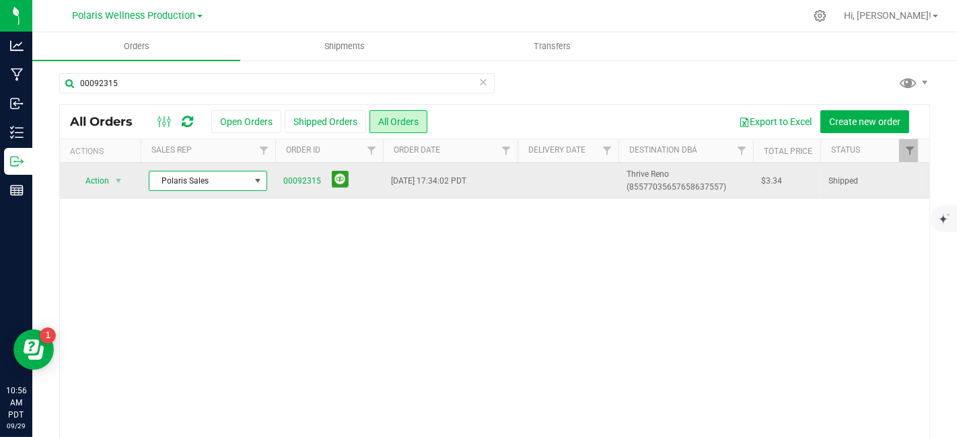
click at [256, 180] on span at bounding box center [257, 181] width 11 height 11
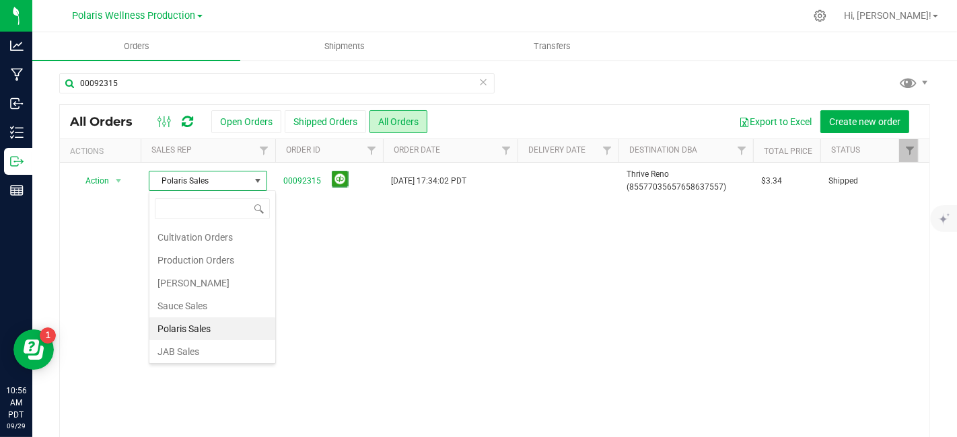
scroll to position [23, 0]
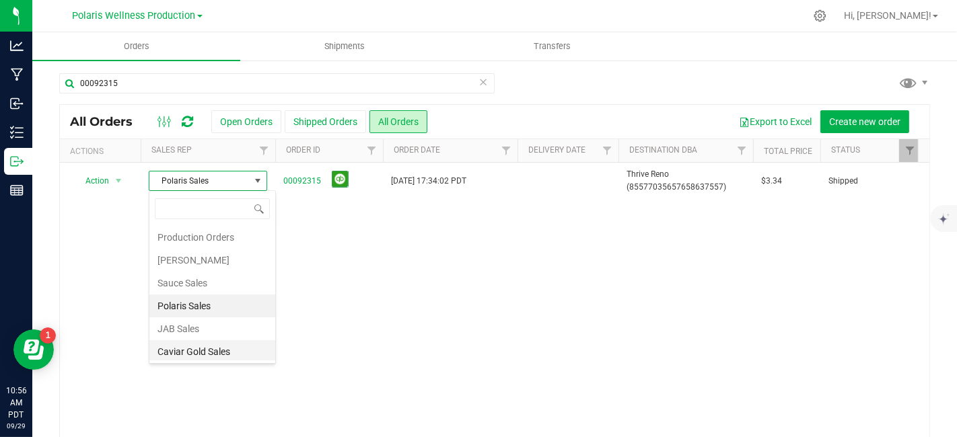
click at [223, 348] on li "Caviar Gold Sales" at bounding box center [212, 352] width 126 height 23
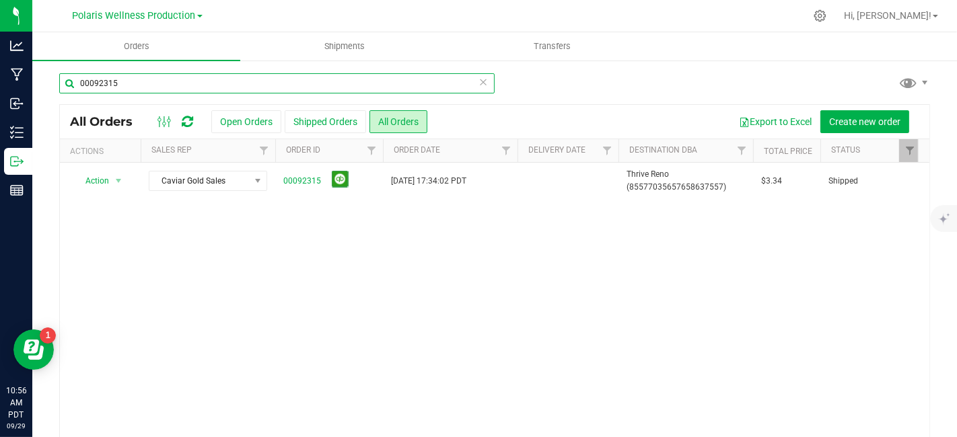
click at [151, 84] on input "00092315" at bounding box center [276, 83] width 435 height 20
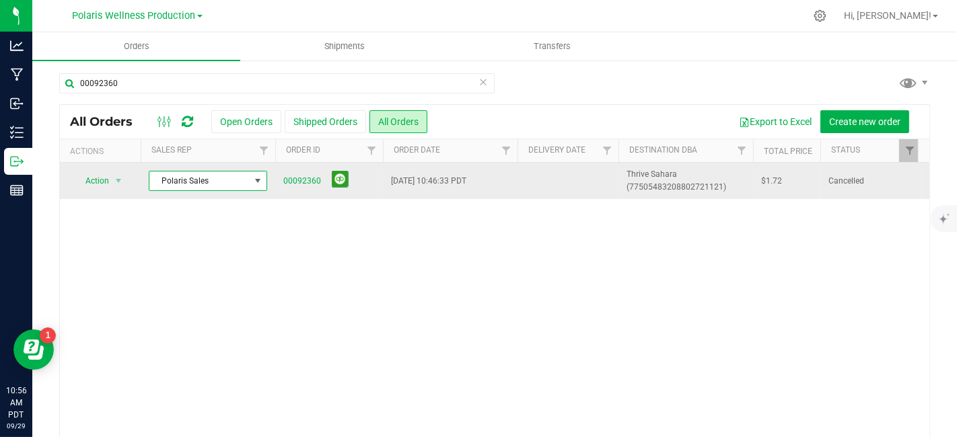
click at [257, 182] on span at bounding box center [257, 181] width 11 height 11
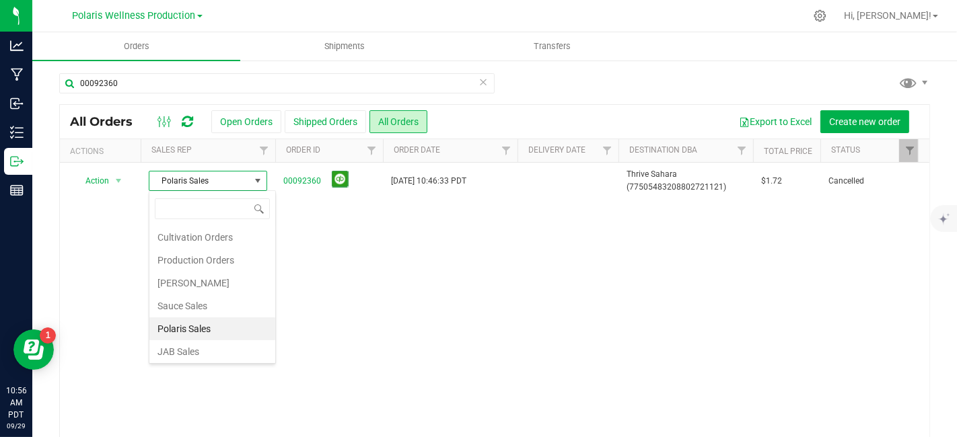
scroll to position [23, 0]
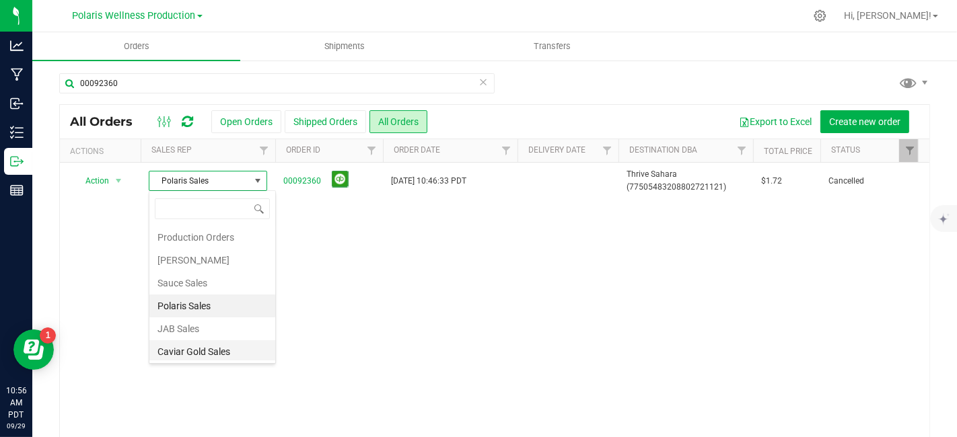
click at [221, 345] on li "Caviar Gold Sales" at bounding box center [212, 352] width 126 height 23
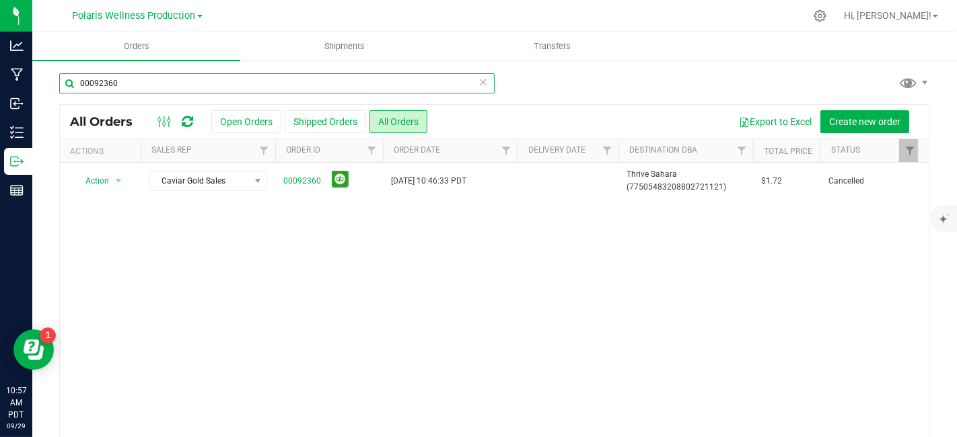
click at [146, 83] on input "00092360" at bounding box center [276, 83] width 435 height 20
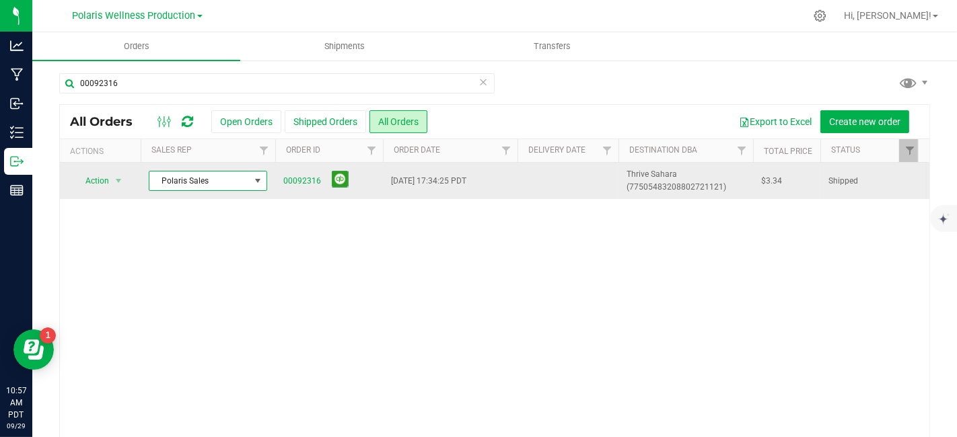
click at [259, 180] on span at bounding box center [257, 181] width 11 height 11
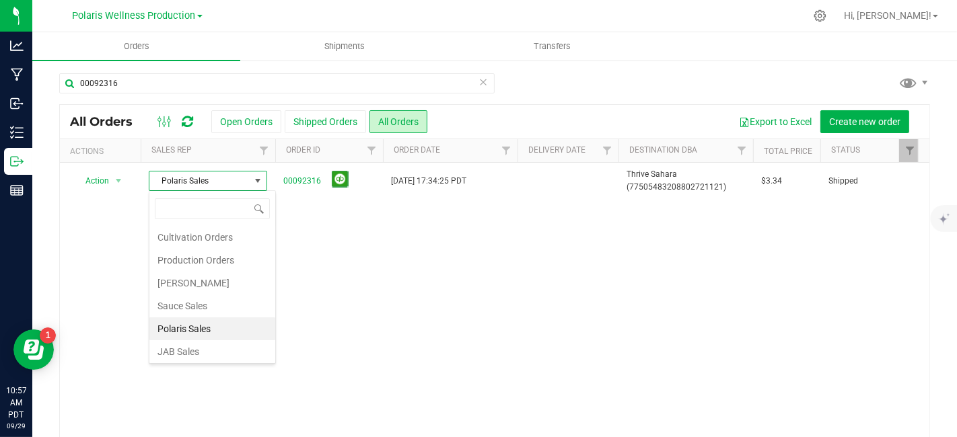
scroll to position [23, 0]
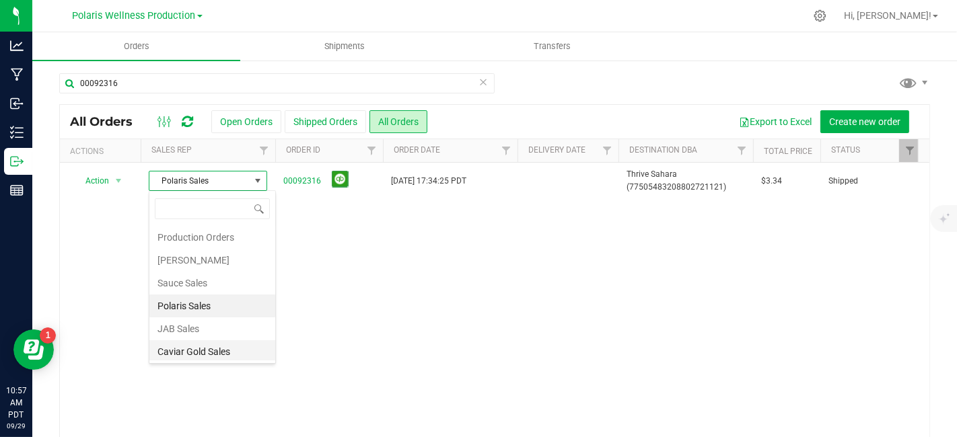
click at [213, 351] on li "Caviar Gold Sales" at bounding box center [212, 352] width 126 height 23
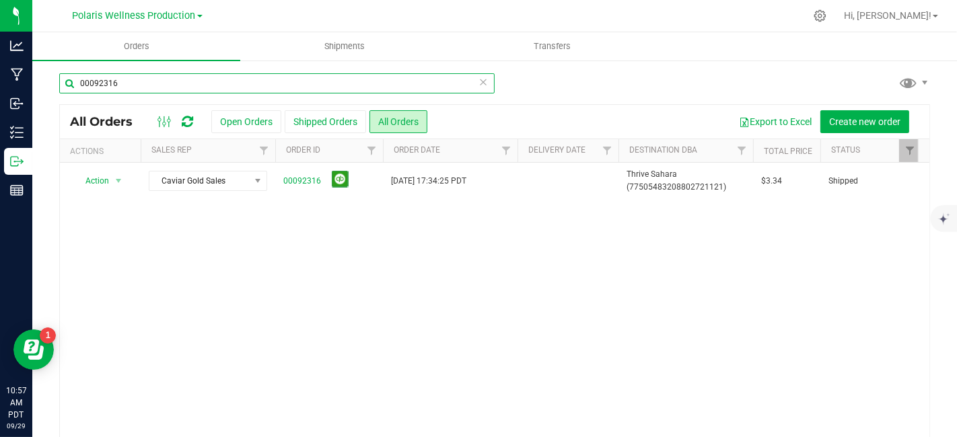
click at [136, 82] on input "00092316" at bounding box center [276, 83] width 435 height 20
type input "00092317"
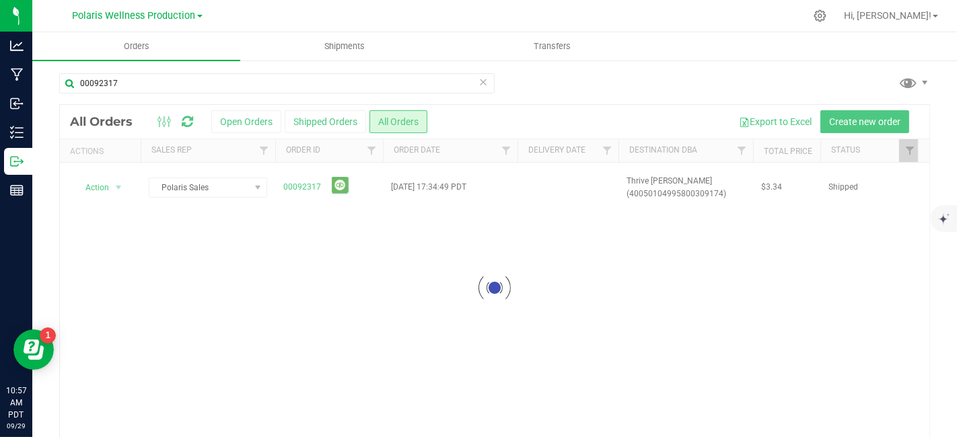
click at [257, 182] on div at bounding box center [495, 287] width 870 height 365
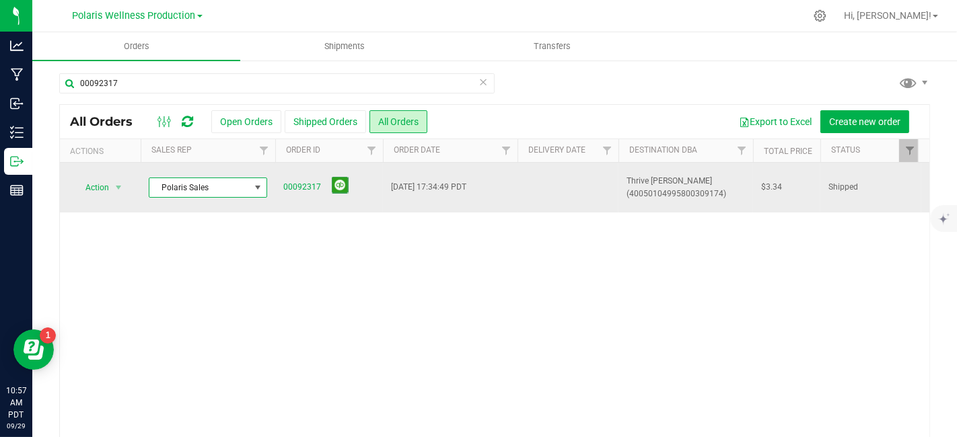
click at [256, 192] on span at bounding box center [257, 187] width 11 height 11
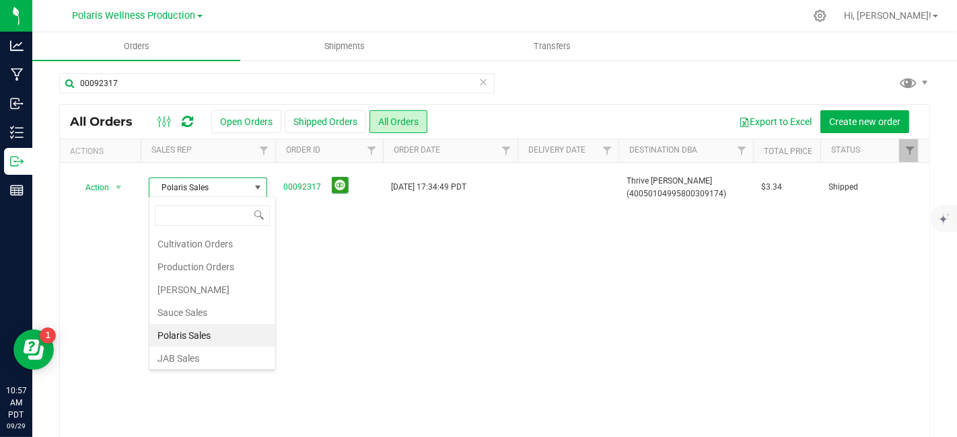
scroll to position [23, 0]
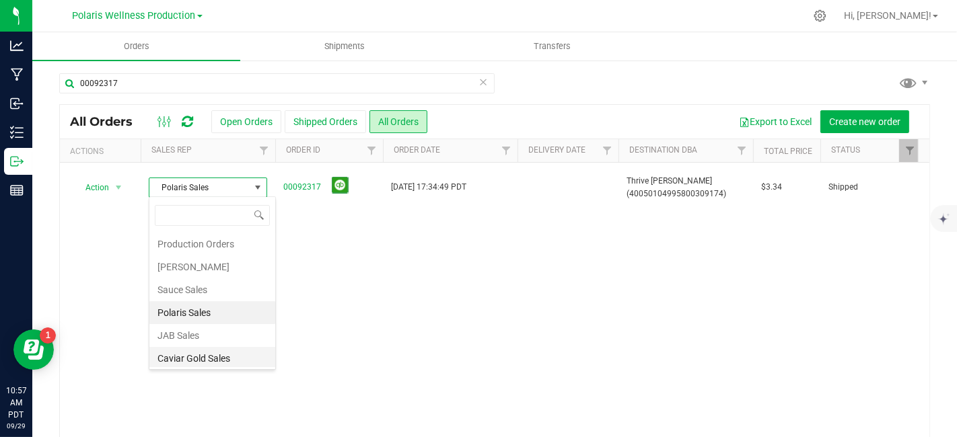
click at [203, 356] on li "Caviar Gold Sales" at bounding box center [212, 358] width 126 height 23
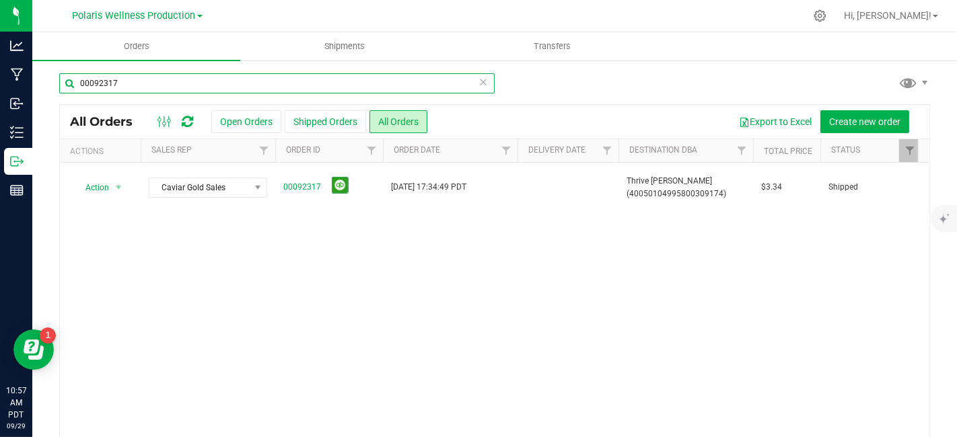
click at [136, 84] on input "00092317" at bounding box center [276, 83] width 435 height 20
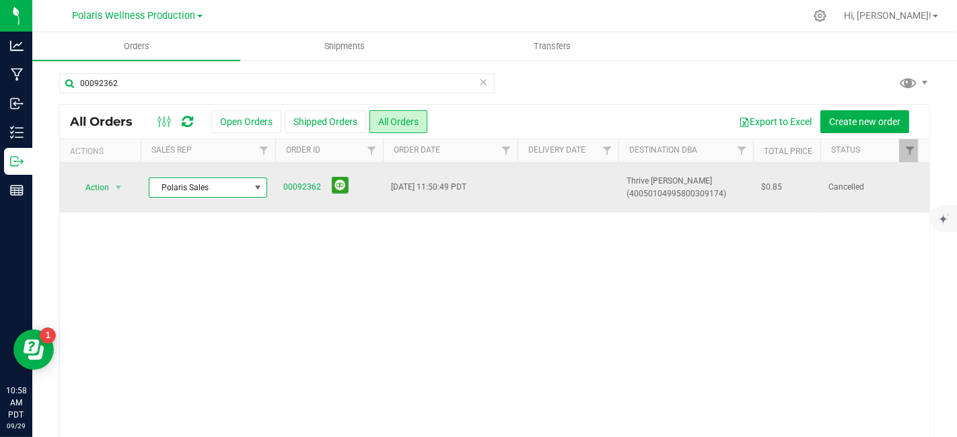
click at [259, 189] on span at bounding box center [257, 187] width 11 height 11
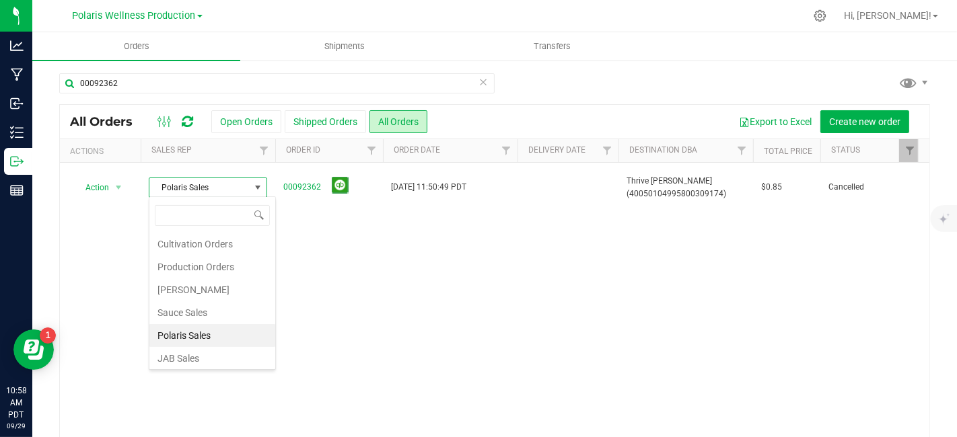
scroll to position [23, 0]
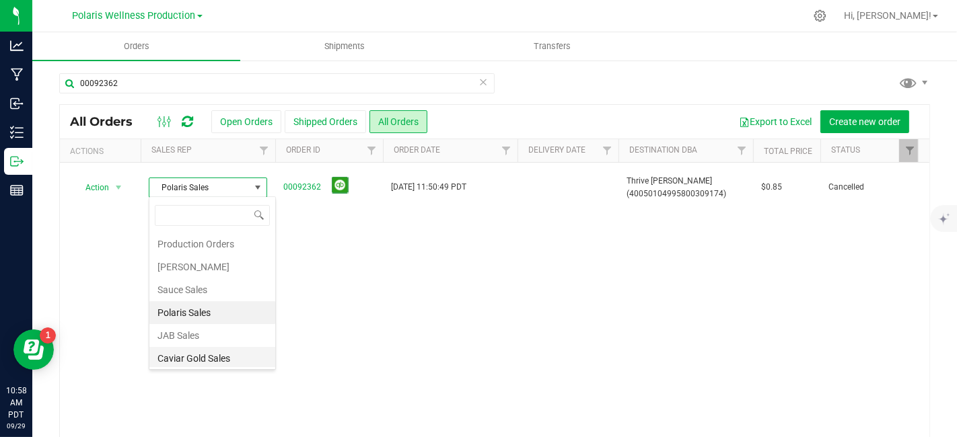
click at [196, 353] on li "Caviar Gold Sales" at bounding box center [212, 358] width 126 height 23
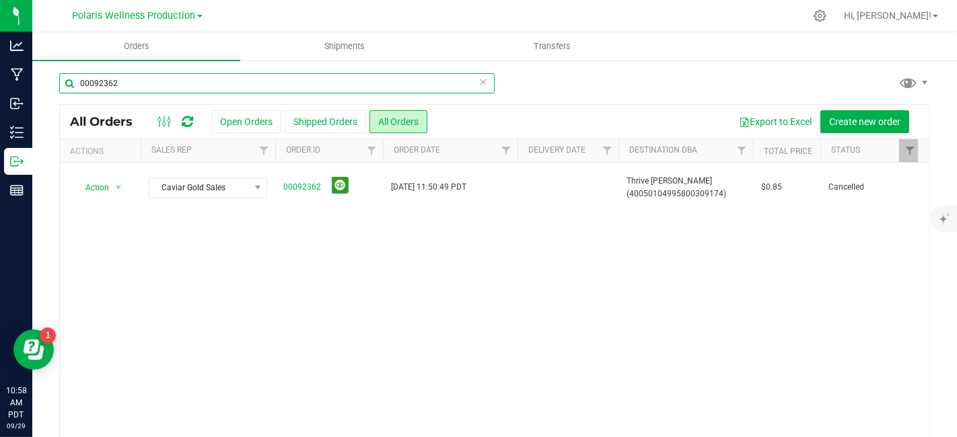
click at [139, 85] on input "00092362" at bounding box center [276, 83] width 435 height 20
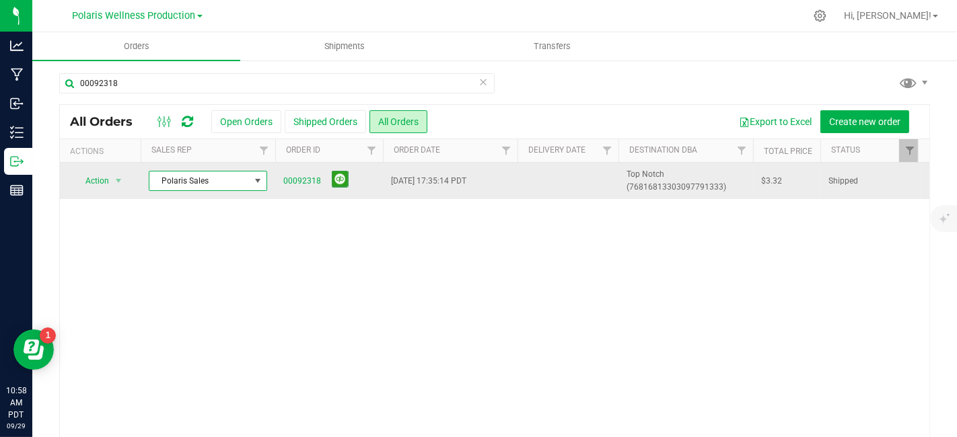
click at [259, 182] on span at bounding box center [257, 181] width 11 height 11
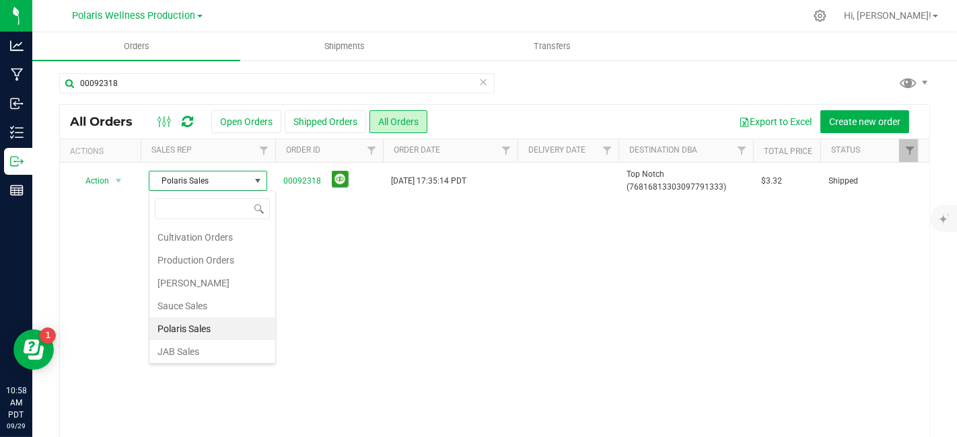
scroll to position [23, 0]
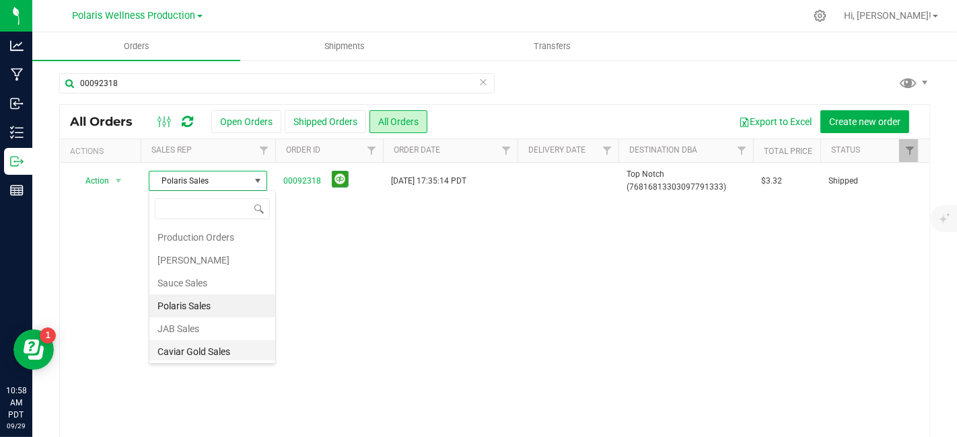
click at [218, 352] on li "Caviar Gold Sales" at bounding box center [212, 352] width 126 height 23
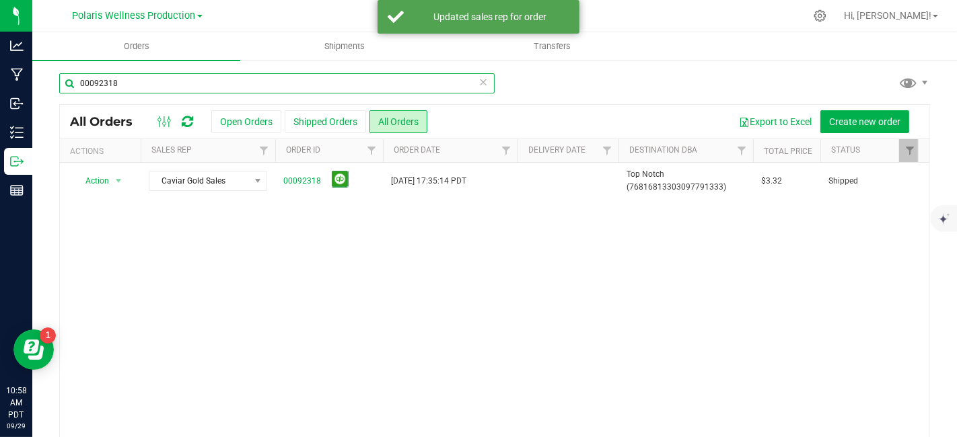
click at [155, 76] on input "00092318" at bounding box center [276, 83] width 435 height 20
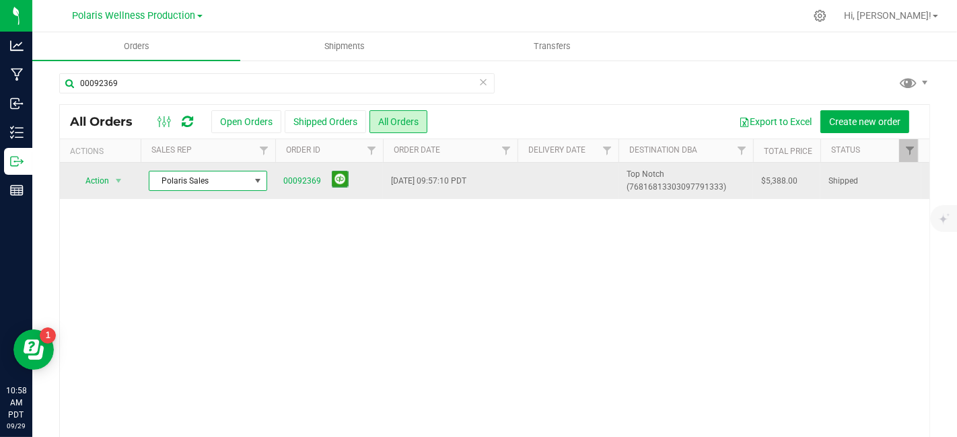
click at [260, 182] on span at bounding box center [257, 181] width 11 height 11
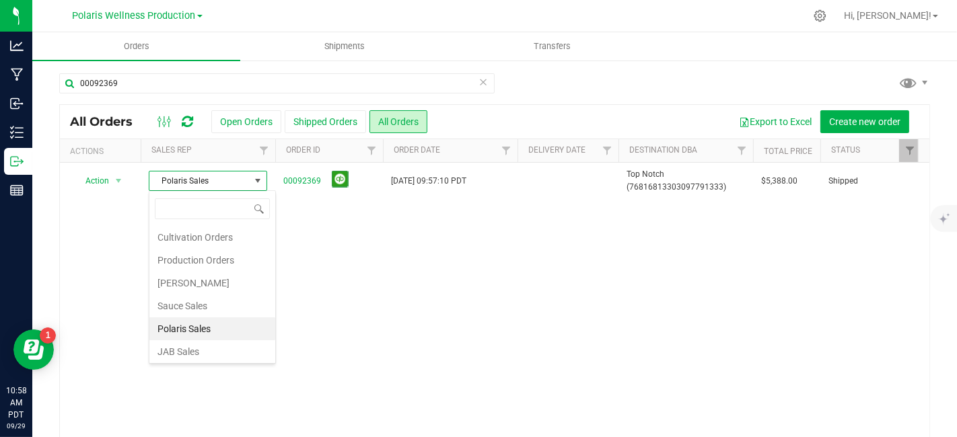
scroll to position [23, 0]
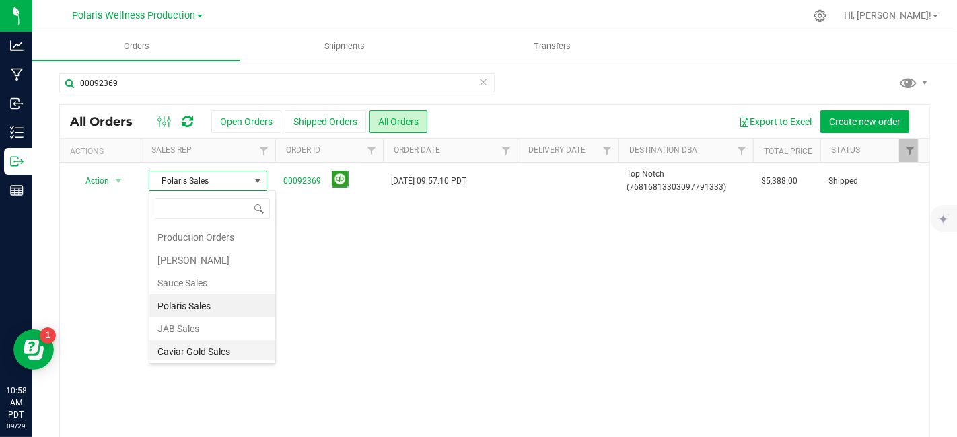
click at [212, 358] on li "Caviar Gold Sales" at bounding box center [212, 352] width 126 height 23
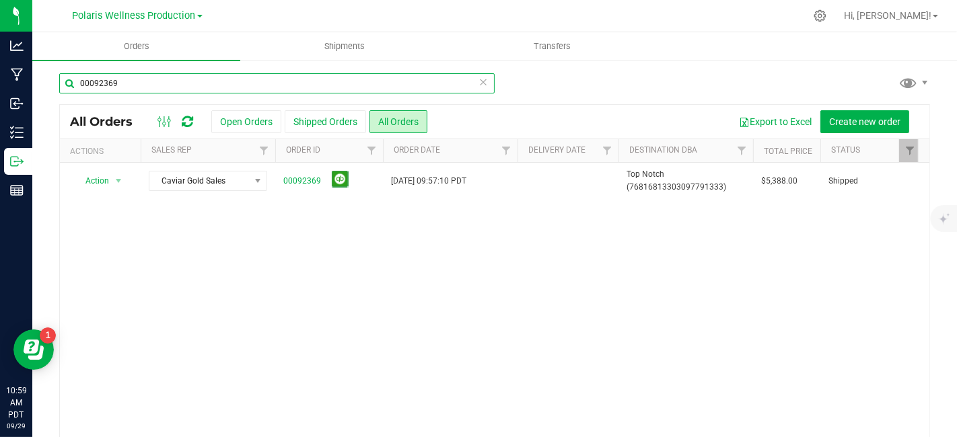
click at [136, 90] on input "00092369" at bounding box center [276, 83] width 435 height 20
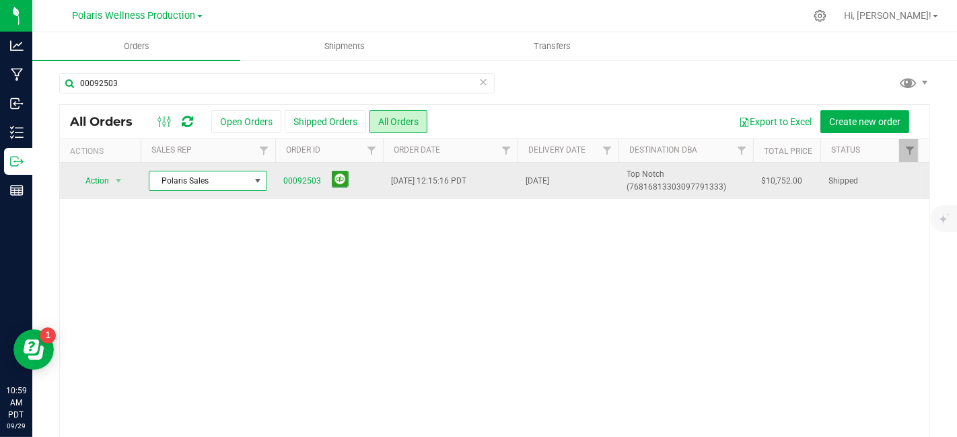
click at [259, 180] on span at bounding box center [257, 181] width 11 height 11
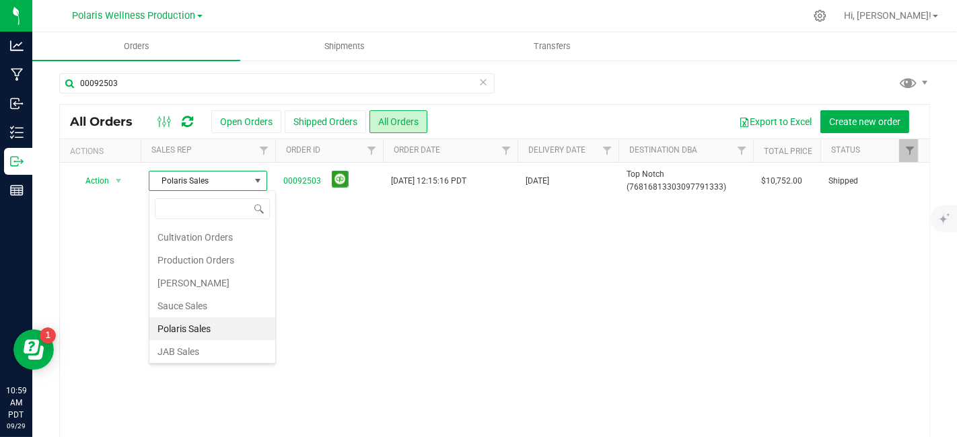
scroll to position [23, 0]
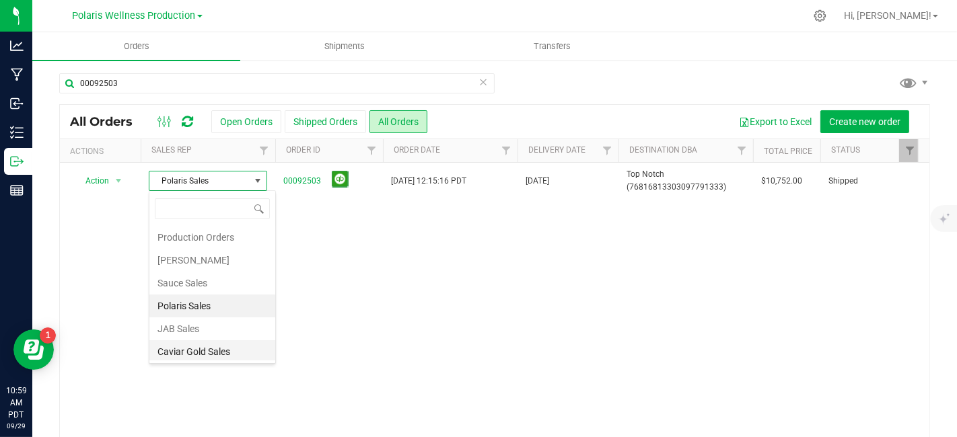
click at [220, 349] on li "Caviar Gold Sales" at bounding box center [212, 352] width 126 height 23
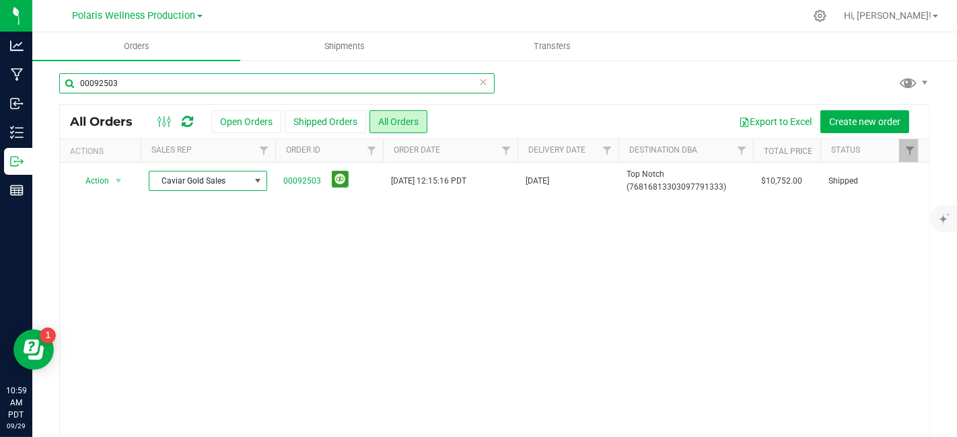
click at [138, 81] on input "00092503" at bounding box center [276, 83] width 435 height 20
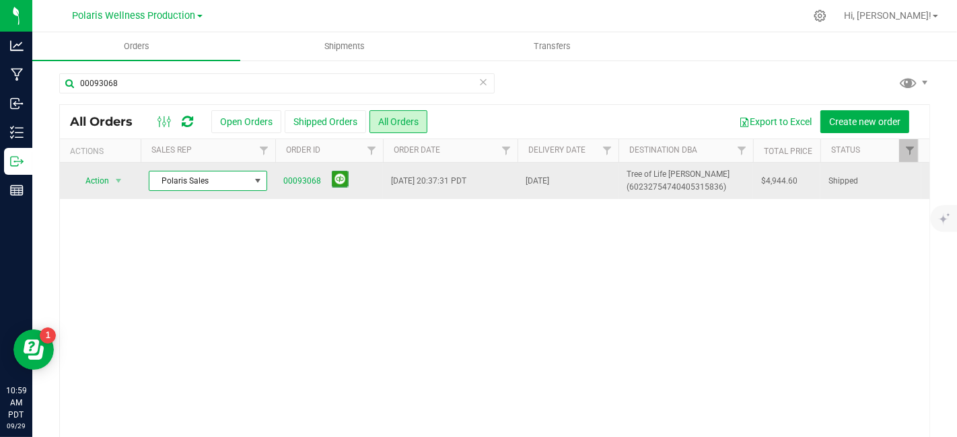
click at [261, 185] on span at bounding box center [257, 181] width 11 height 11
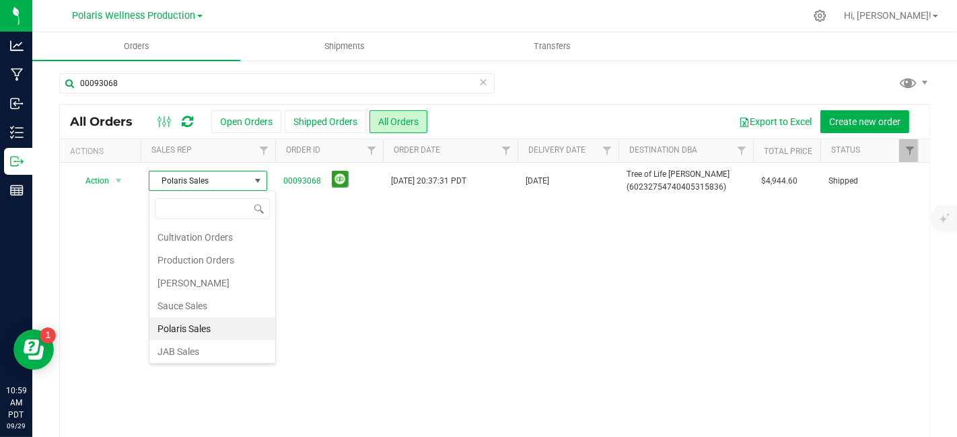
scroll to position [23, 0]
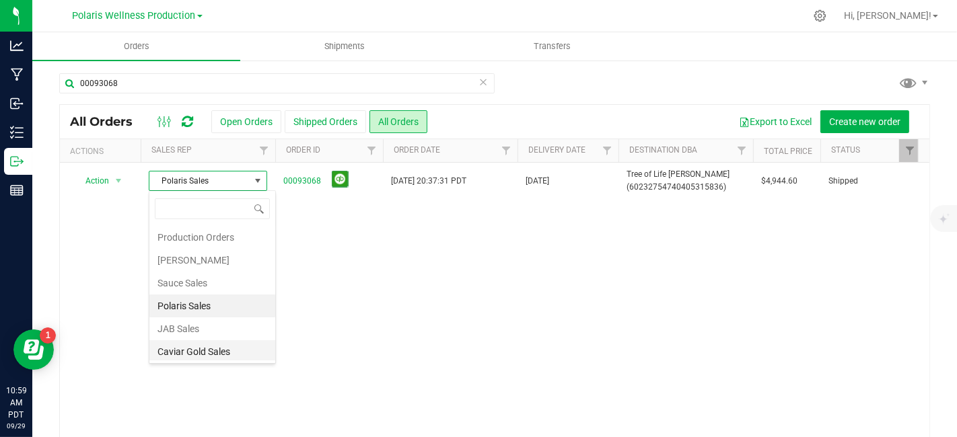
click at [213, 358] on li "Caviar Gold Sales" at bounding box center [212, 352] width 126 height 23
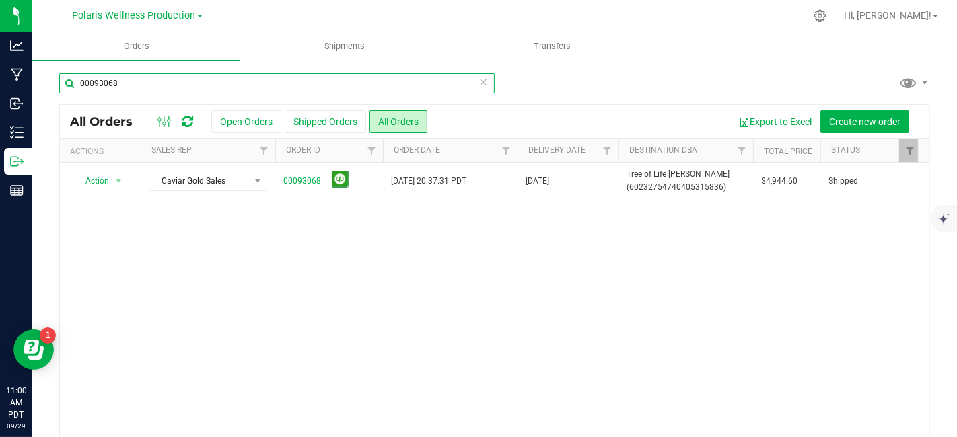
click at [140, 84] on input "00093068" at bounding box center [276, 83] width 435 height 20
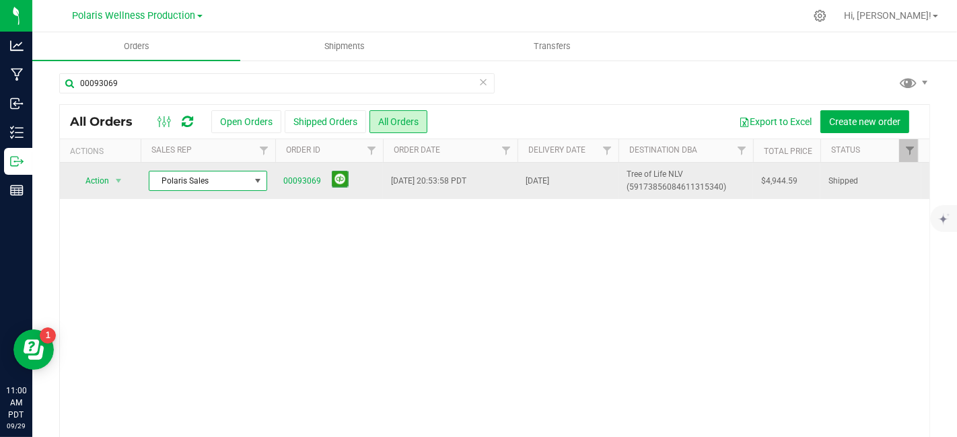
click at [258, 176] on span at bounding box center [257, 181] width 11 height 11
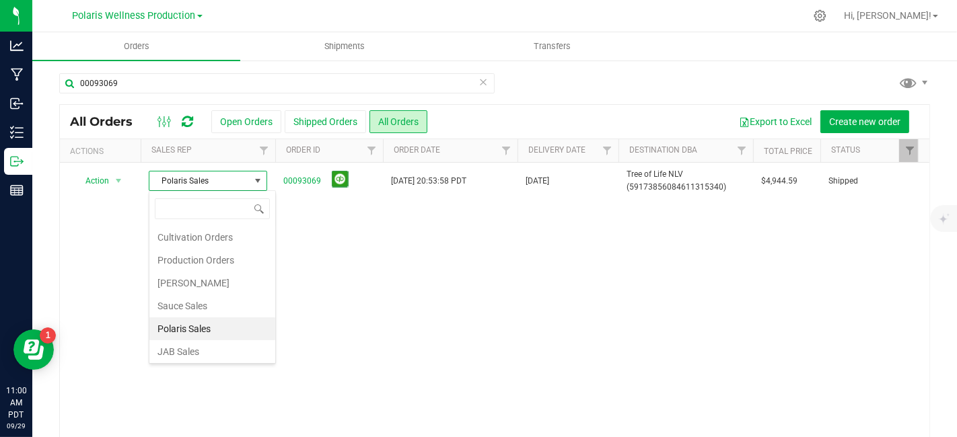
scroll to position [23, 0]
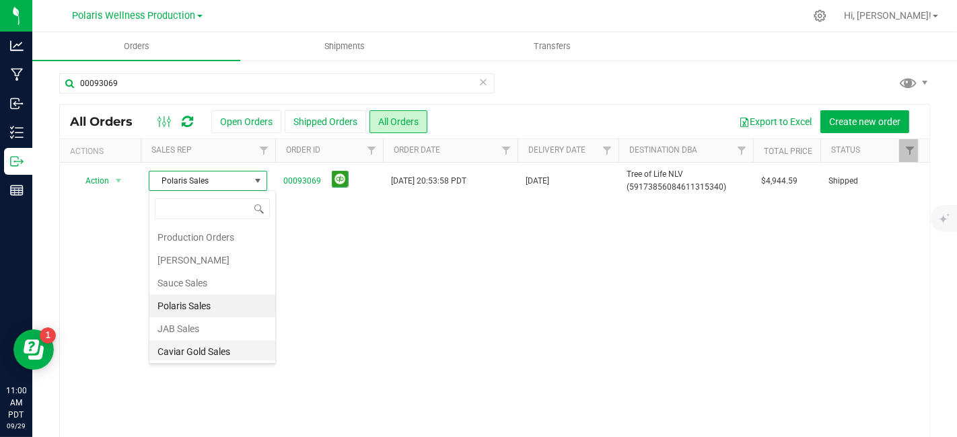
click at [221, 348] on li "Caviar Gold Sales" at bounding box center [212, 352] width 126 height 23
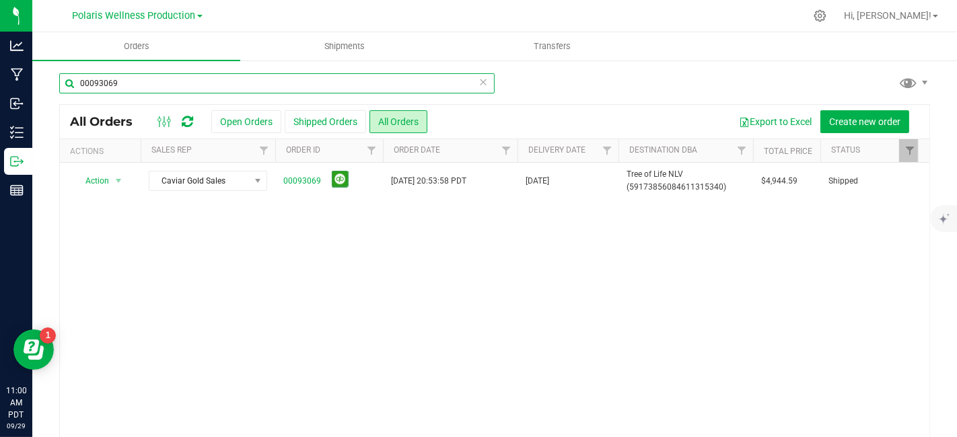
click at [145, 86] on input "00093069" at bounding box center [276, 83] width 435 height 20
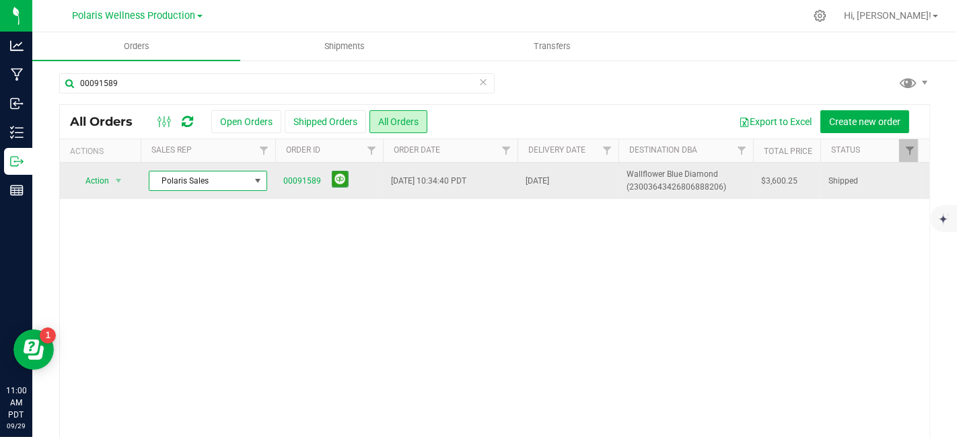
click at [258, 182] on span at bounding box center [257, 181] width 11 height 11
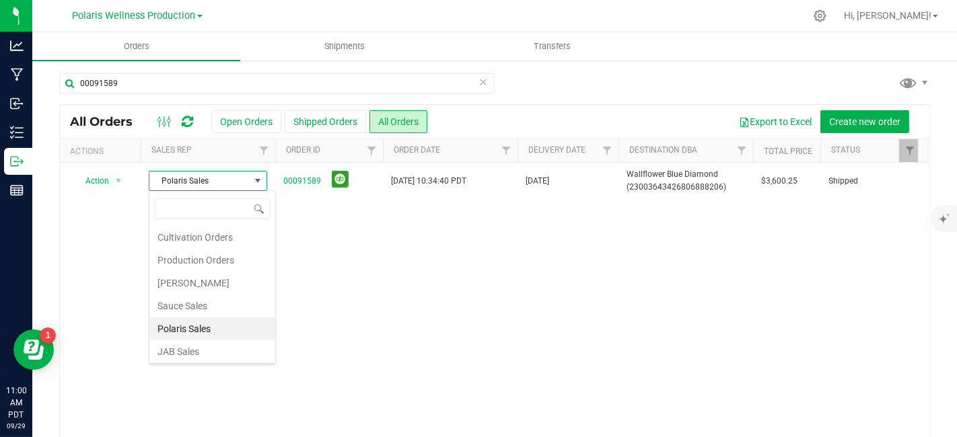
scroll to position [23, 0]
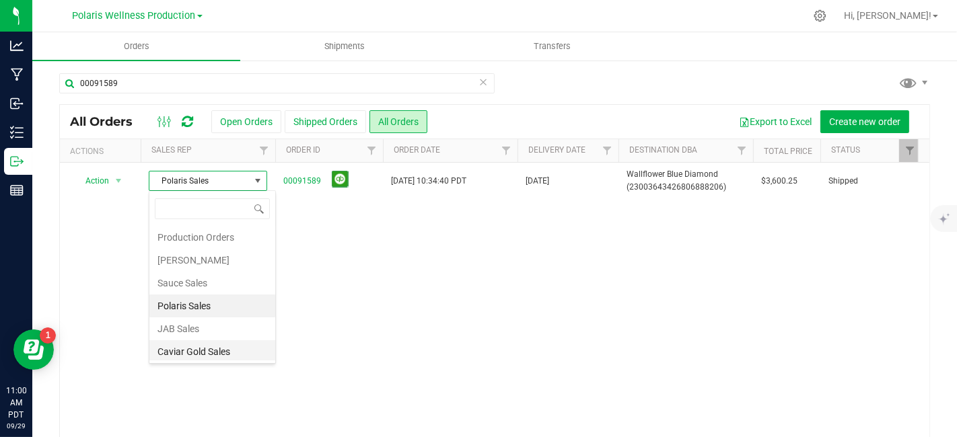
click at [217, 348] on li "Caviar Gold Sales" at bounding box center [212, 352] width 126 height 23
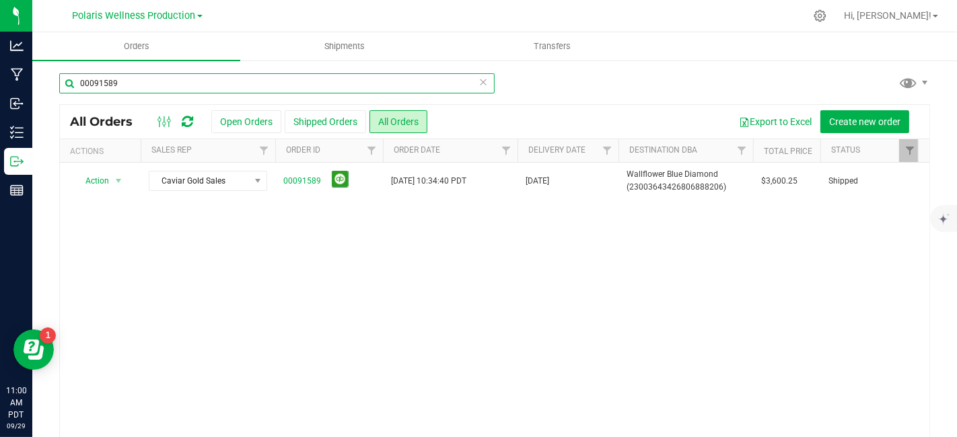
click at [135, 85] on input "00091589" at bounding box center [276, 83] width 435 height 20
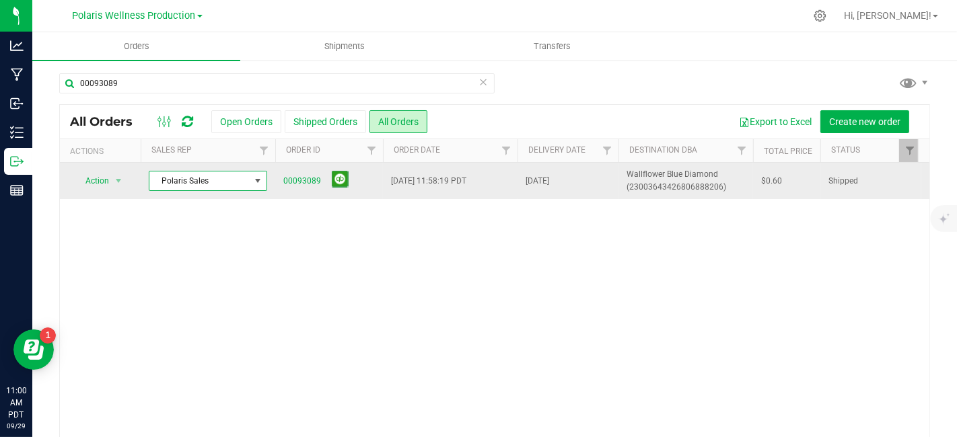
click at [260, 180] on span at bounding box center [257, 181] width 11 height 11
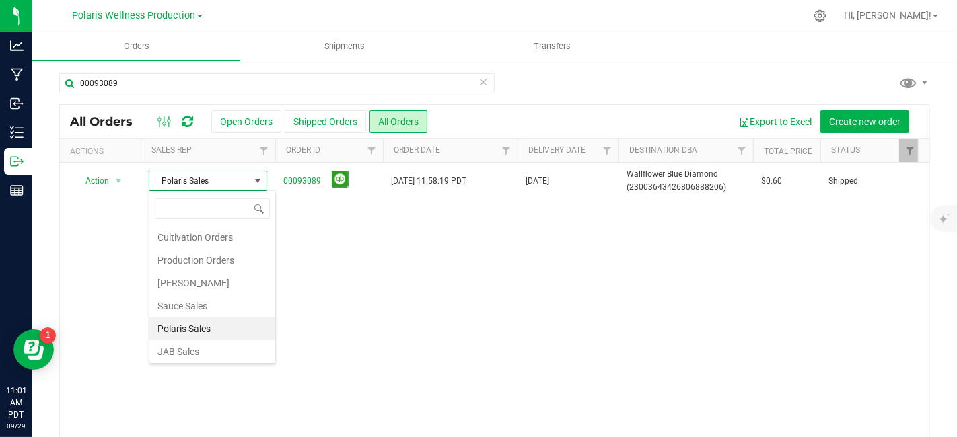
scroll to position [23, 0]
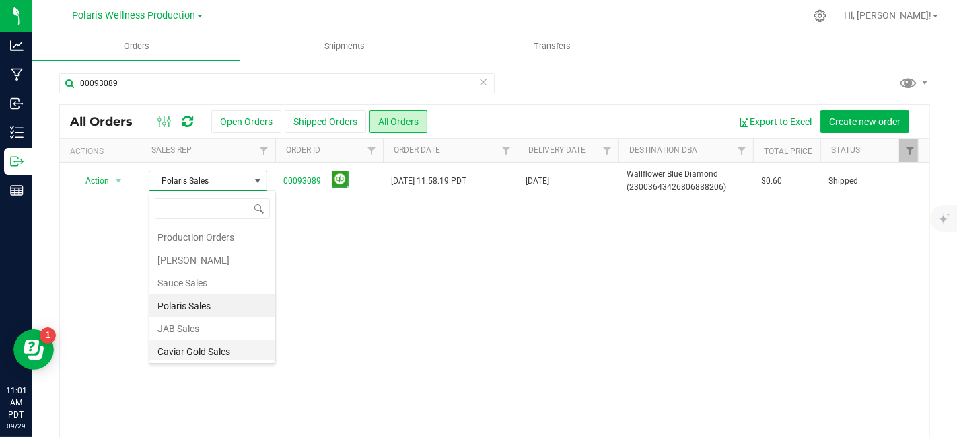
click at [206, 346] on li "Caviar Gold Sales" at bounding box center [212, 352] width 126 height 23
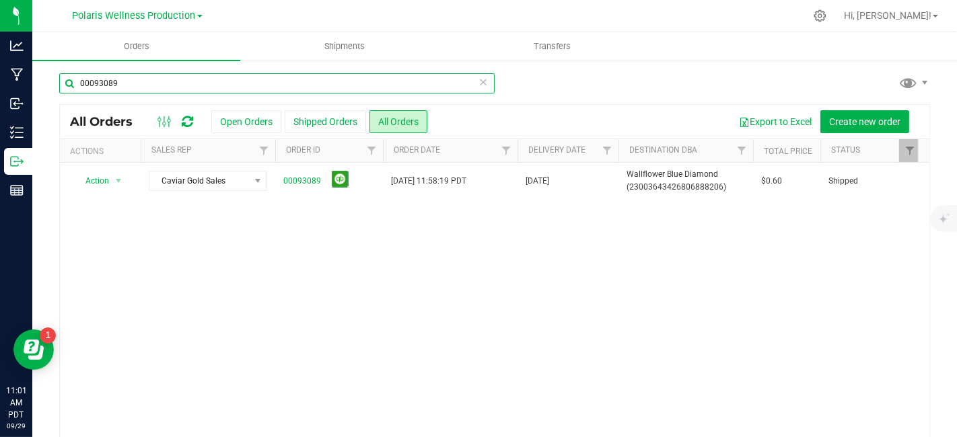
click at [154, 81] on input "00093089" at bounding box center [276, 83] width 435 height 20
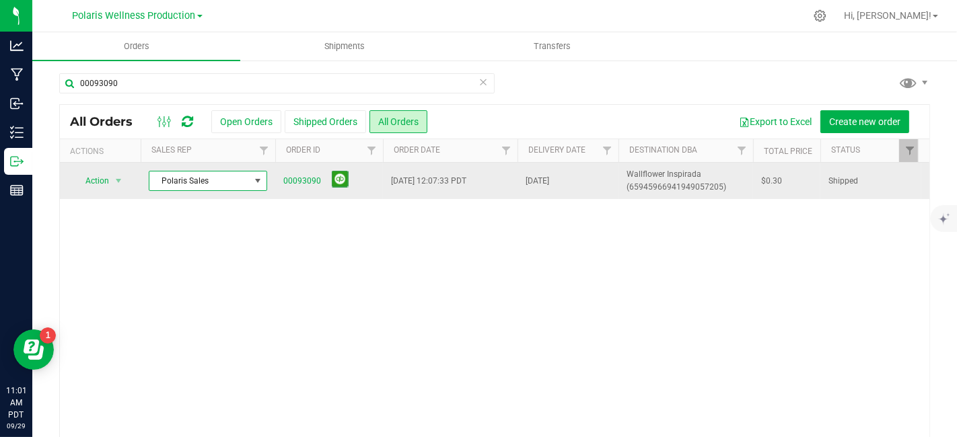
click at [258, 179] on span at bounding box center [257, 181] width 11 height 11
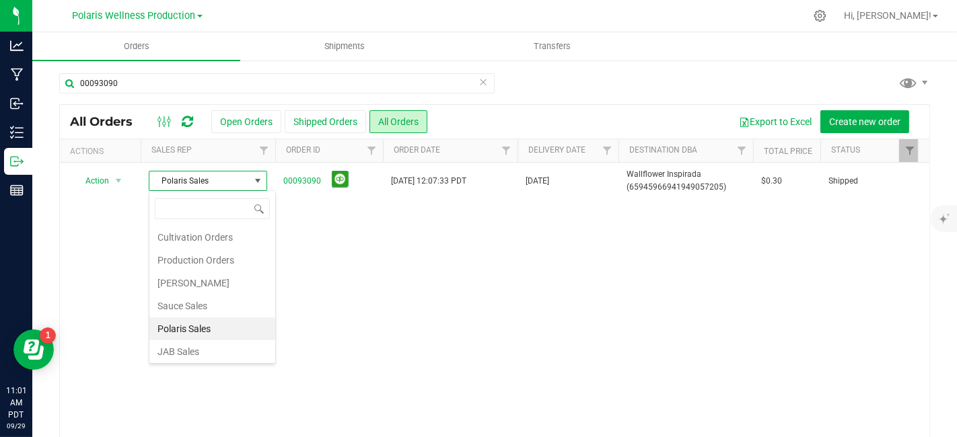
scroll to position [23, 0]
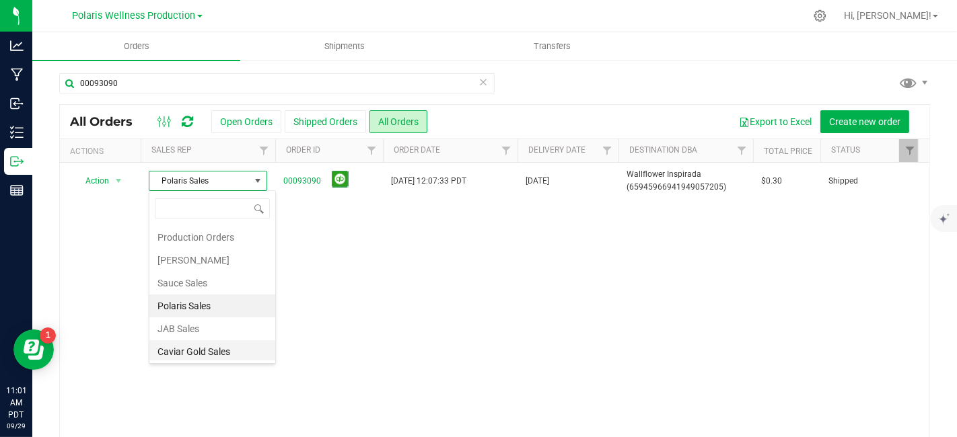
click at [206, 349] on li "Caviar Gold Sales" at bounding box center [212, 352] width 126 height 23
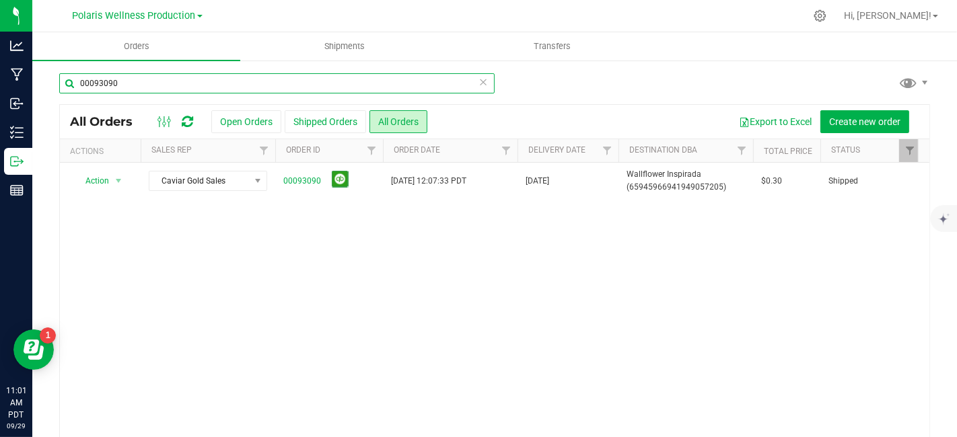
click at [135, 90] on input "00093090" at bounding box center [276, 83] width 435 height 20
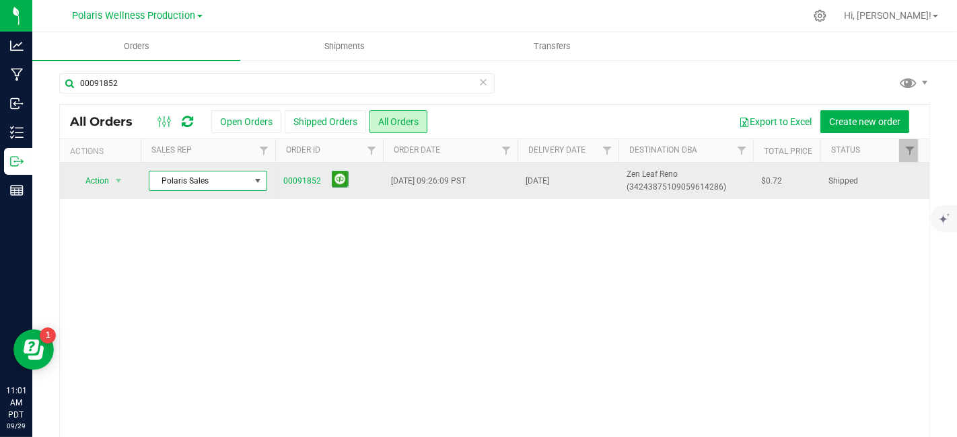
click at [260, 187] on span at bounding box center [258, 181] width 17 height 19
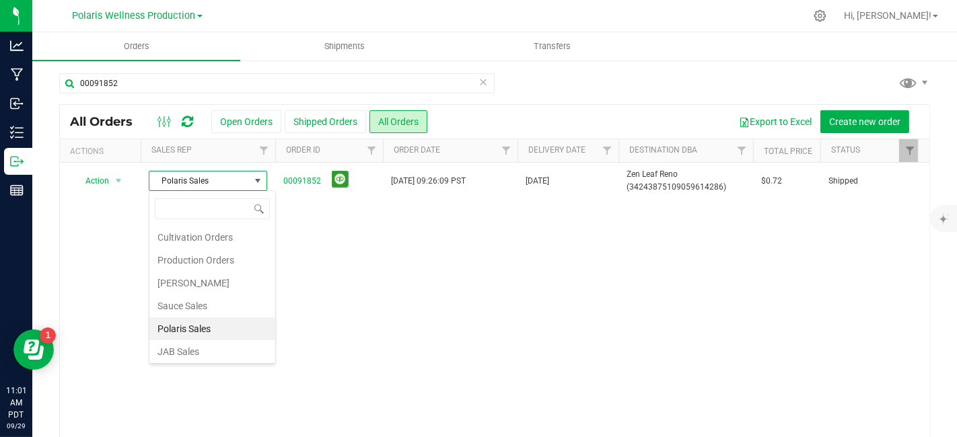
scroll to position [23, 0]
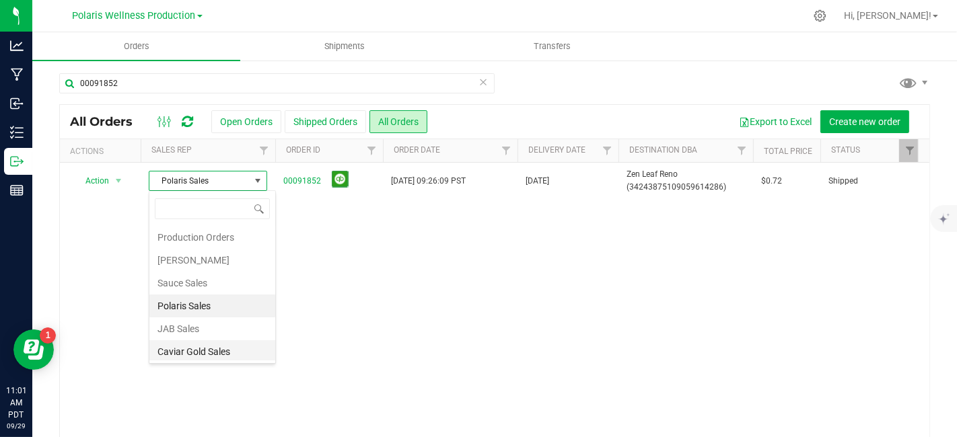
click at [211, 349] on li "Caviar Gold Sales" at bounding box center [212, 352] width 126 height 23
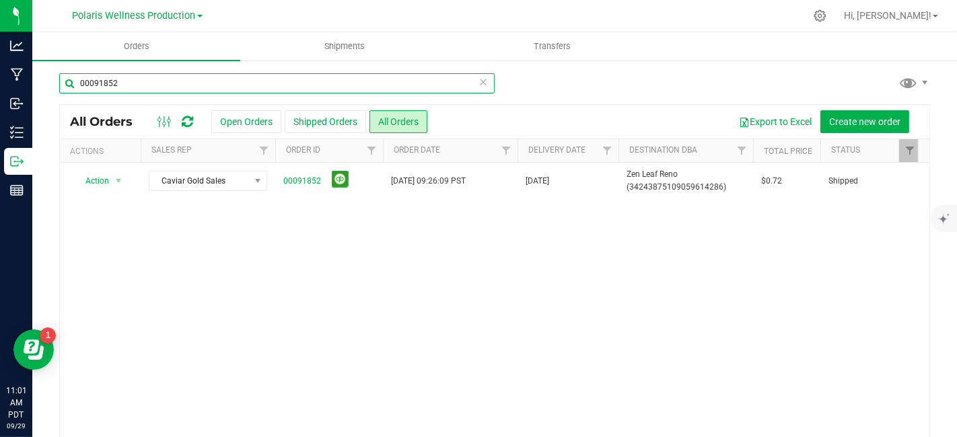
click at [147, 87] on input "00091852" at bounding box center [276, 83] width 435 height 20
type input "00092374"
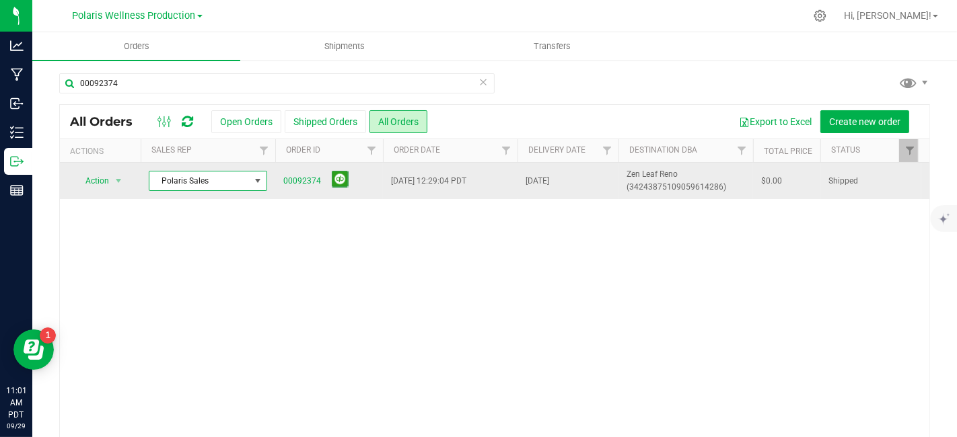
click at [256, 182] on span at bounding box center [257, 181] width 11 height 11
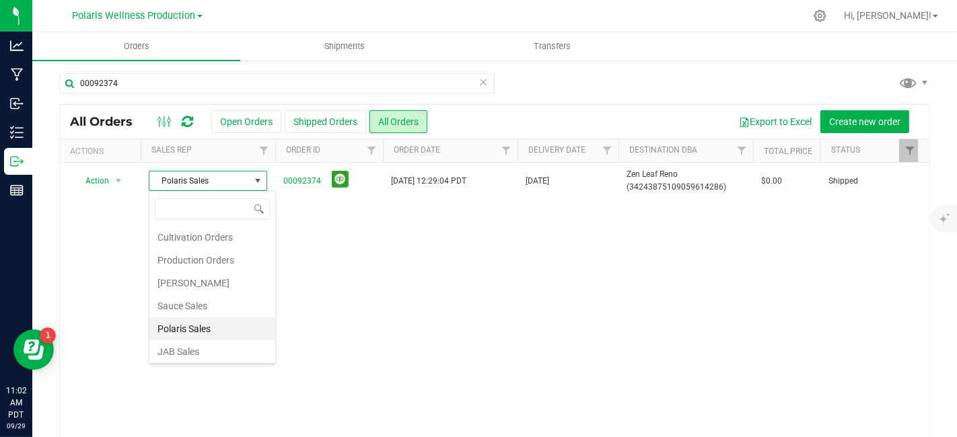
scroll to position [23, 0]
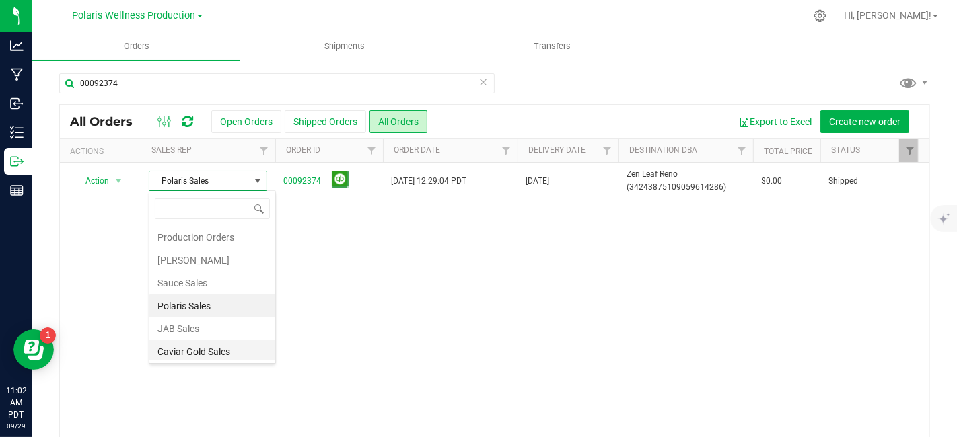
click at [222, 355] on li "Caviar Gold Sales" at bounding box center [212, 352] width 126 height 23
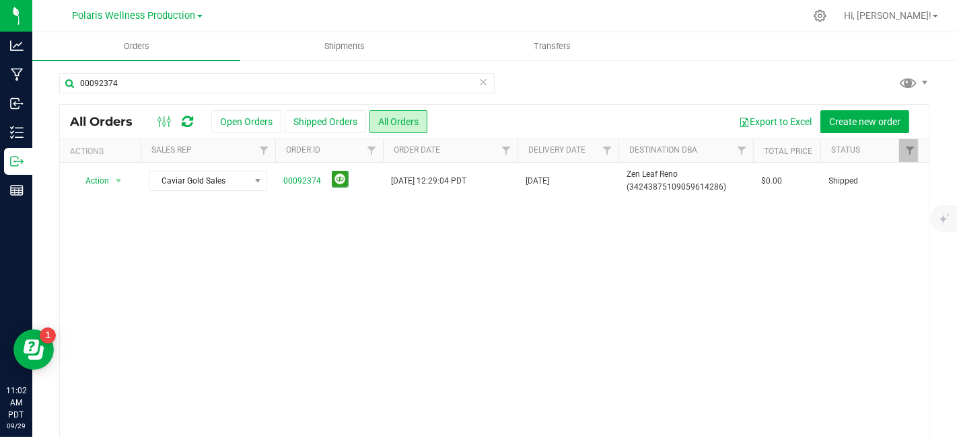
click at [478, 89] on span at bounding box center [482, 81] width 9 height 17
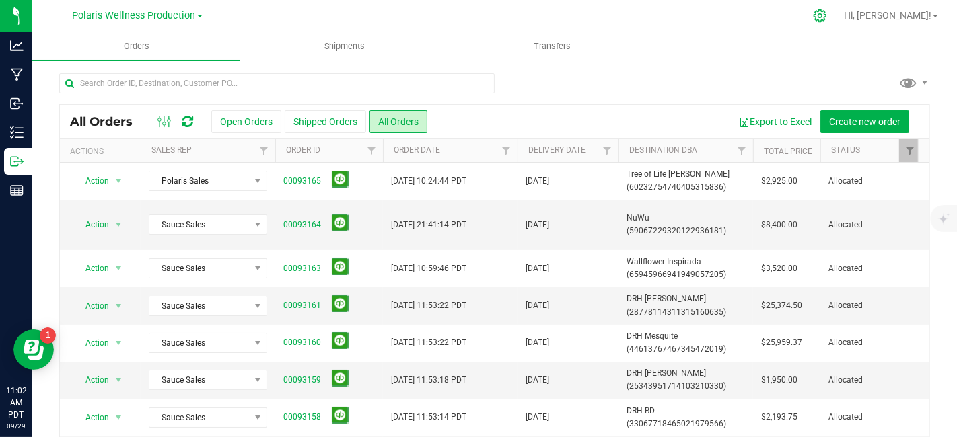
click at [827, 22] on icon at bounding box center [820, 16] width 14 height 14
